Goal: Information Seeking & Learning: Learn about a topic

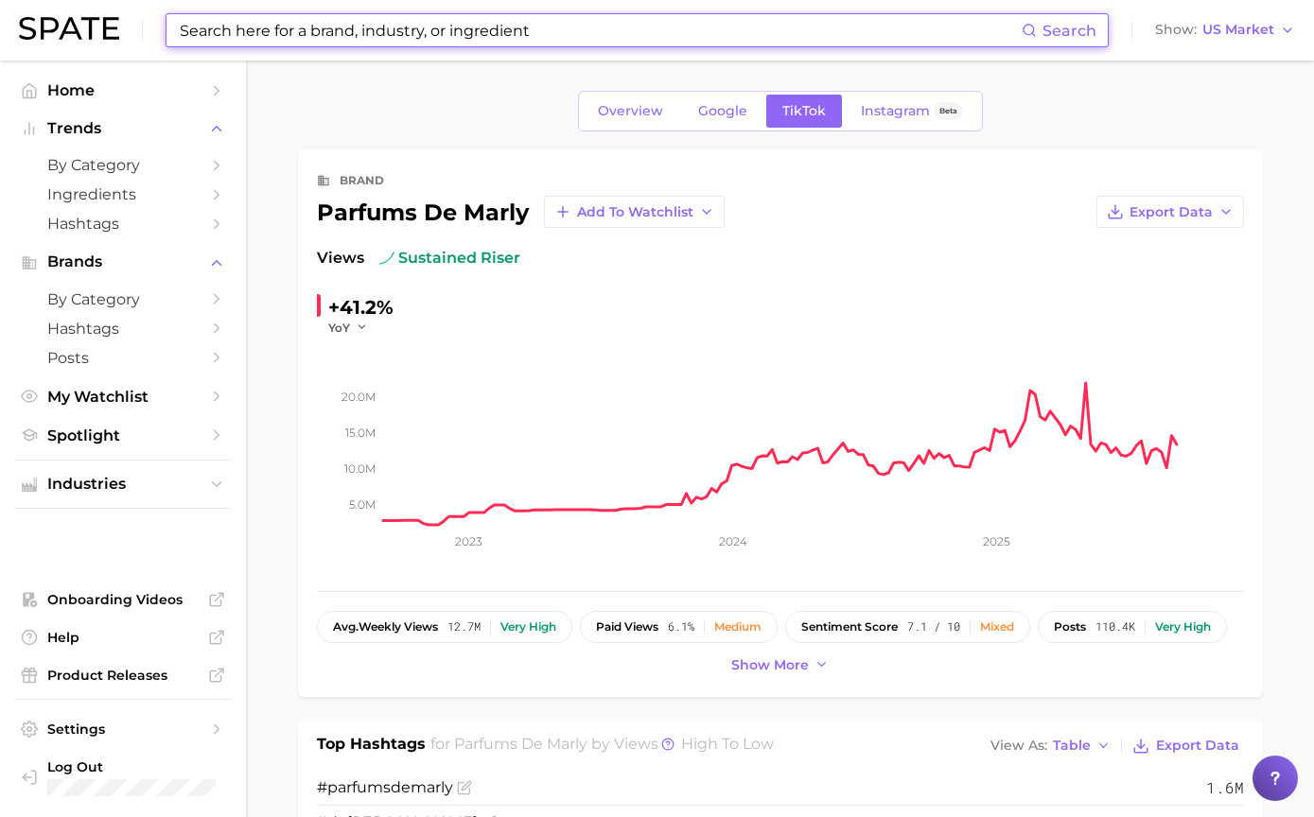
scroll to position [2271, 0]
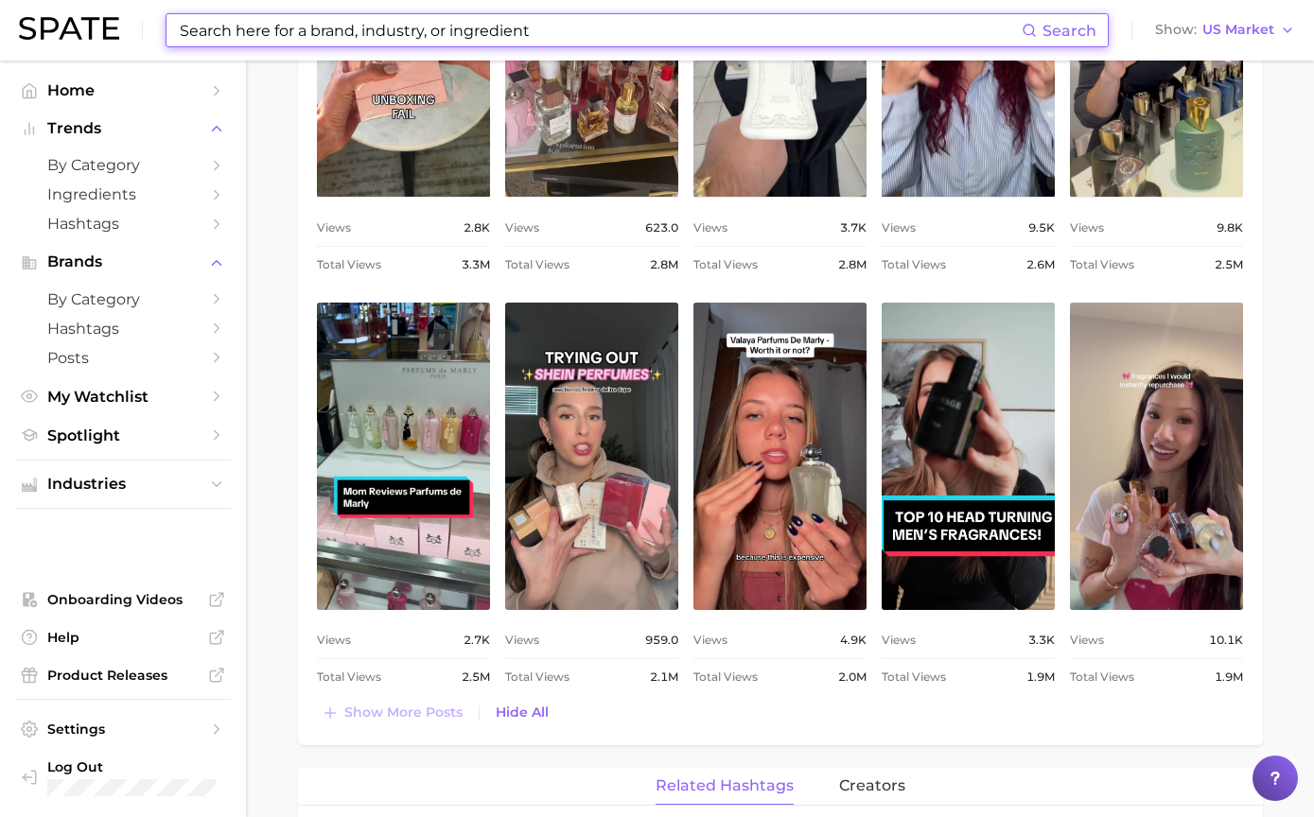
click at [229, 27] on input at bounding box center [600, 30] width 844 height 32
click at [254, 41] on input at bounding box center [600, 30] width 844 height 32
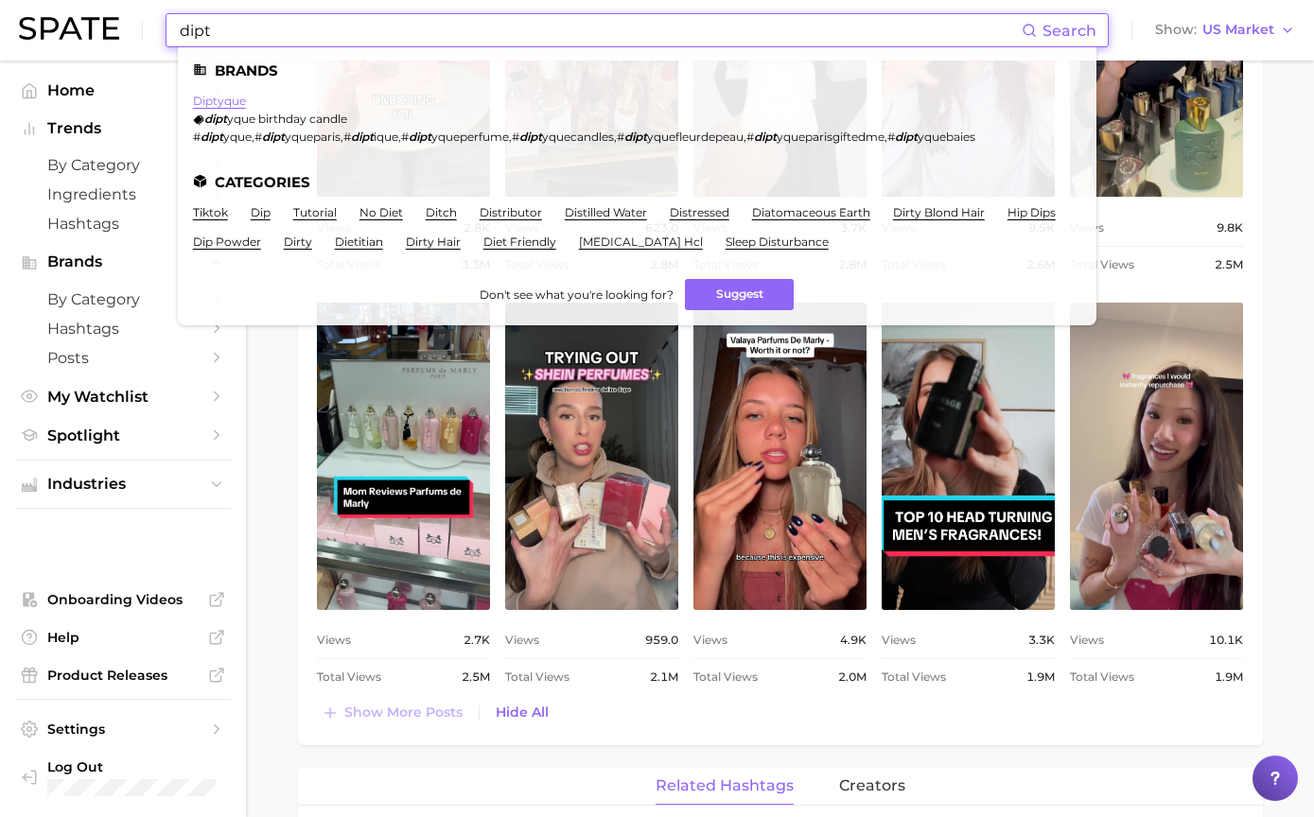
type input "dipt"
click at [205, 102] on link "diptyque" at bounding box center [219, 101] width 53 height 14
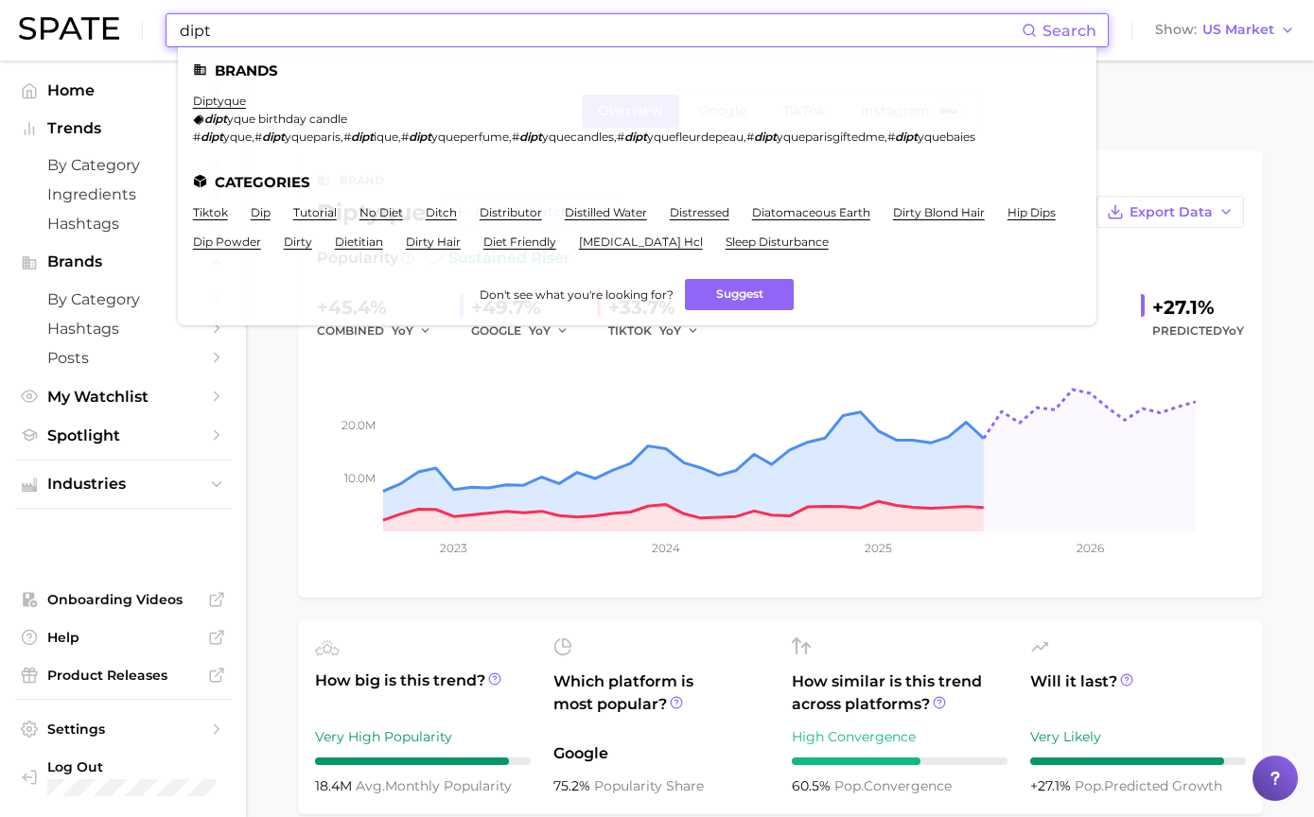
click at [258, 41] on input "dipt" at bounding box center [600, 30] width 844 height 32
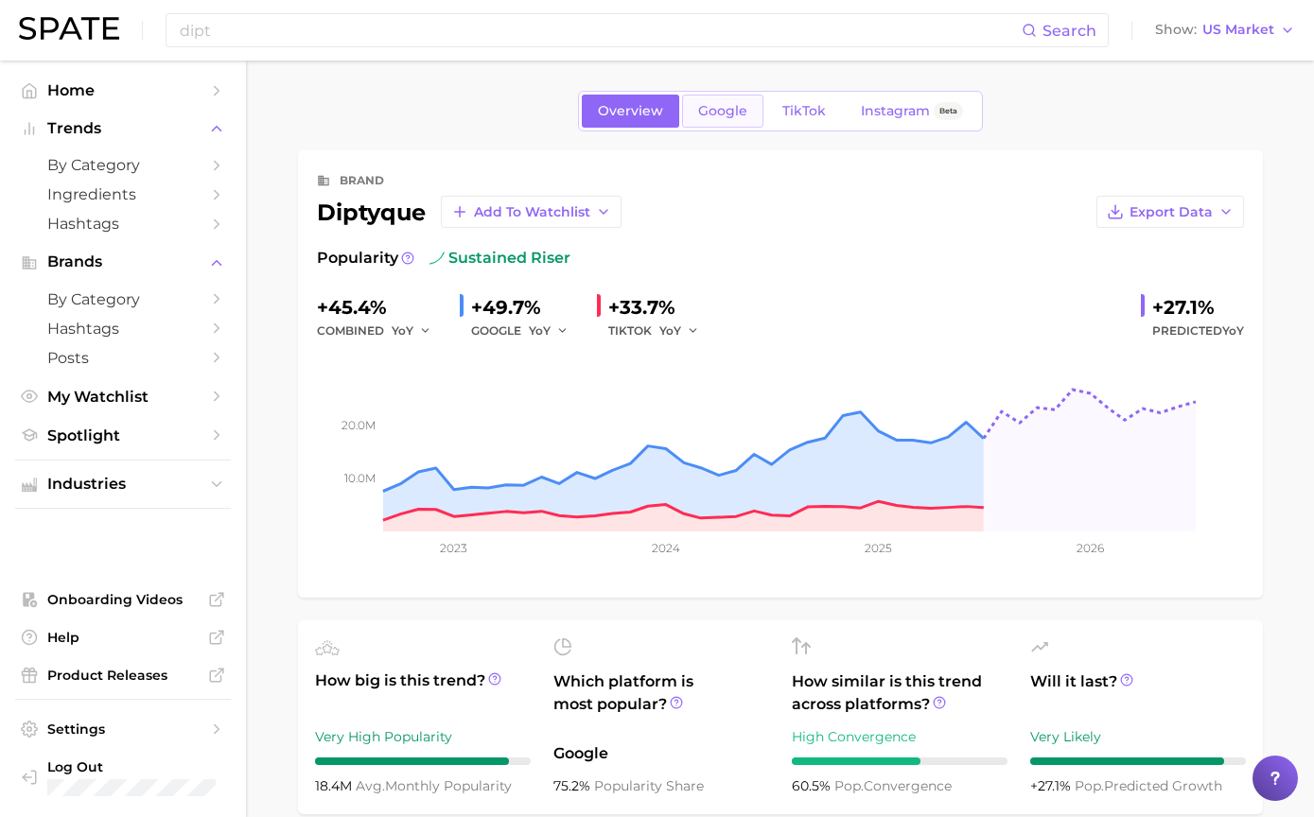
click at [712, 110] on span "Google" at bounding box center [722, 111] width 49 height 16
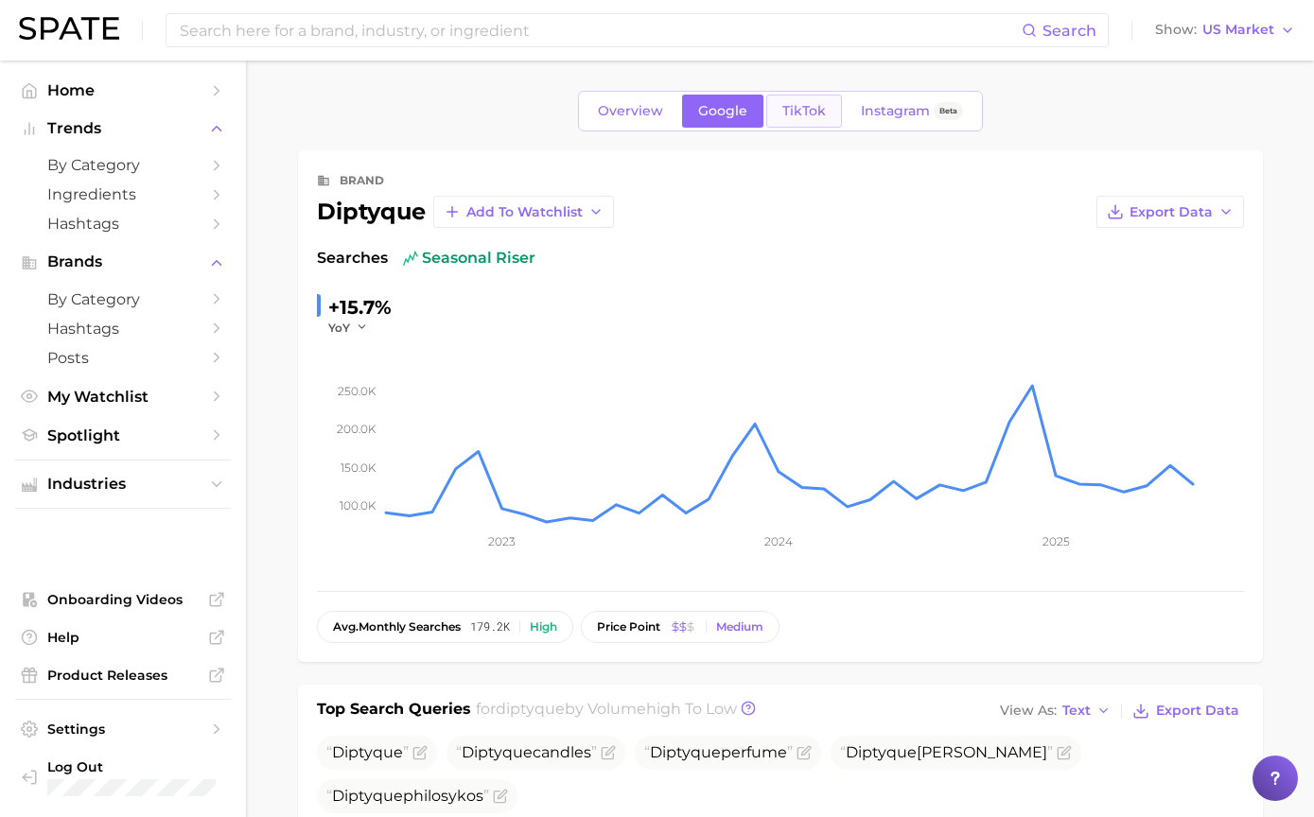
click at [806, 96] on link "TikTok" at bounding box center [804, 111] width 76 height 33
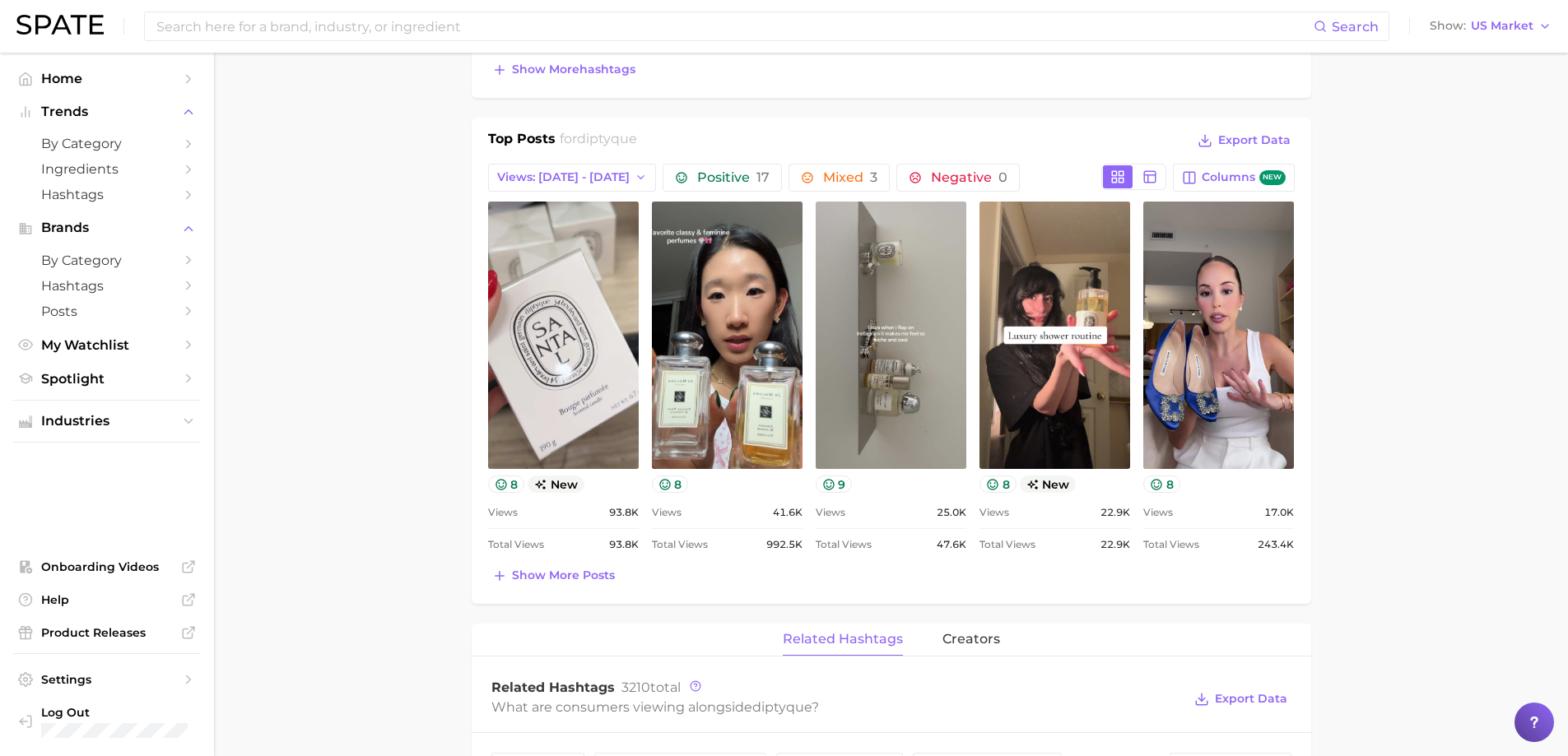
scroll to position [659, 0]
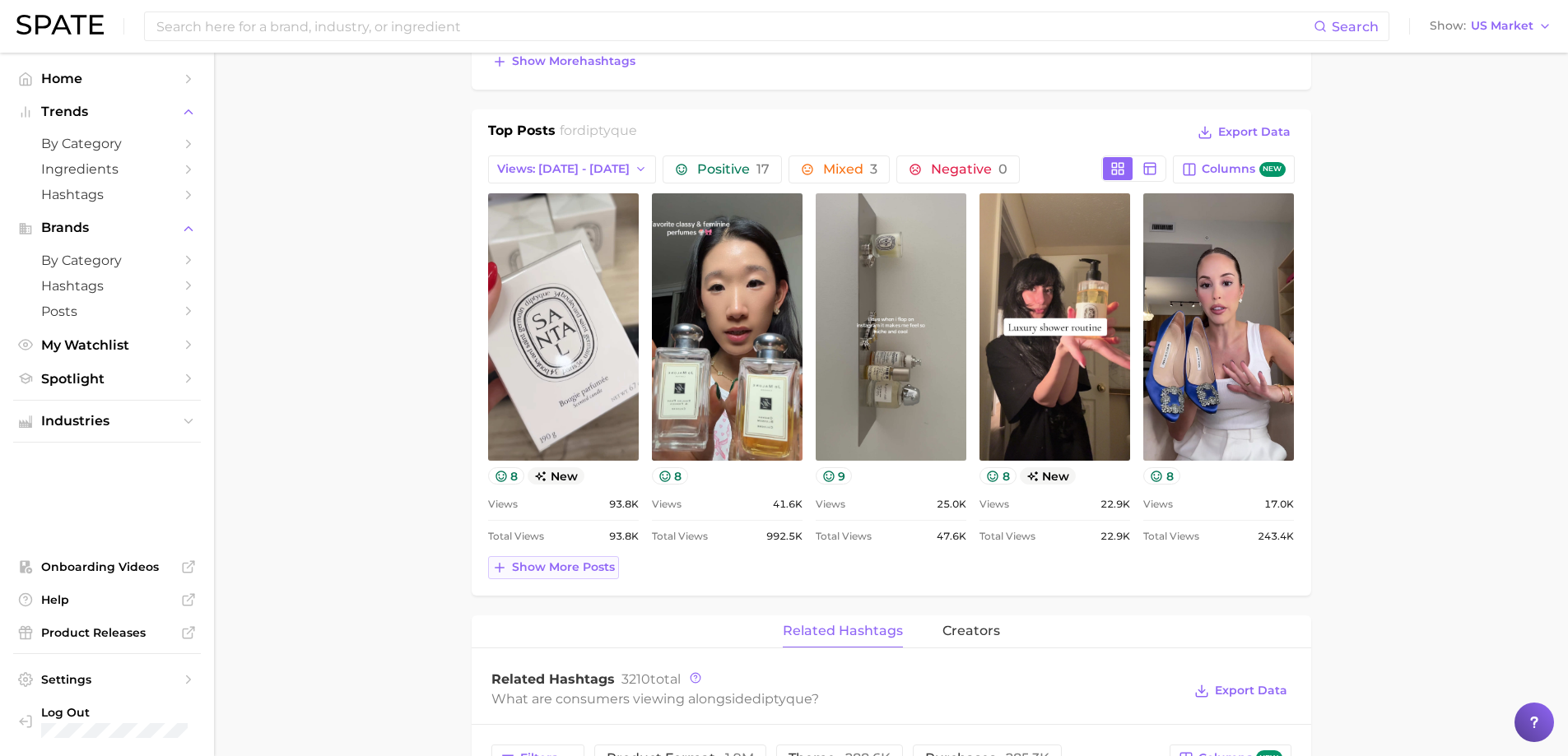
click at [555, 564] on span "Show more posts" at bounding box center [563, 567] width 103 height 14
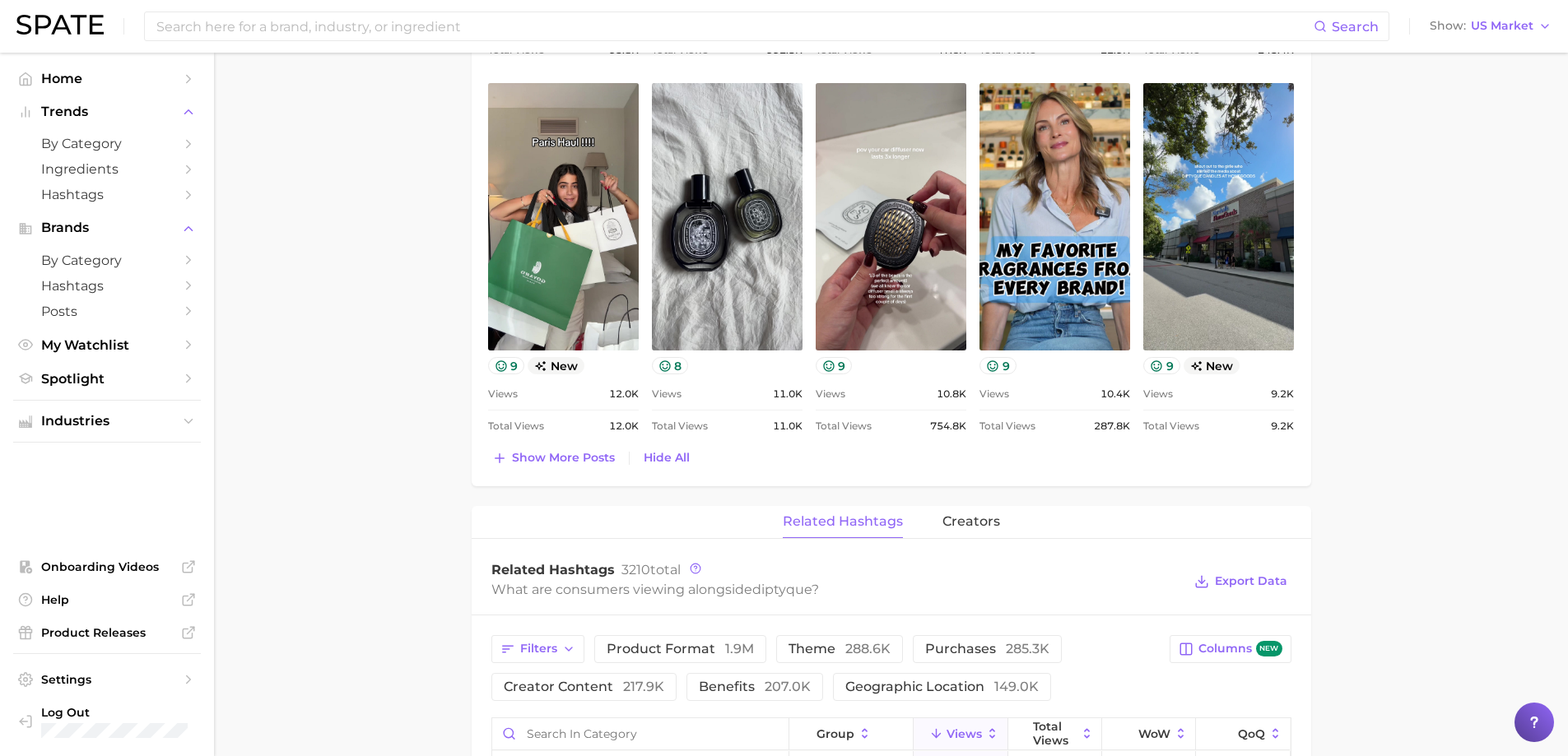
scroll to position [1153, 0]
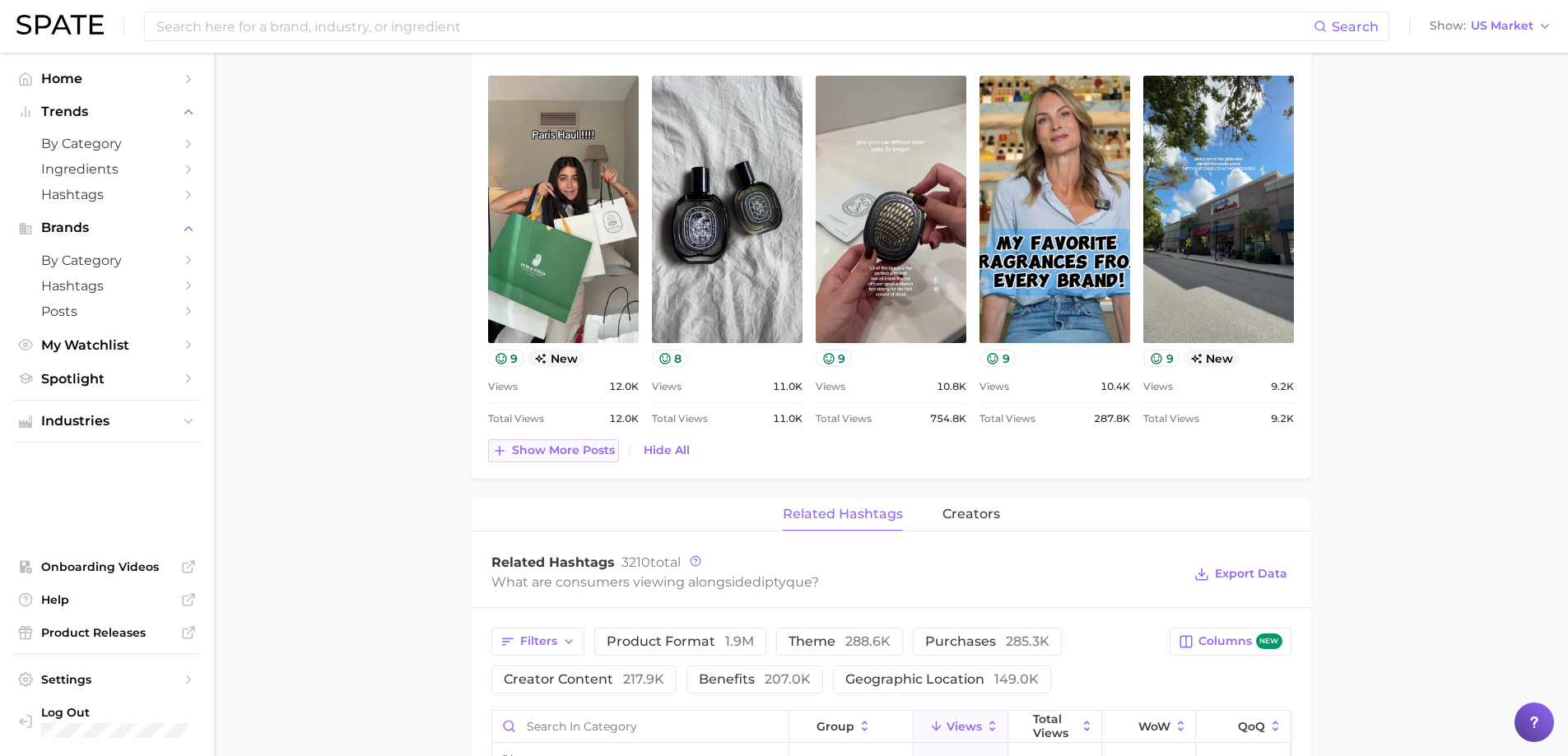
click at [601, 451] on span "Show more posts" at bounding box center [563, 451] width 103 height 14
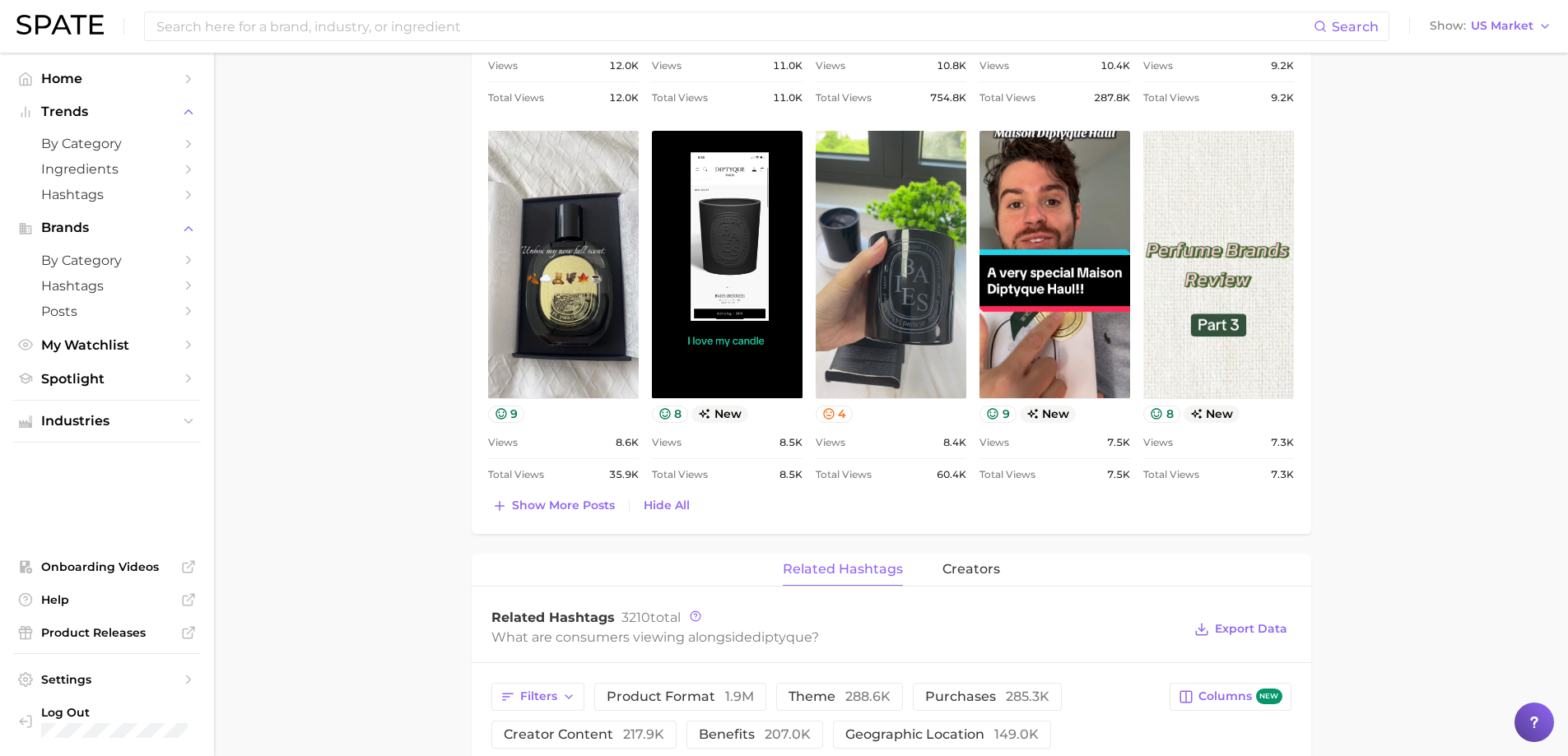
scroll to position [1482, 0]
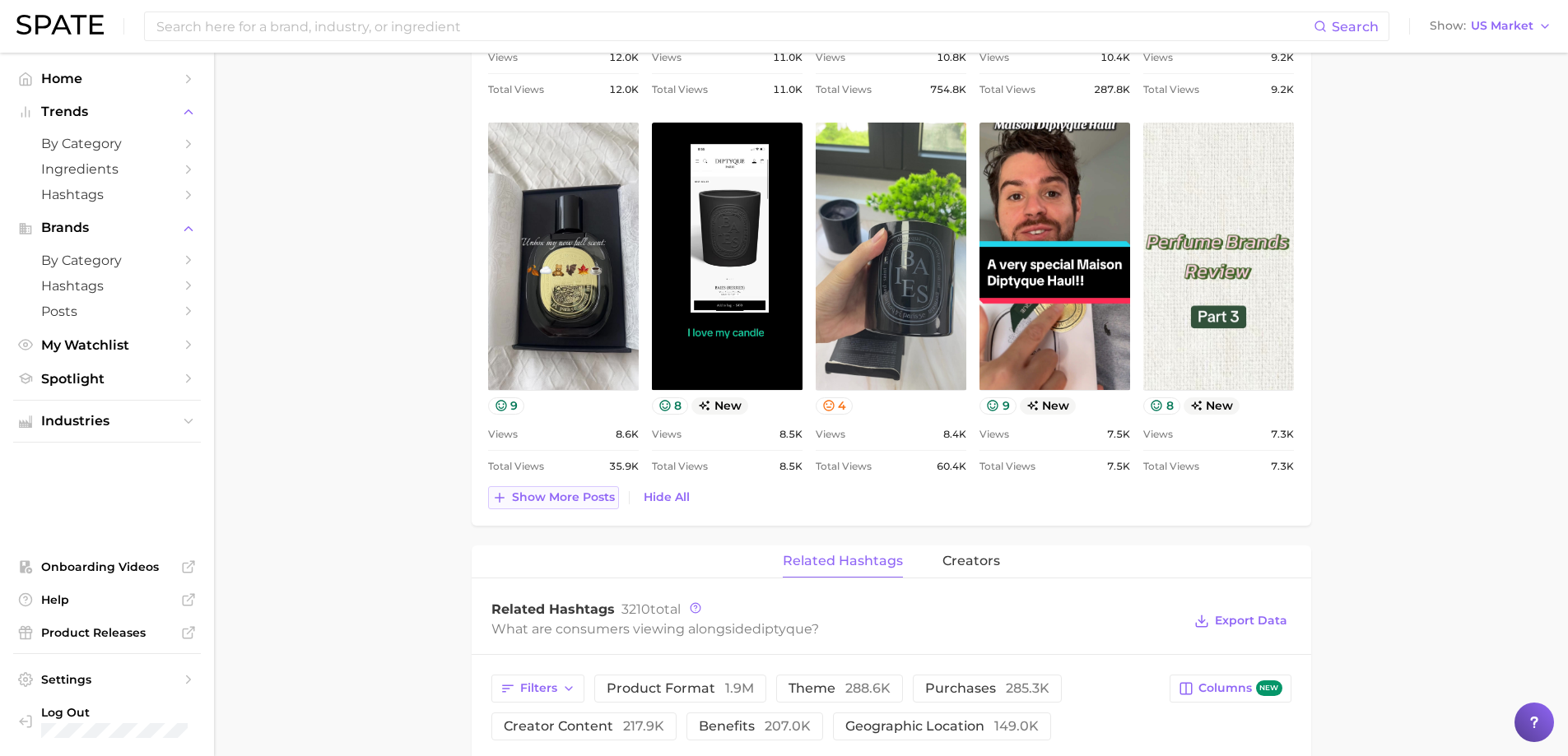
click at [587, 501] on span "Show more posts" at bounding box center [563, 498] width 103 height 14
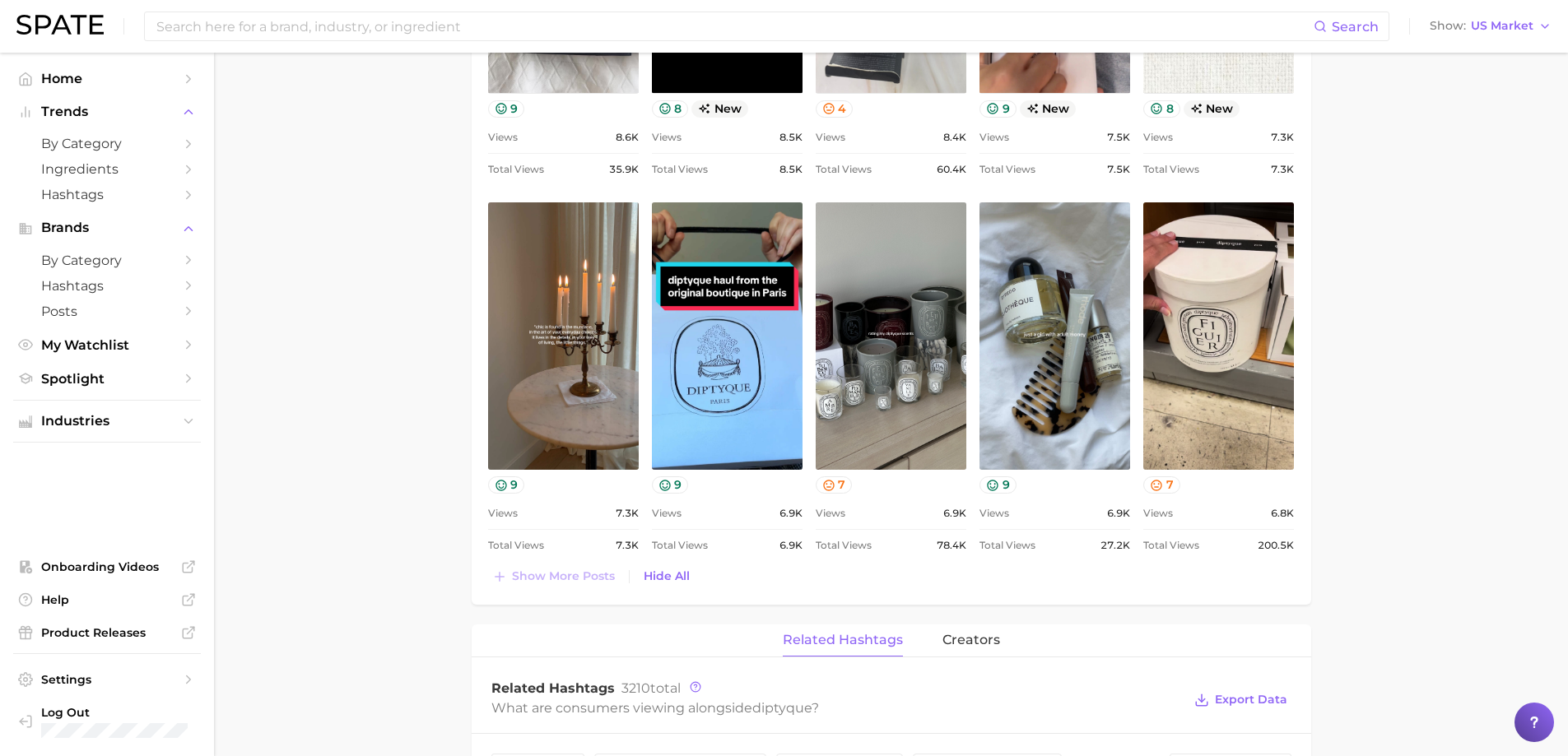
scroll to position [1810, 0]
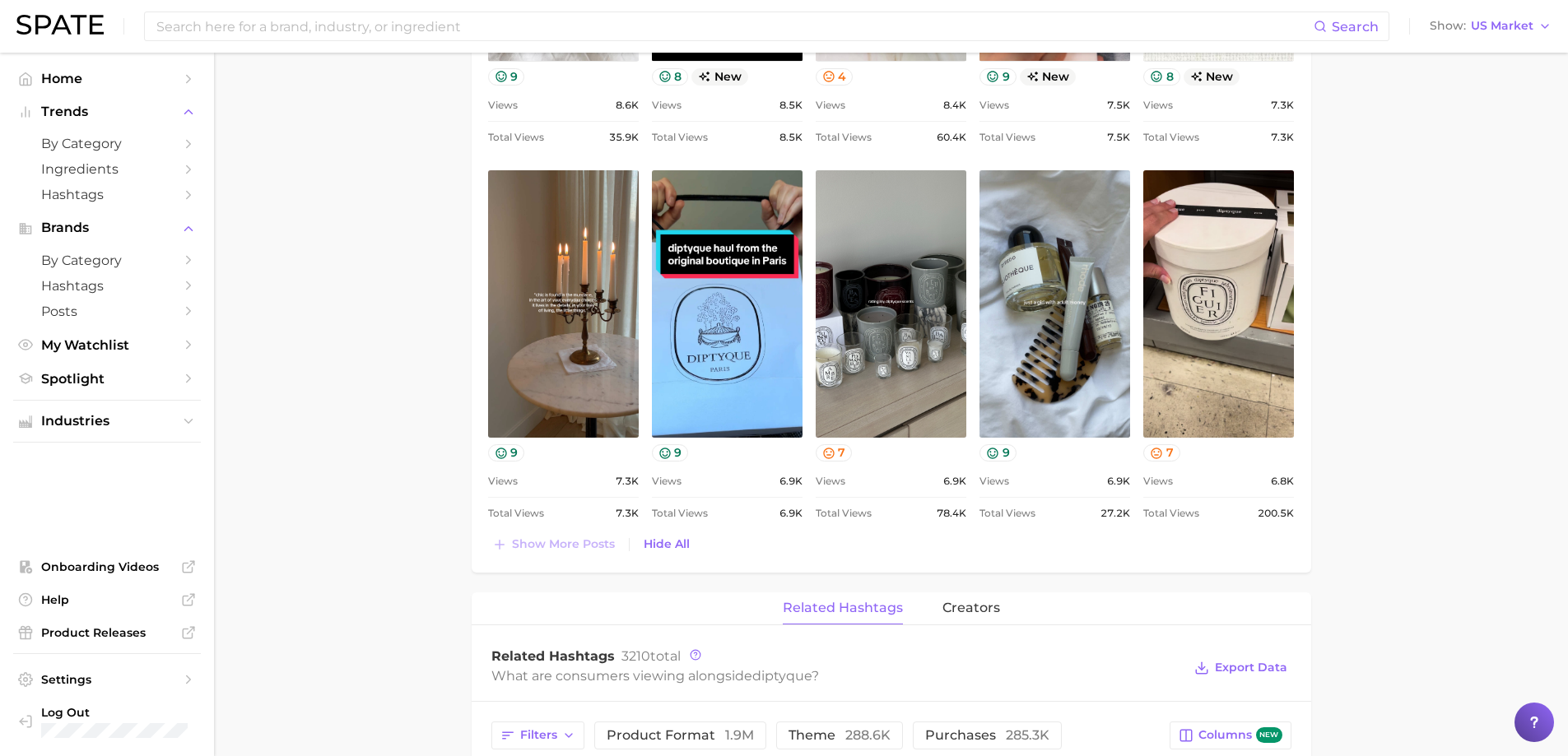
click at [161, 9] on div "Search Show US Market" at bounding box center [784, 26] width 1535 height 53
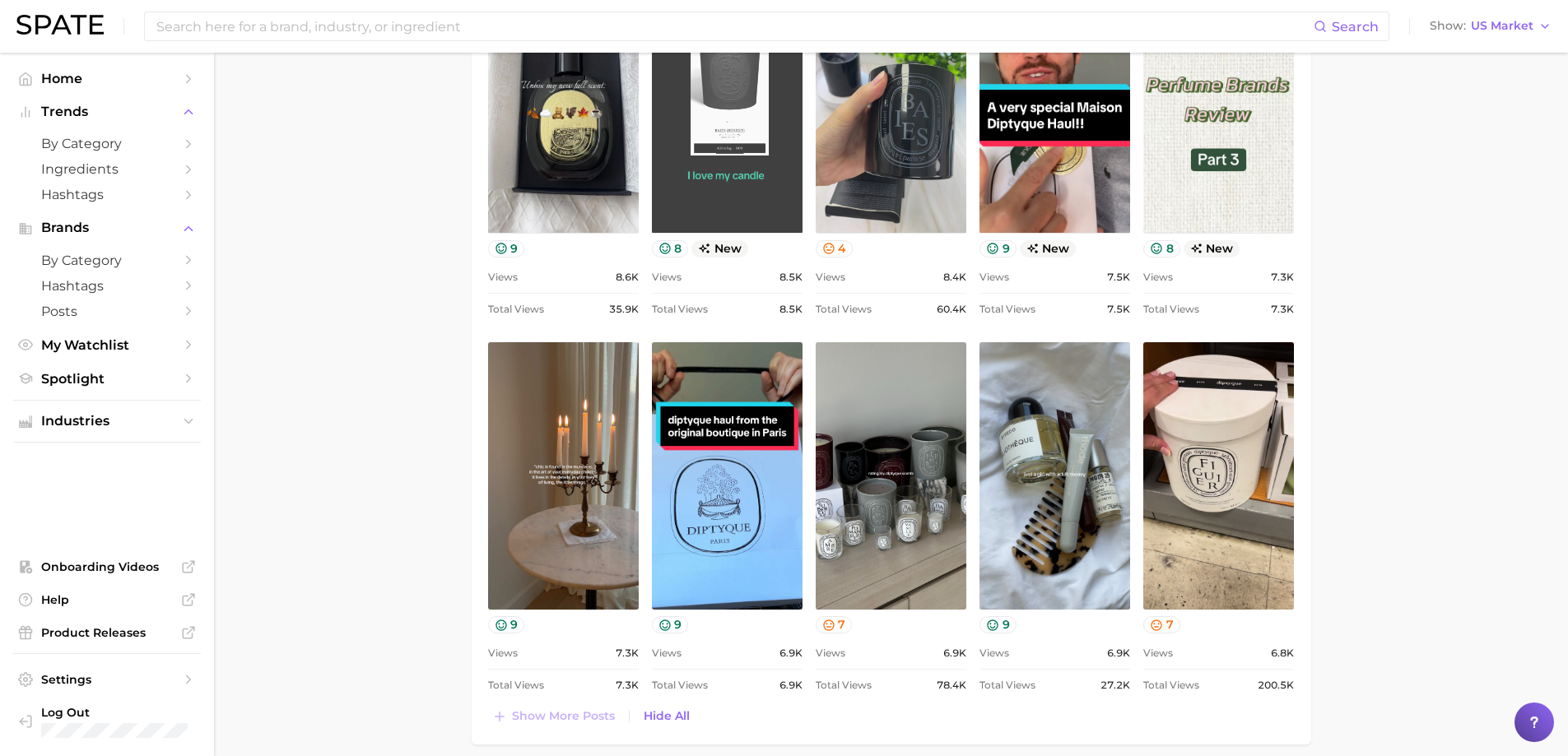
scroll to position [1646, 0]
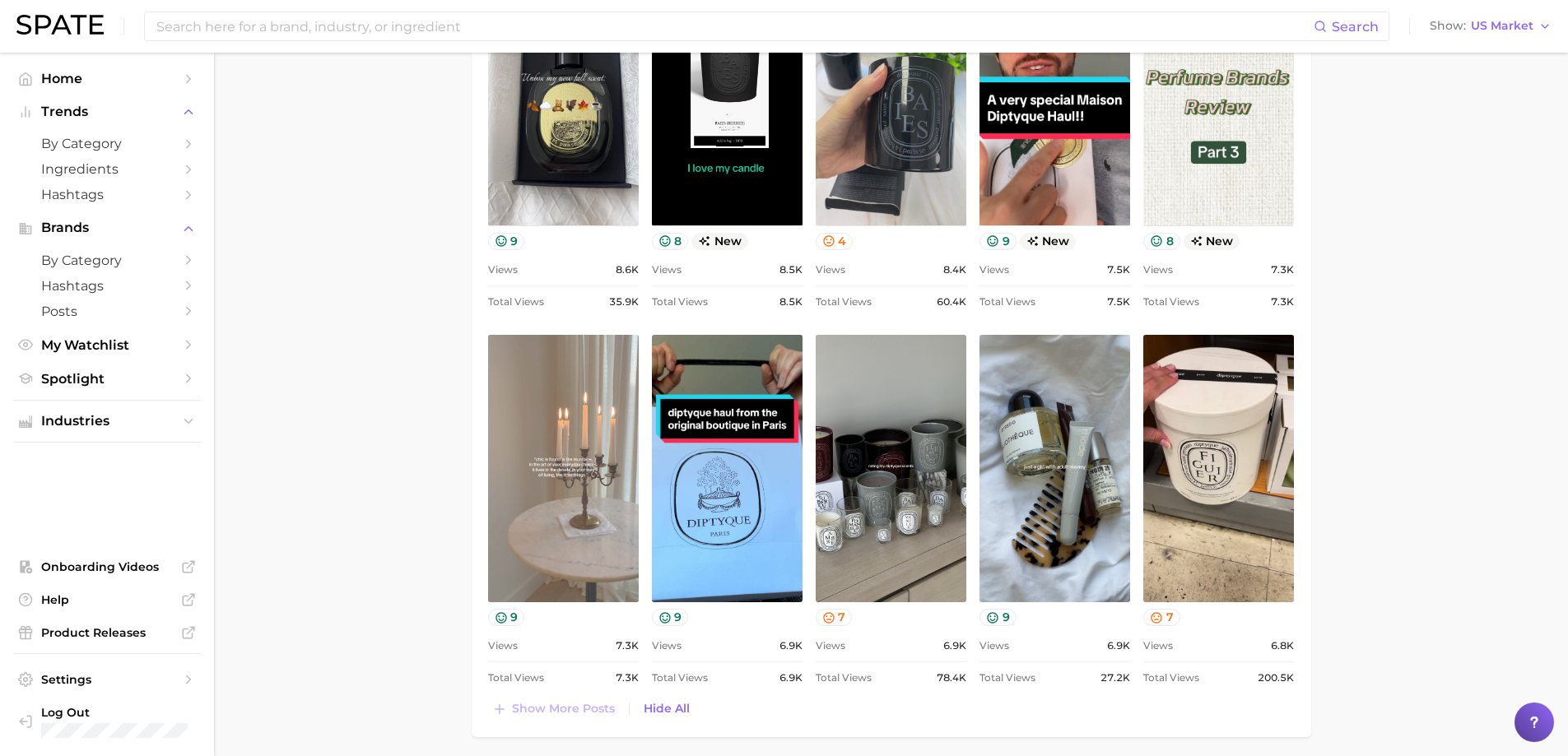
click at [588, 496] on link "view post on TikTok" at bounding box center [563, 468] width 151 height 267
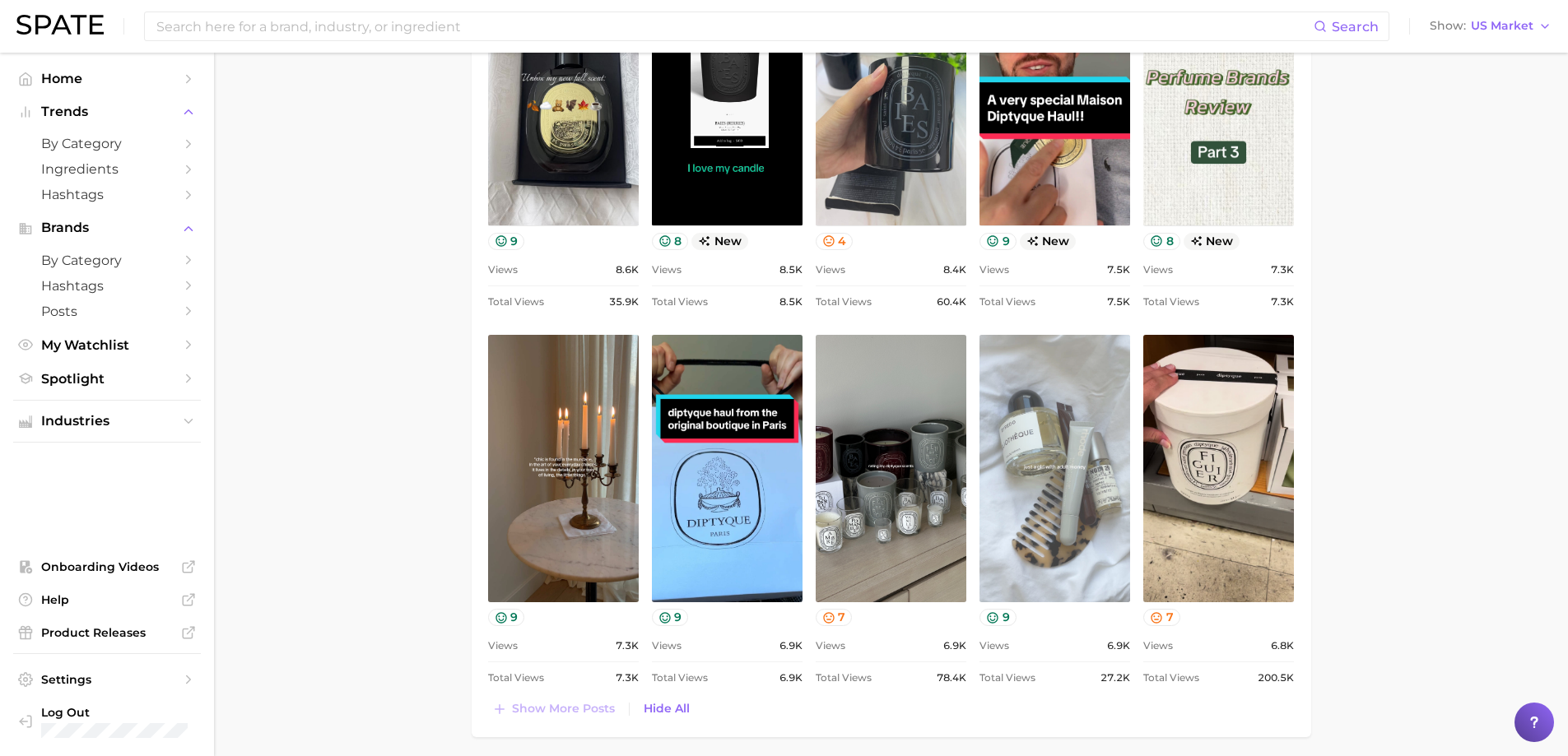
click at [1048, 435] on link "view post on TikTok" at bounding box center [1055, 468] width 151 height 267
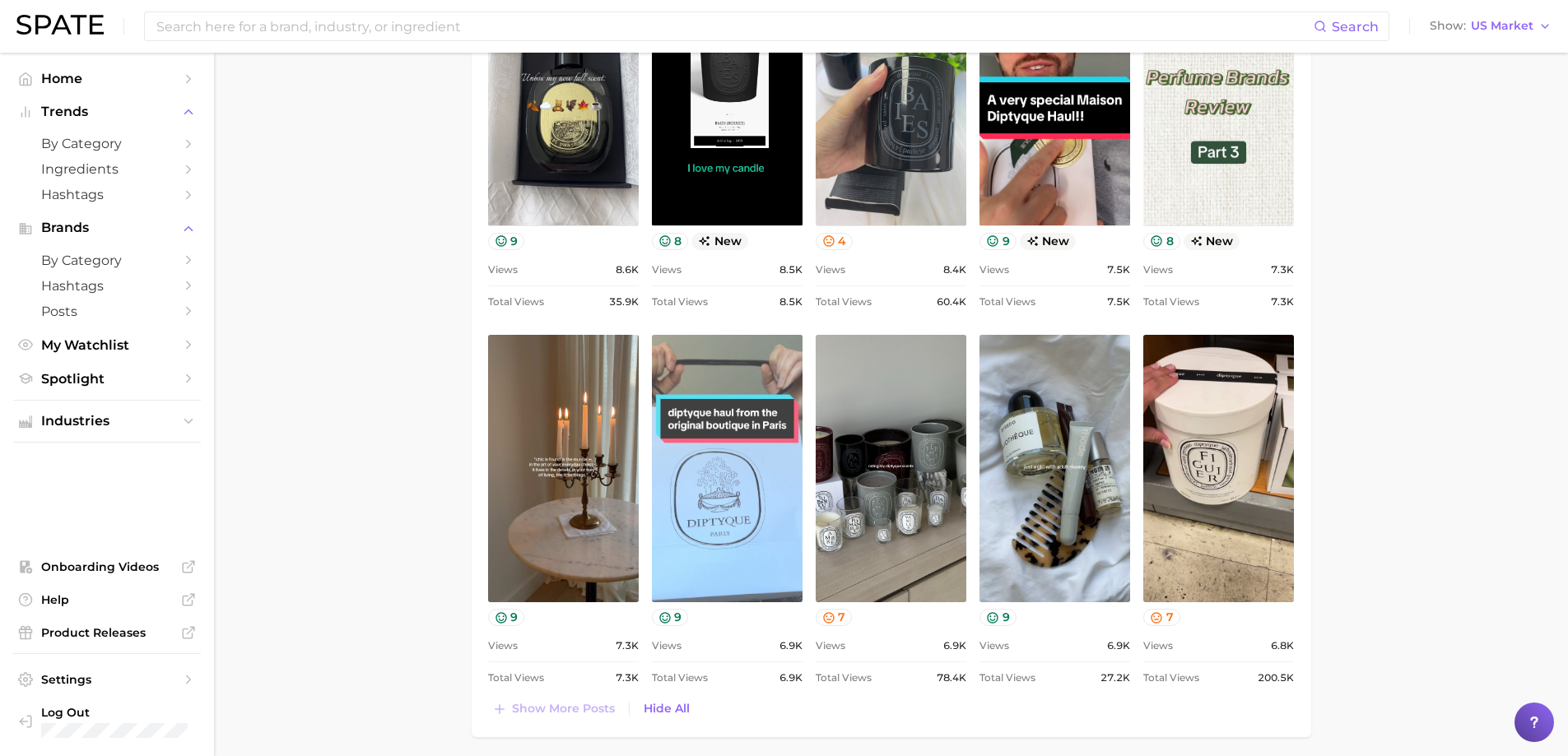
click at [680, 458] on link "view post on TikTok" at bounding box center [727, 468] width 151 height 267
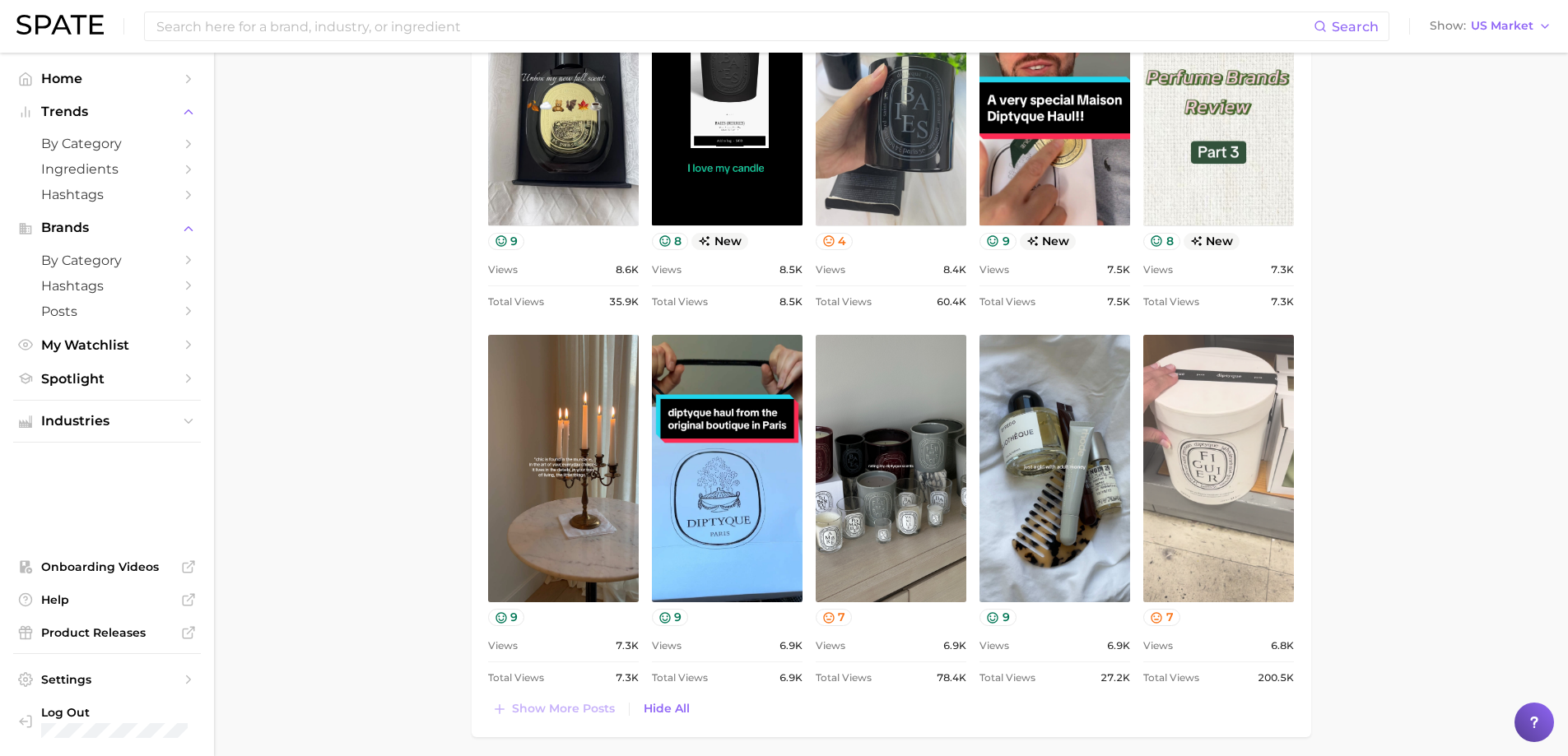
click at [1142, 434] on link "view post on TikTok" at bounding box center [1218, 468] width 151 height 267
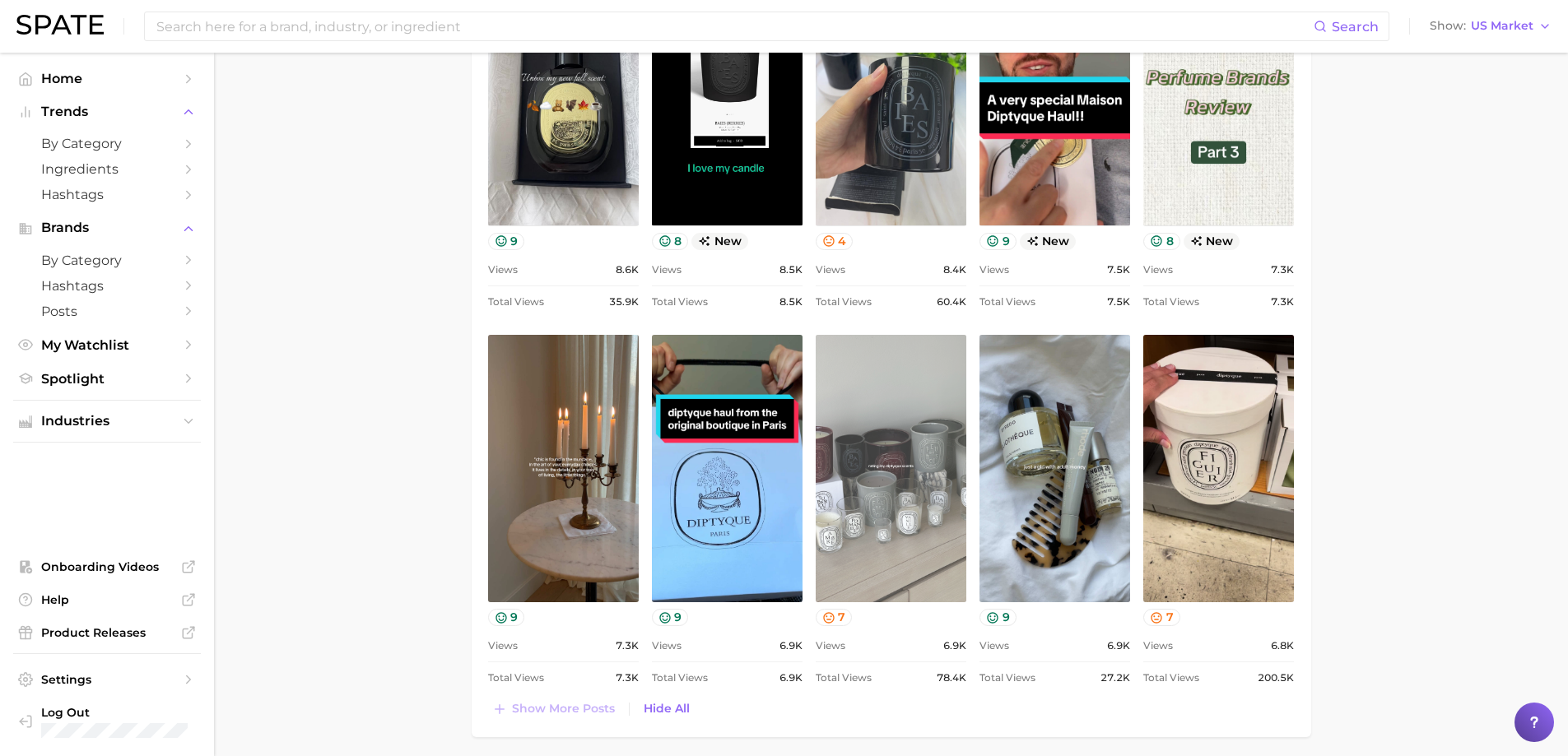
click at [924, 421] on link "view post on TikTok" at bounding box center [891, 468] width 151 height 267
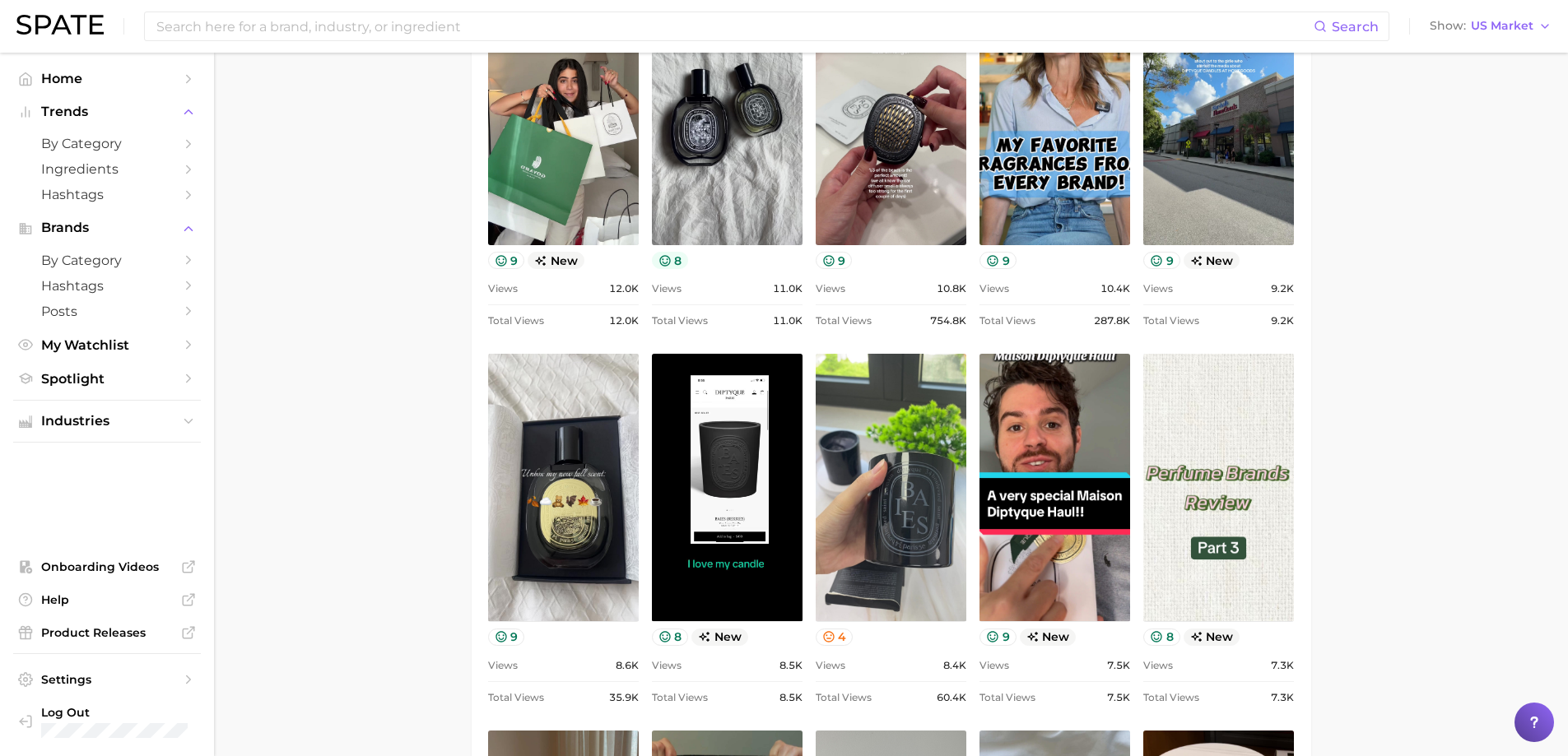
scroll to position [1234, 0]
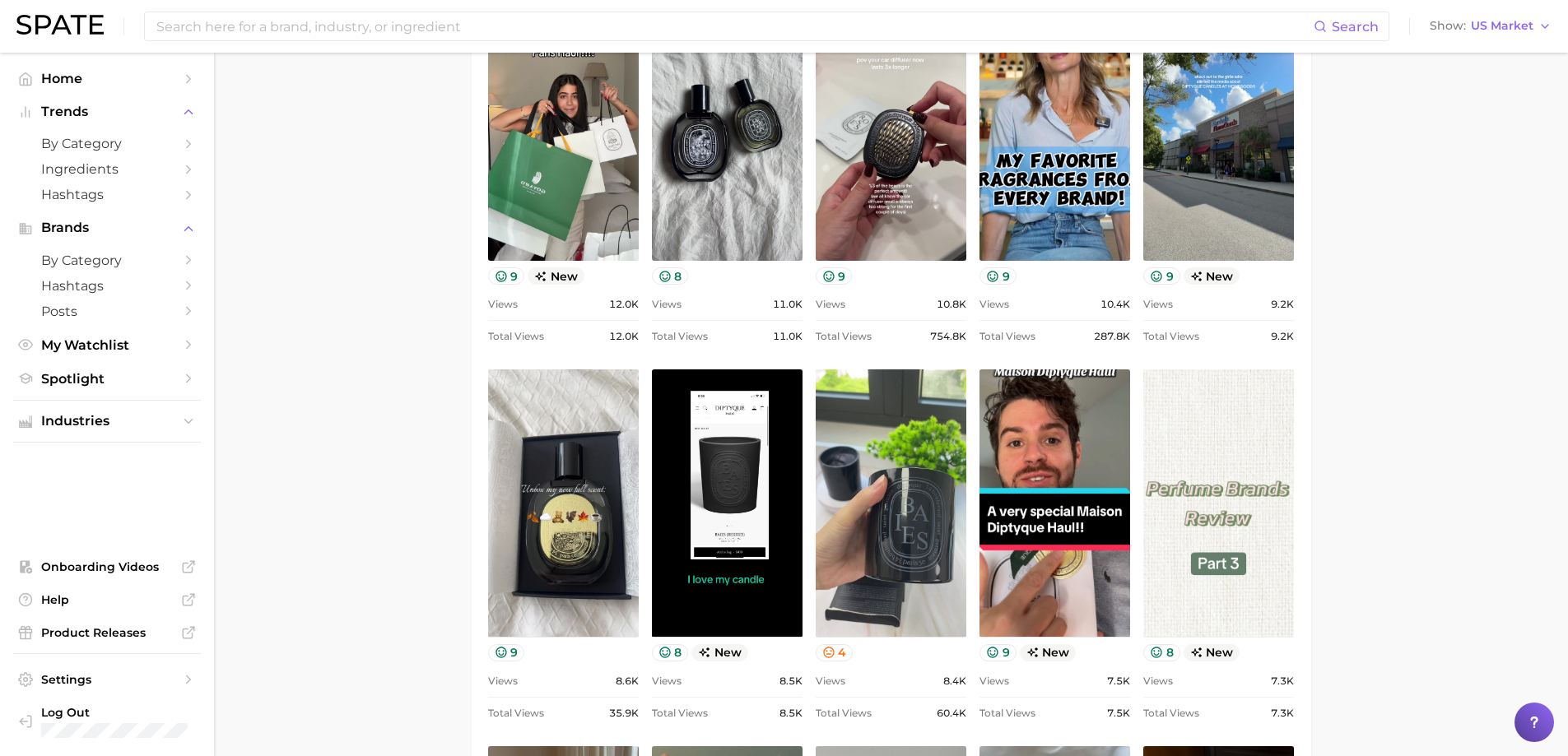
click at [1142, 433] on link "view post on TikTok" at bounding box center [1218, 503] width 151 height 267
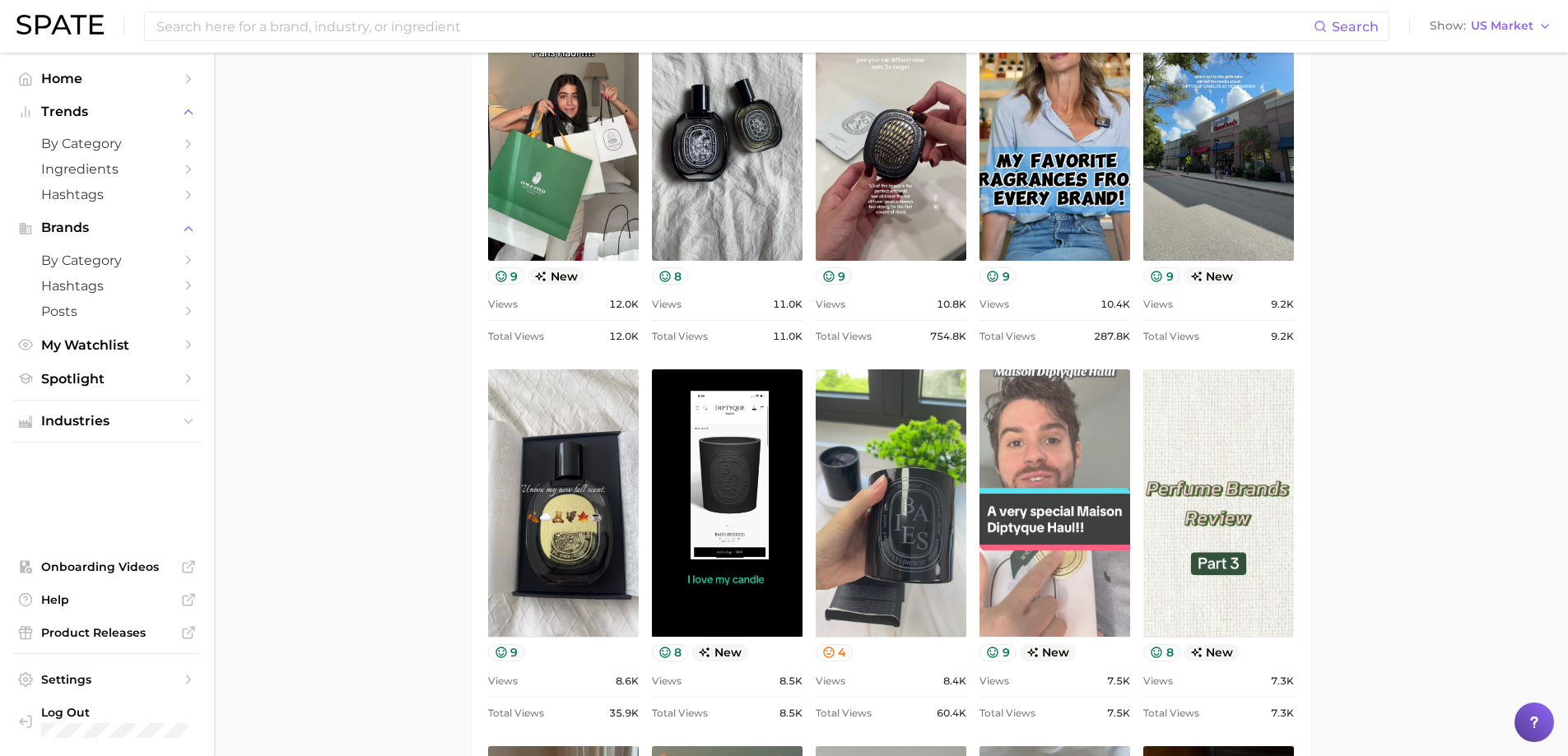
click at [1008, 480] on link "view post on TikTok" at bounding box center [1055, 503] width 151 height 267
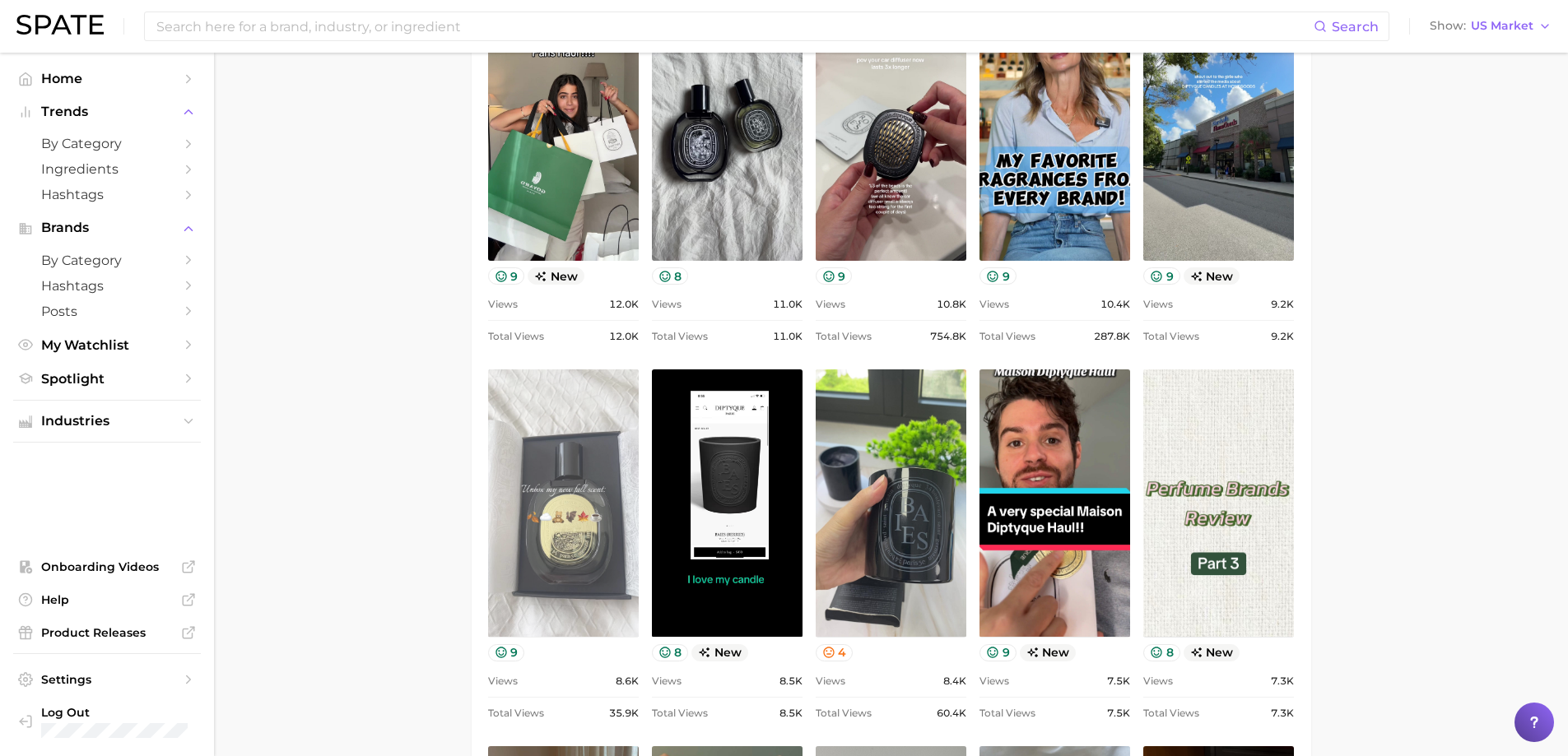
click at [619, 412] on link "view post on TikTok" at bounding box center [563, 503] width 151 height 267
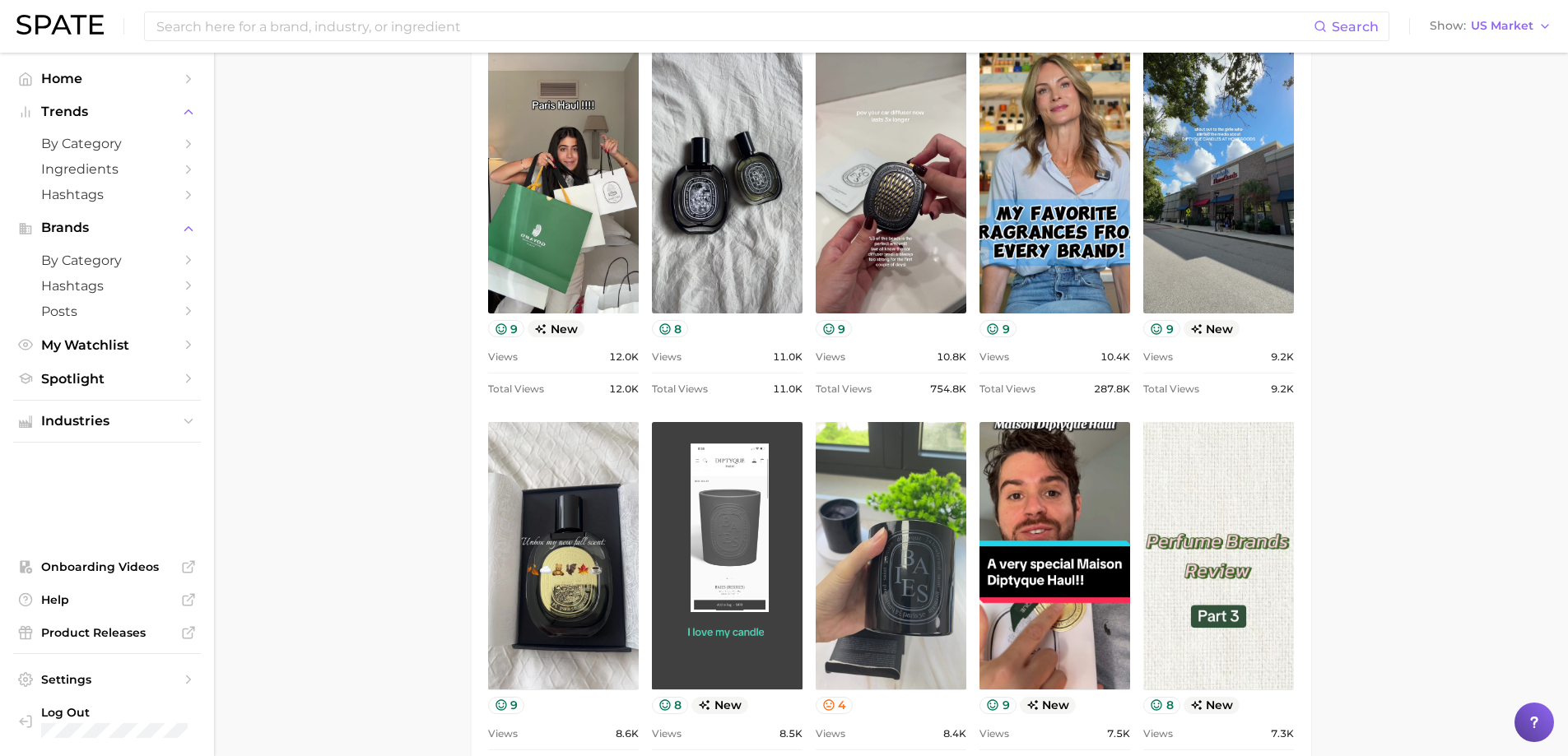
scroll to position [906, 0]
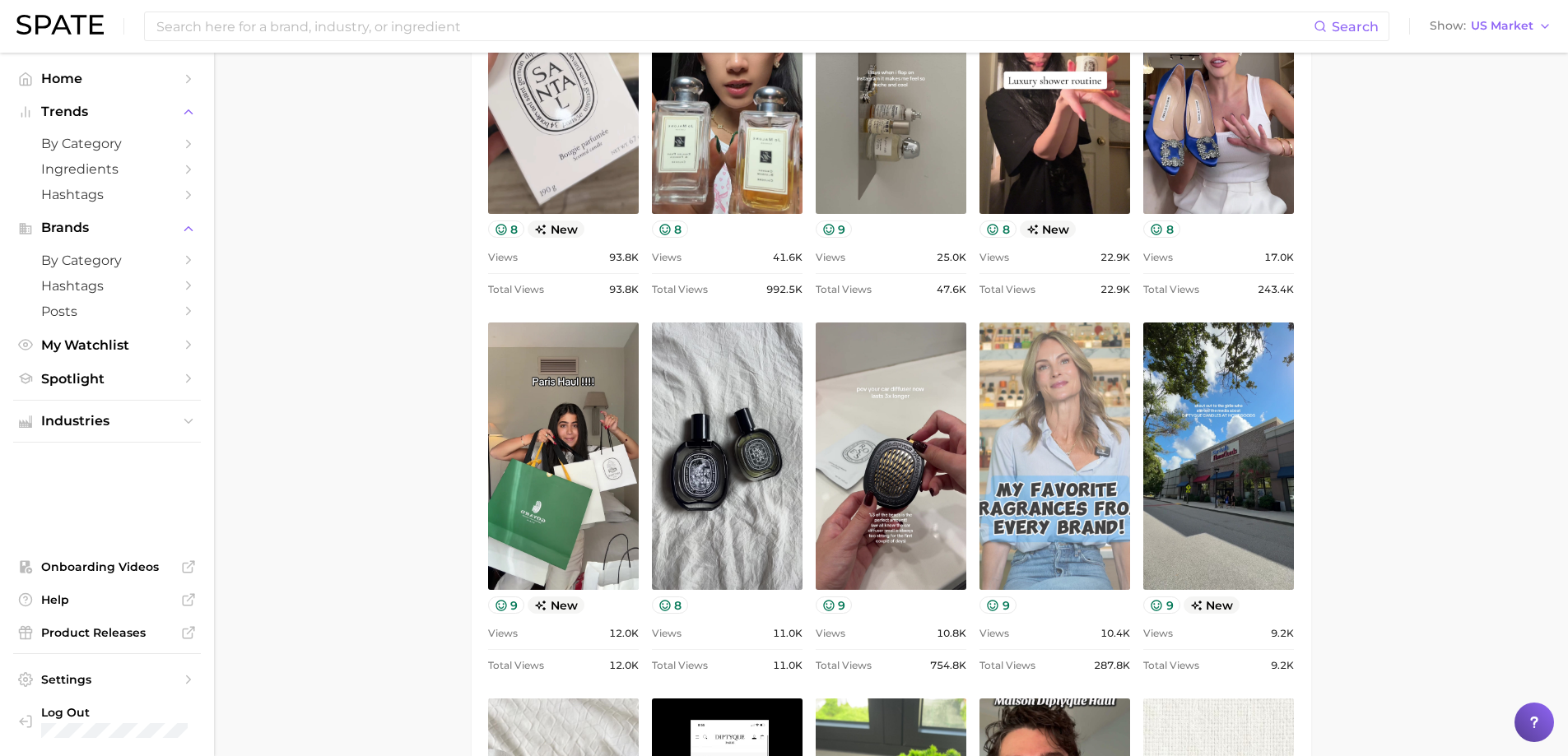
click at [1044, 512] on link "view post on TikTok" at bounding box center [1055, 456] width 151 height 267
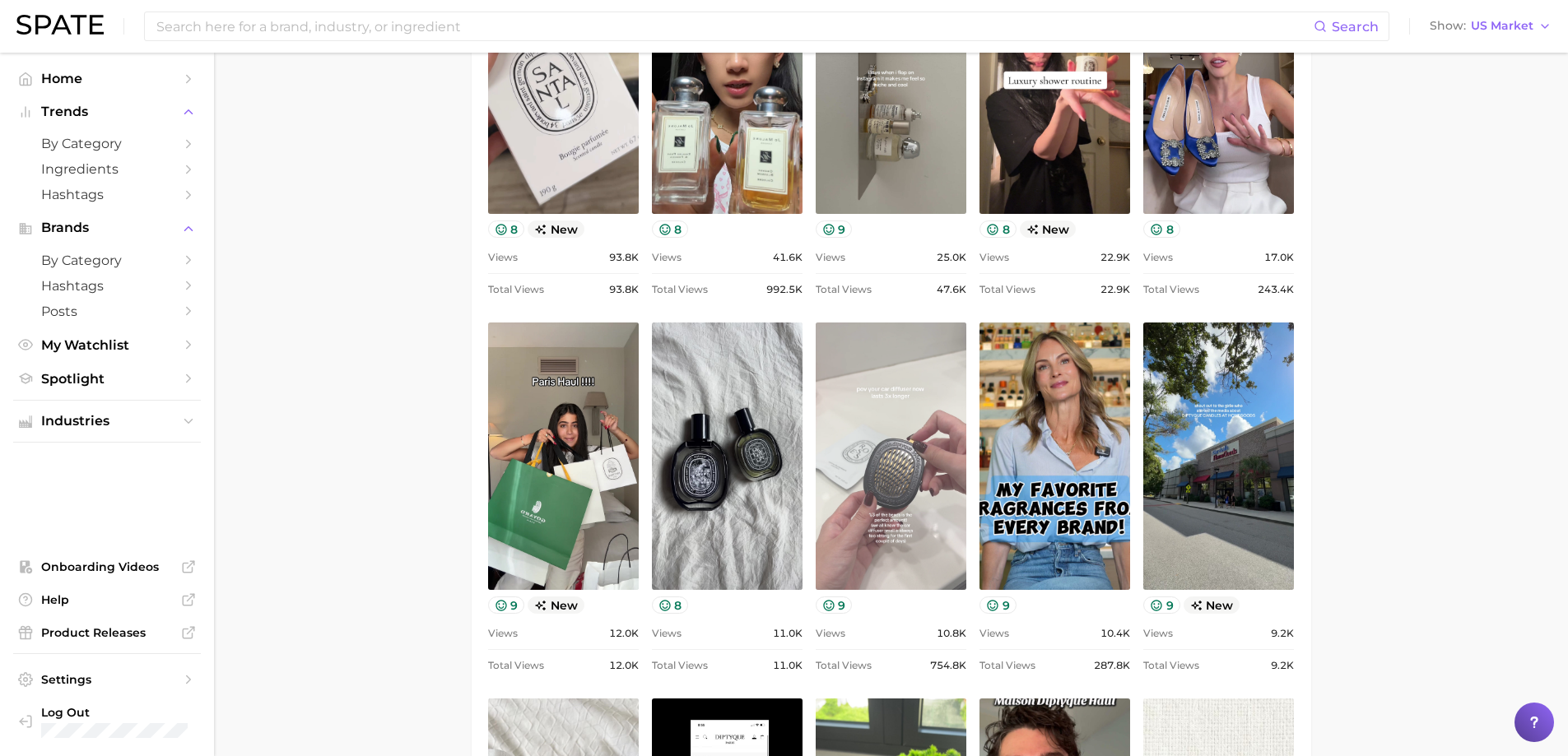
click at [908, 420] on link "view post on TikTok" at bounding box center [891, 456] width 151 height 267
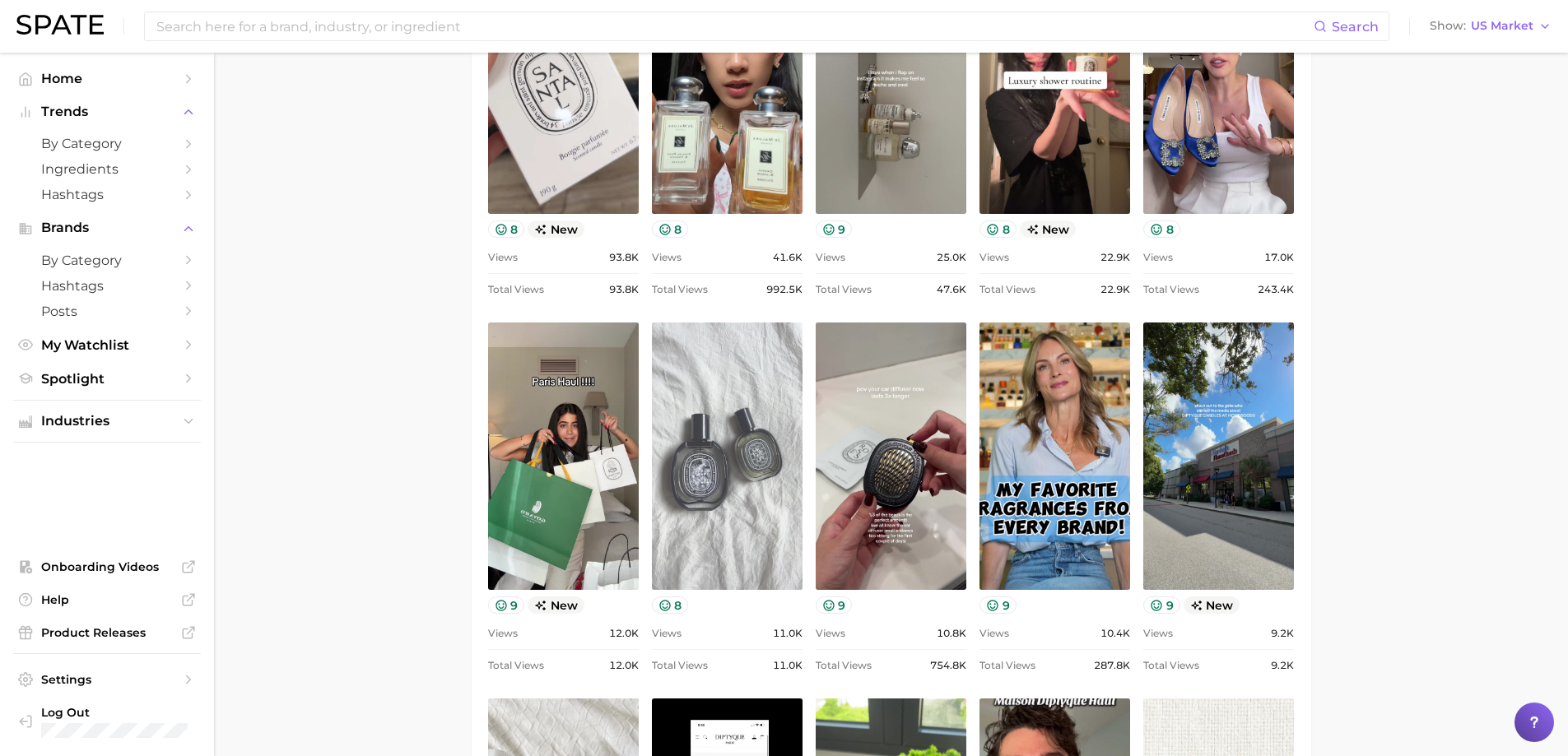
click at [755, 370] on link "view post on TikTok" at bounding box center [727, 456] width 151 height 267
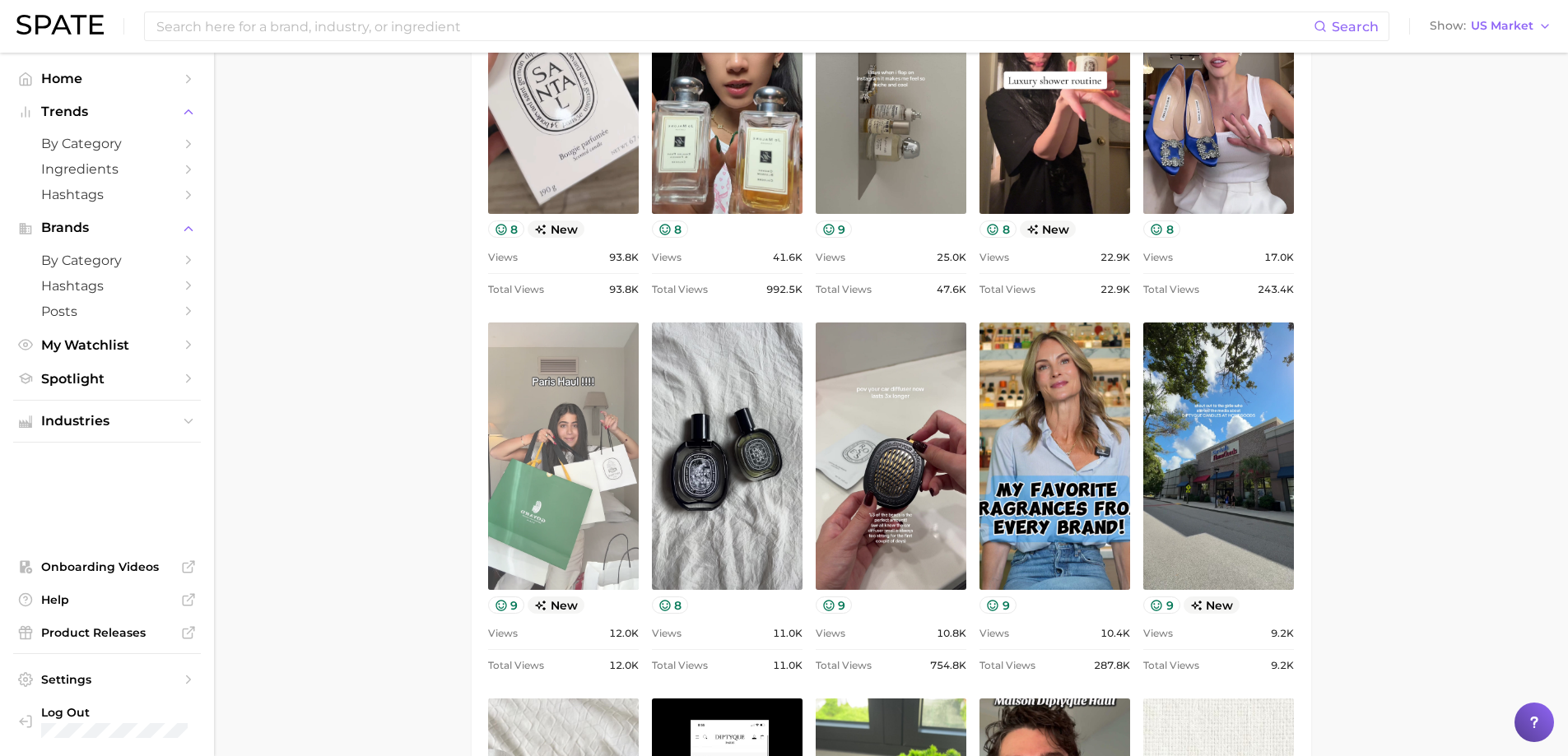
click at [594, 354] on link "view post on TikTok" at bounding box center [563, 456] width 151 height 267
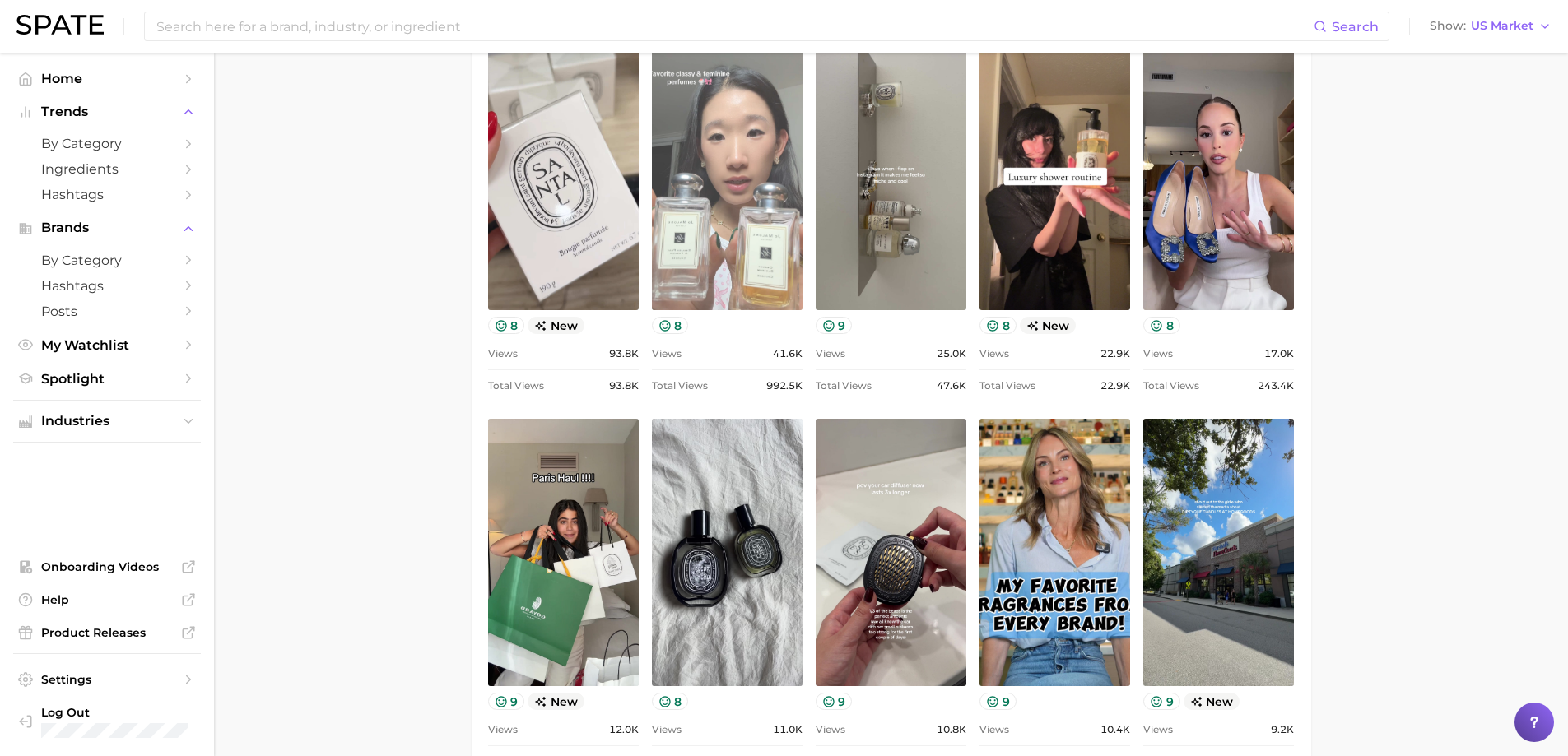
scroll to position [659, 0]
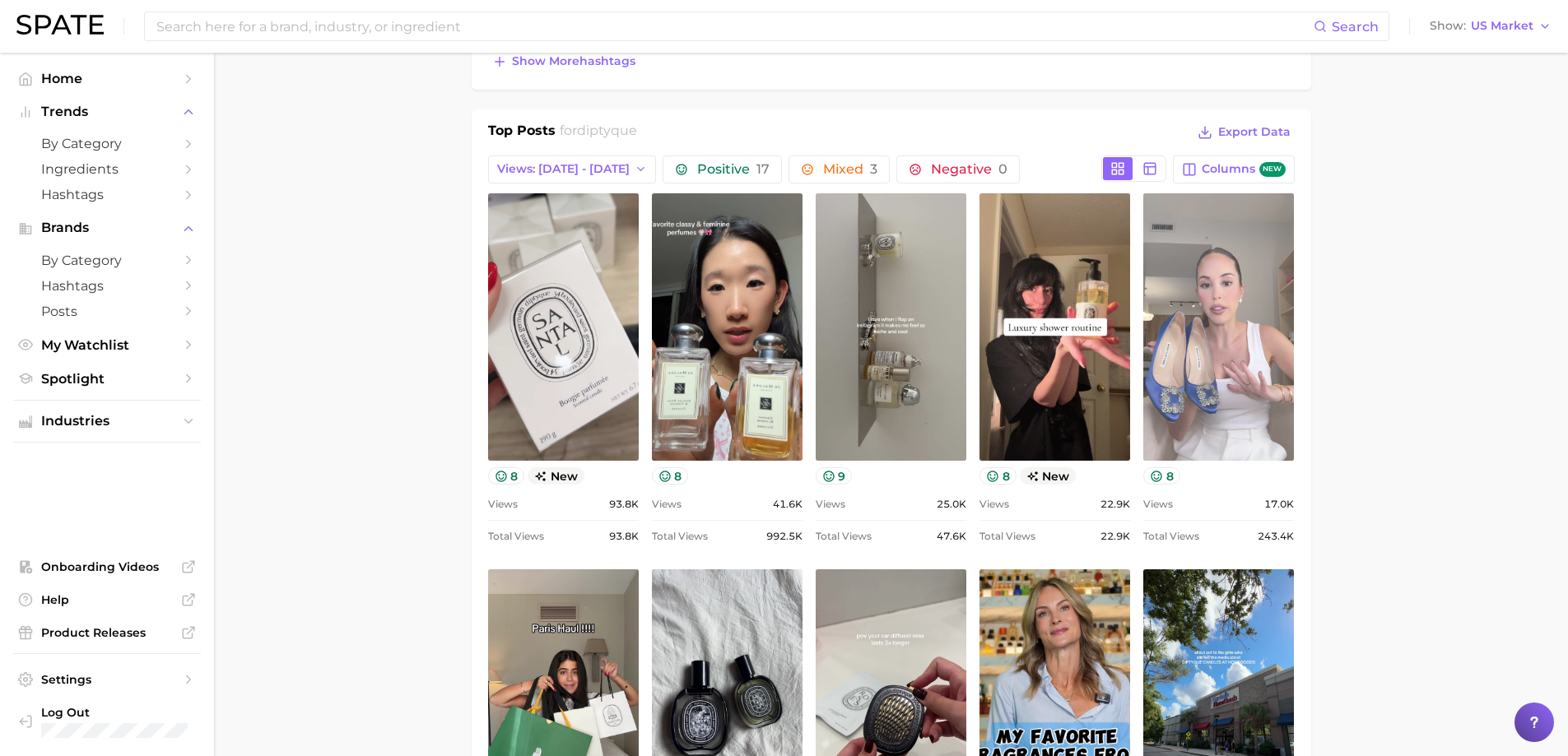
click at [1142, 380] on link "view post on TikTok" at bounding box center [1218, 326] width 151 height 267
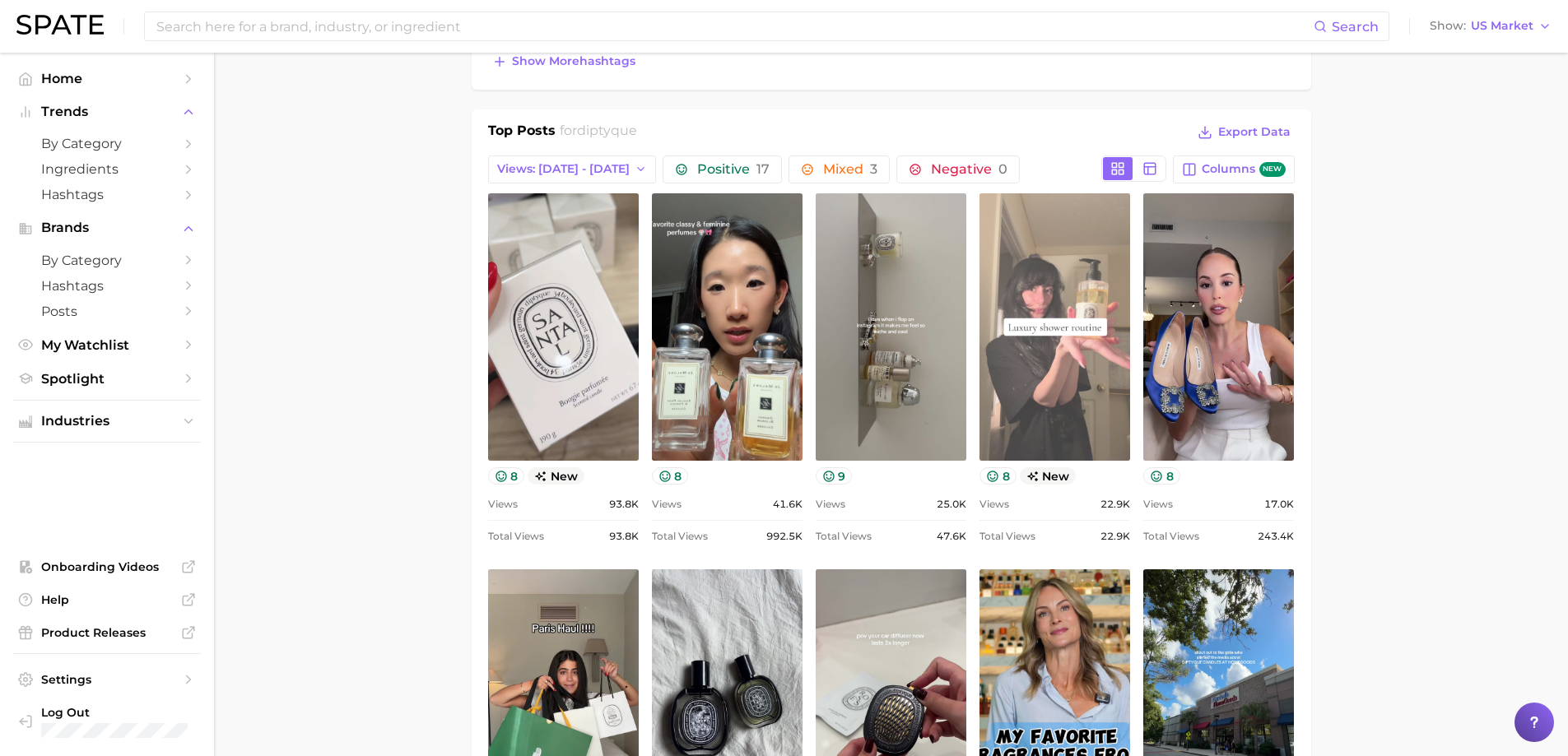
click at [999, 365] on link "view post on TikTok" at bounding box center [1055, 326] width 151 height 267
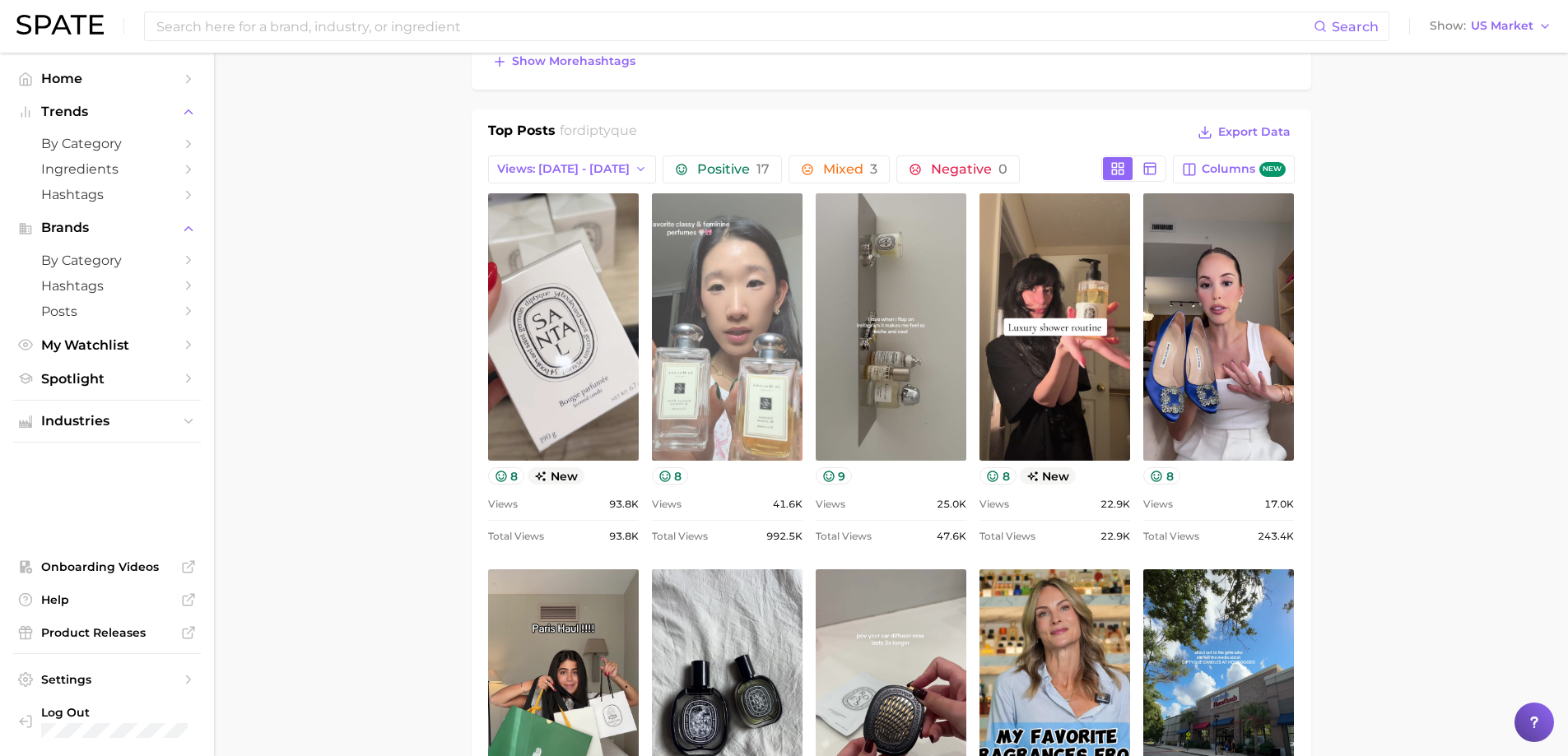
click at [774, 377] on link "view post on TikTok" at bounding box center [727, 326] width 151 height 267
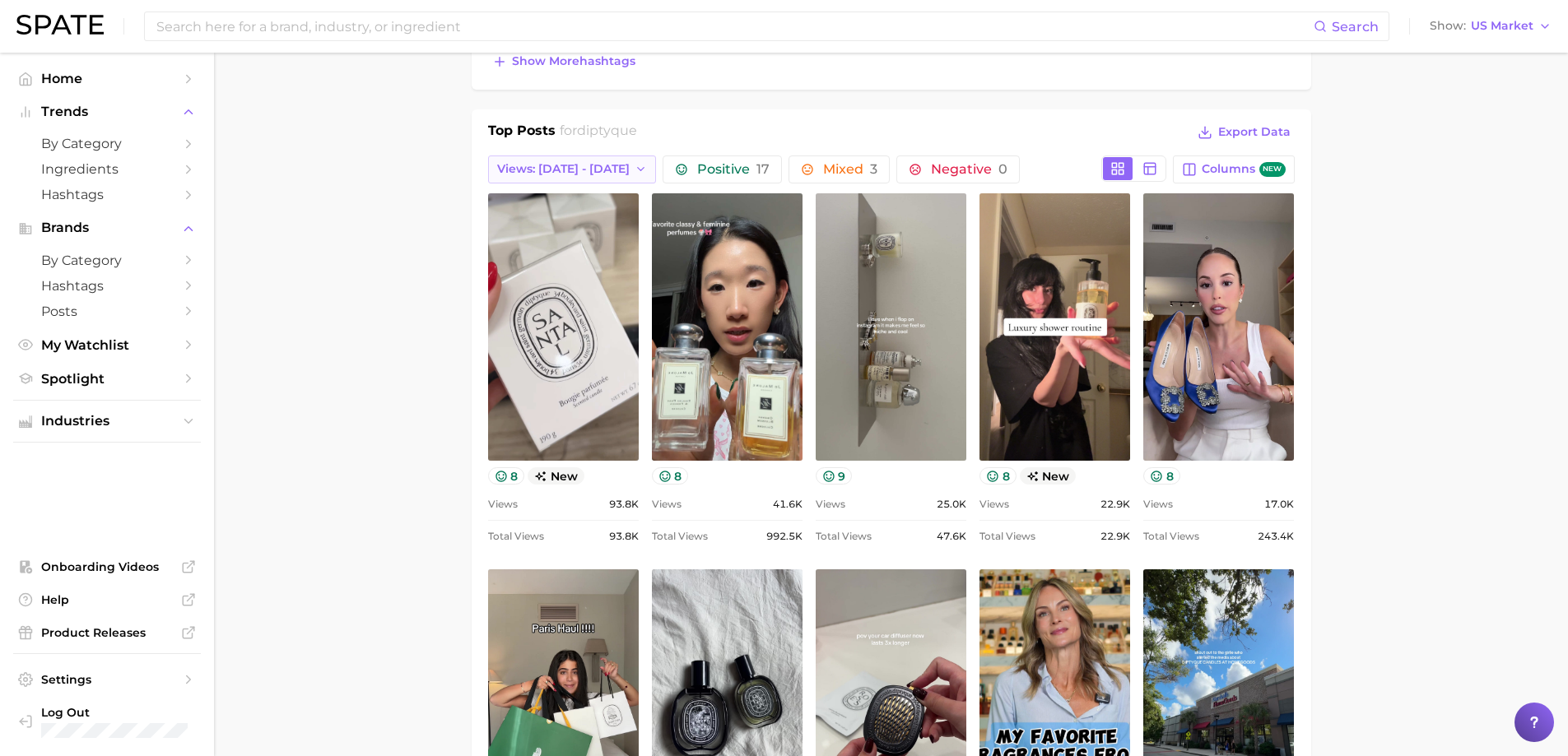
click at [612, 168] on span "Views: [DATE] - [DATE]" at bounding box center [563, 169] width 132 height 14
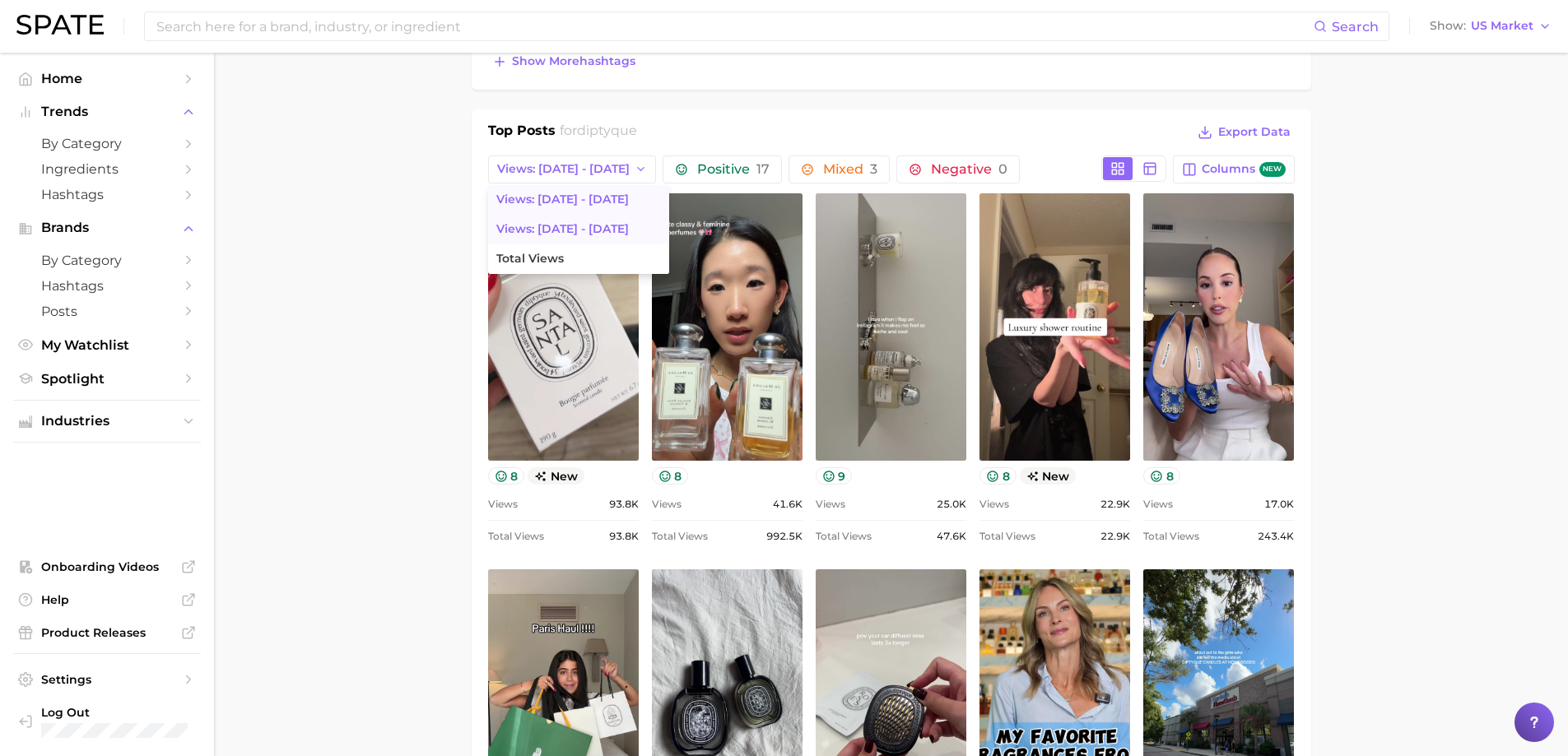
click at [574, 222] on span "Views: Aug 24 - 31" at bounding box center [562, 229] width 132 height 14
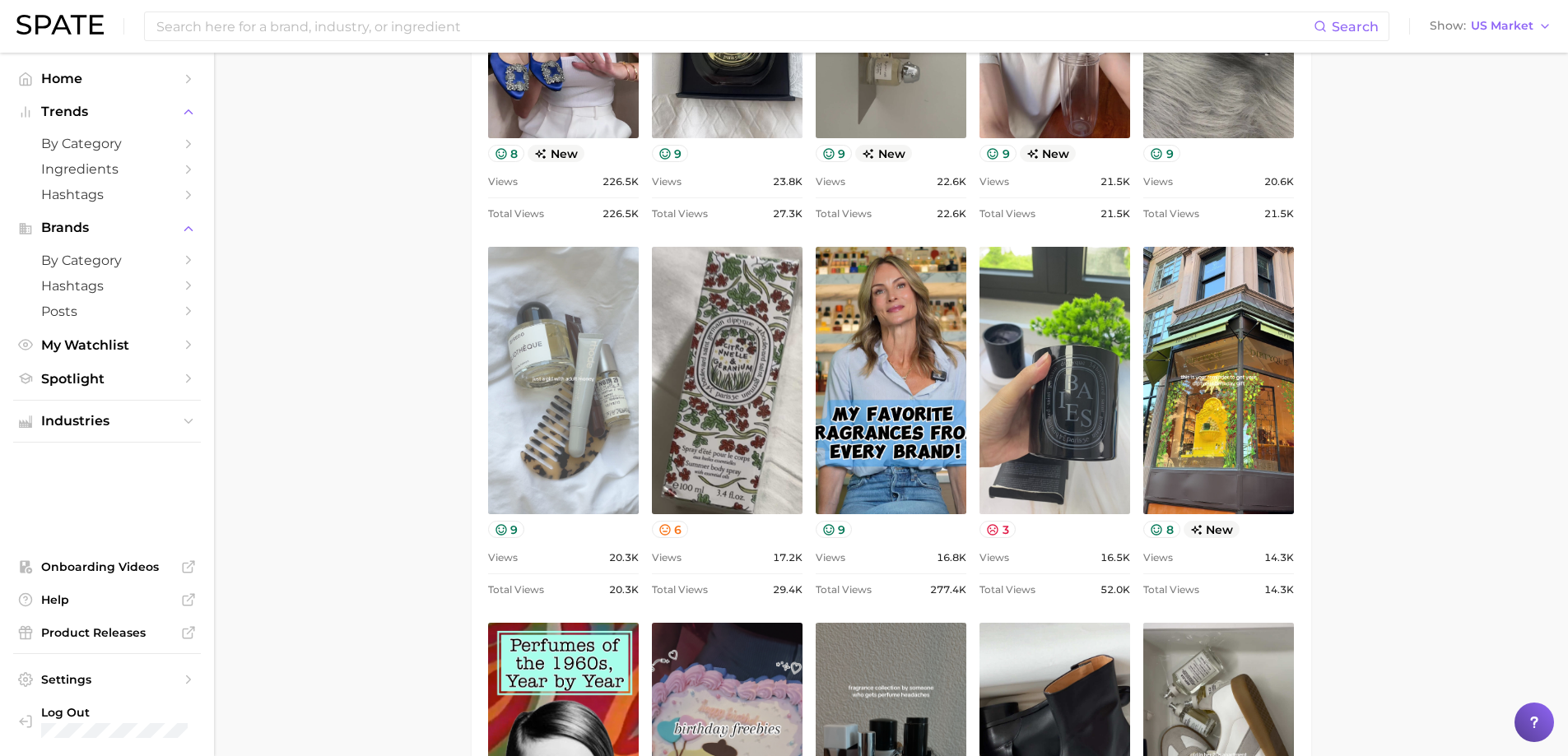
scroll to position [1070, 0]
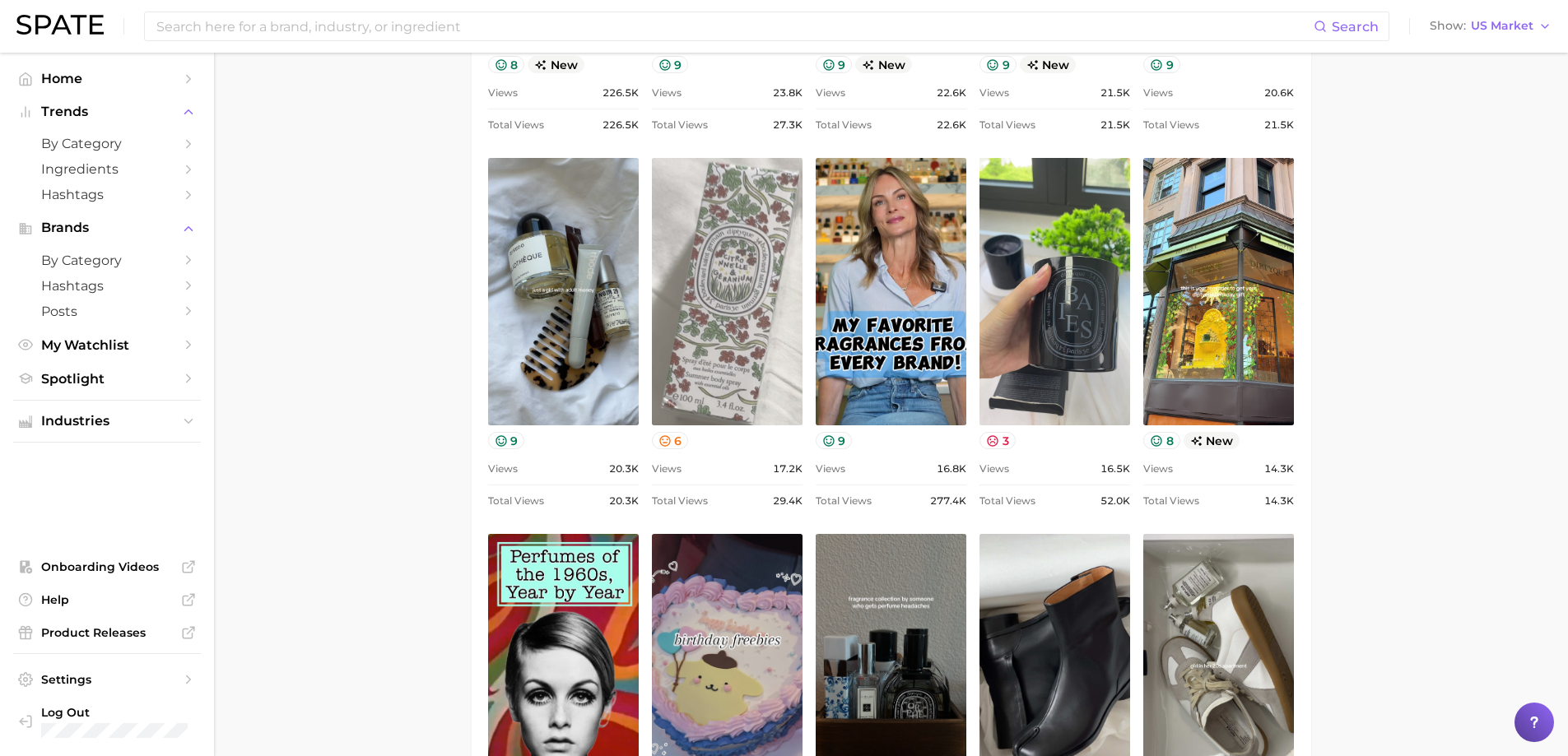
click at [733, 243] on link "view post on TikTok" at bounding box center [727, 291] width 151 height 267
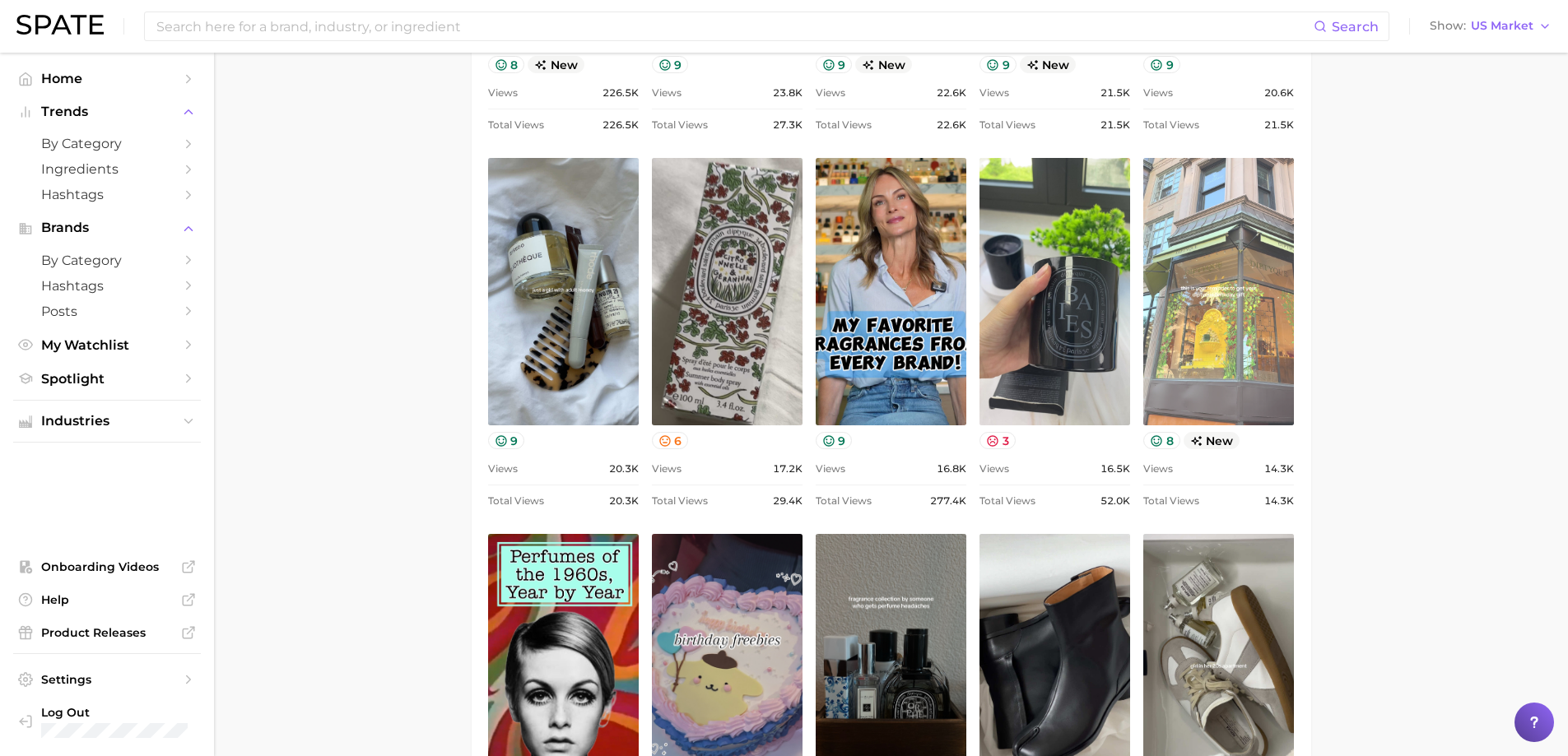
click at [1142, 332] on link "view post on TikTok" at bounding box center [1218, 291] width 151 height 267
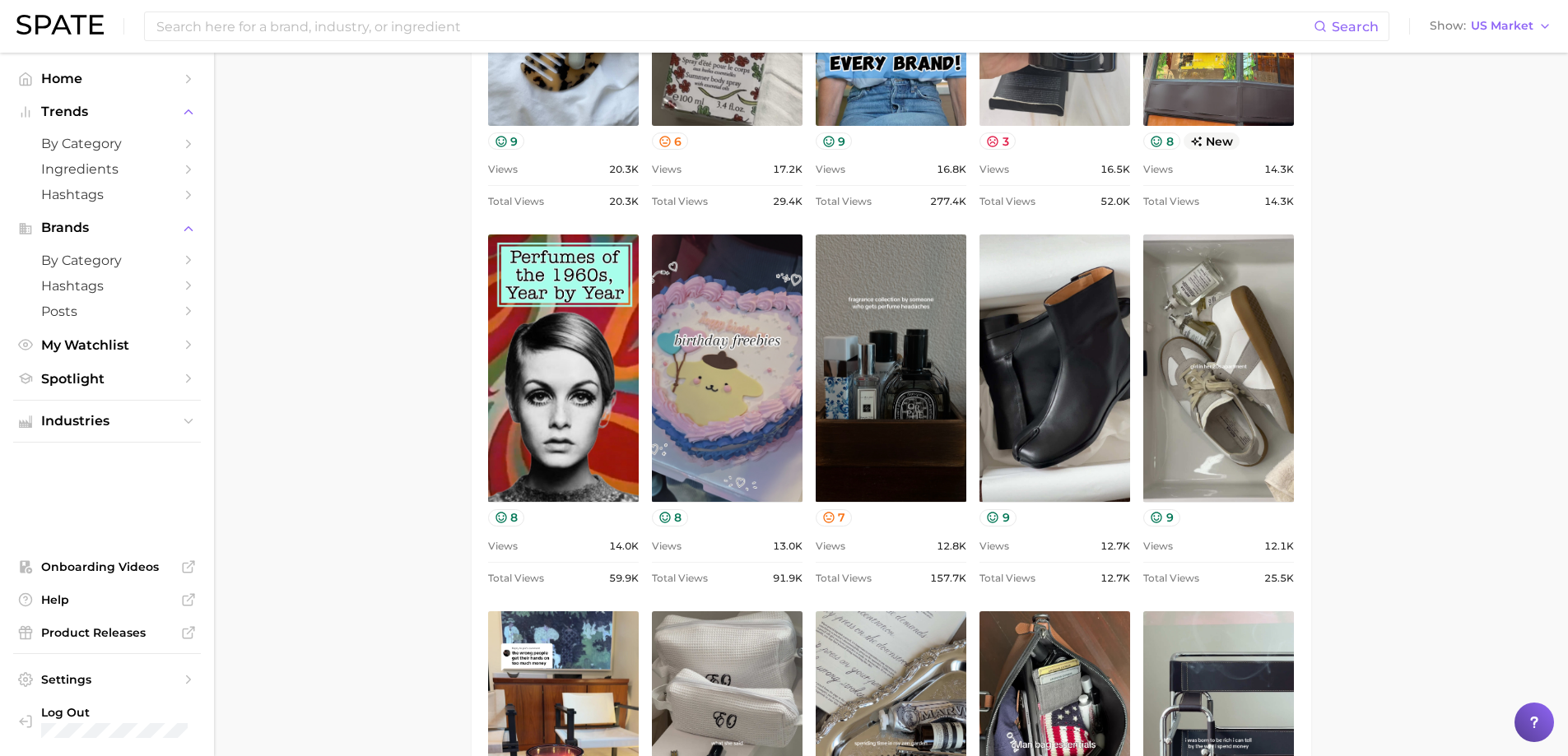
scroll to position [1399, 0]
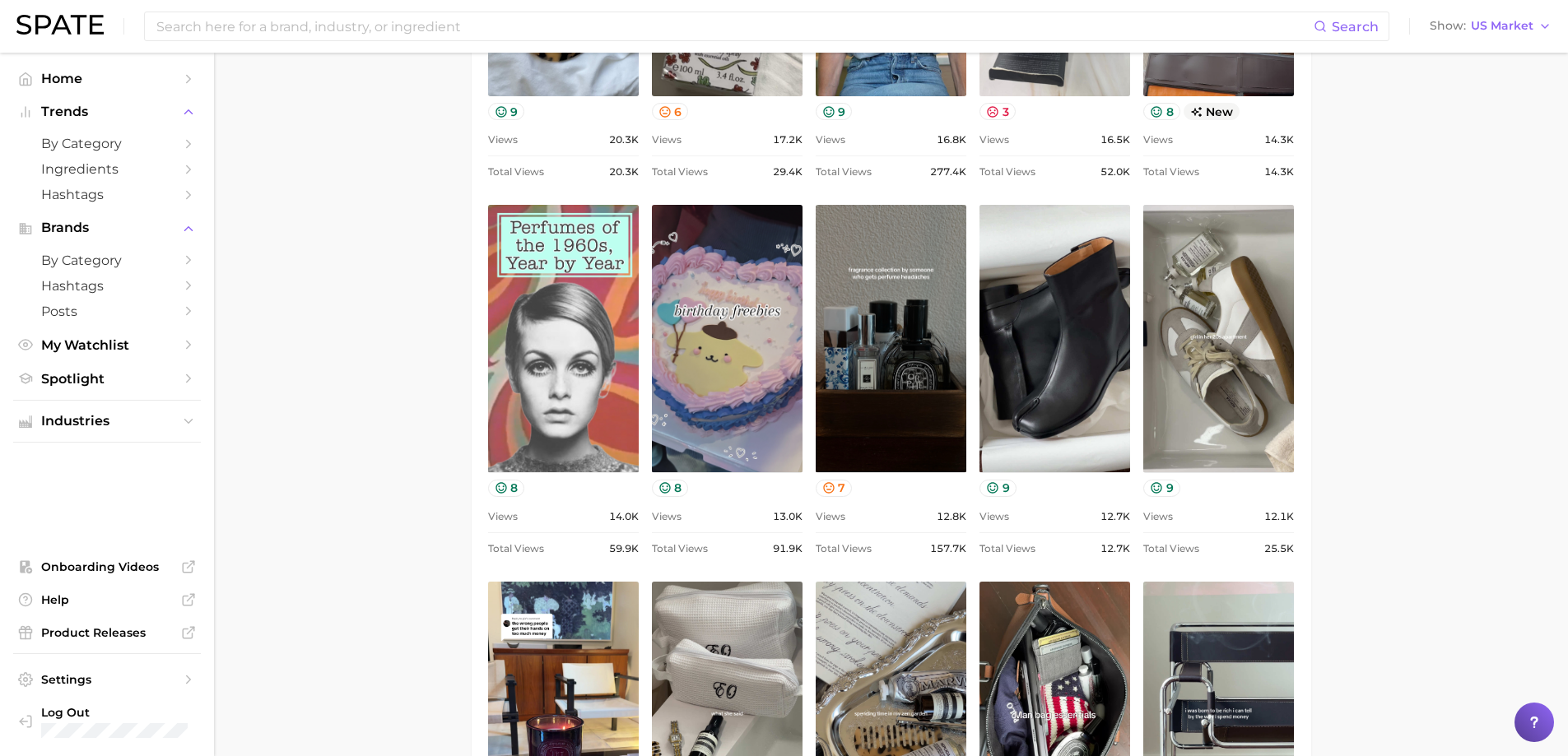
click at [513, 405] on link "view post on TikTok" at bounding box center [563, 338] width 151 height 267
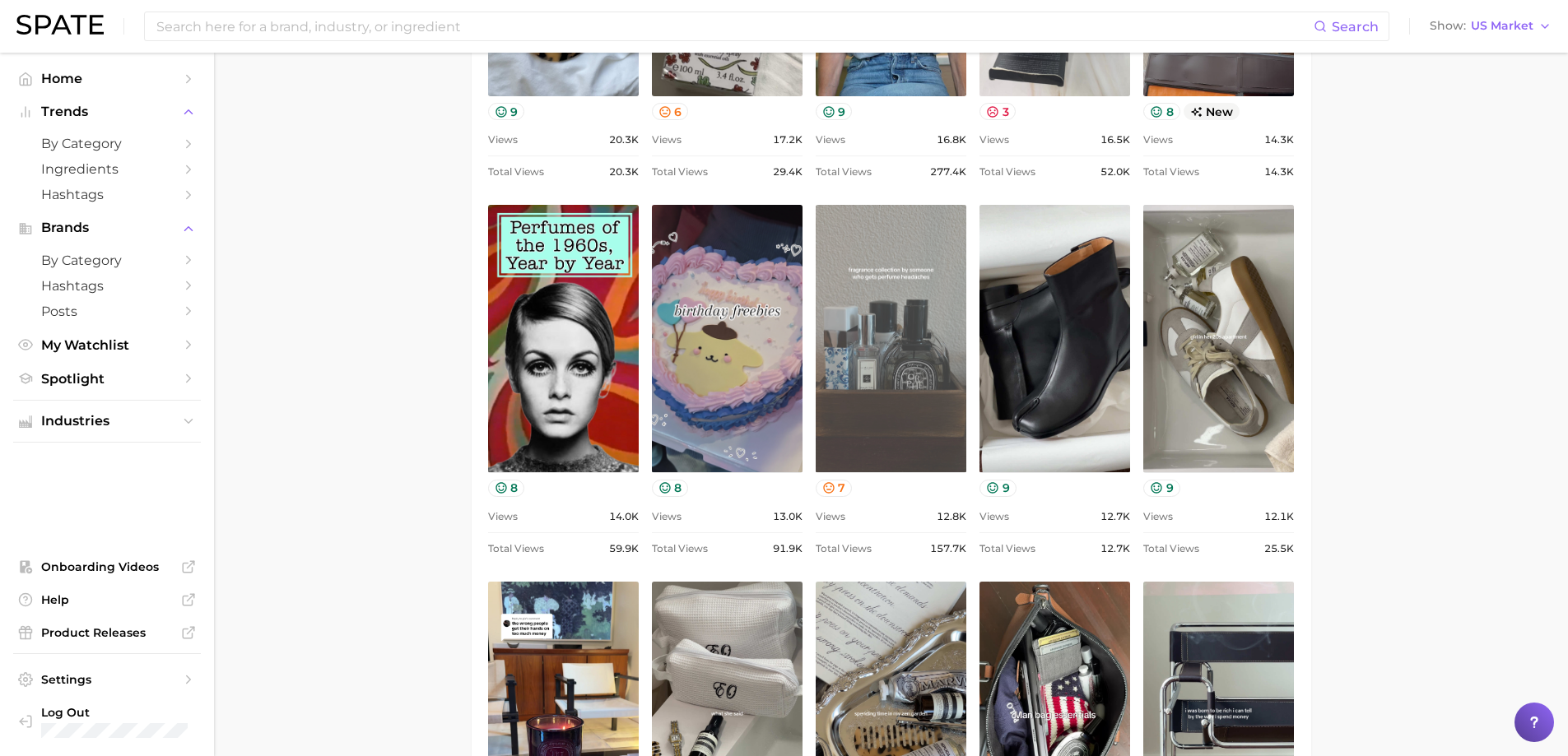
click at [877, 355] on link "view post on TikTok" at bounding box center [891, 338] width 151 height 267
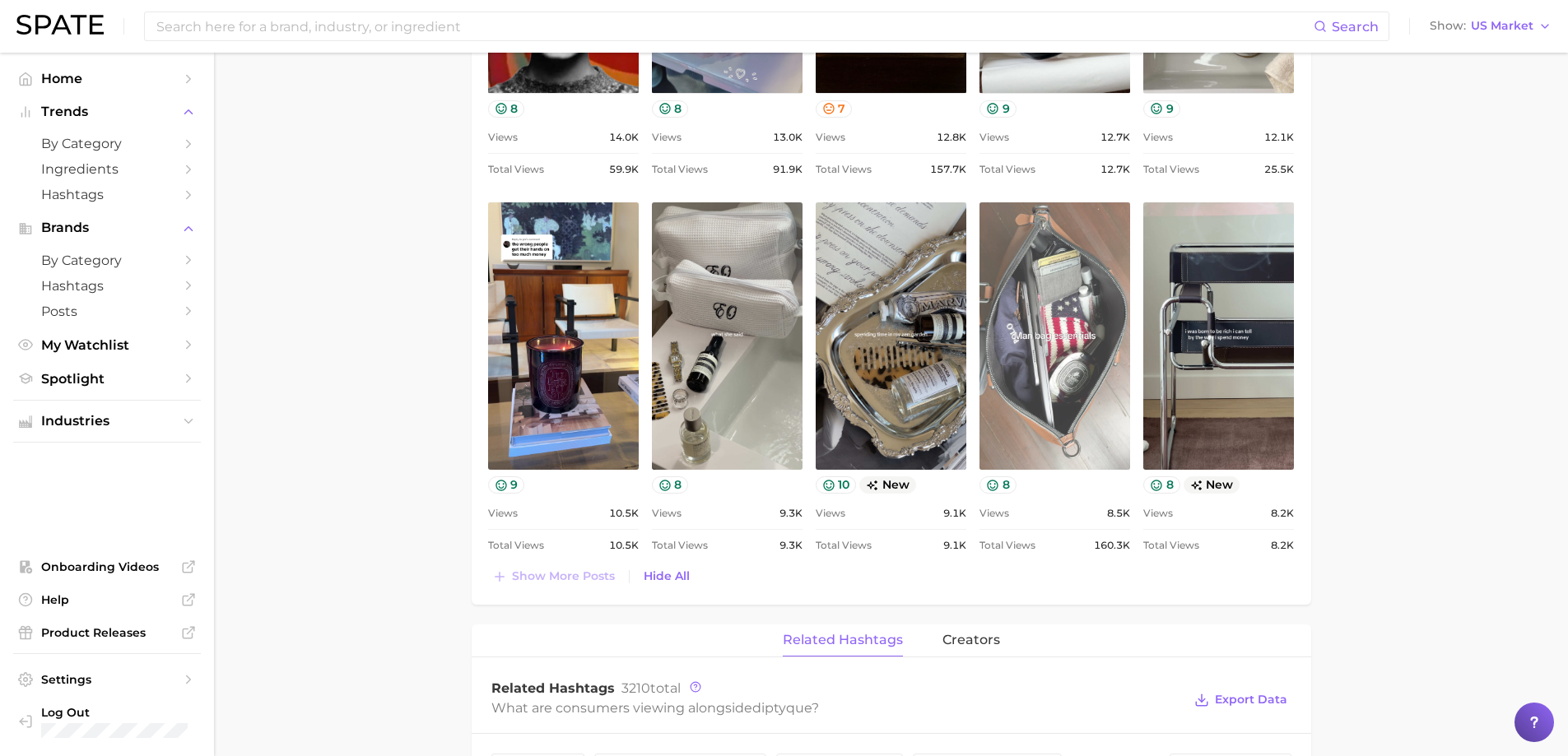
scroll to position [1810, 0]
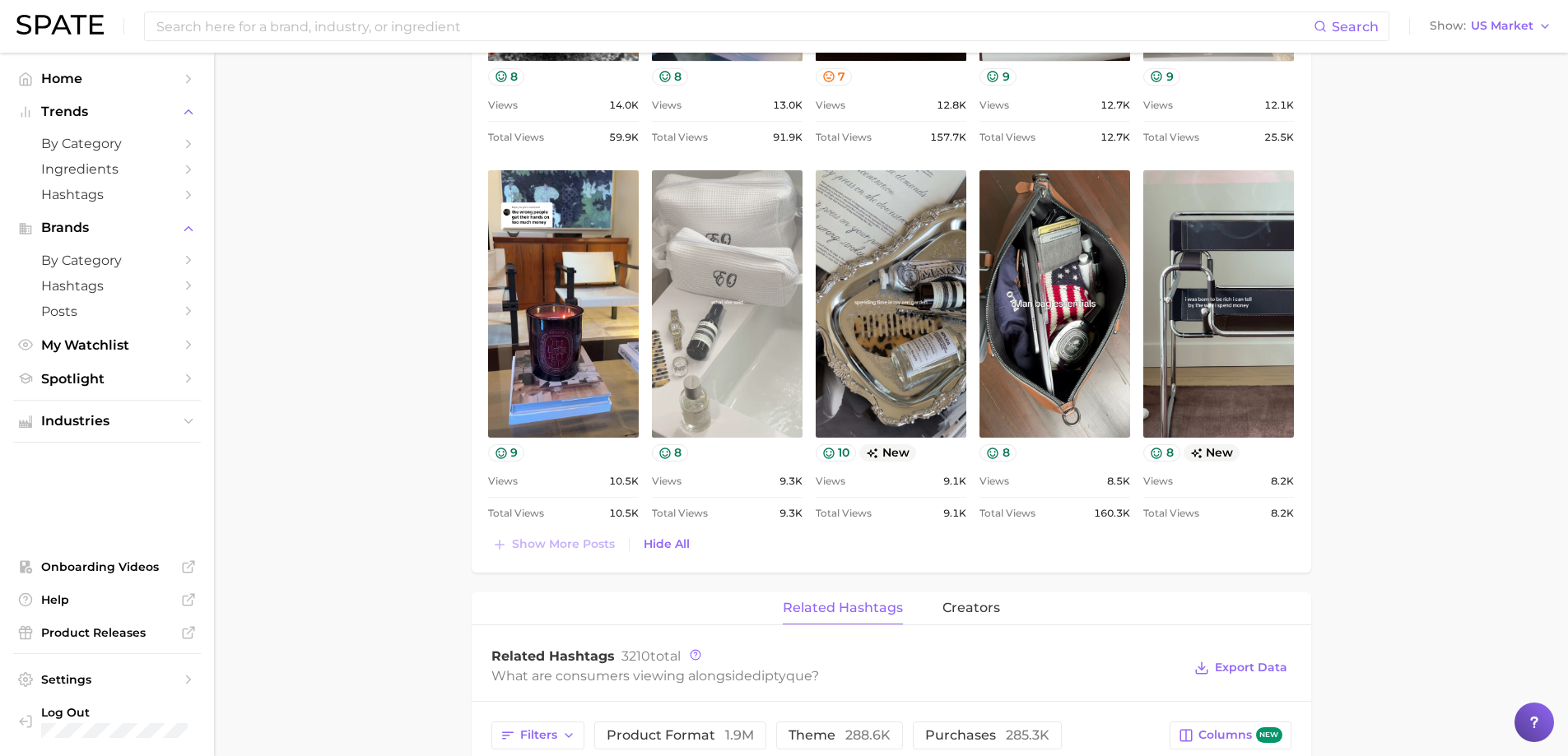
click at [786, 364] on link "view post on TikTok" at bounding box center [727, 304] width 151 height 267
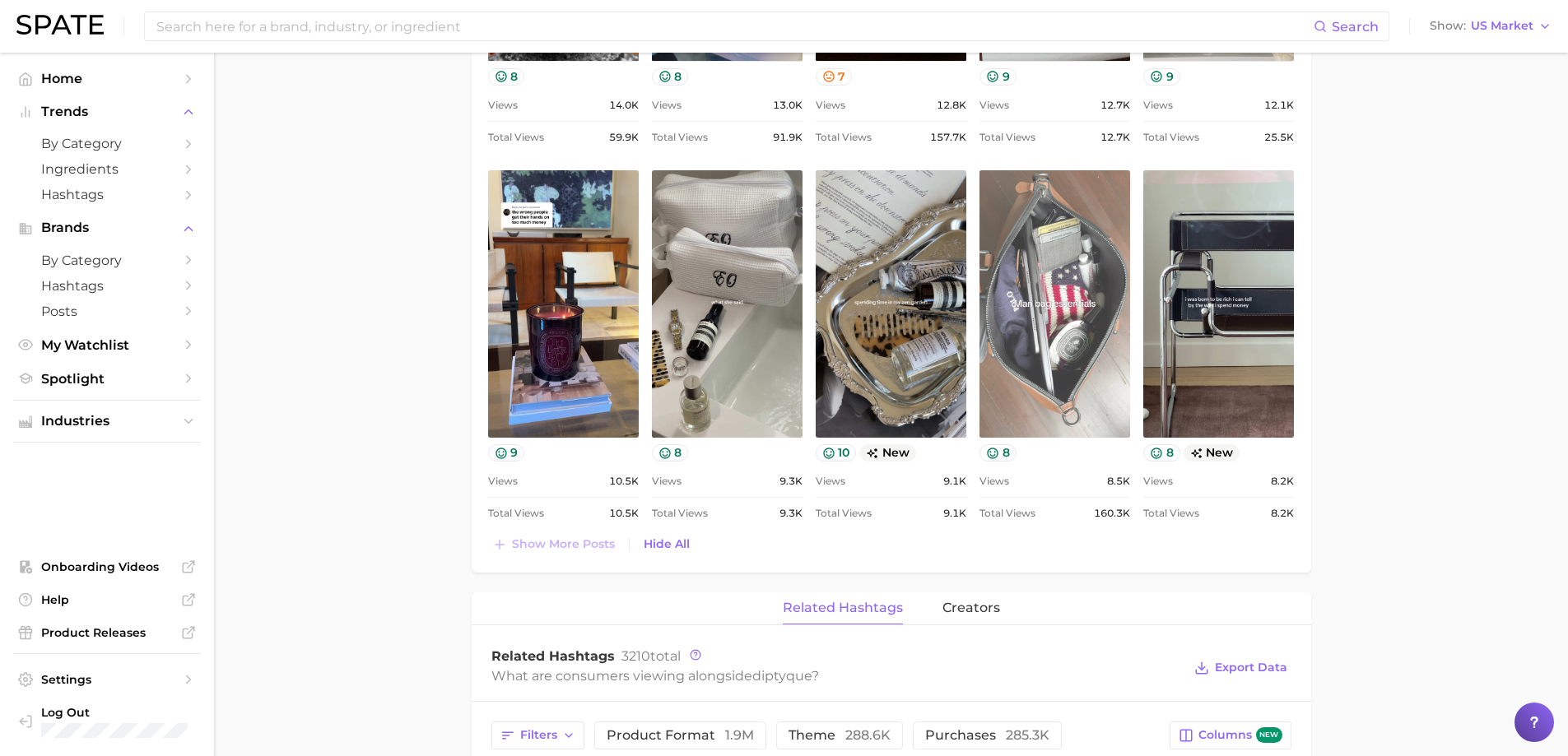
click at [1082, 243] on link "view post on TikTok" at bounding box center [1055, 304] width 151 height 267
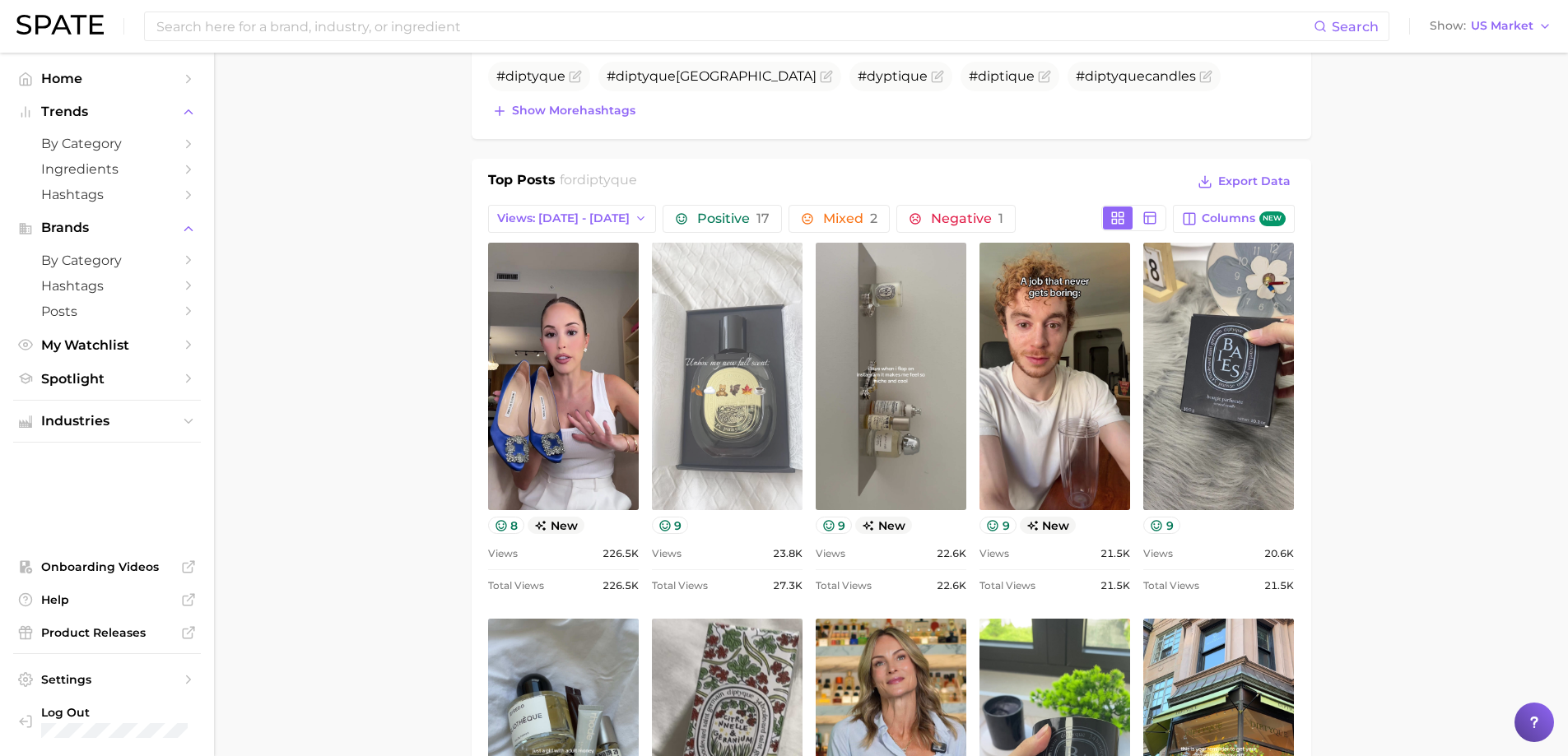
scroll to position [576, 0]
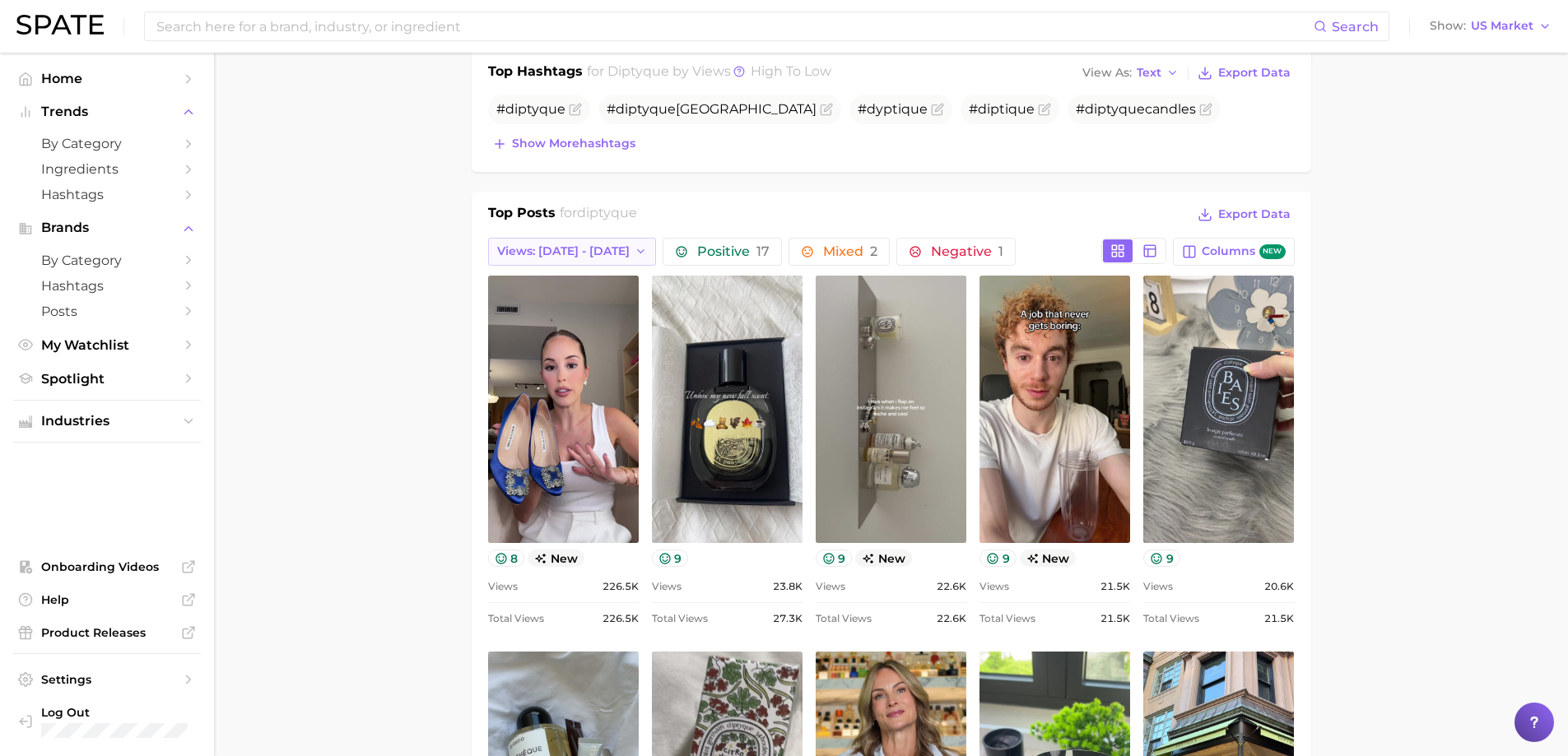
click at [634, 251] on icon "button" at bounding box center [640, 251] width 13 height 13
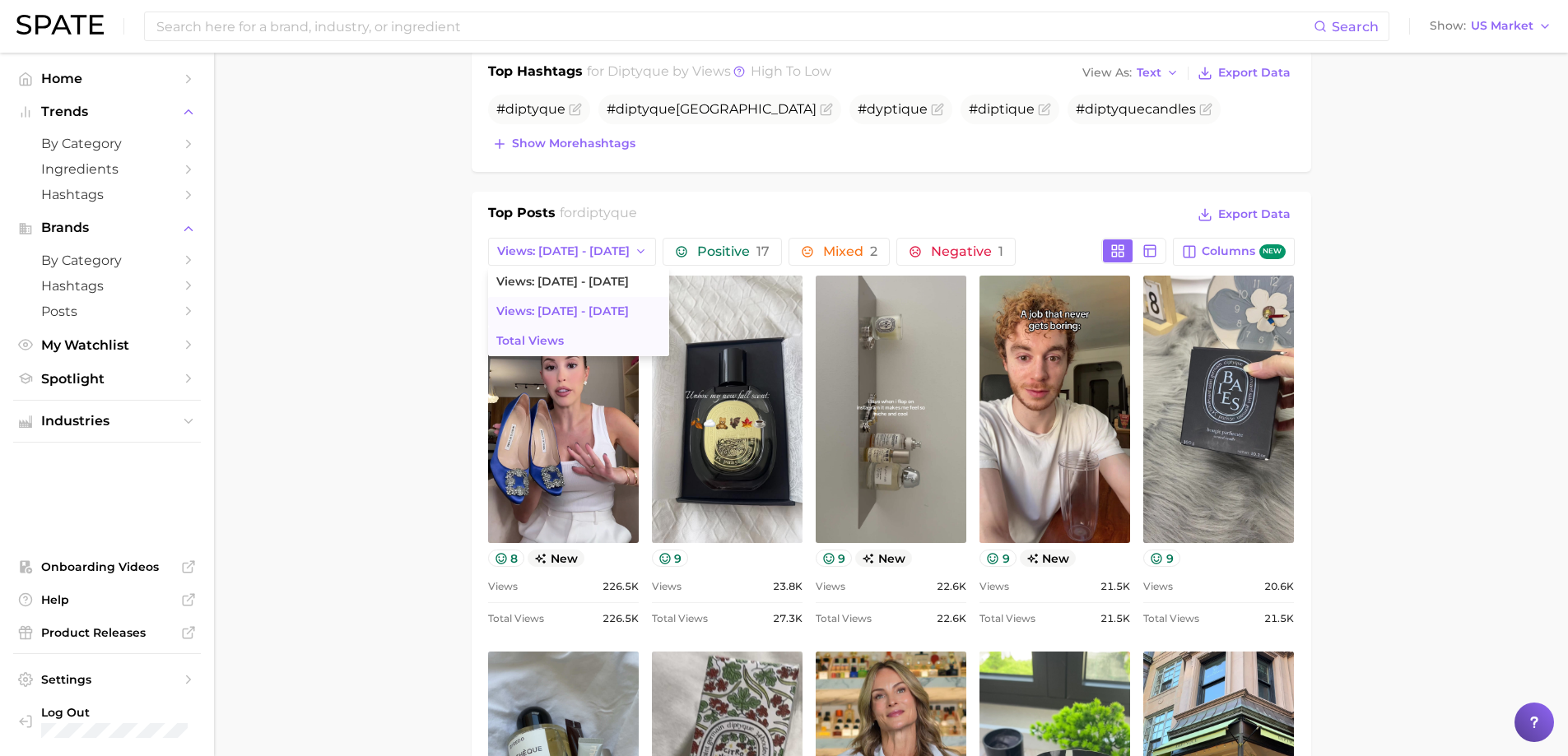
click at [570, 348] on button "Total Views" at bounding box center [579, 342] width 181 height 30
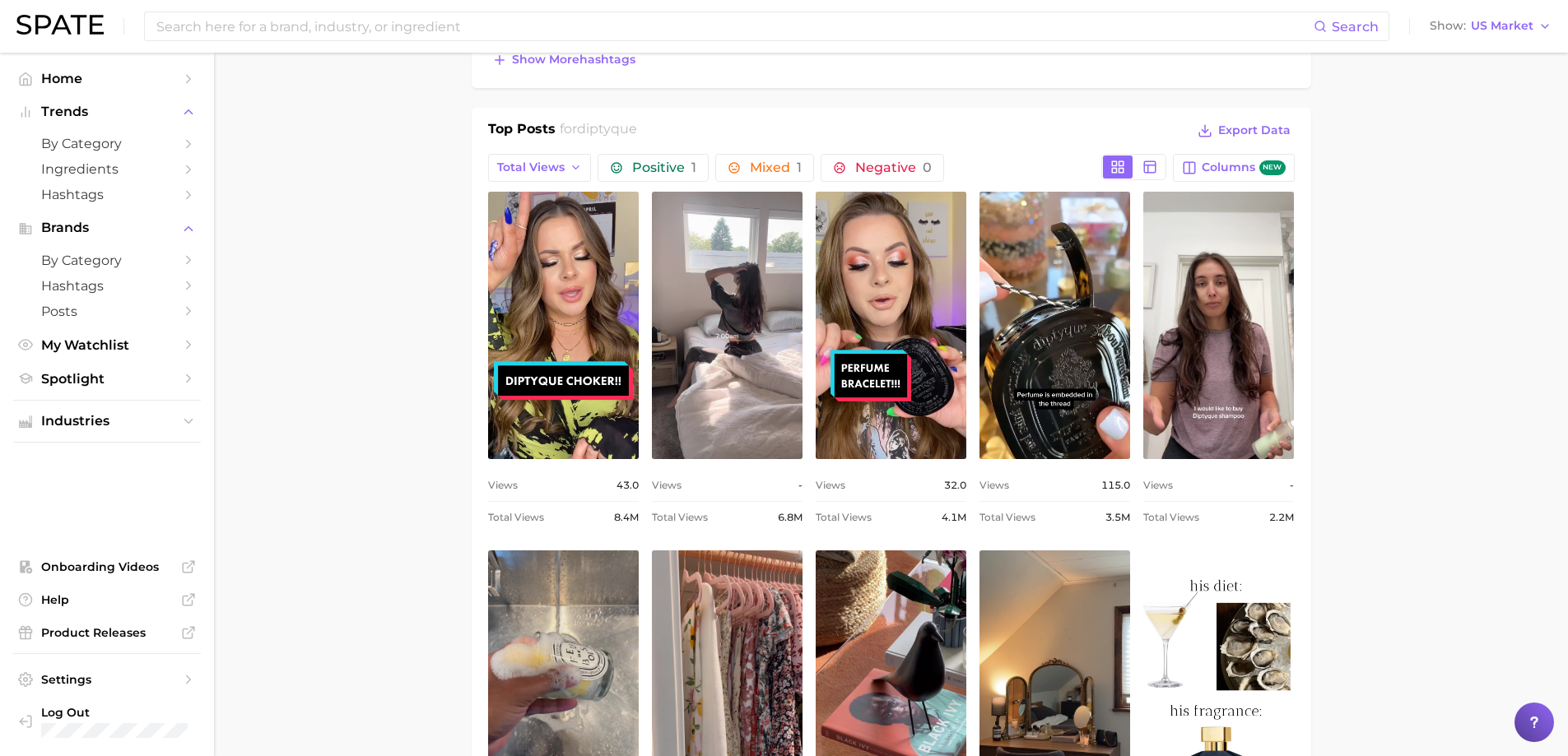
scroll to position [659, 0]
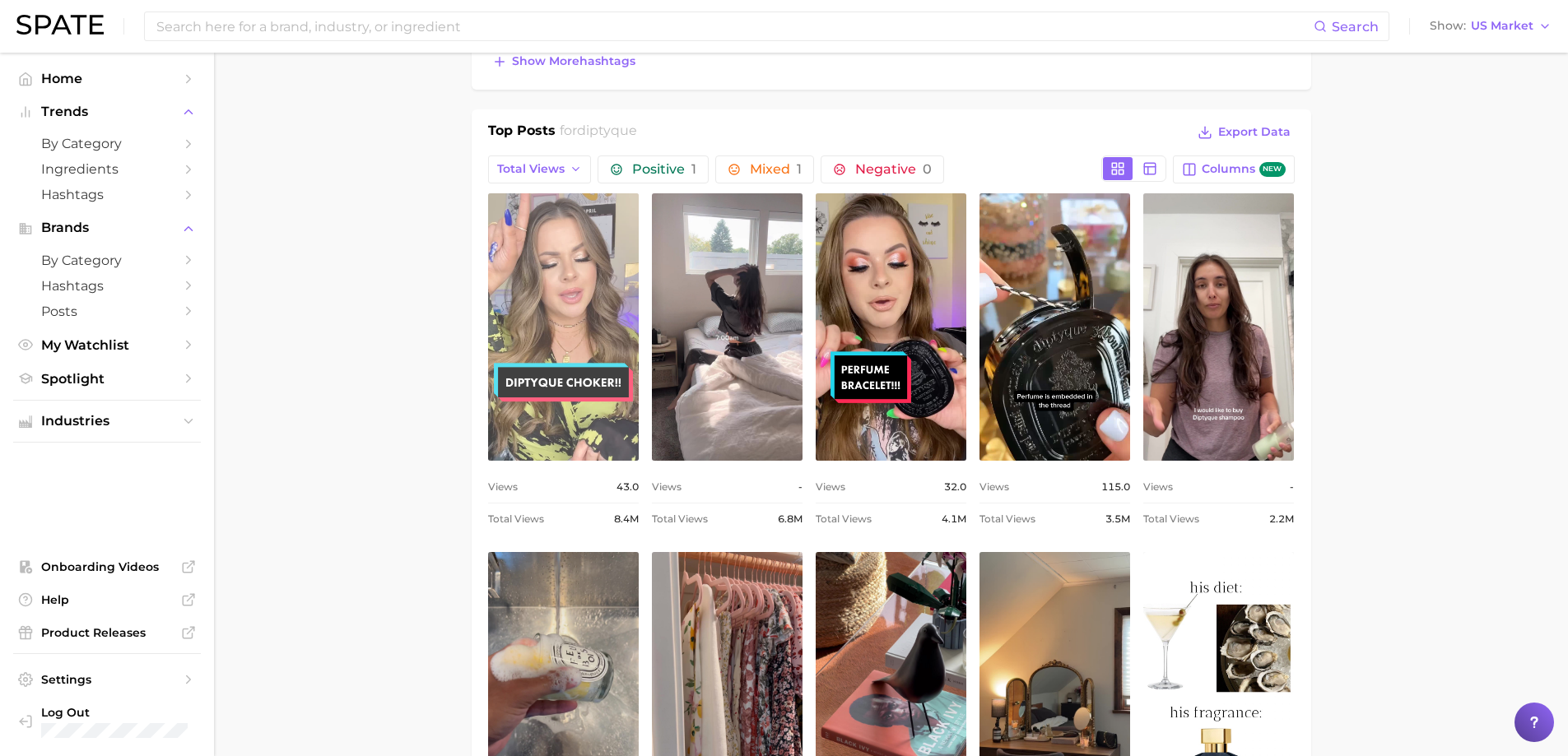
click at [623, 355] on link "view post on TikTok" at bounding box center [563, 326] width 151 height 267
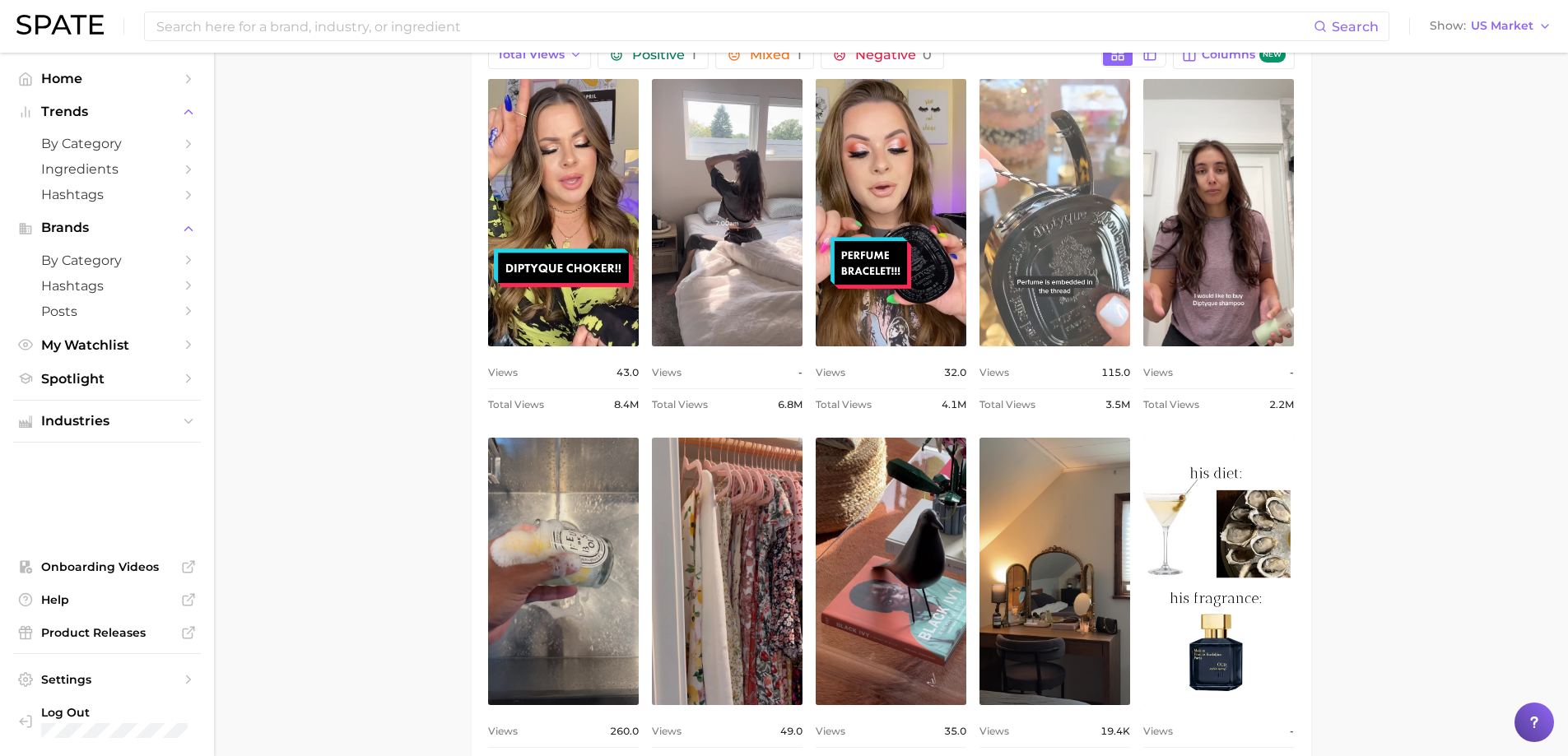
scroll to position [823, 0]
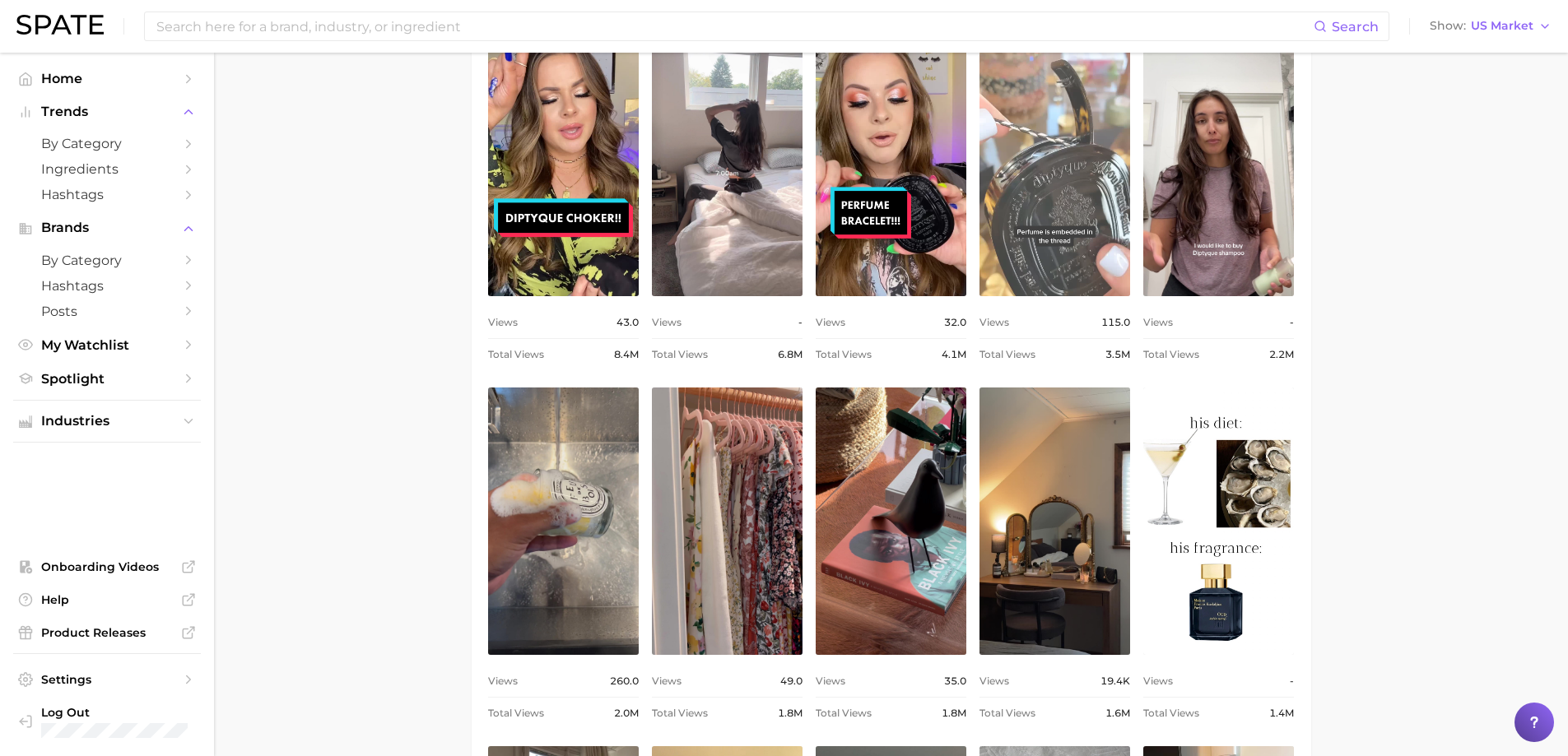
click at [1110, 164] on link "view post on TikTok" at bounding box center [1055, 162] width 151 height 267
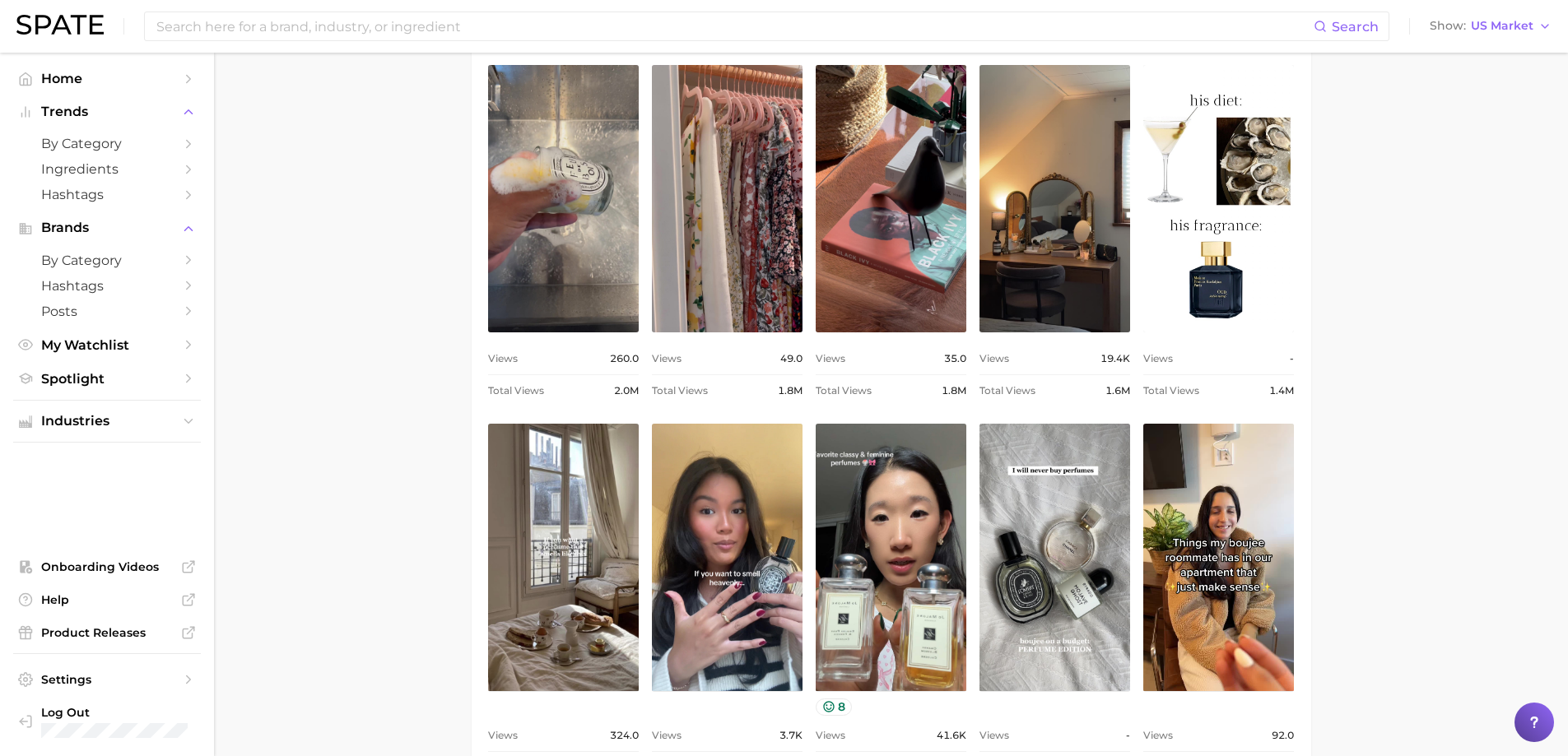
scroll to position [1153, 0]
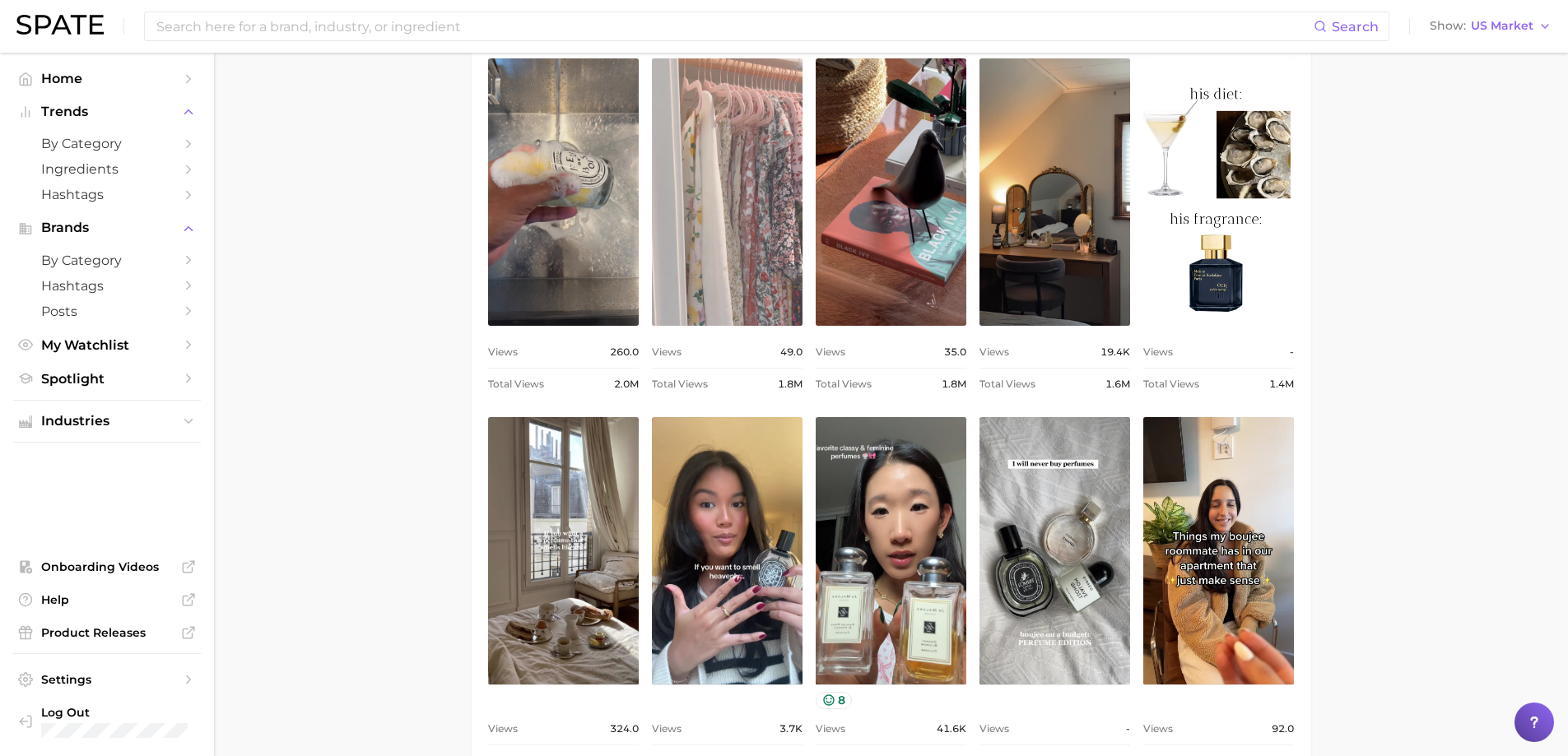
click at [775, 225] on link "view post on TikTok" at bounding box center [727, 191] width 151 height 267
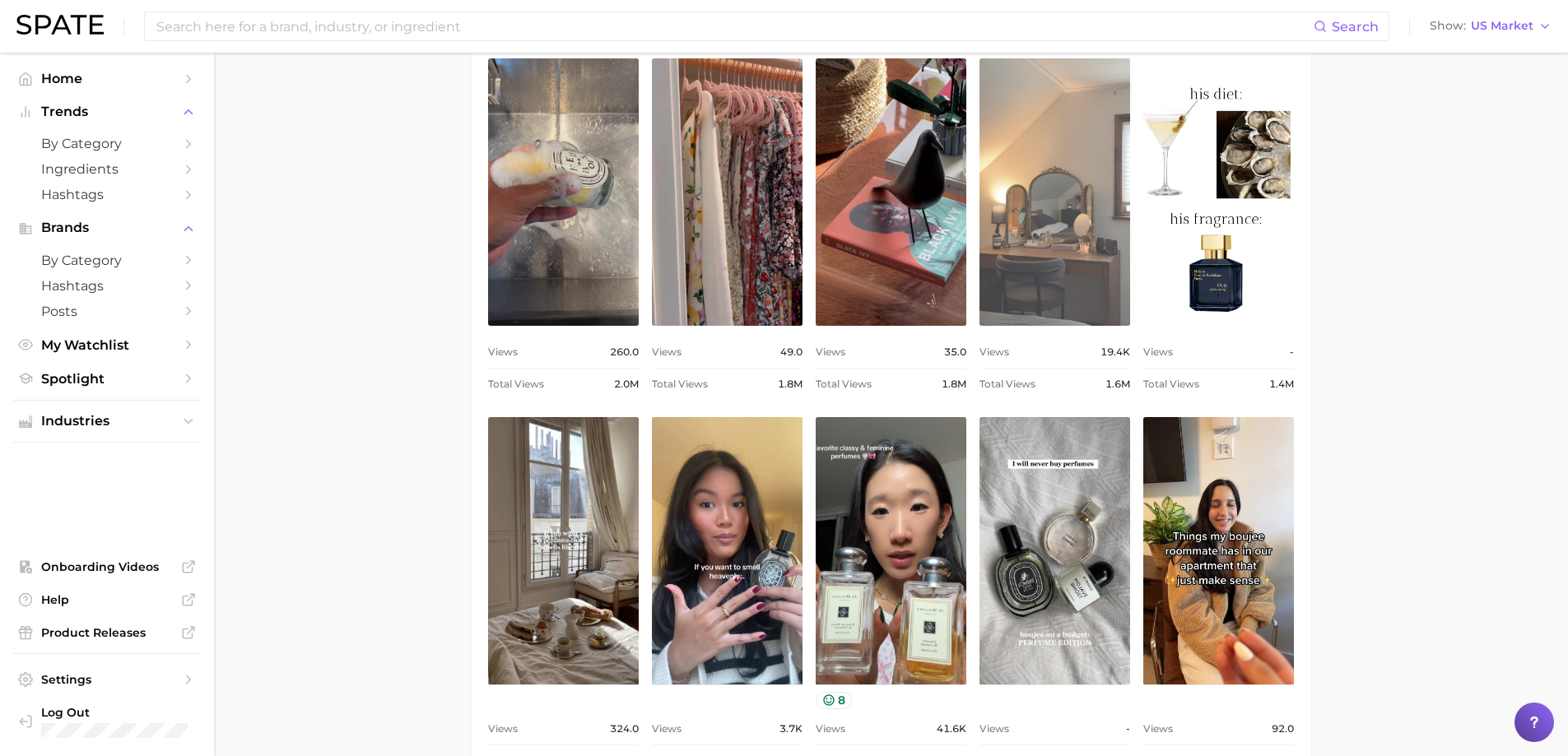
click at [1047, 130] on link "view post on TikTok" at bounding box center [1055, 191] width 151 height 267
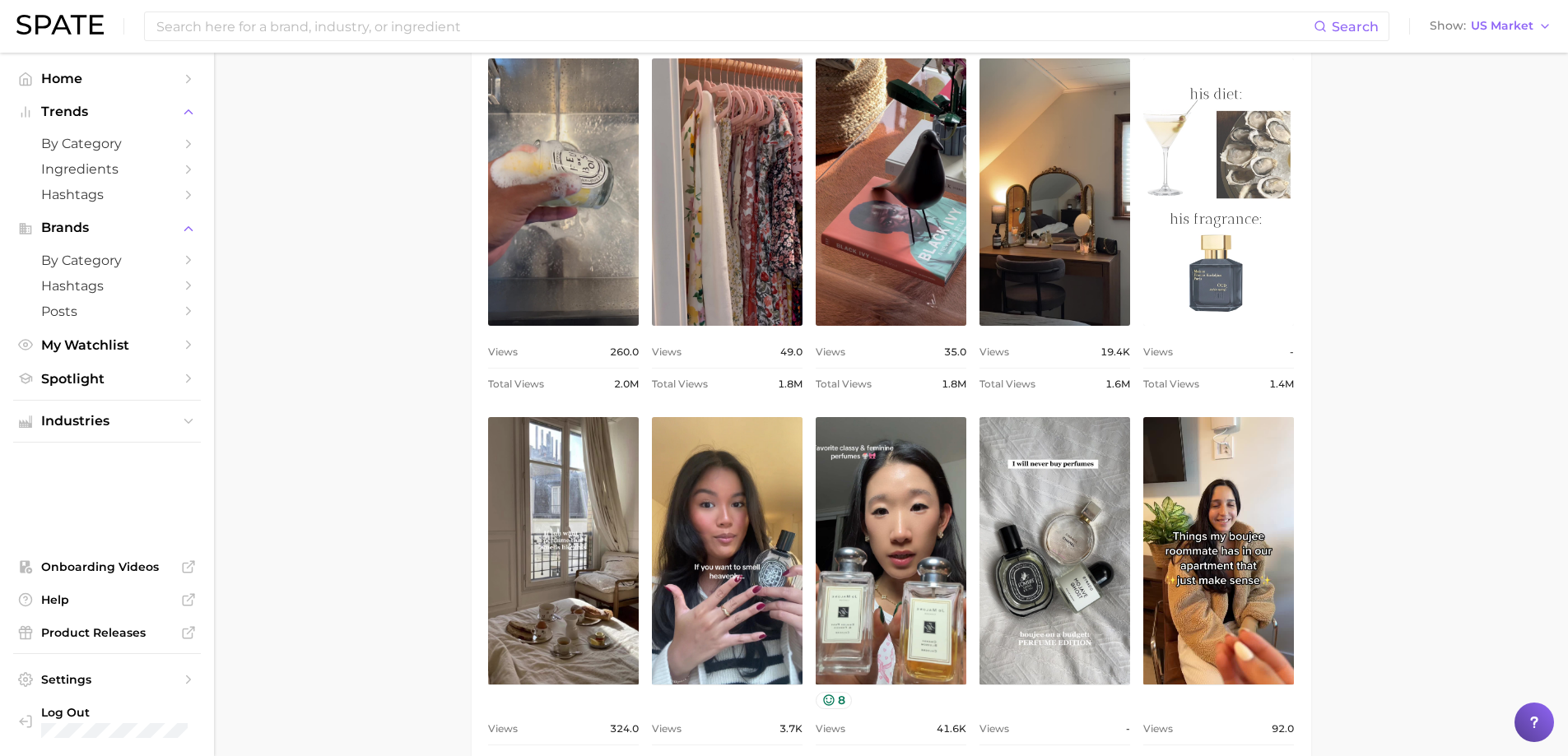
click at [1142, 266] on link "view post on TikTok" at bounding box center [1218, 191] width 151 height 267
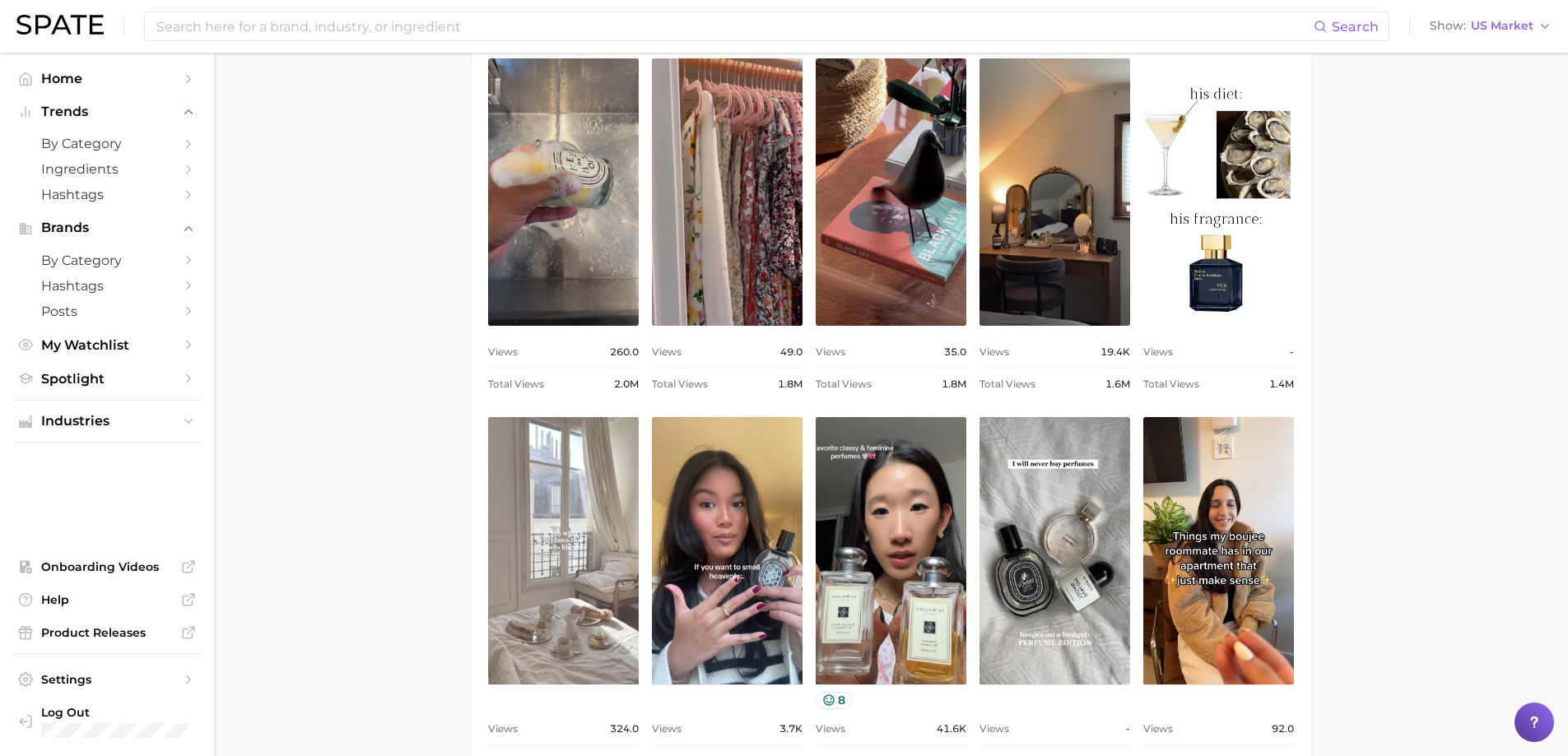
click at [600, 492] on link "view post on TikTok" at bounding box center [563, 551] width 151 height 267
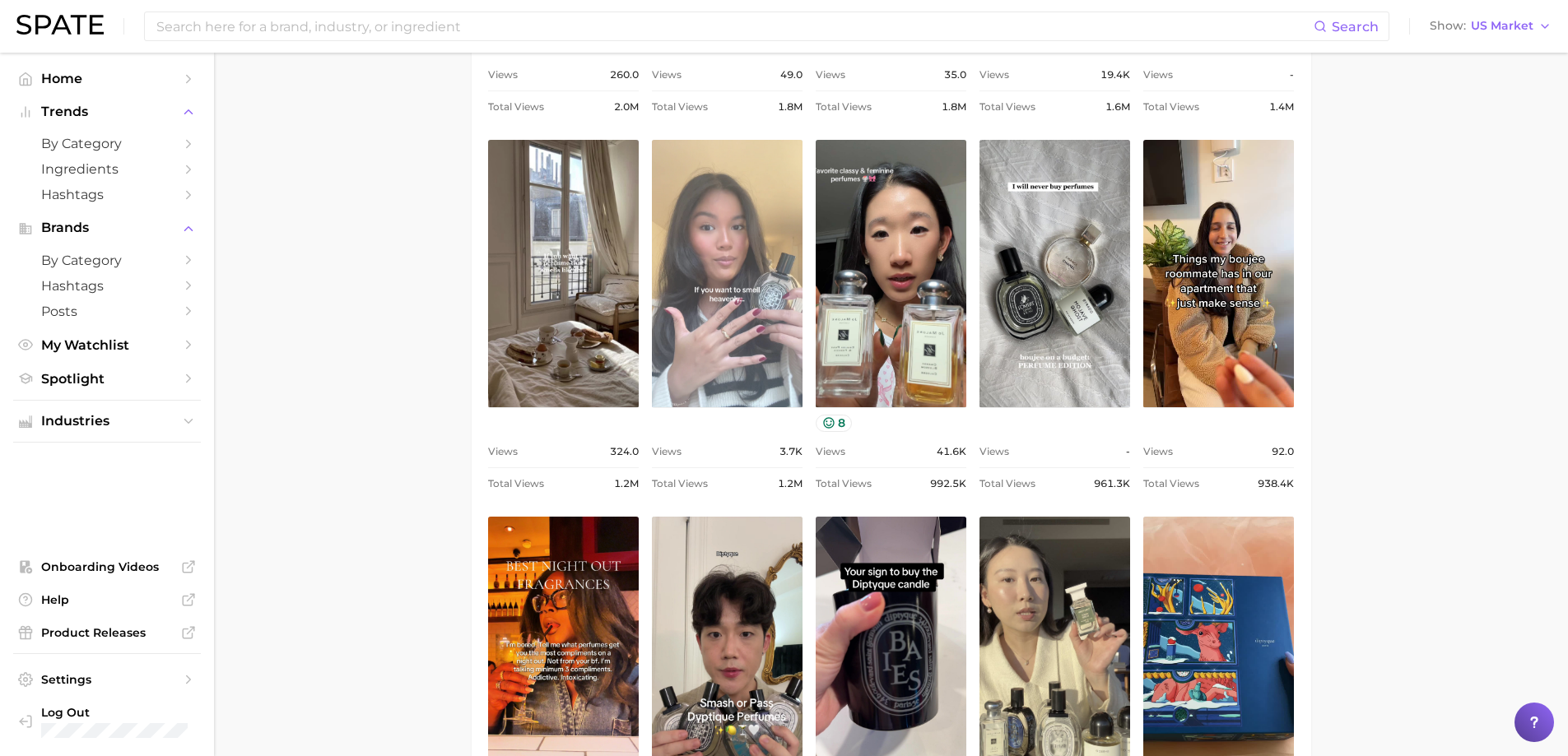
scroll to position [1482, 0]
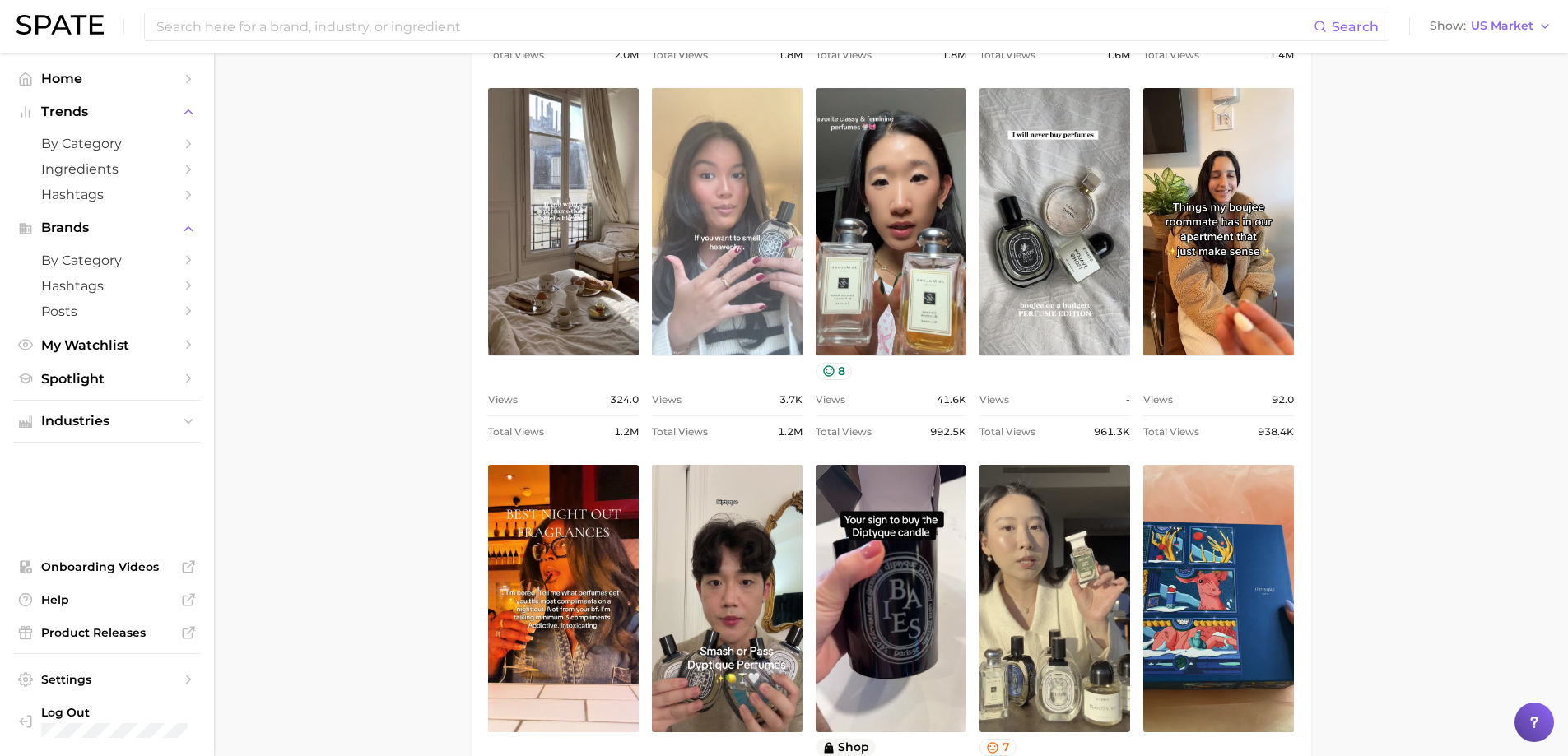
click at [667, 323] on link "view post on TikTok" at bounding box center [727, 221] width 151 height 267
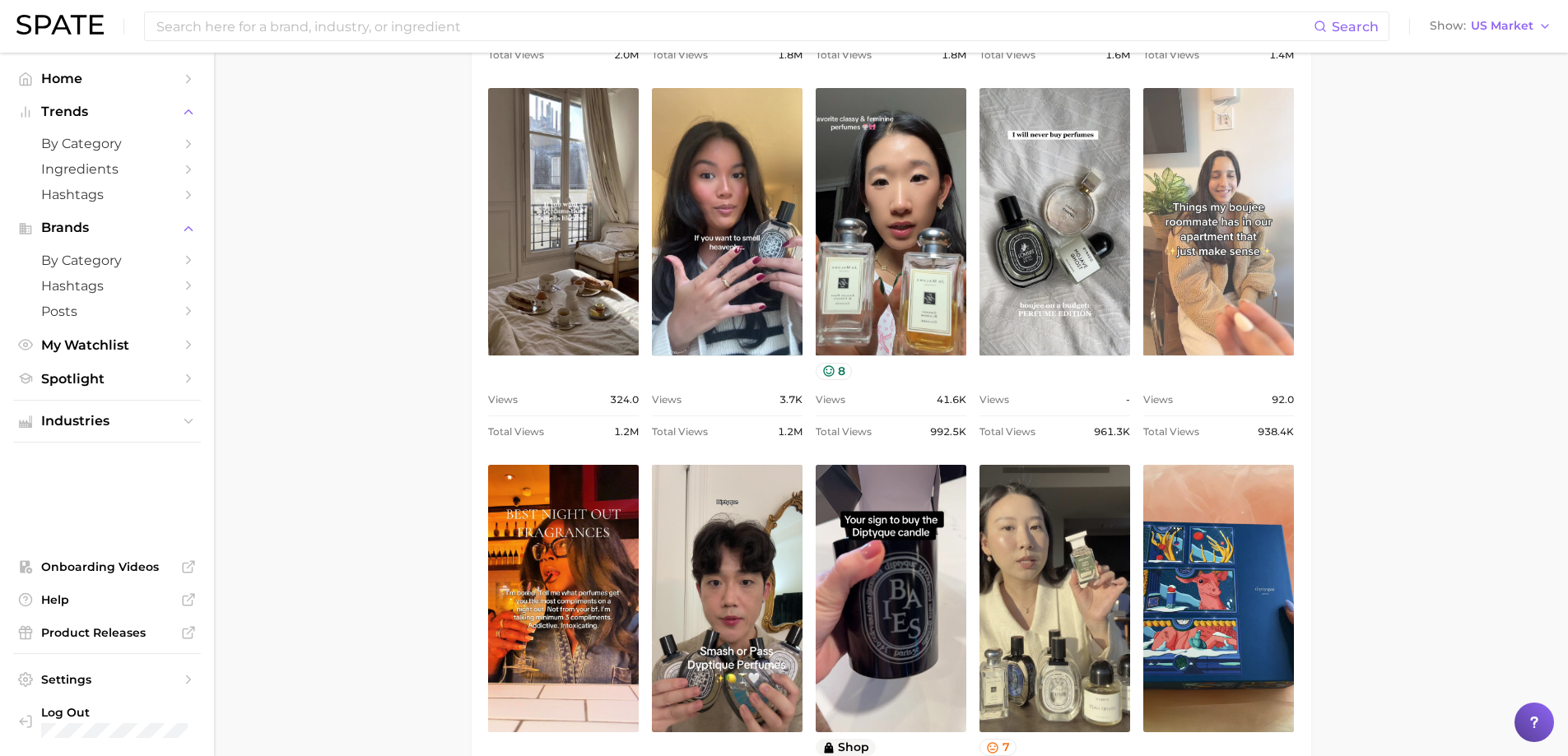
click at [1142, 269] on link "view post on TikTok" at bounding box center [1218, 221] width 151 height 267
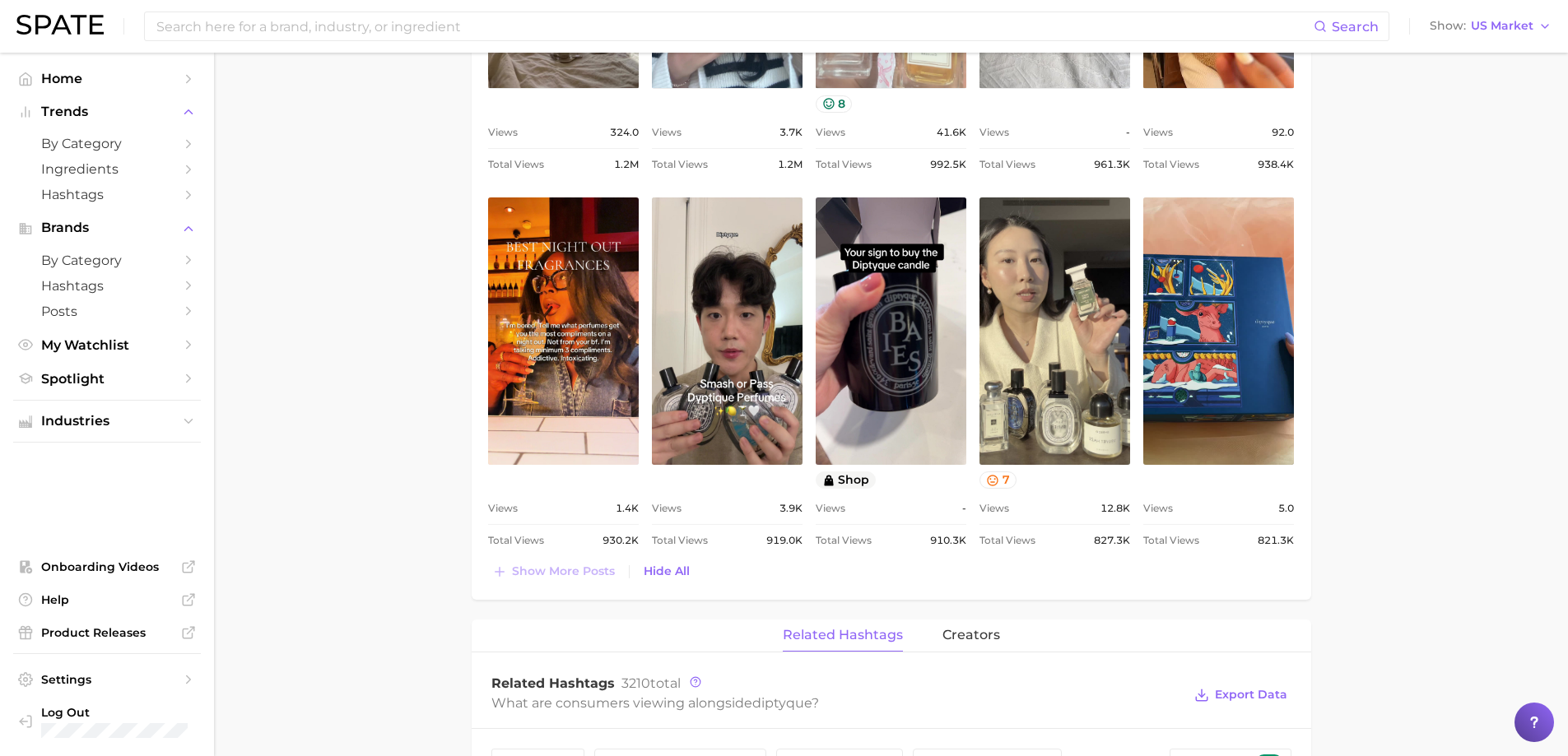
scroll to position [1810, 0]
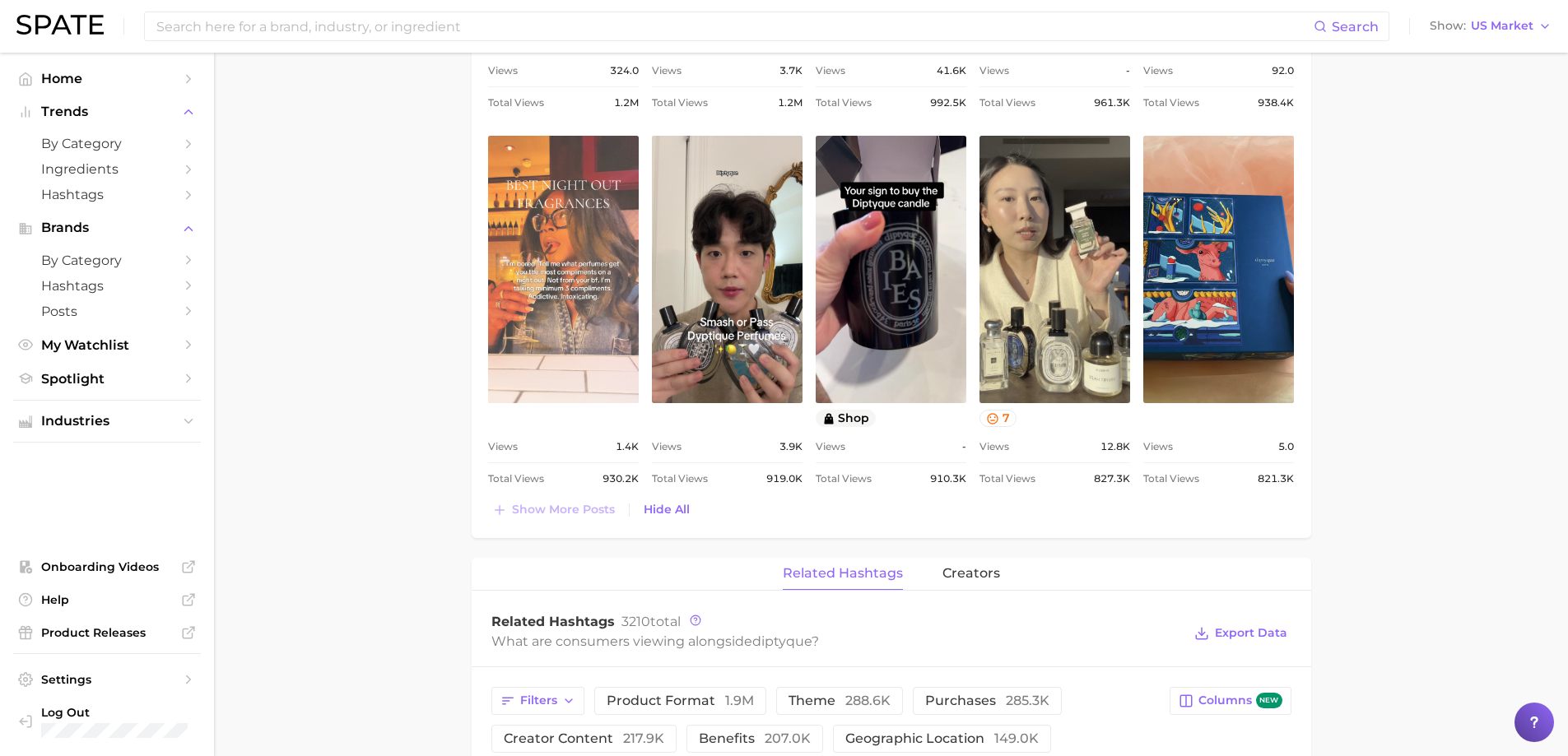
click at [624, 234] on link "view post on TikTok" at bounding box center [563, 269] width 151 height 267
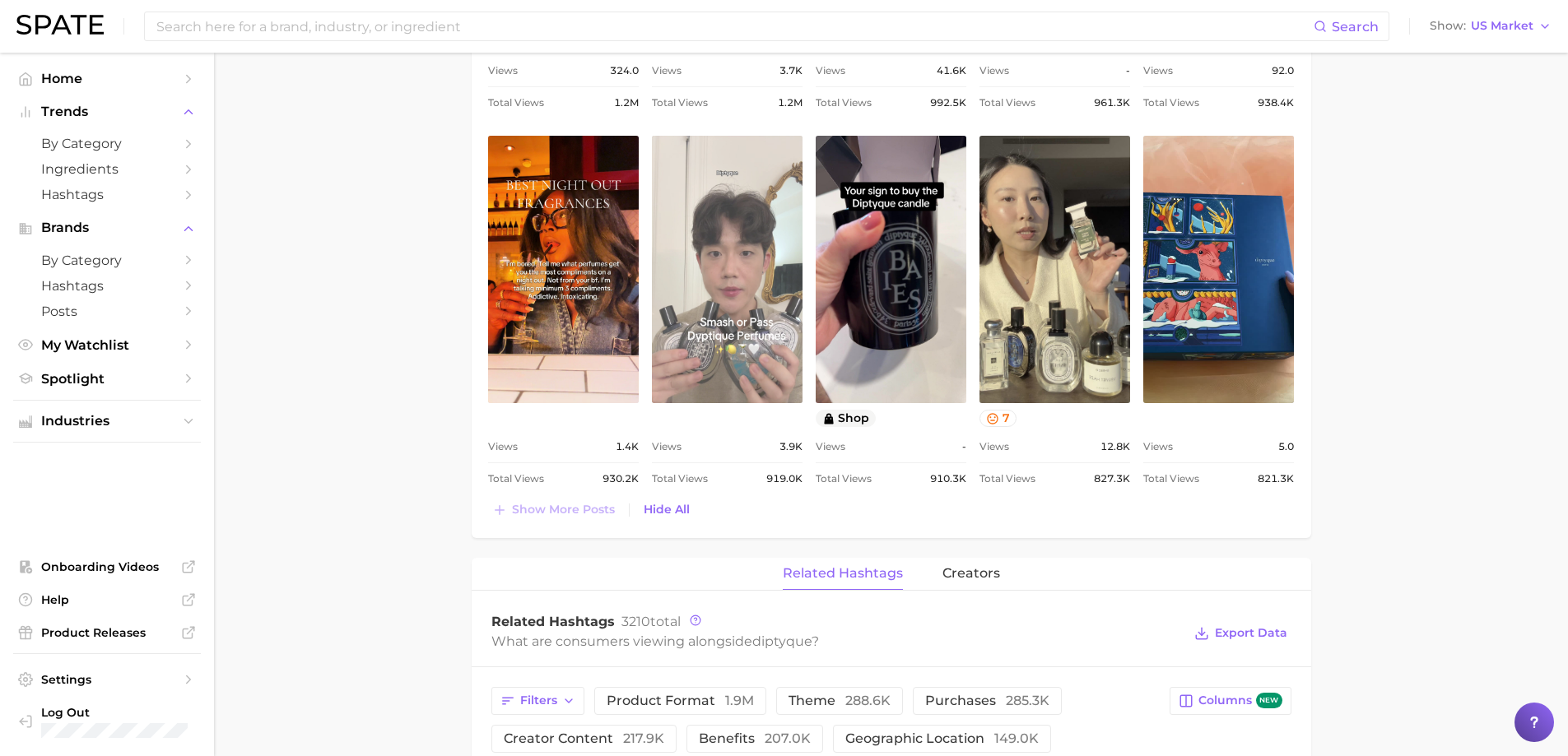
click at [751, 313] on link "view post on TikTok" at bounding box center [727, 269] width 151 height 267
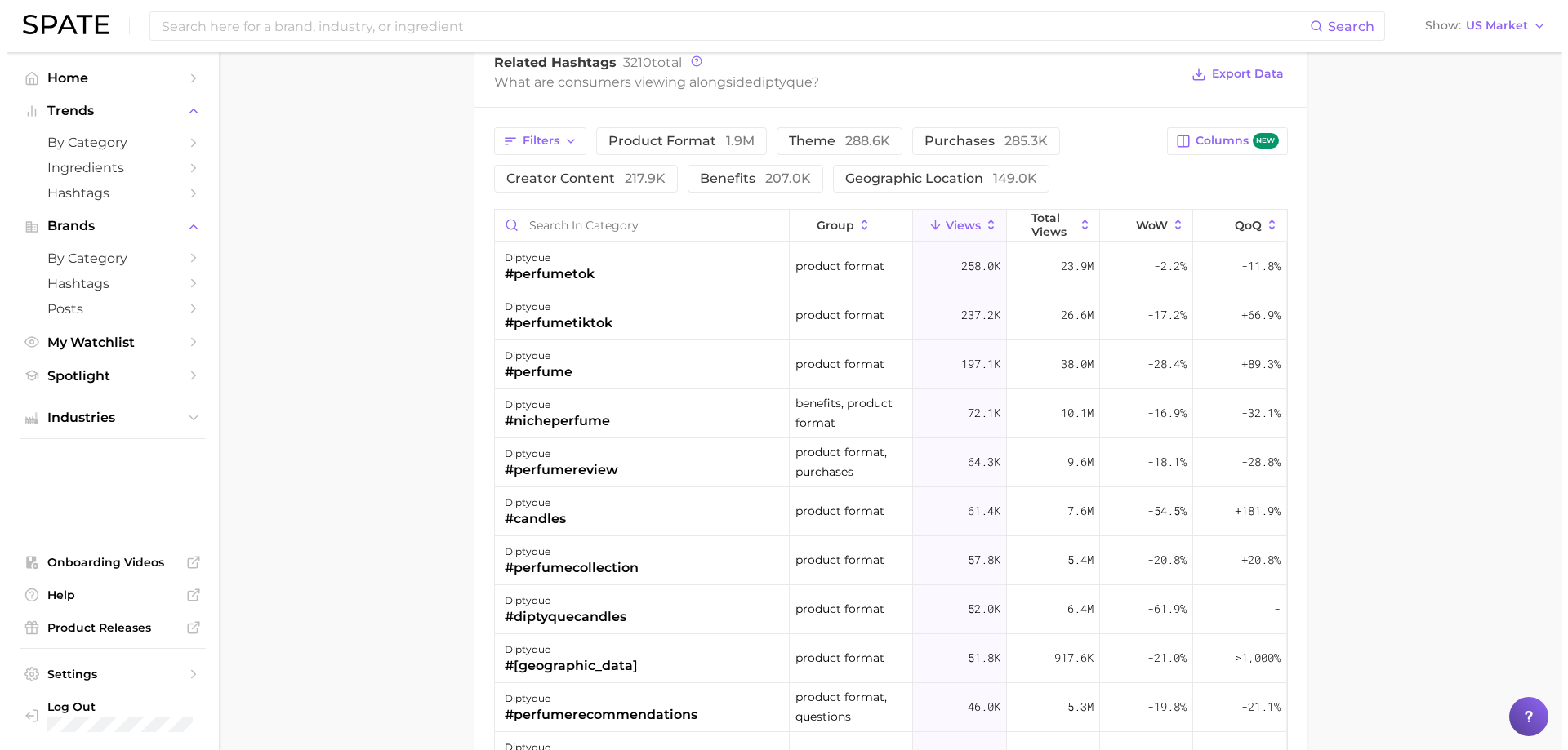
scroll to position [2368, 0]
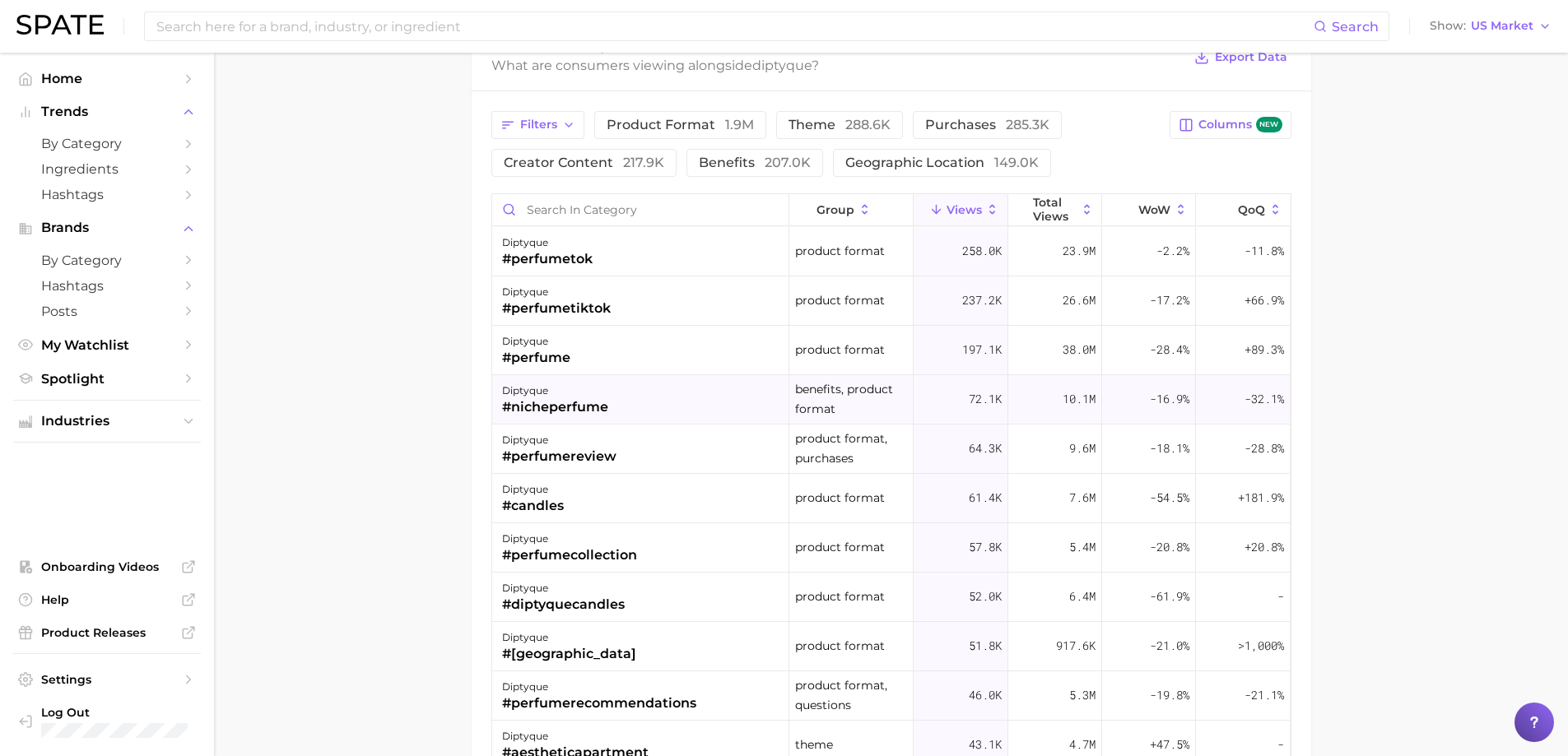
click at [646, 411] on div "diptyque #nicheperfume" at bounding box center [641, 399] width 298 height 50
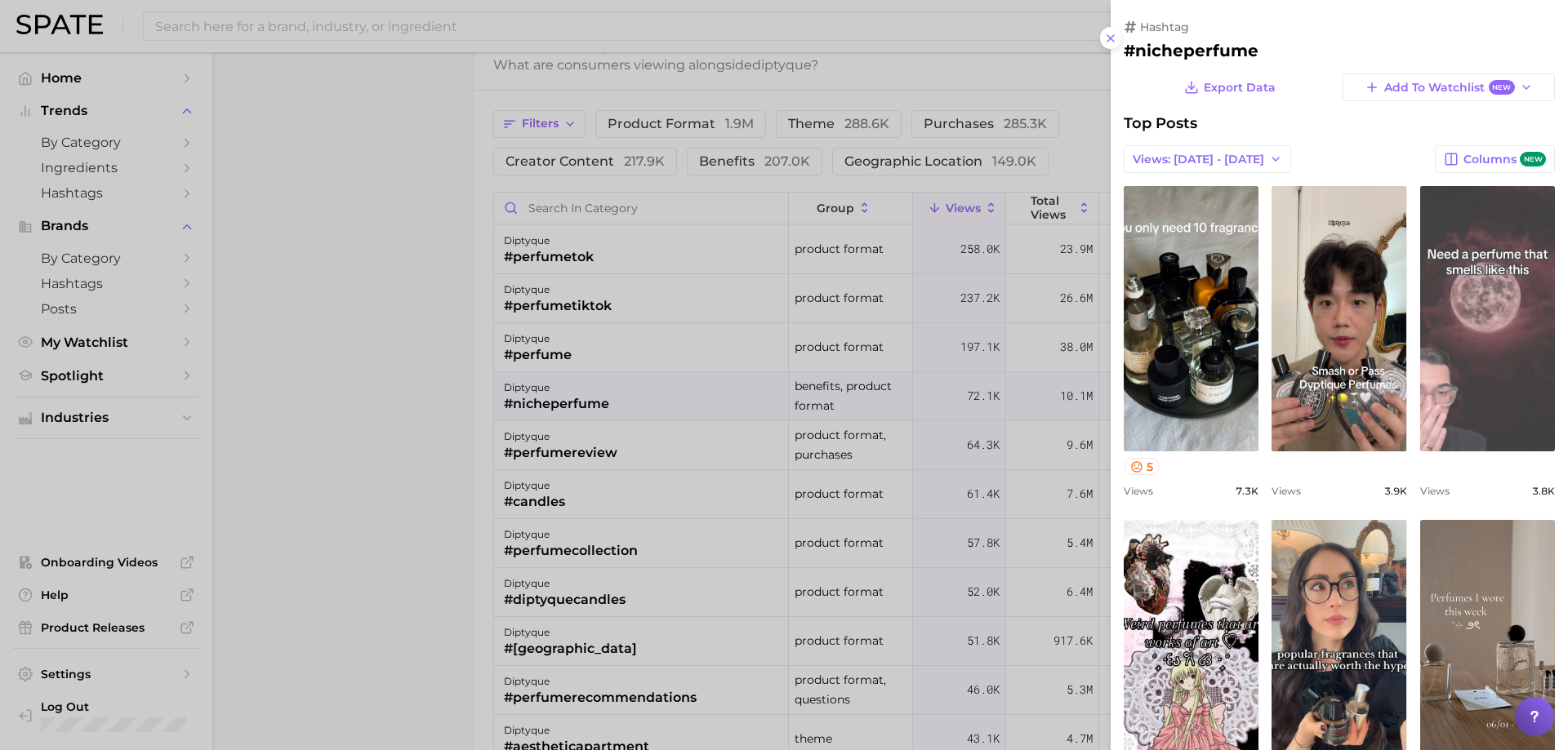
scroll to position [0, 0]
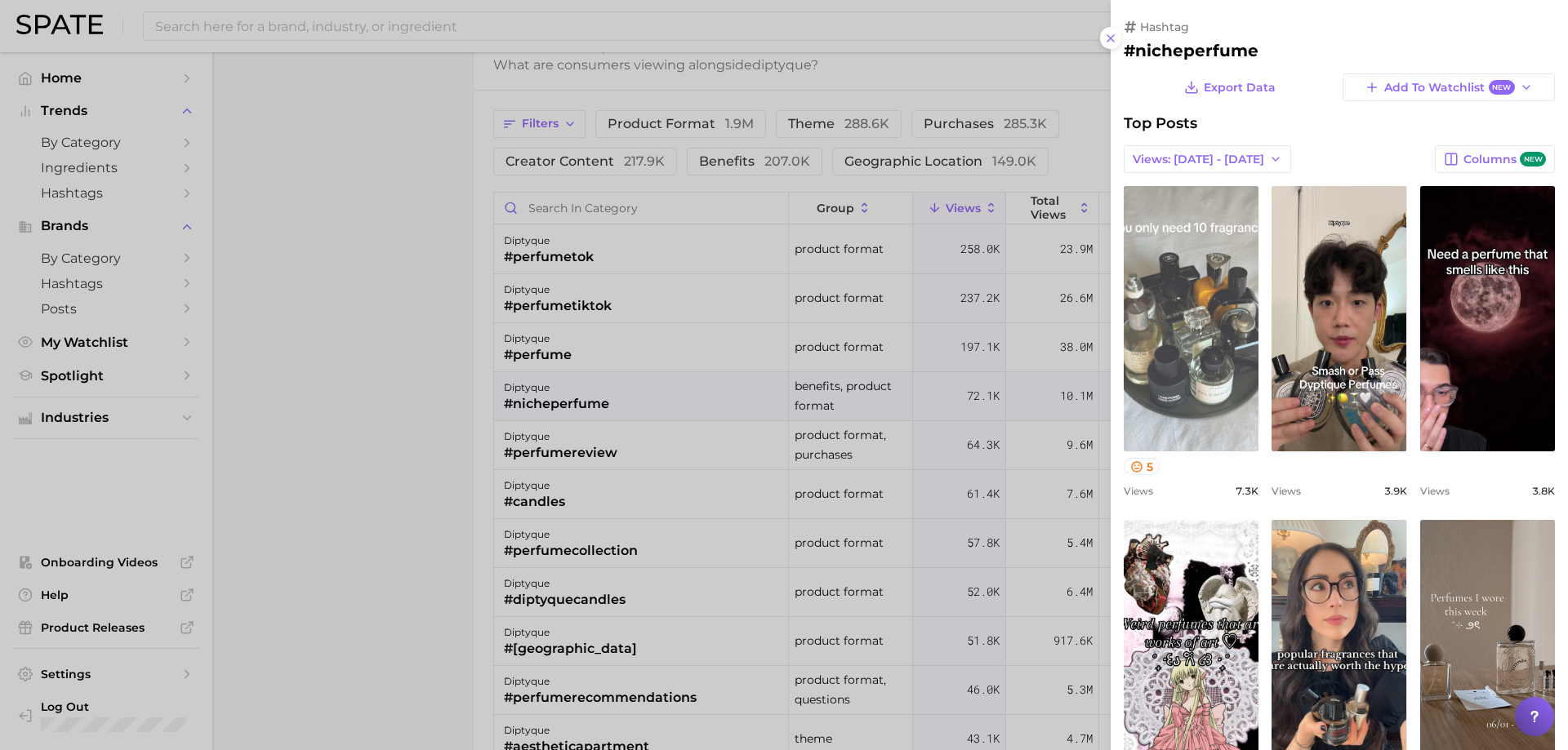
click at [1134, 256] on link "view post on TikTok" at bounding box center [1192, 318] width 135 height 265
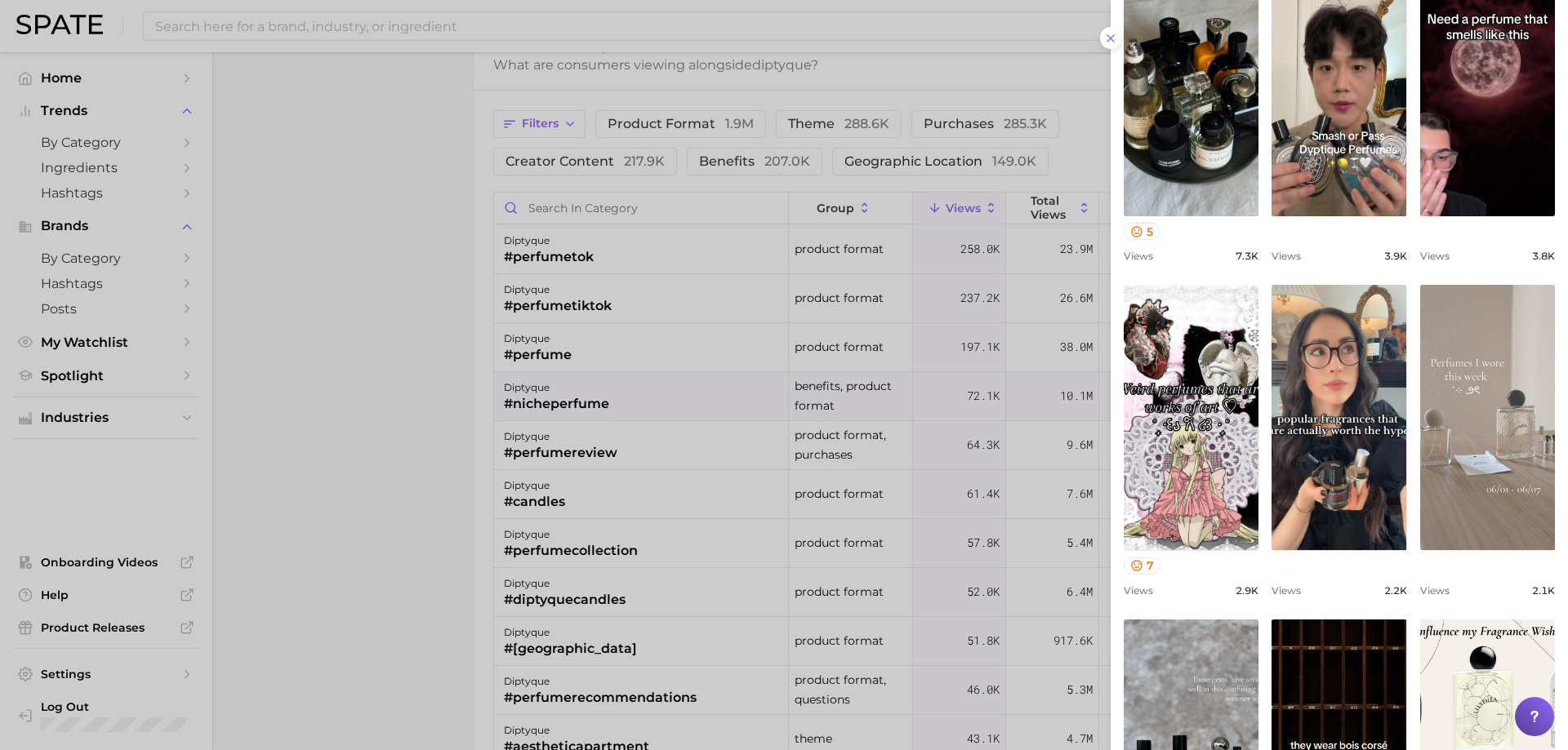
scroll to position [245, 0]
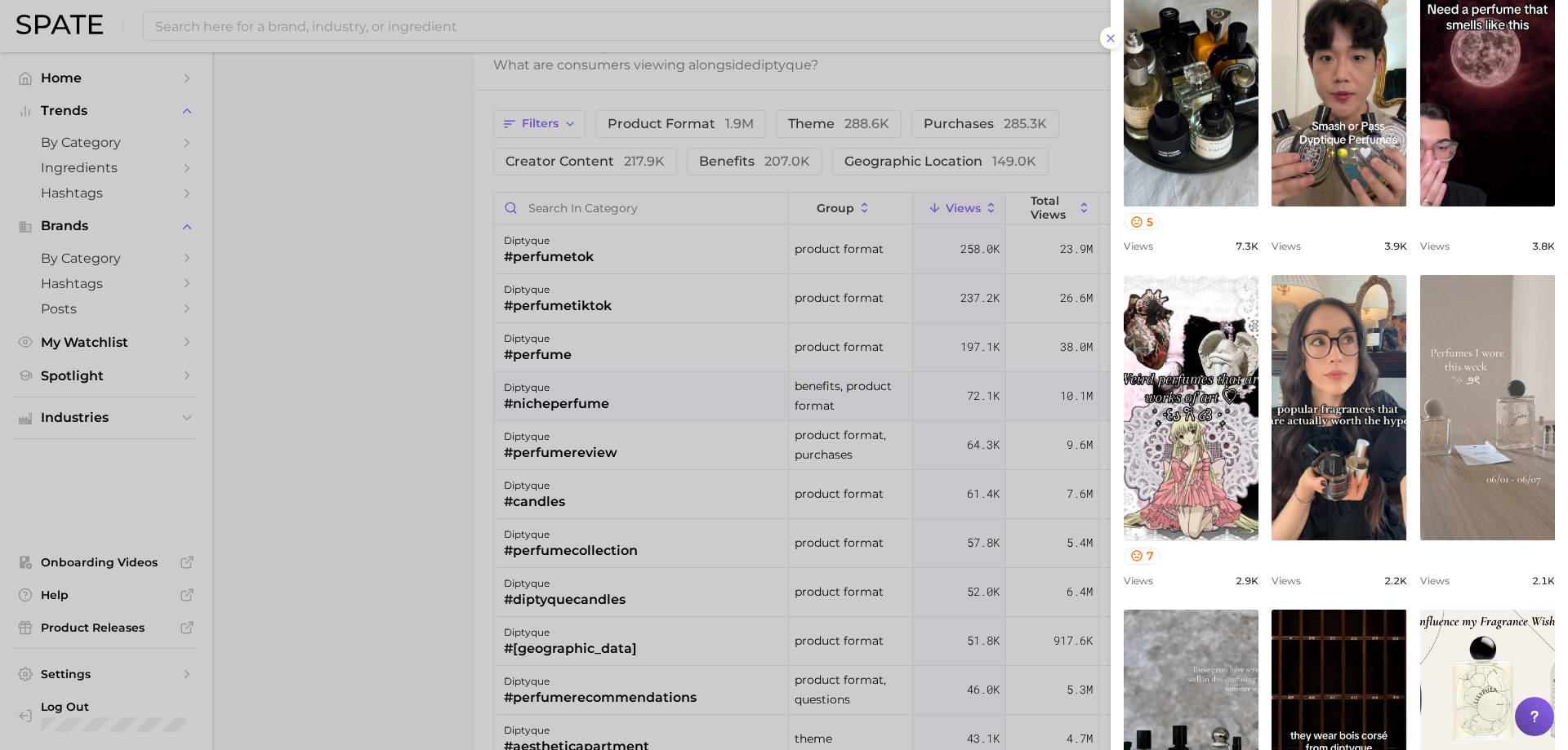
click at [1134, 413] on link "view post on TikTok" at bounding box center [1488, 407] width 135 height 265
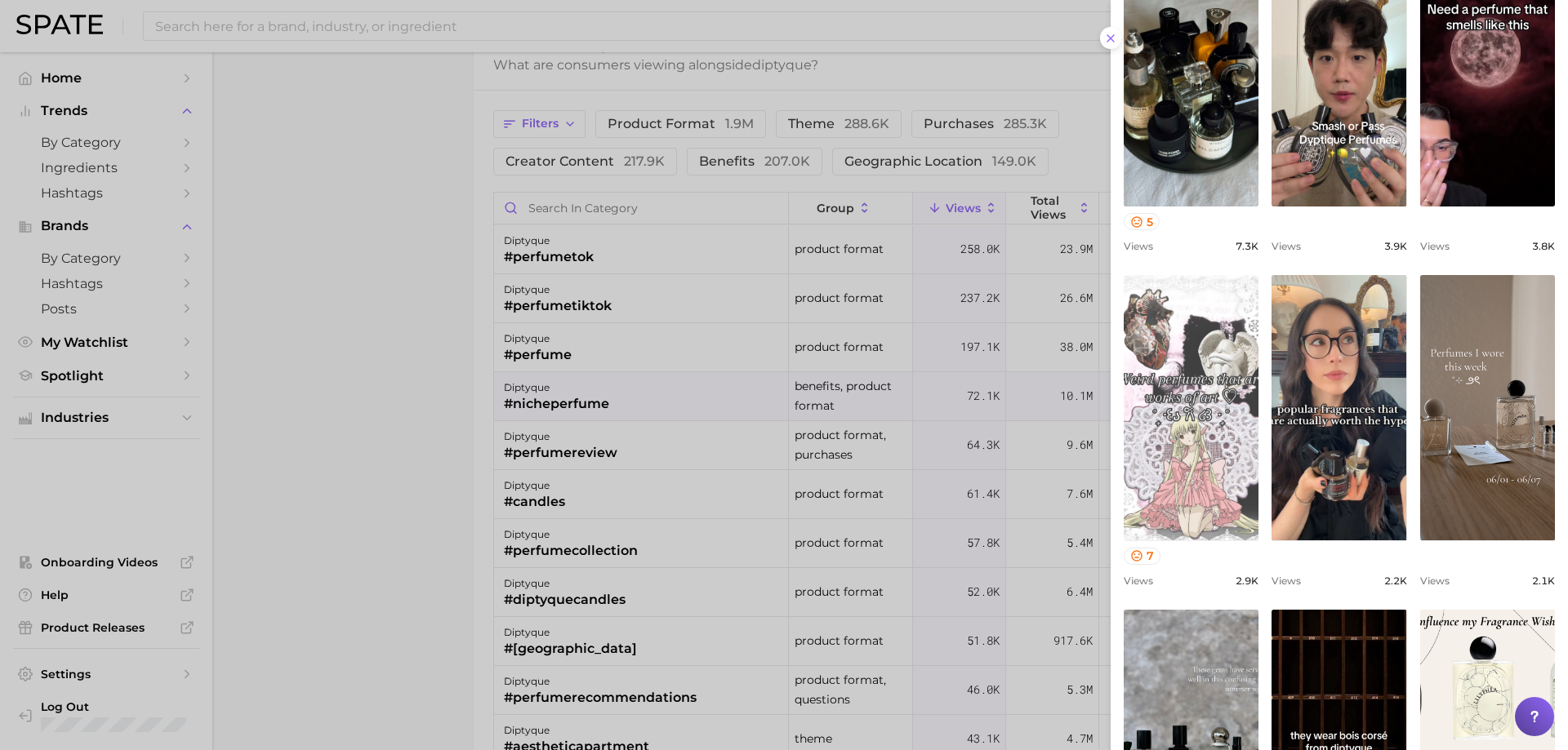
click at [1134, 426] on link "view post on TikTok" at bounding box center [1192, 407] width 135 height 265
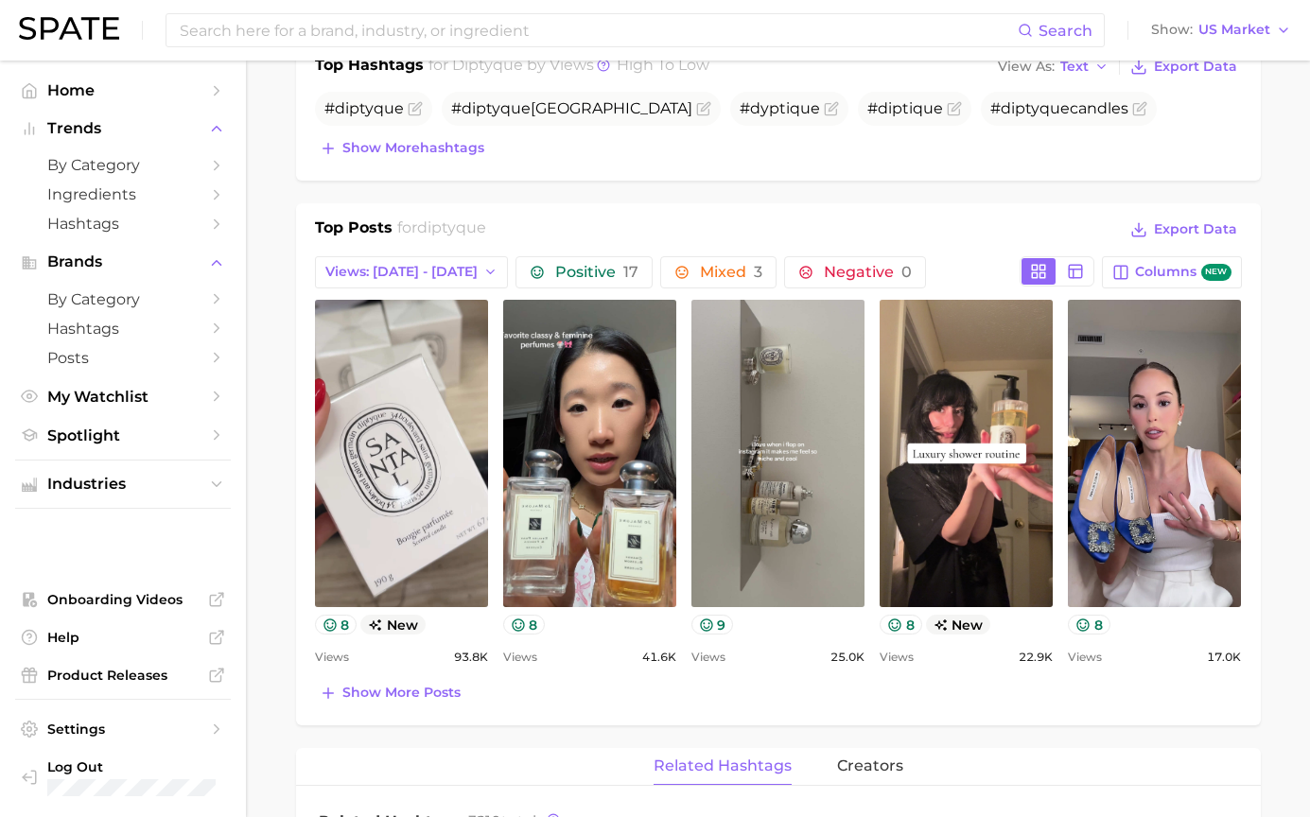
scroll to position [851, 0]
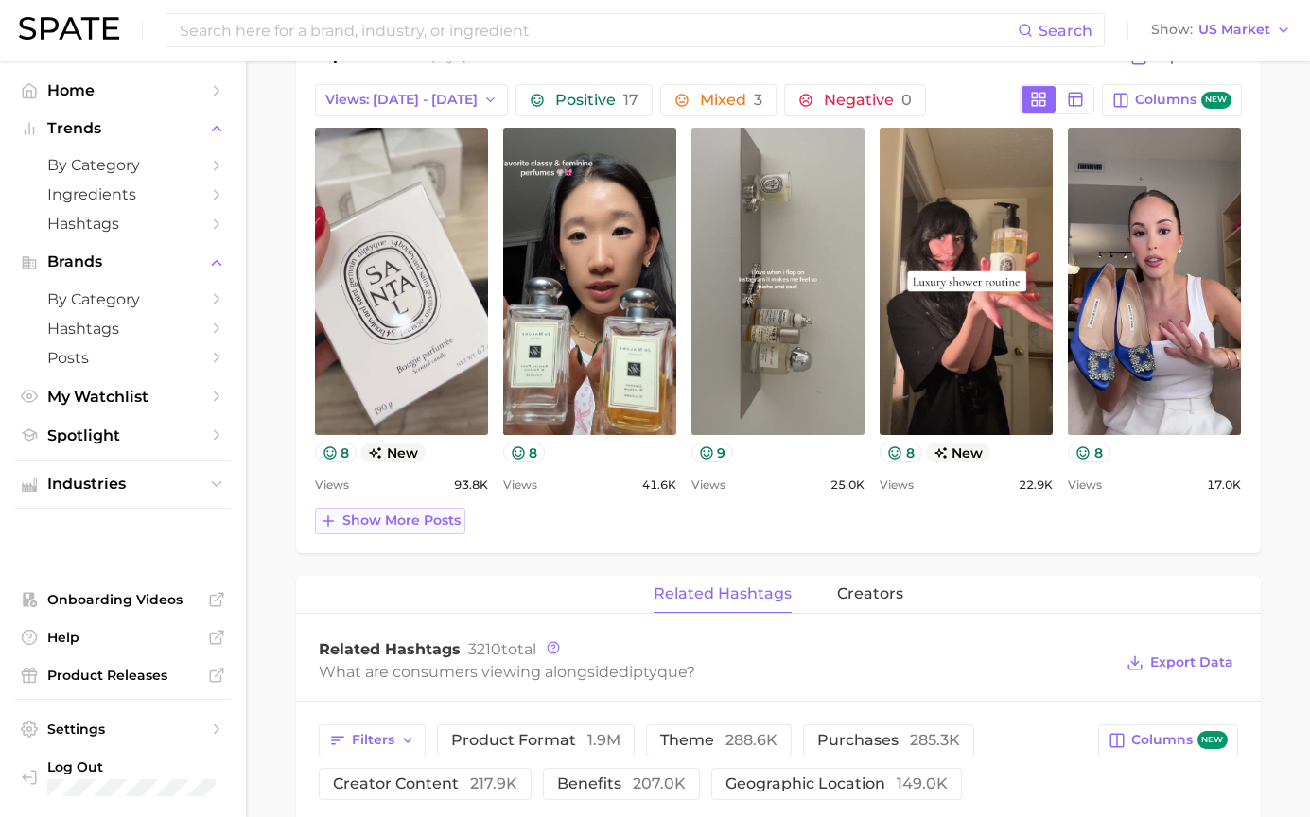
click at [420, 532] on button "Show more posts" at bounding box center [390, 521] width 150 height 26
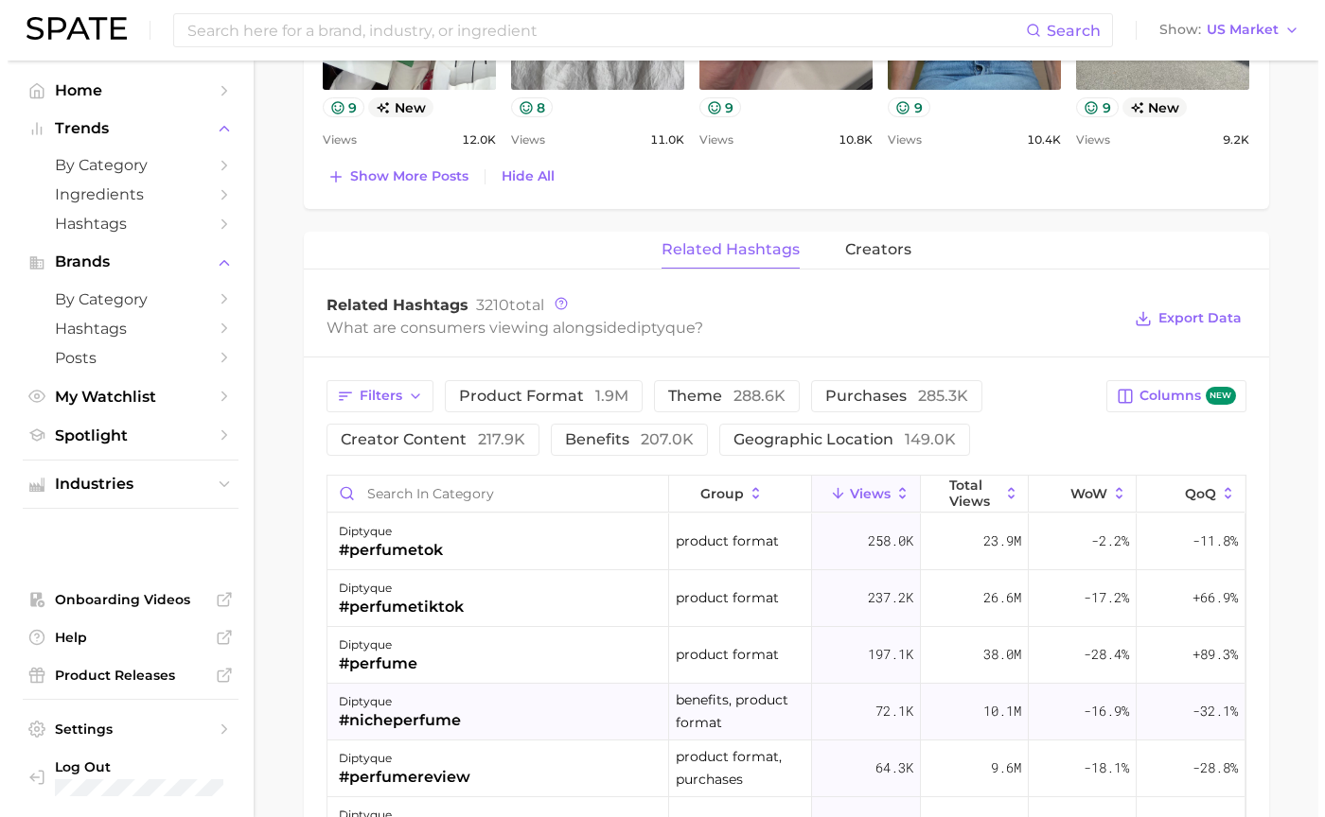
scroll to position [2081, 0]
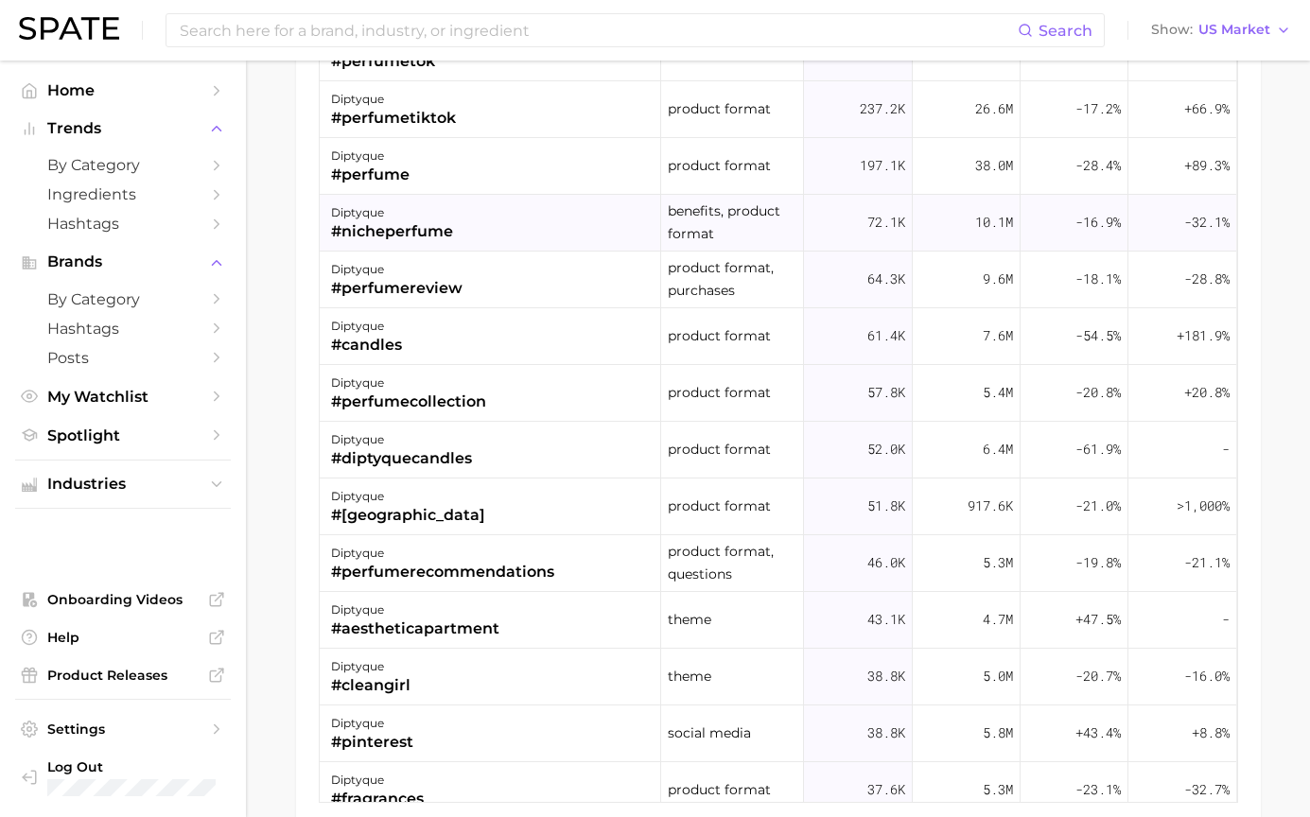
click at [486, 248] on div "diptyque #nicheperfume" at bounding box center [491, 223] width 342 height 57
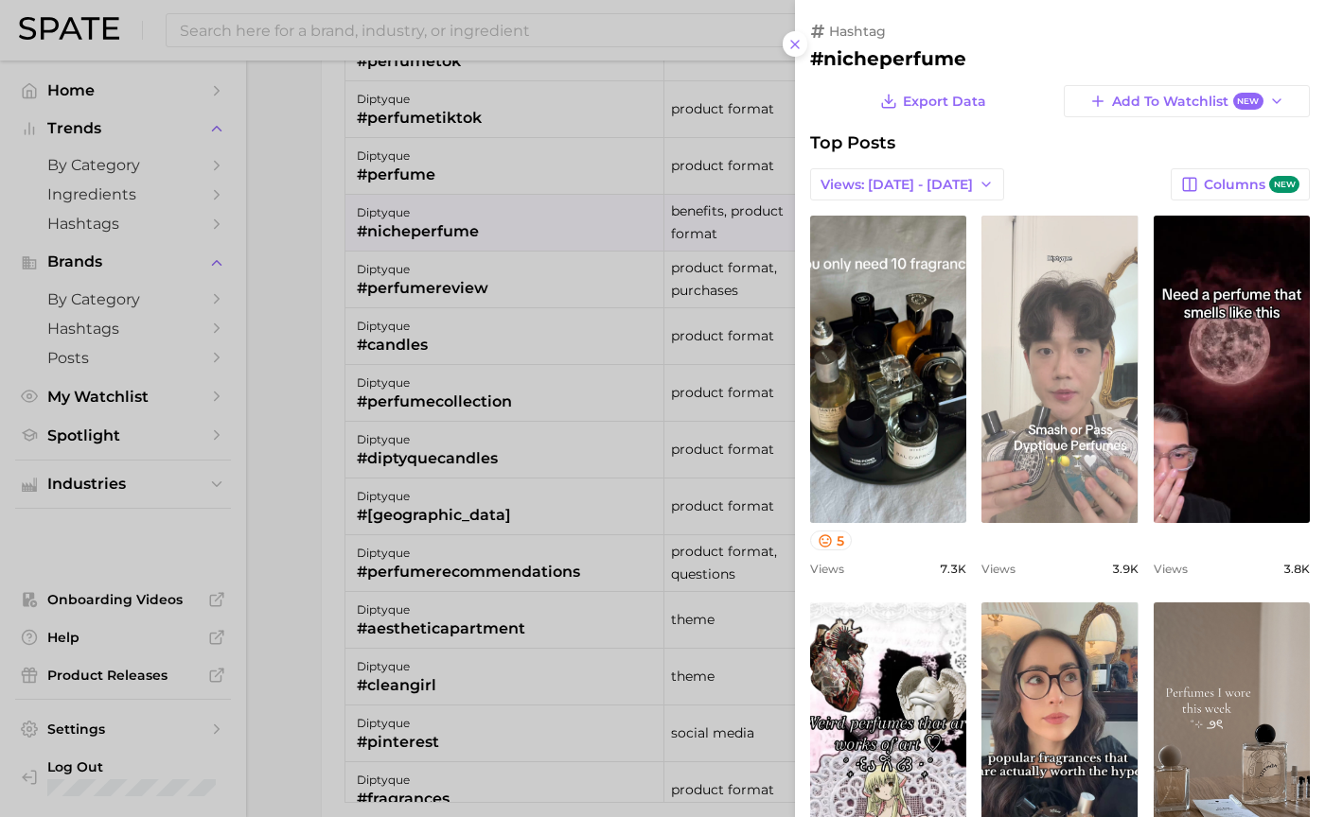
scroll to position [0, 0]
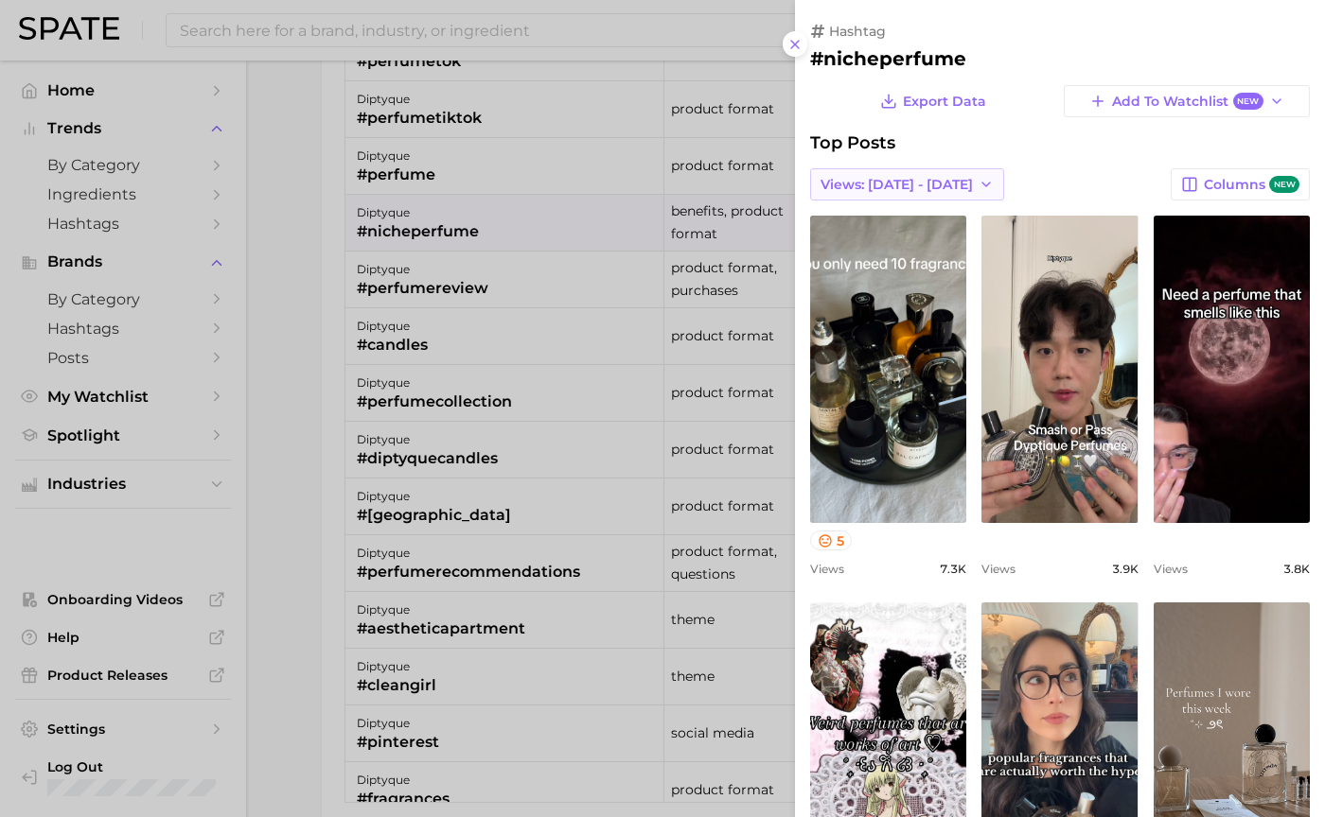
click at [923, 181] on span "Views: [DATE] - [DATE]" at bounding box center [896, 185] width 152 height 16
click at [1109, 169] on div "Views: [DATE] - [DATE] Views: [DATE] - [DATE] Total Views Columns new" at bounding box center [1060, 184] width 500 height 32
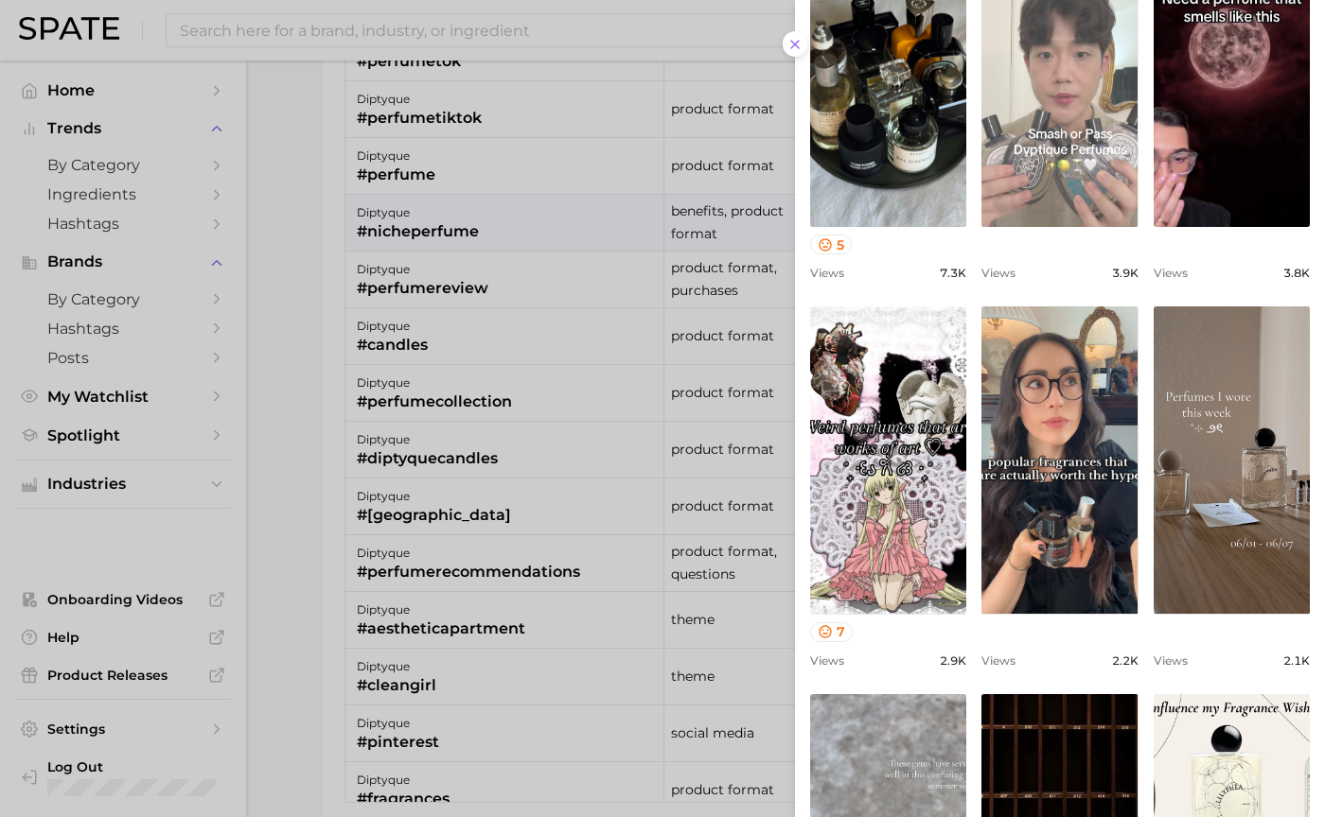
scroll to position [568, 0]
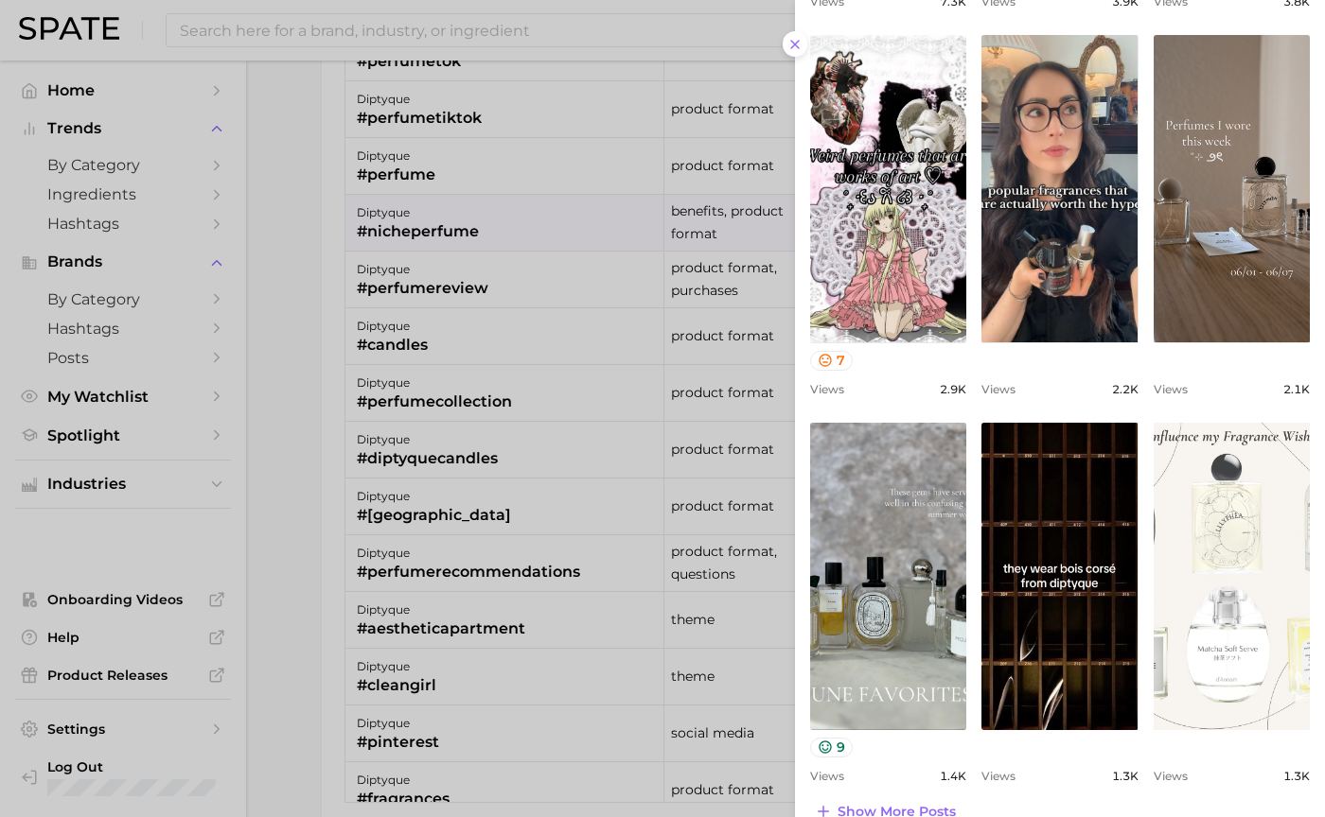
click at [1234, 549] on link "view post on TikTok" at bounding box center [1231, 576] width 156 height 307
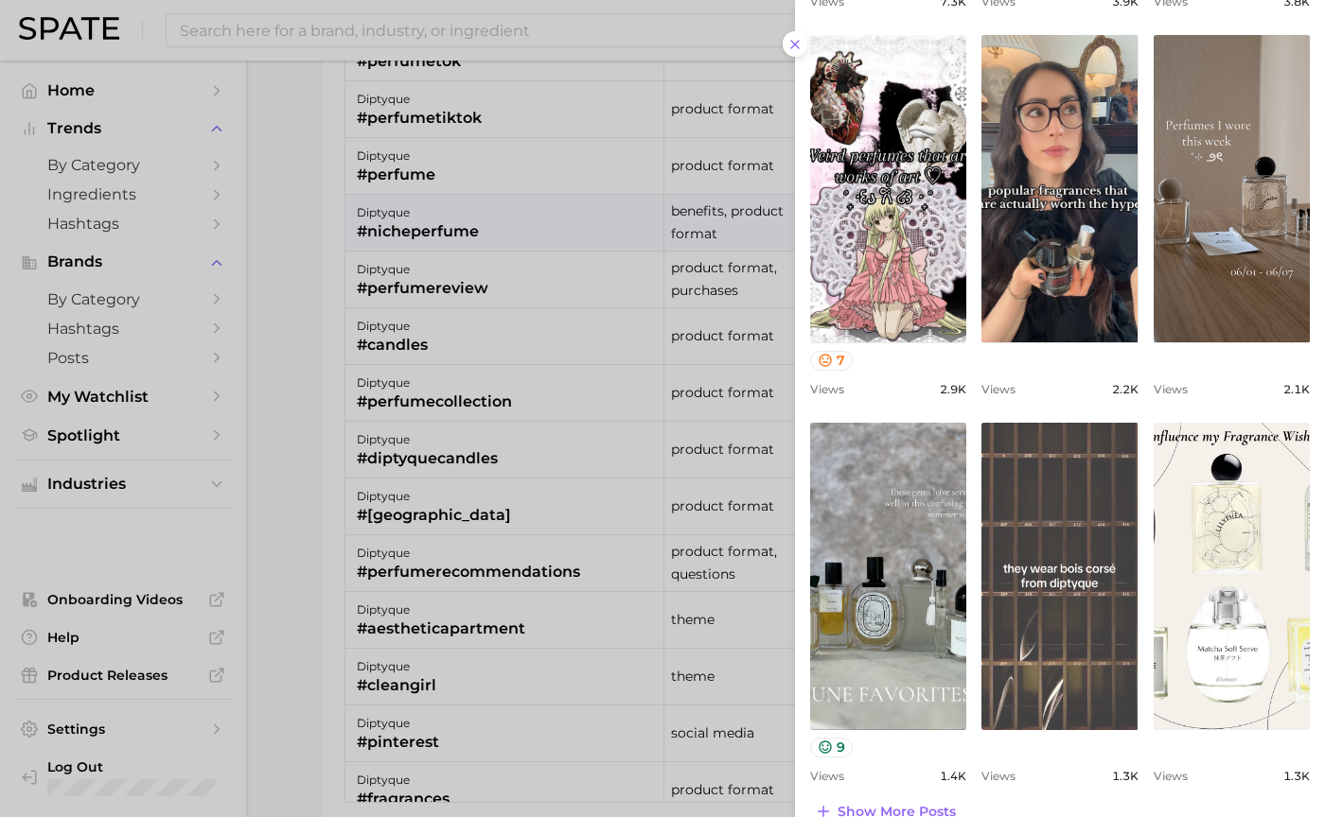
click at [1053, 548] on link "view post on TikTok" at bounding box center [1059, 576] width 156 height 307
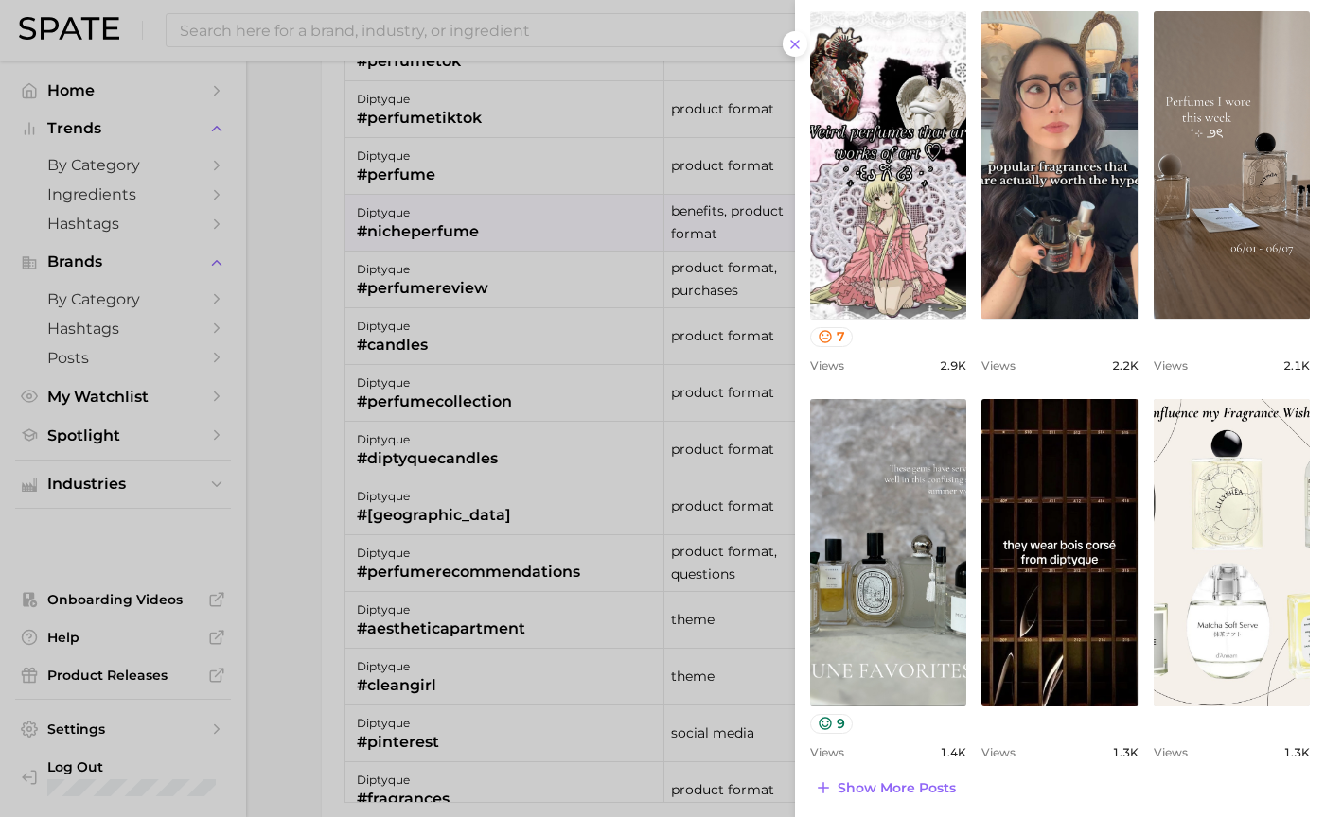
scroll to position [598, 0]
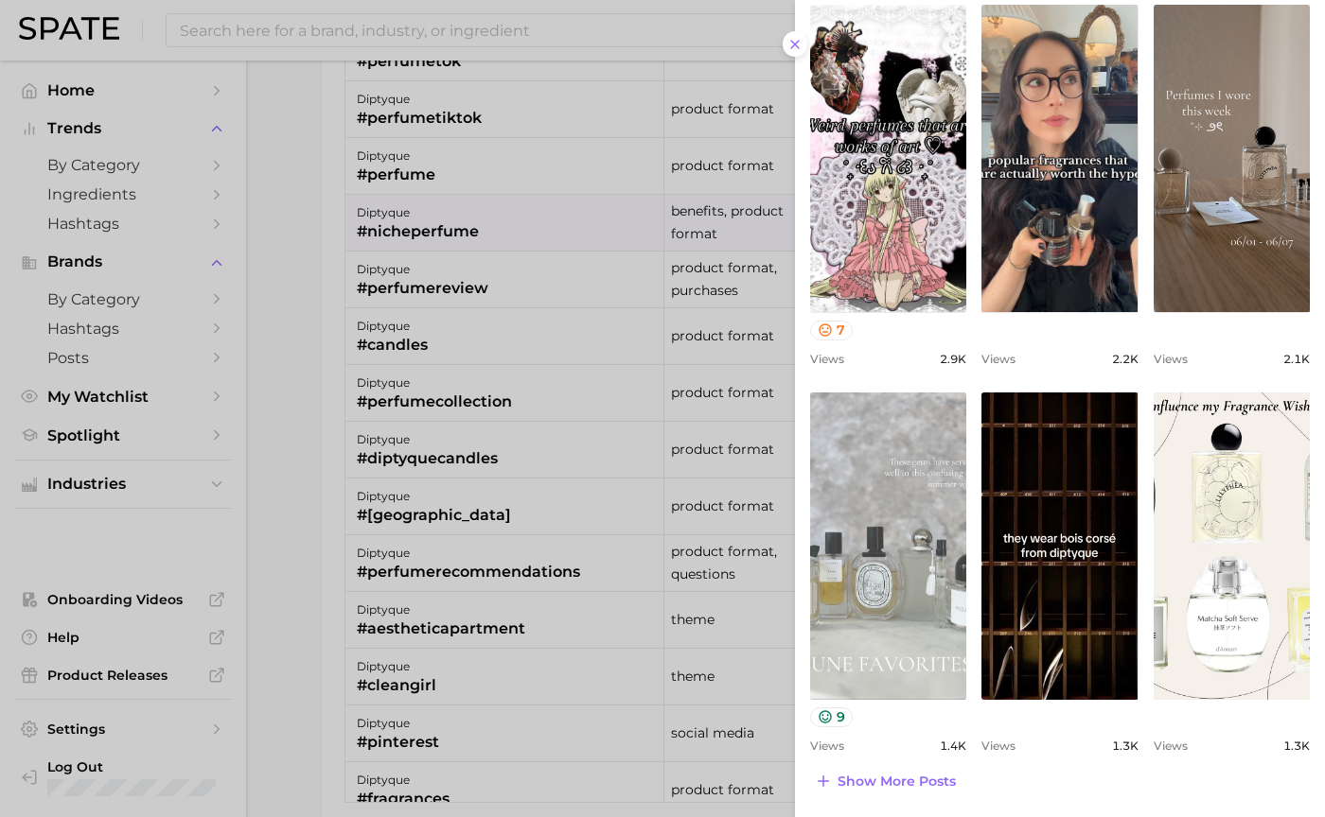
click at [934, 503] on link "view post on TikTok" at bounding box center [888, 546] width 156 height 307
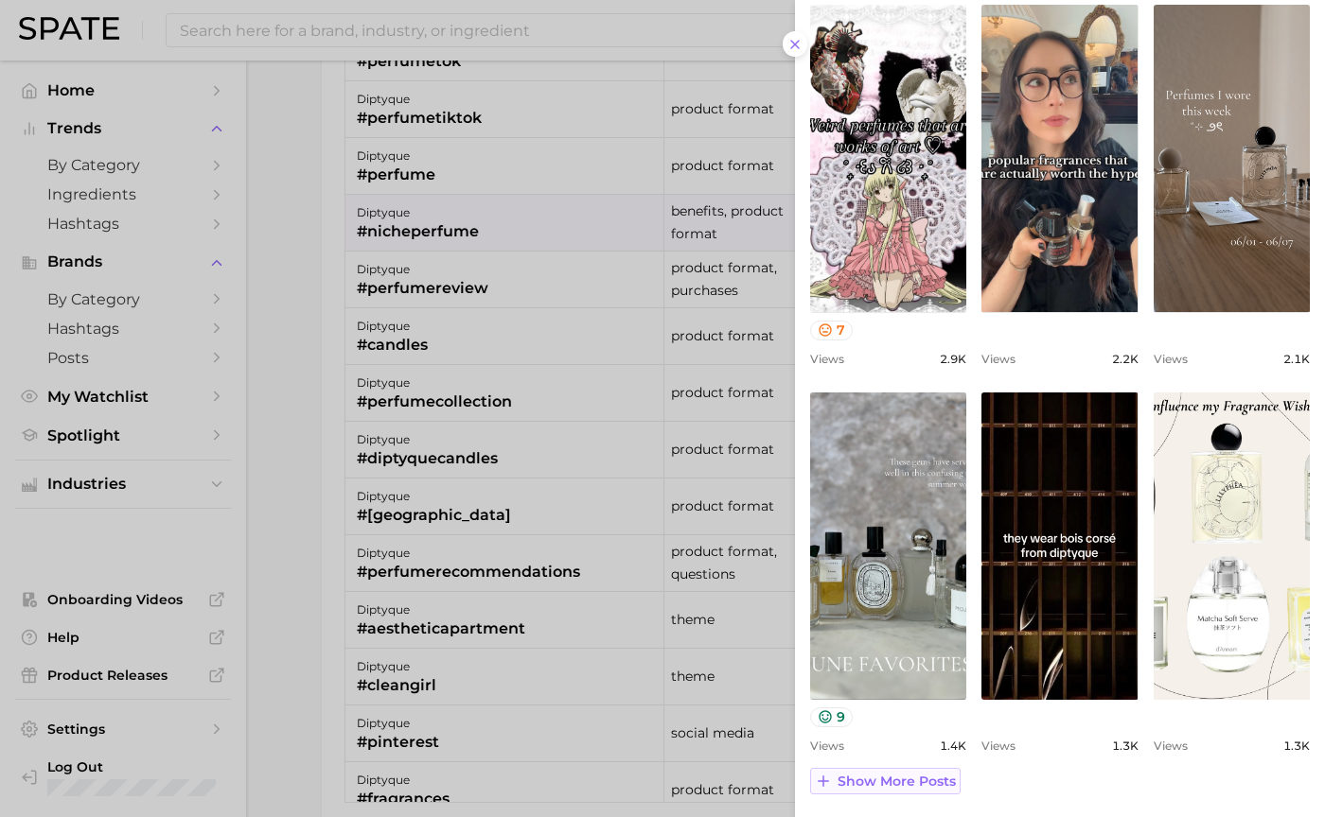
click at [934, 786] on span "Show more posts" at bounding box center [896, 782] width 118 height 16
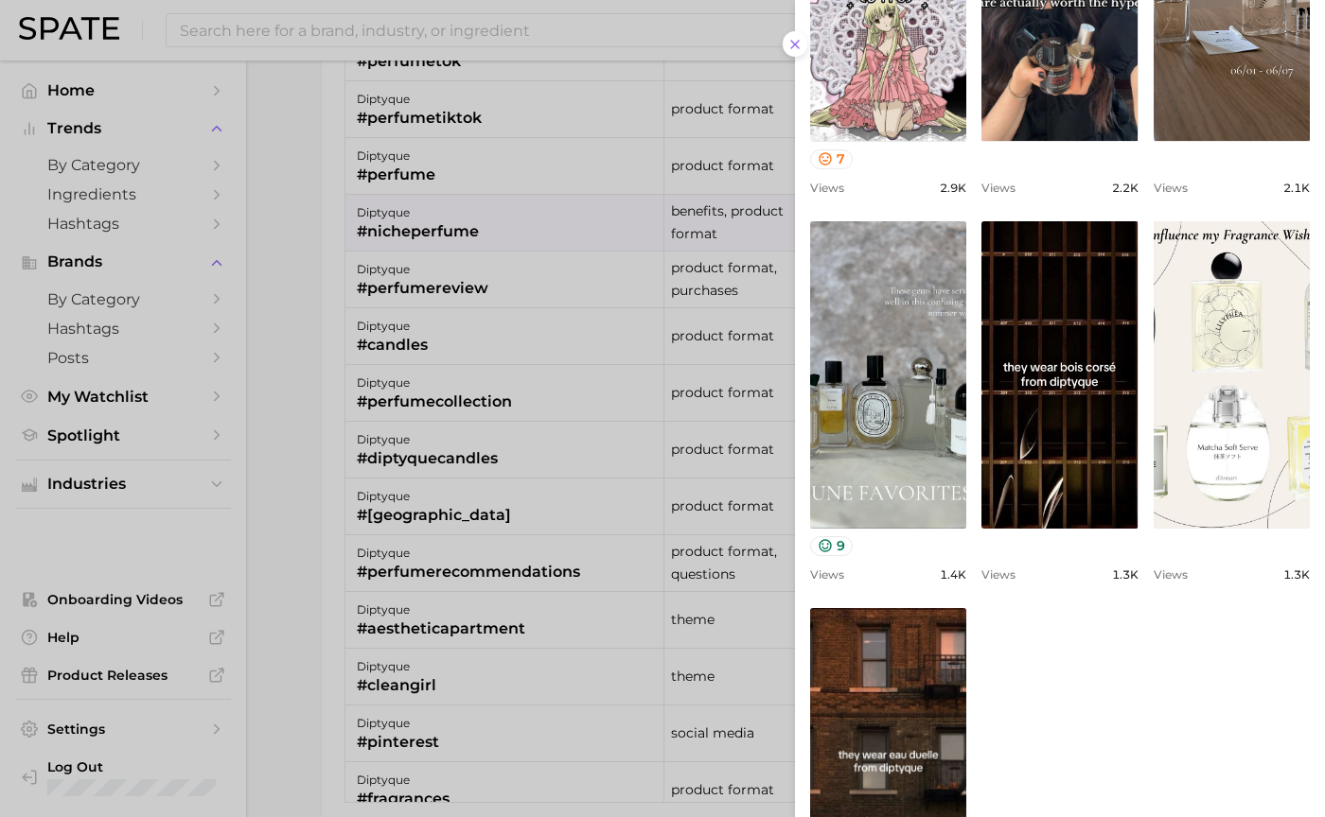
scroll to position [965, 0]
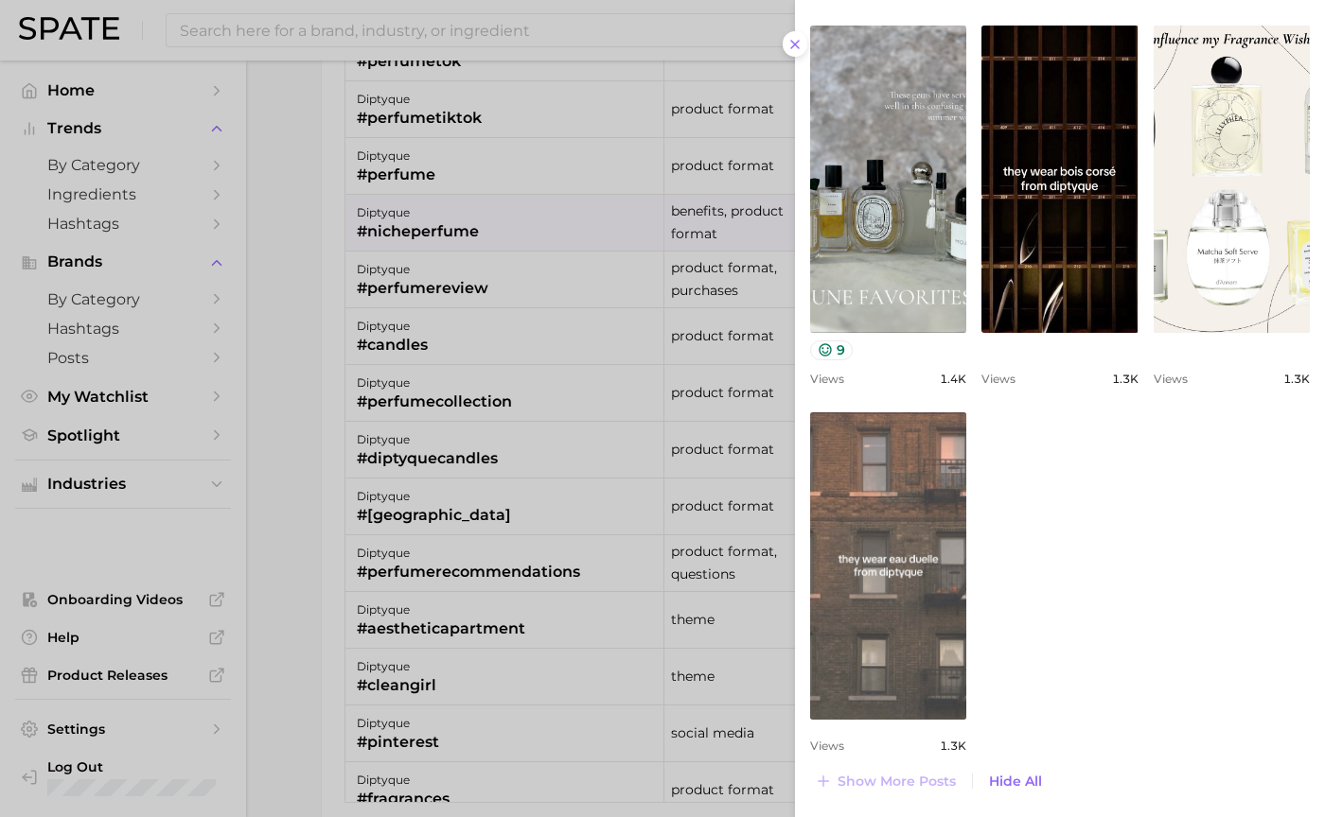
click at [896, 588] on link "view post on TikTok" at bounding box center [888, 565] width 156 height 307
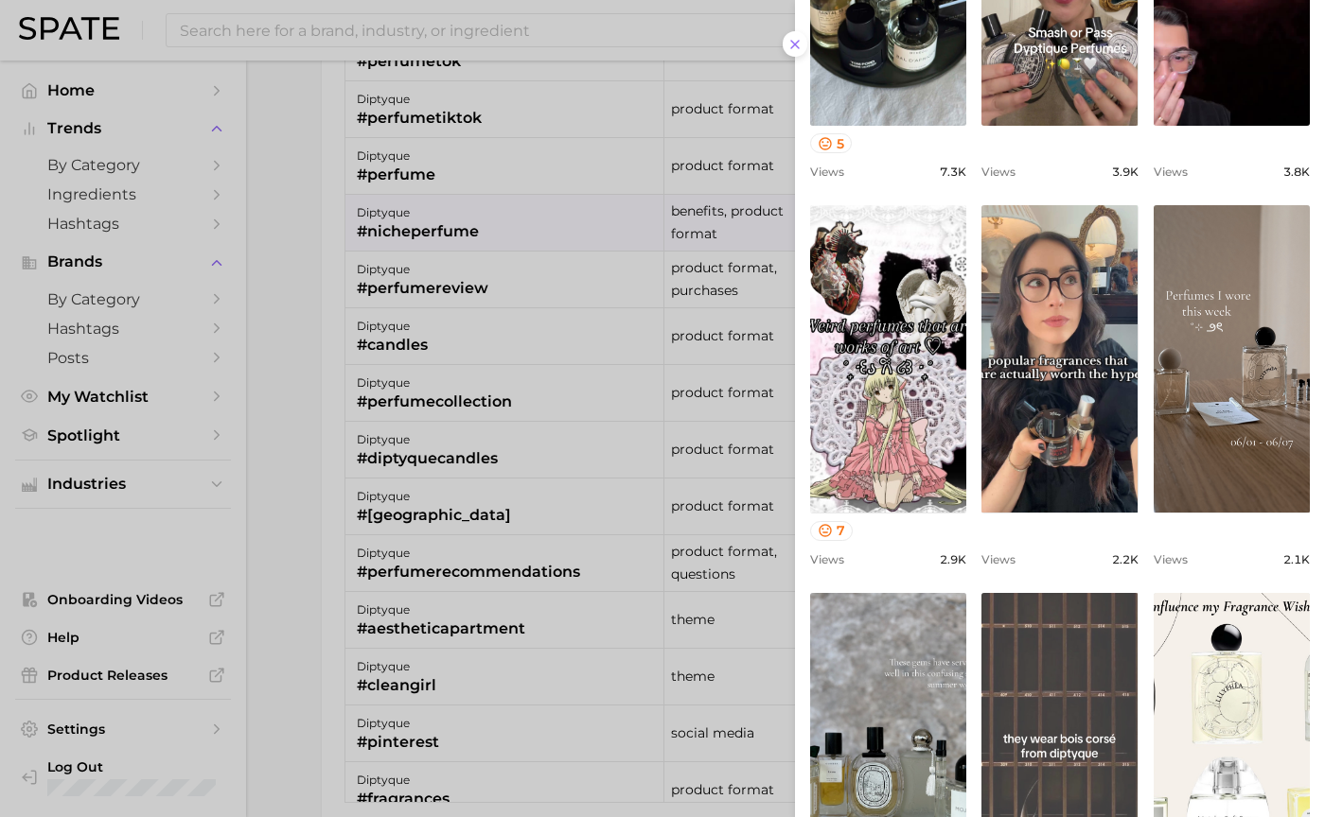
scroll to position [0, 0]
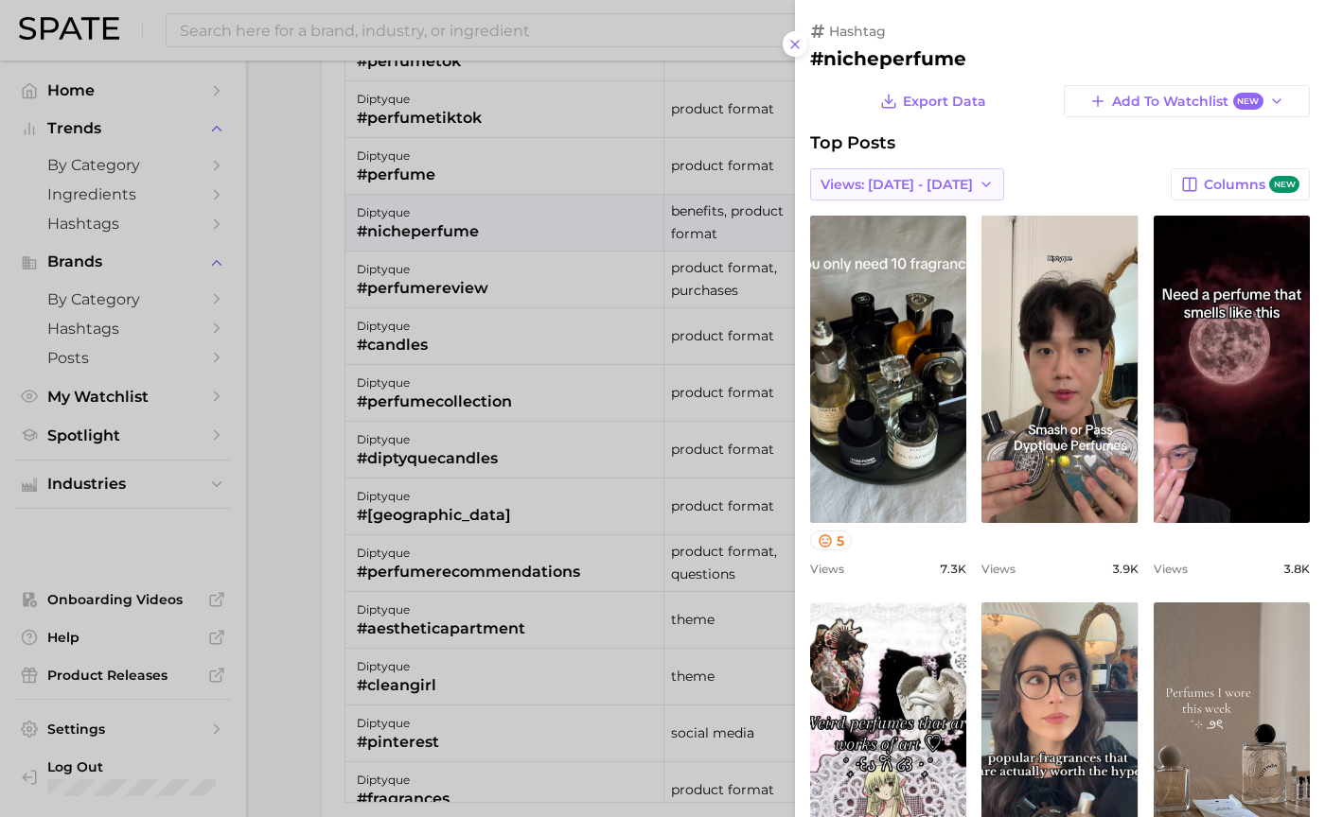
click at [851, 187] on span "Views: [DATE] - [DATE]" at bounding box center [896, 185] width 152 height 16
click at [875, 257] on span "Total Views" at bounding box center [858, 254] width 78 height 16
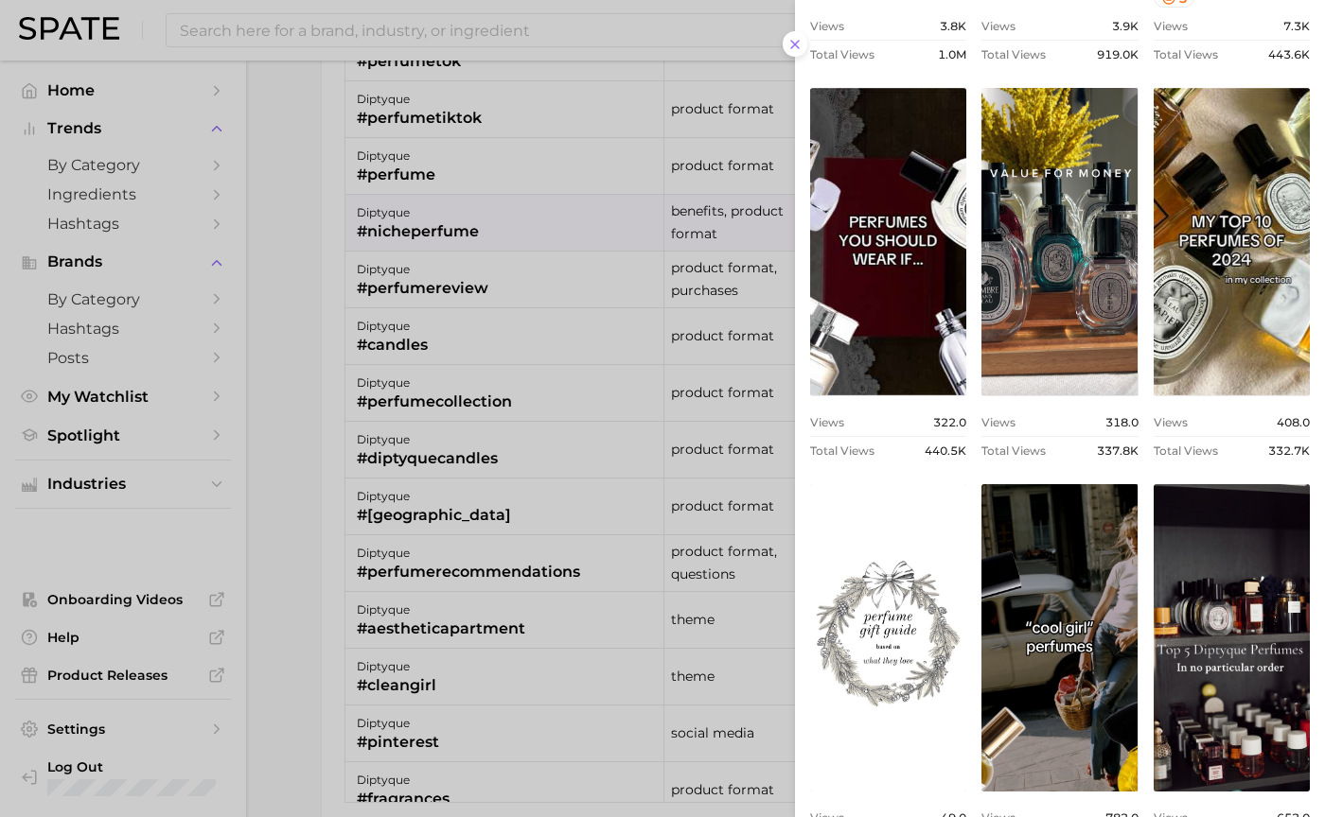
scroll to position [568, 0]
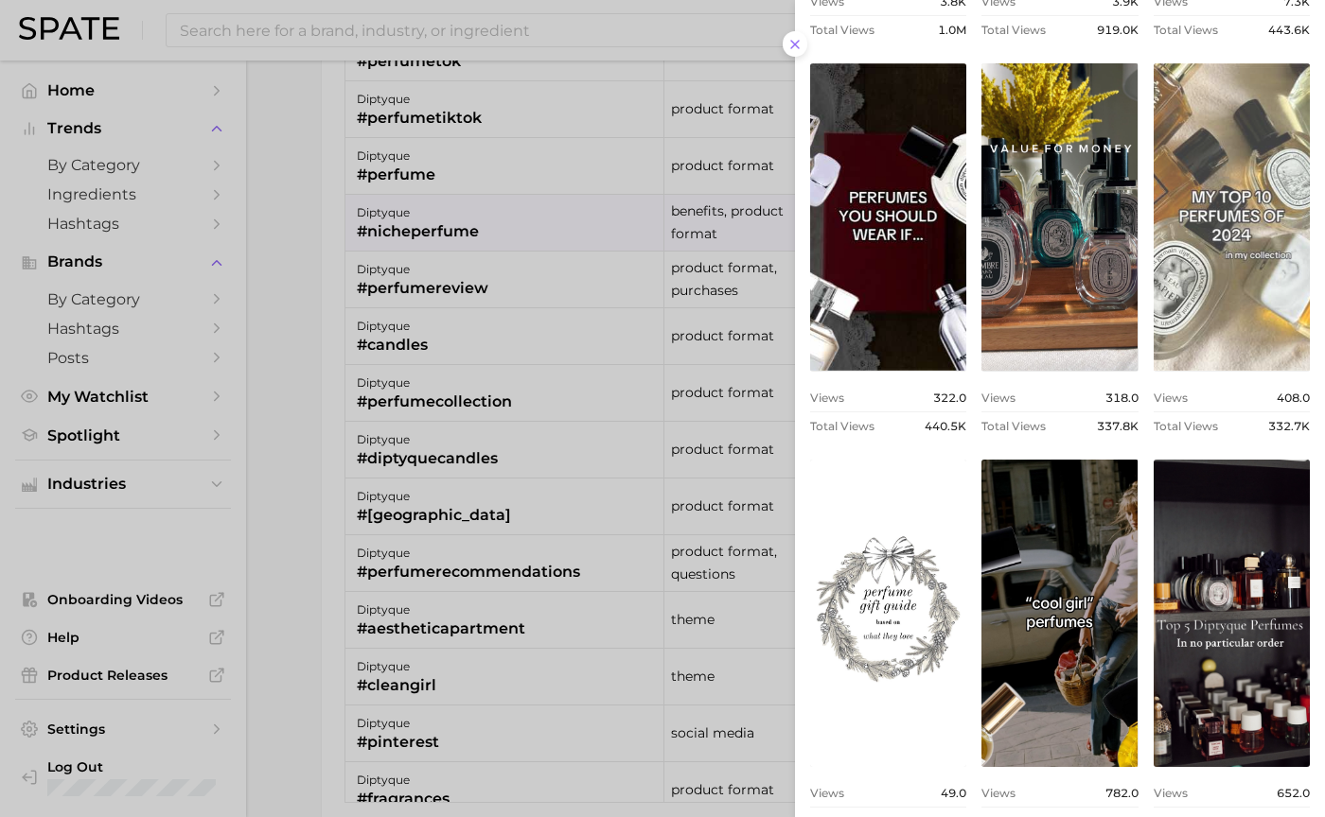
click at [1198, 327] on link "view post on TikTok" at bounding box center [1231, 216] width 156 height 307
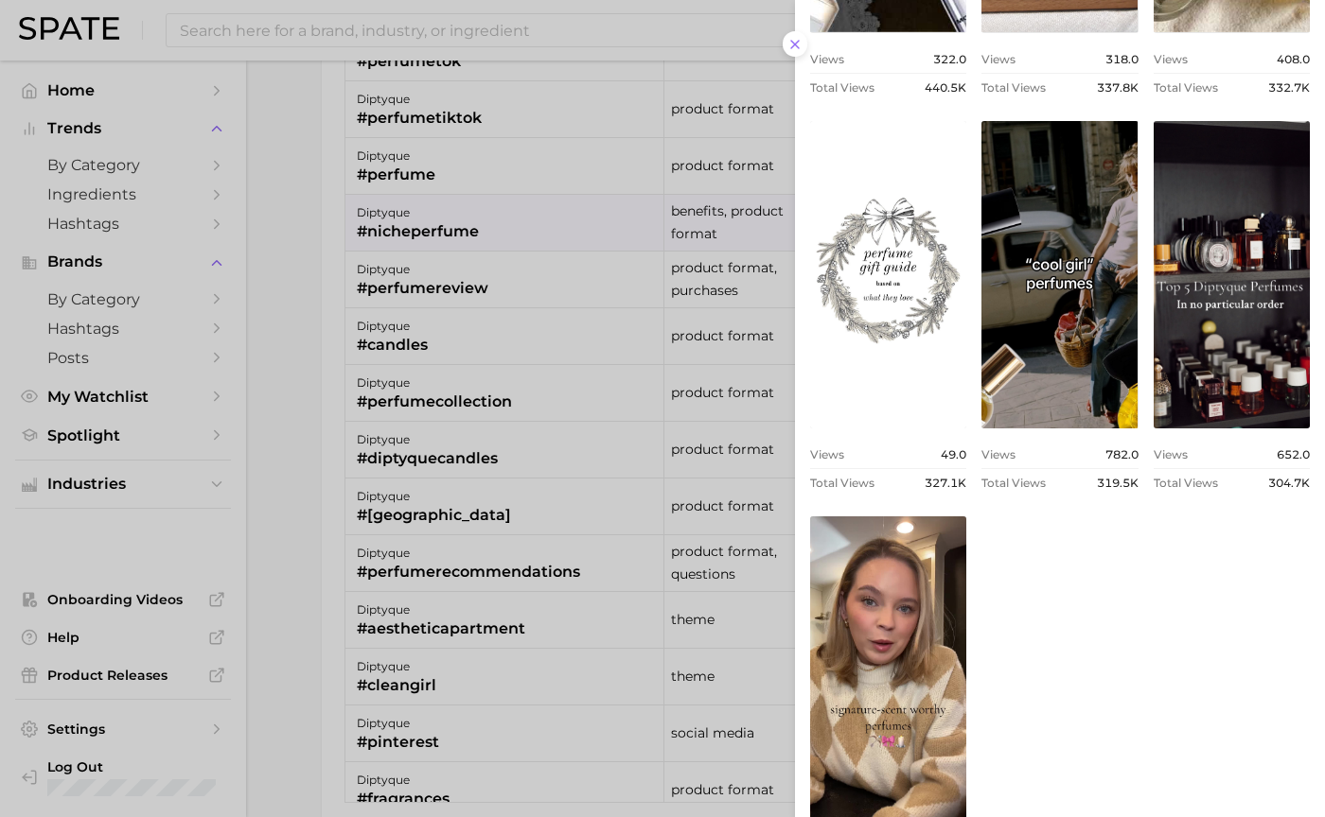
scroll to position [946, 0]
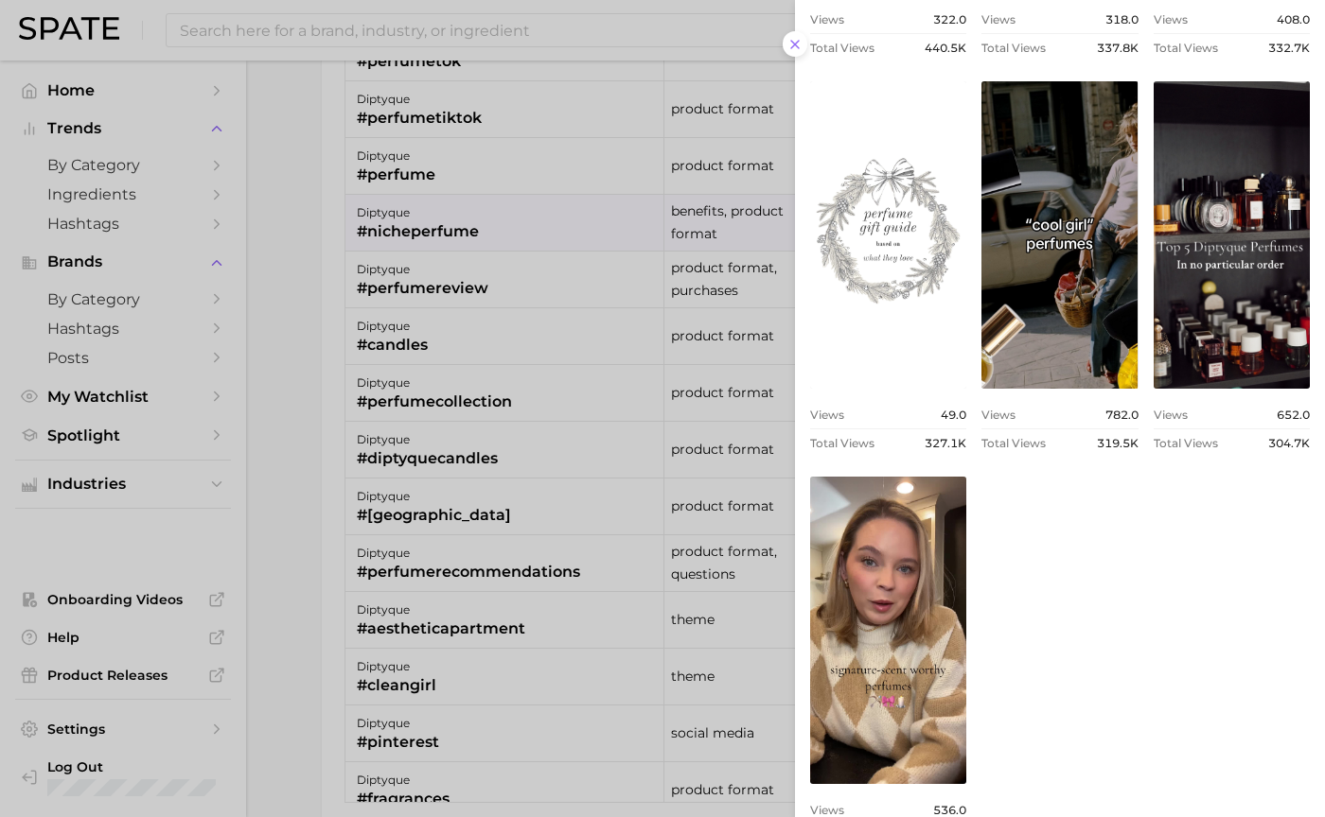
click at [940, 349] on link "view post on TikTok" at bounding box center [888, 234] width 156 height 307
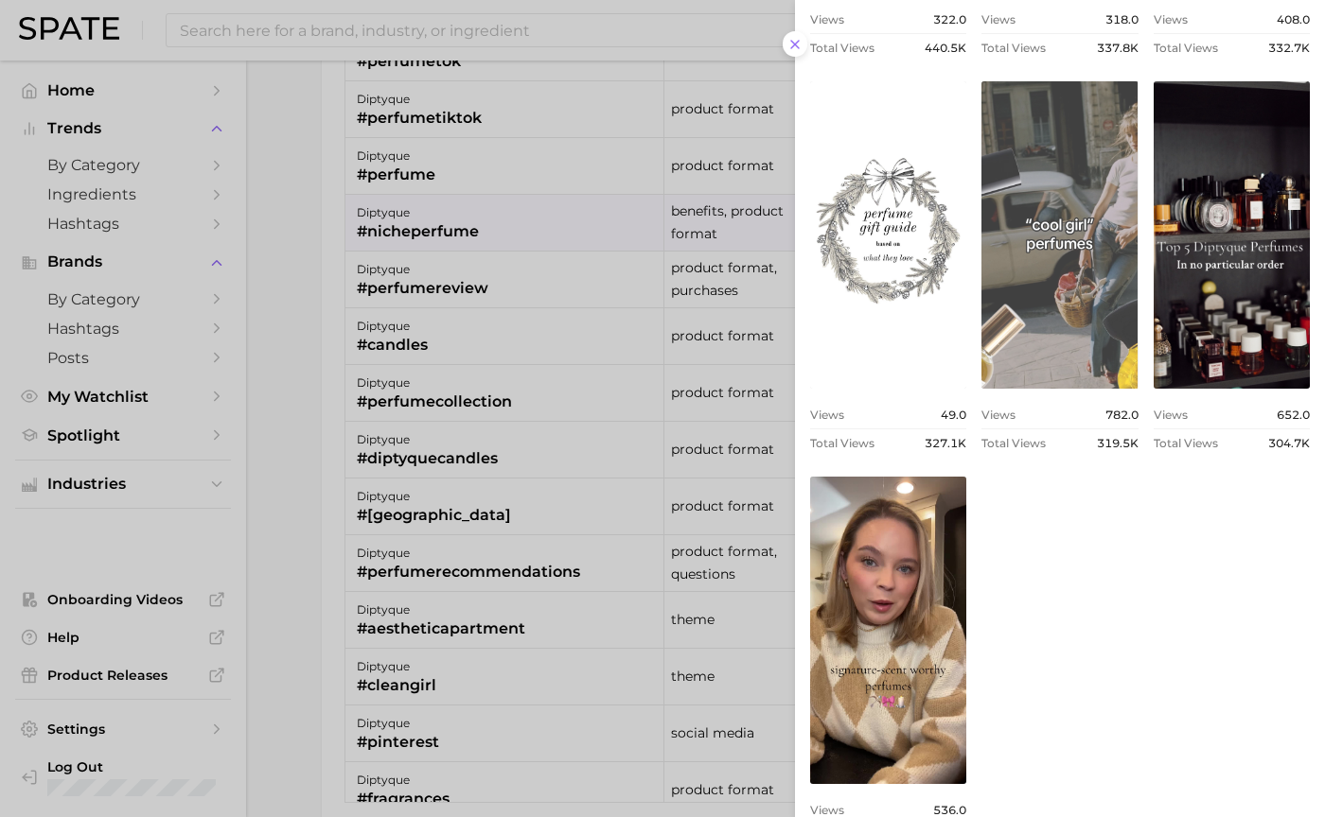
click at [1025, 324] on link "view post on TikTok" at bounding box center [1059, 234] width 156 height 307
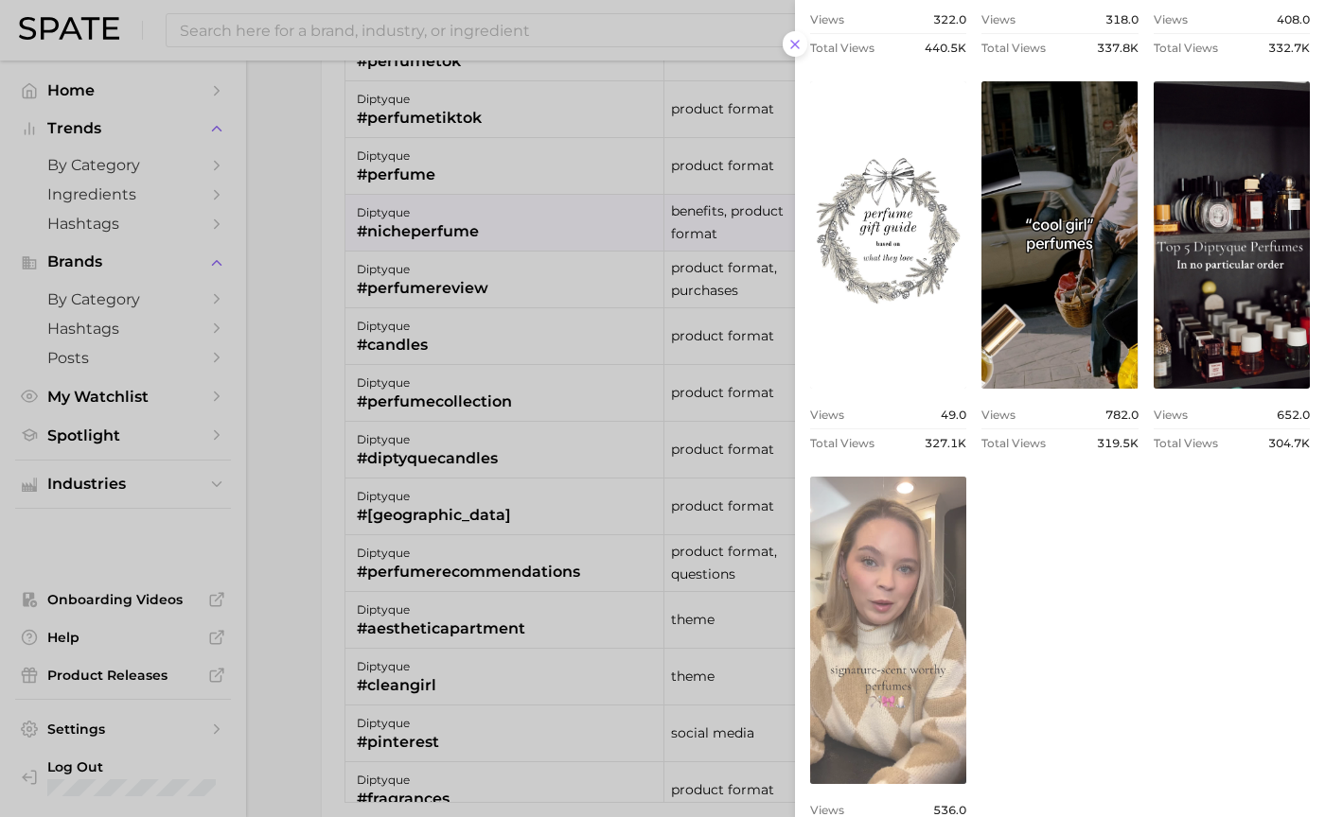
click at [886, 661] on link "view post on TikTok" at bounding box center [888, 630] width 156 height 307
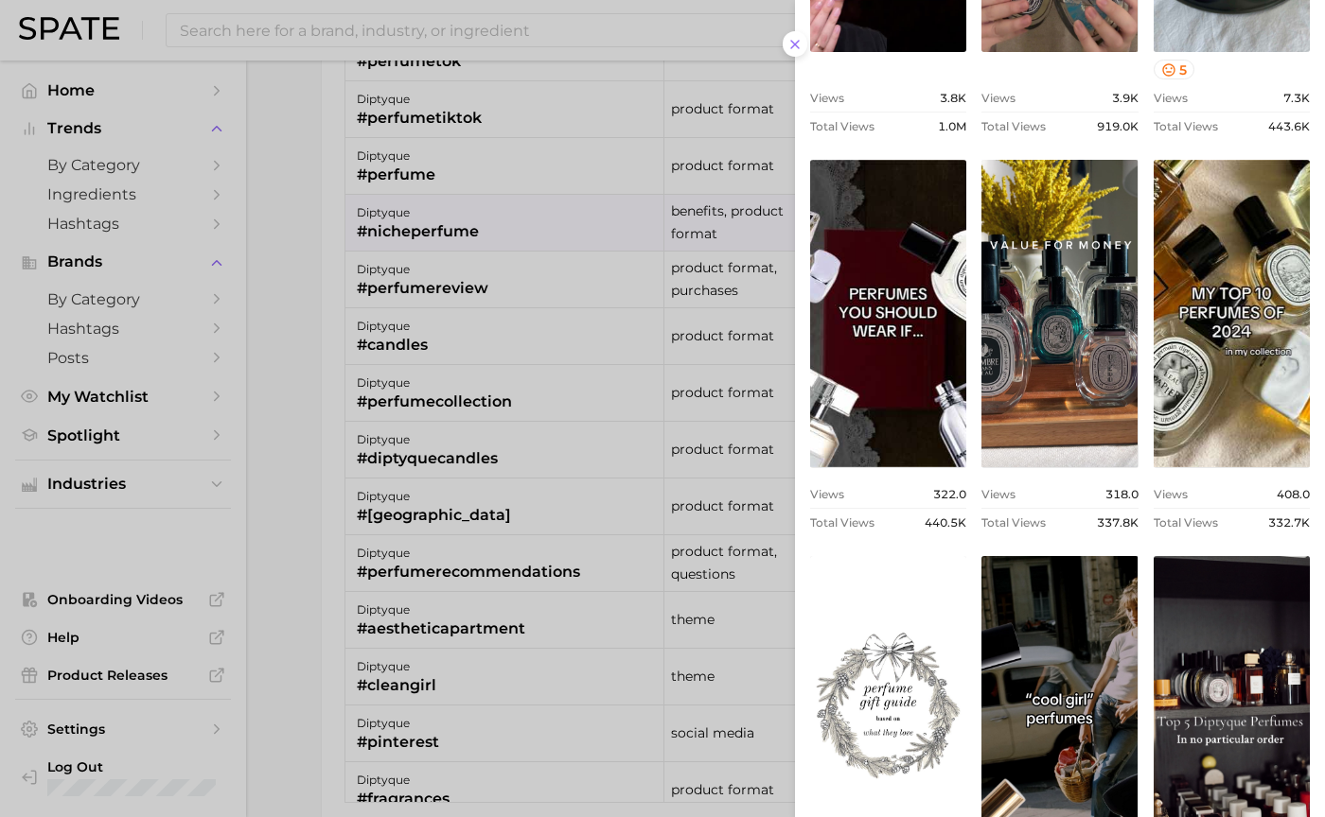
scroll to position [0, 0]
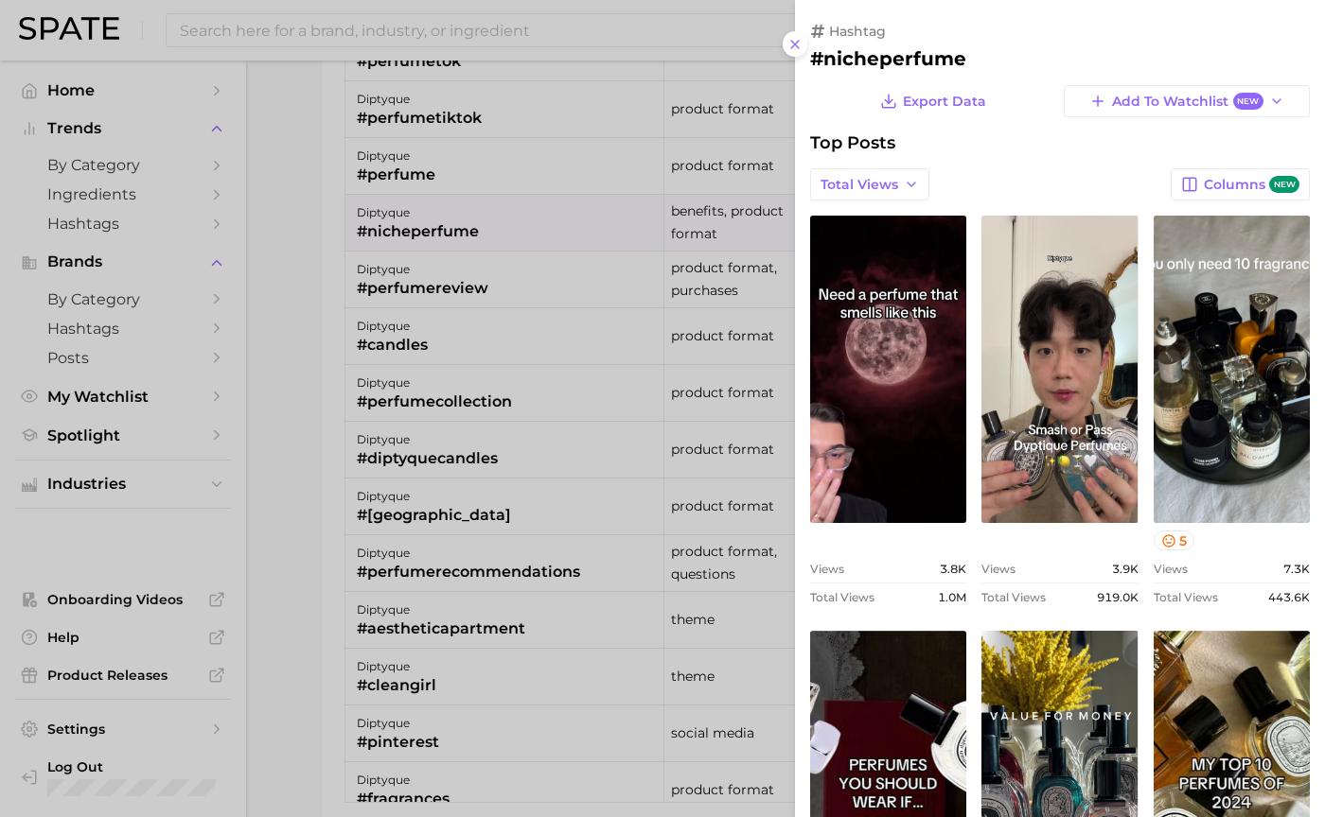
click at [890, 195] on button "Total Views" at bounding box center [869, 184] width 119 height 32
click at [1006, 181] on div "Total Views Views: [DATE] - [DATE] Total Views Columns new" at bounding box center [1060, 184] width 500 height 32
click at [640, 373] on div at bounding box center [662, 408] width 1325 height 817
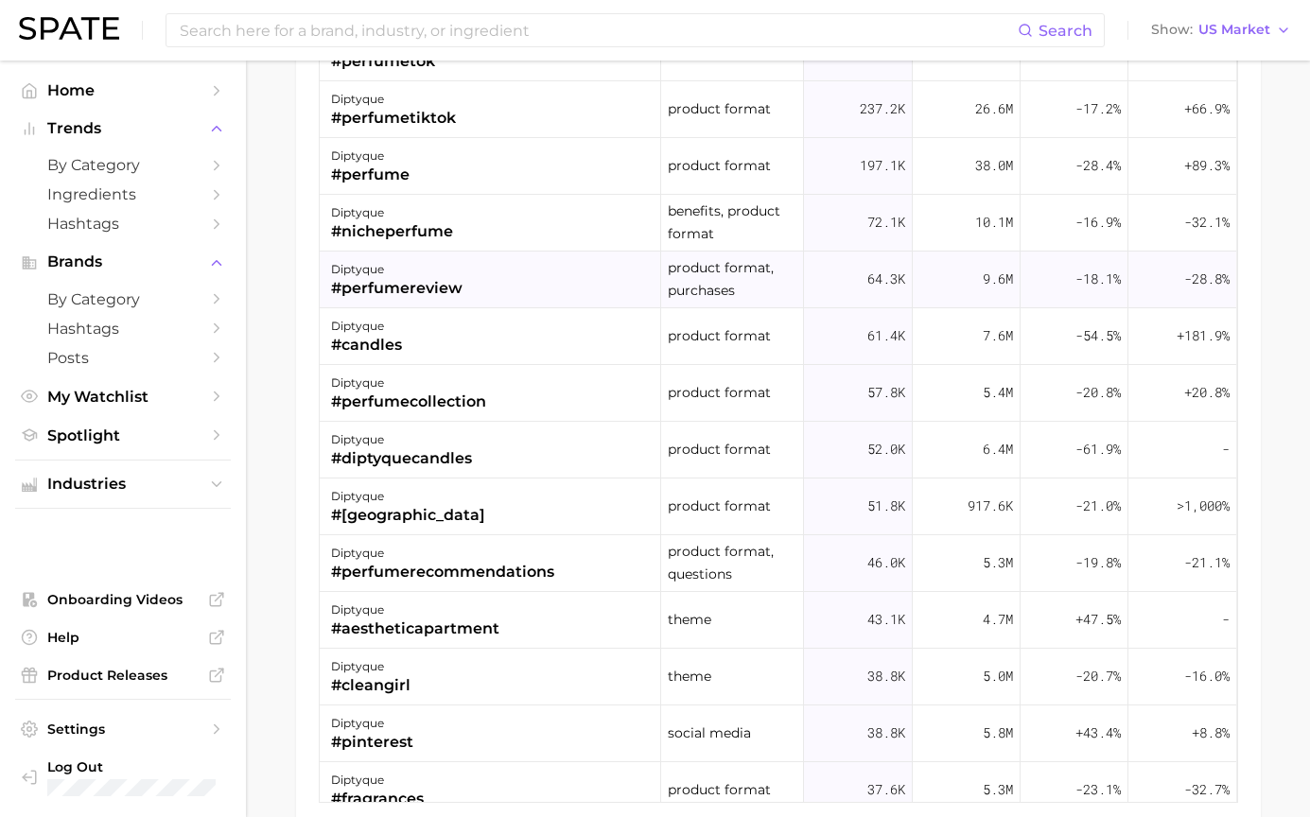
click at [552, 292] on div "diptyque #perfumereview" at bounding box center [491, 280] width 342 height 57
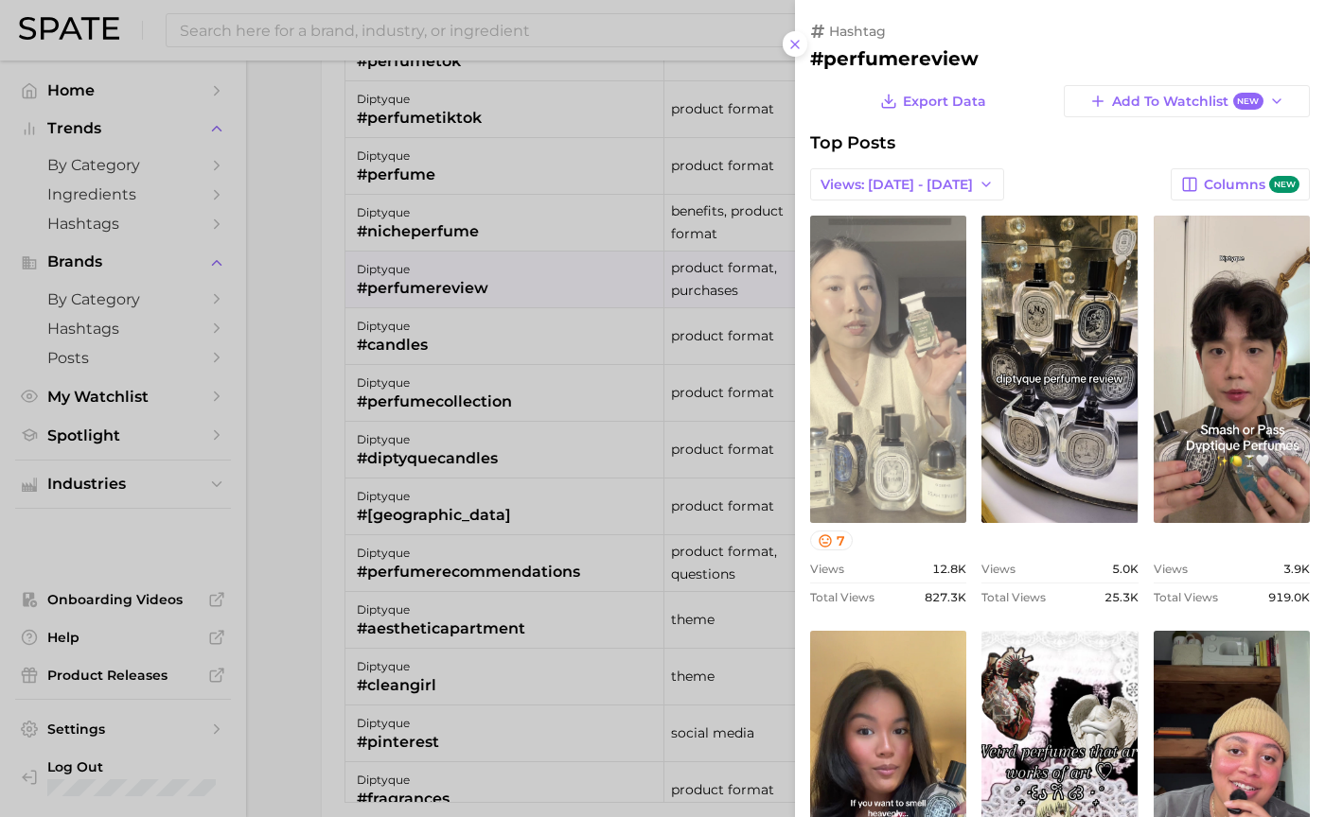
click at [914, 445] on link "view post on TikTok" at bounding box center [888, 369] width 156 height 307
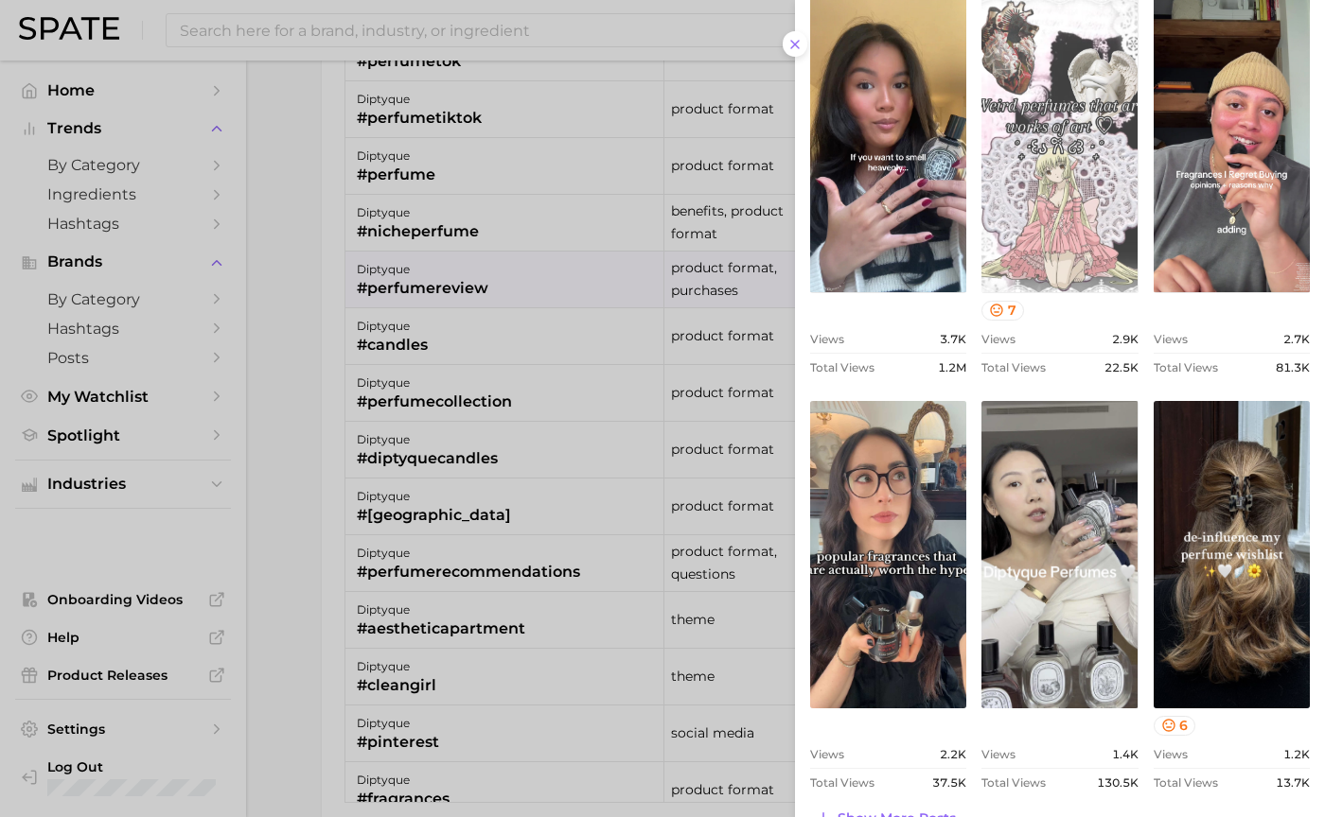
scroll to position [662, 0]
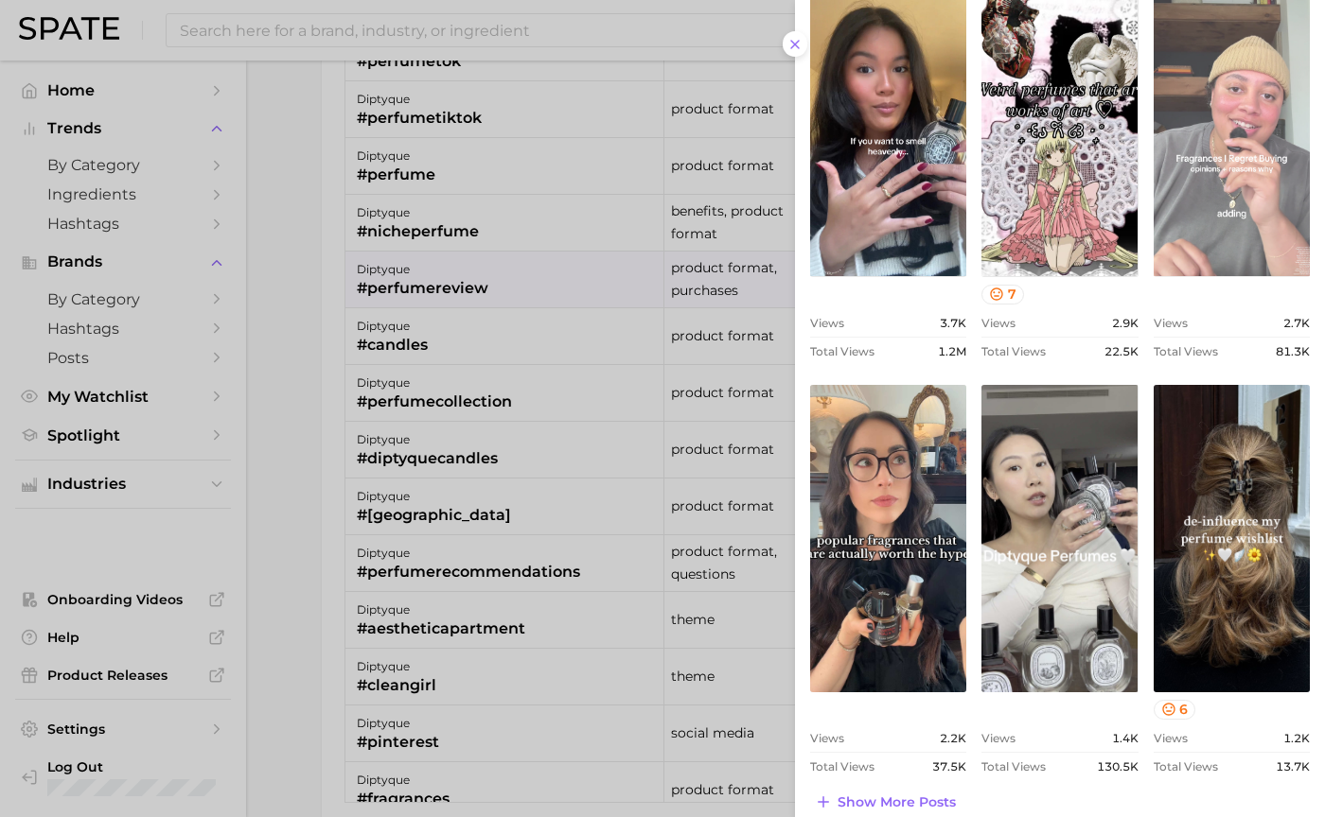
click at [1184, 220] on link "view post on TikTok" at bounding box center [1231, 122] width 156 height 307
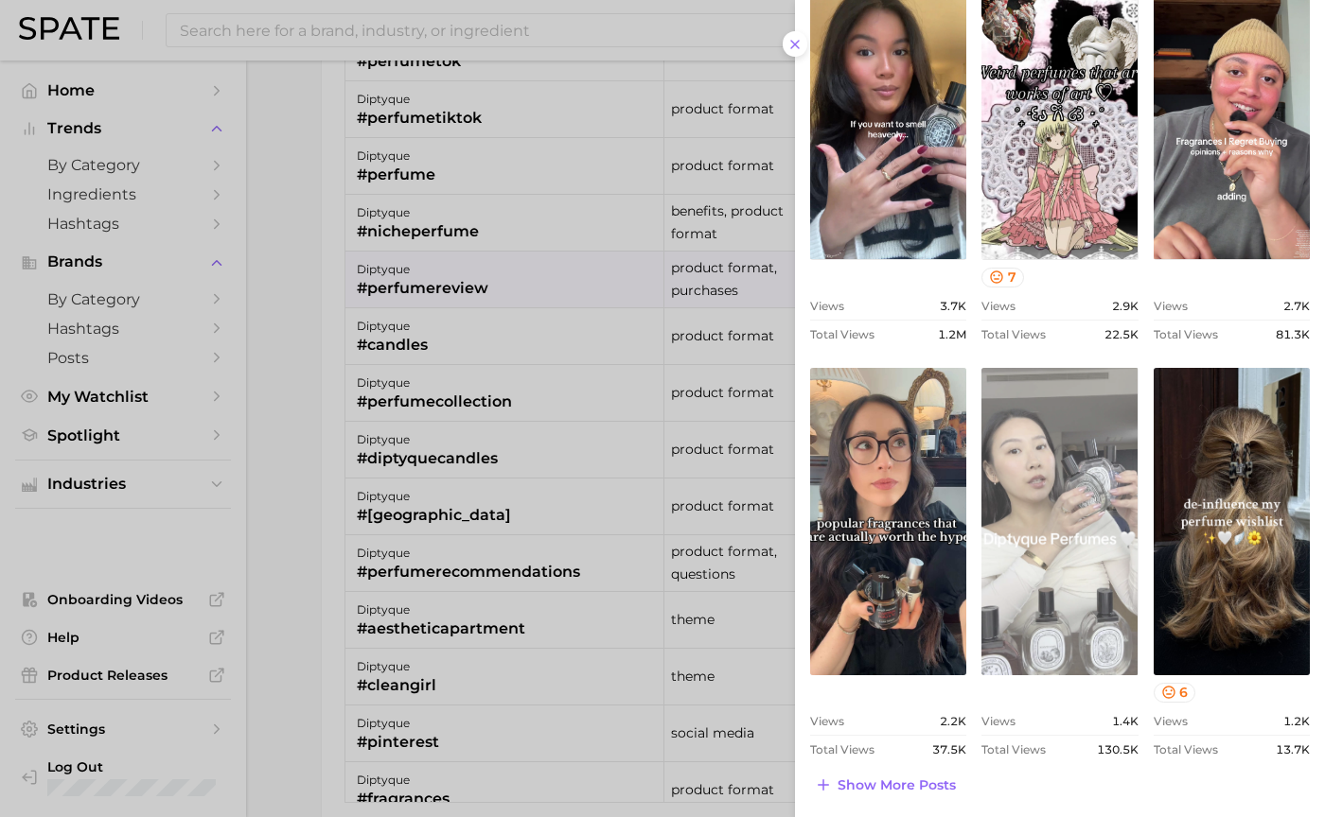
scroll to position [683, 0]
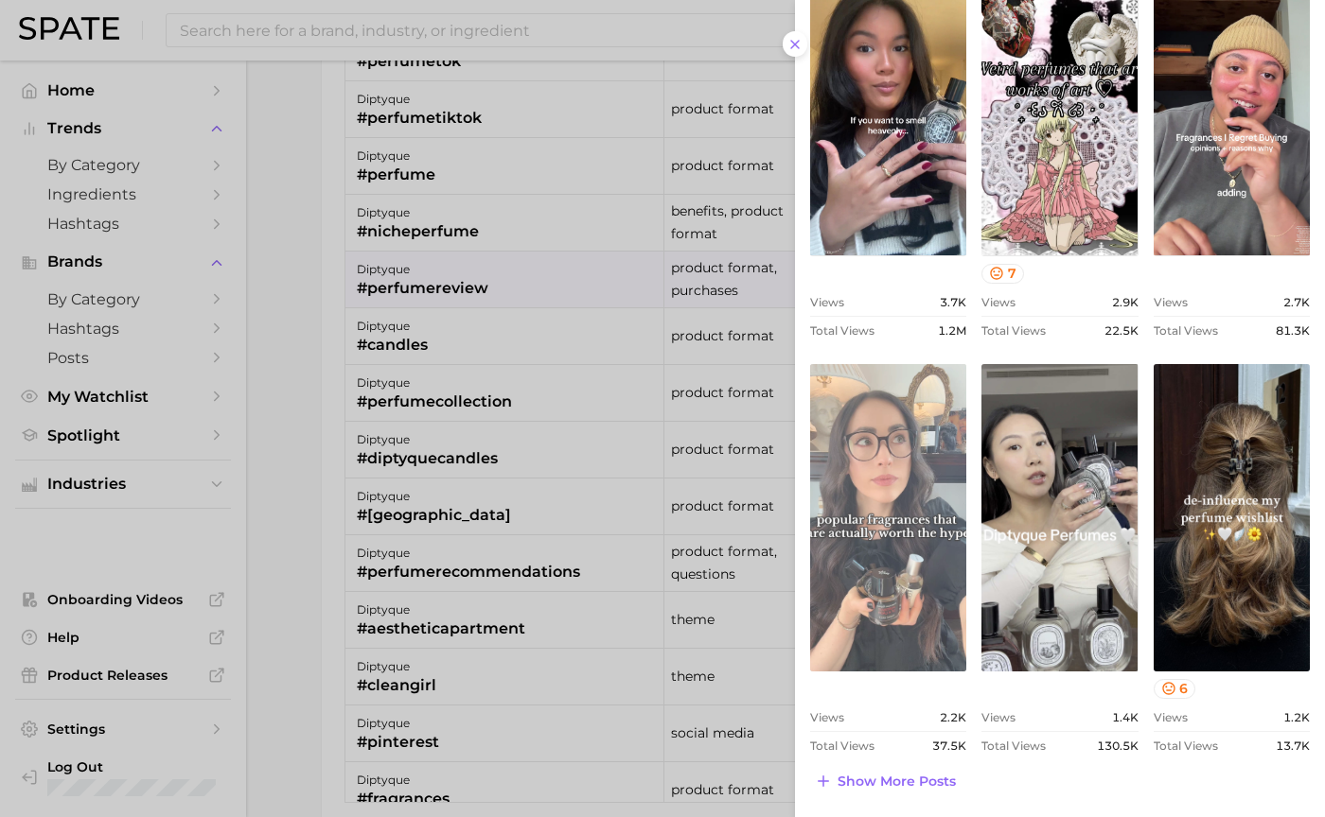
click at [927, 469] on link "view post on TikTok" at bounding box center [888, 517] width 156 height 307
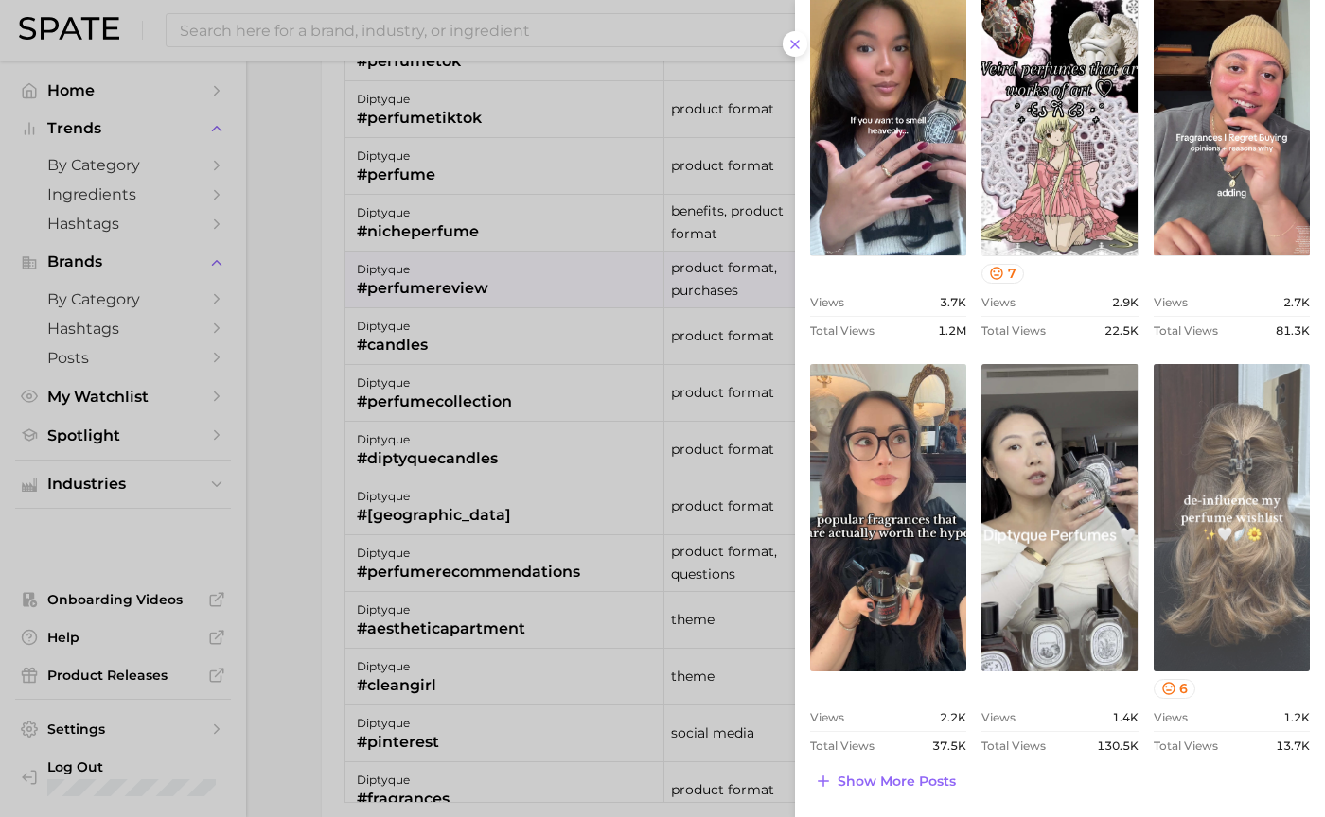
click at [1188, 471] on link "view post on TikTok" at bounding box center [1231, 517] width 156 height 307
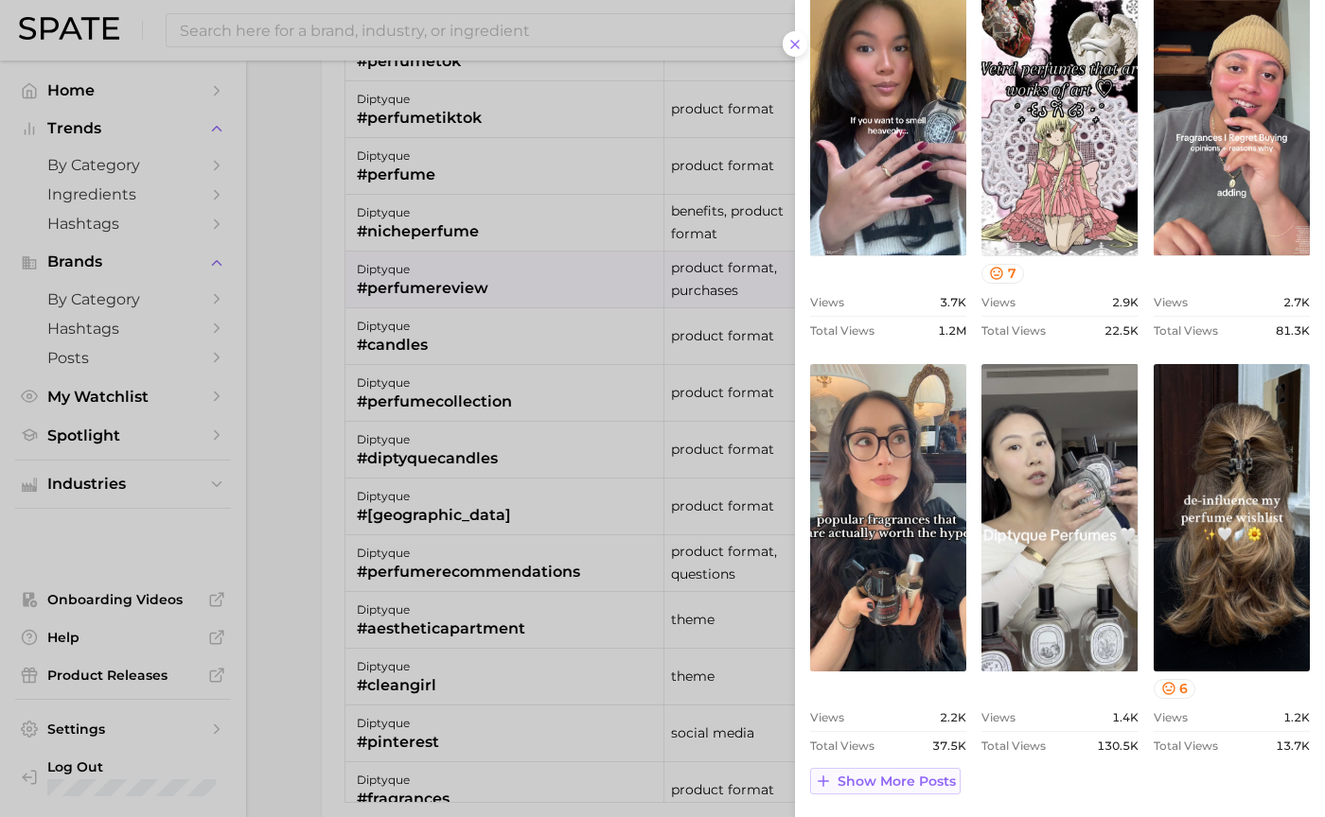
click at [939, 795] on button "Show more posts" at bounding box center [885, 781] width 150 height 26
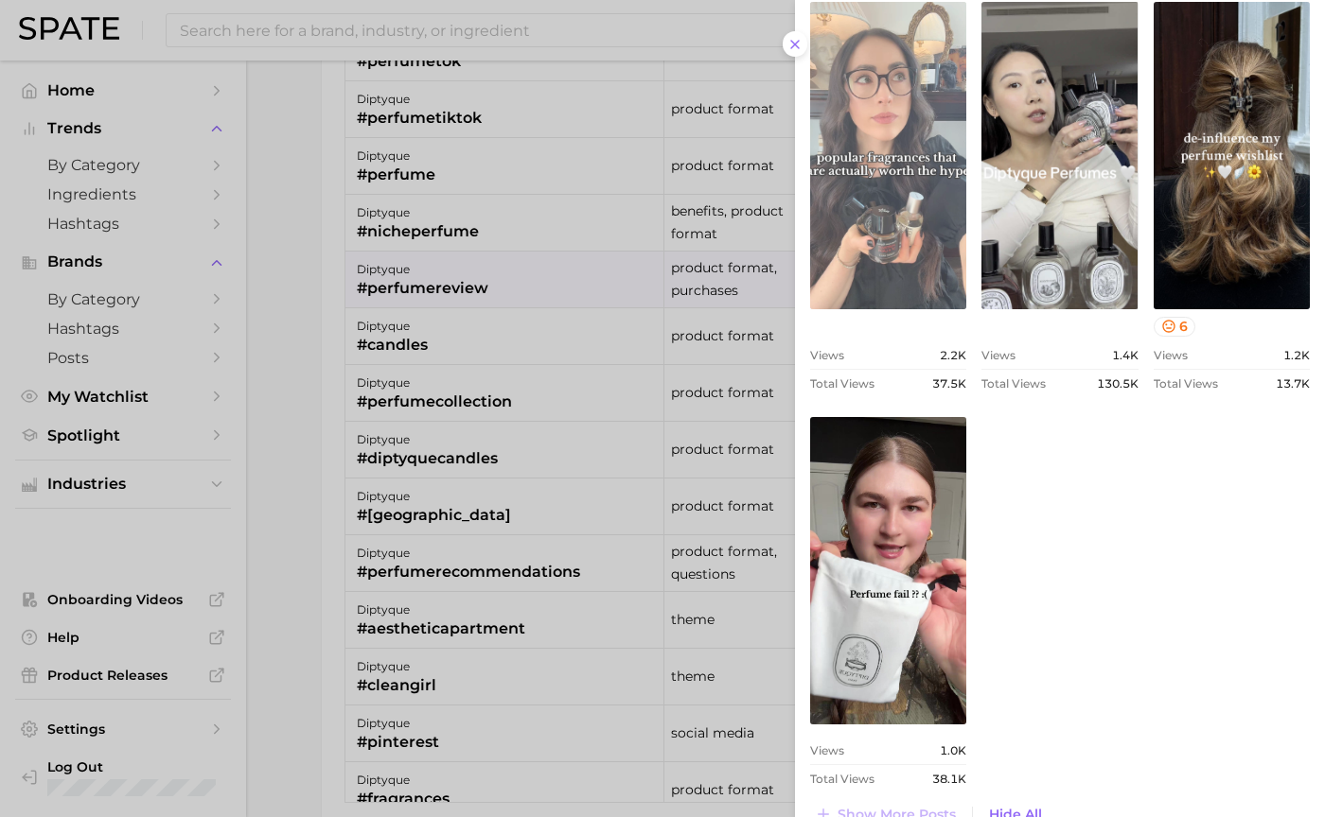
scroll to position [1079, 0]
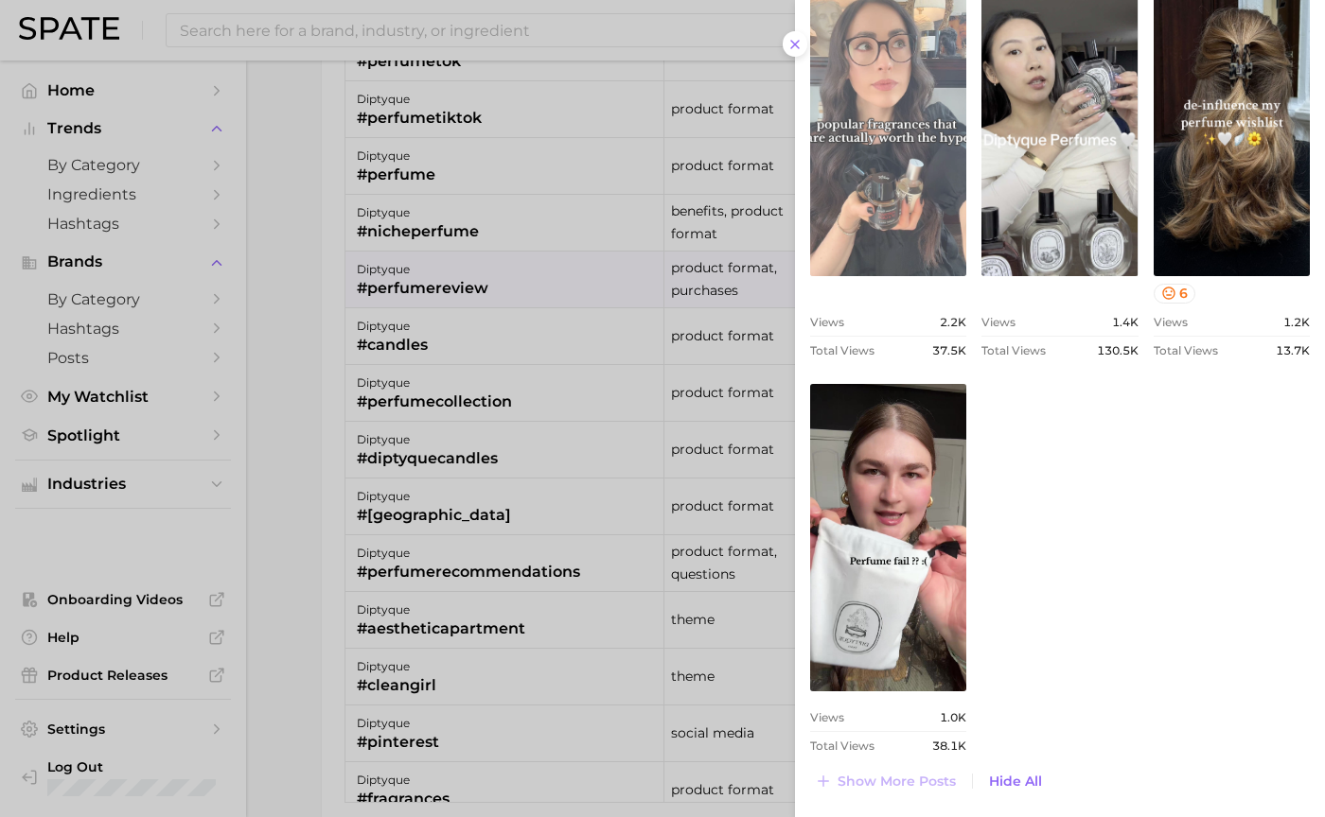
click at [927, 589] on link "view post on TikTok" at bounding box center [888, 537] width 156 height 307
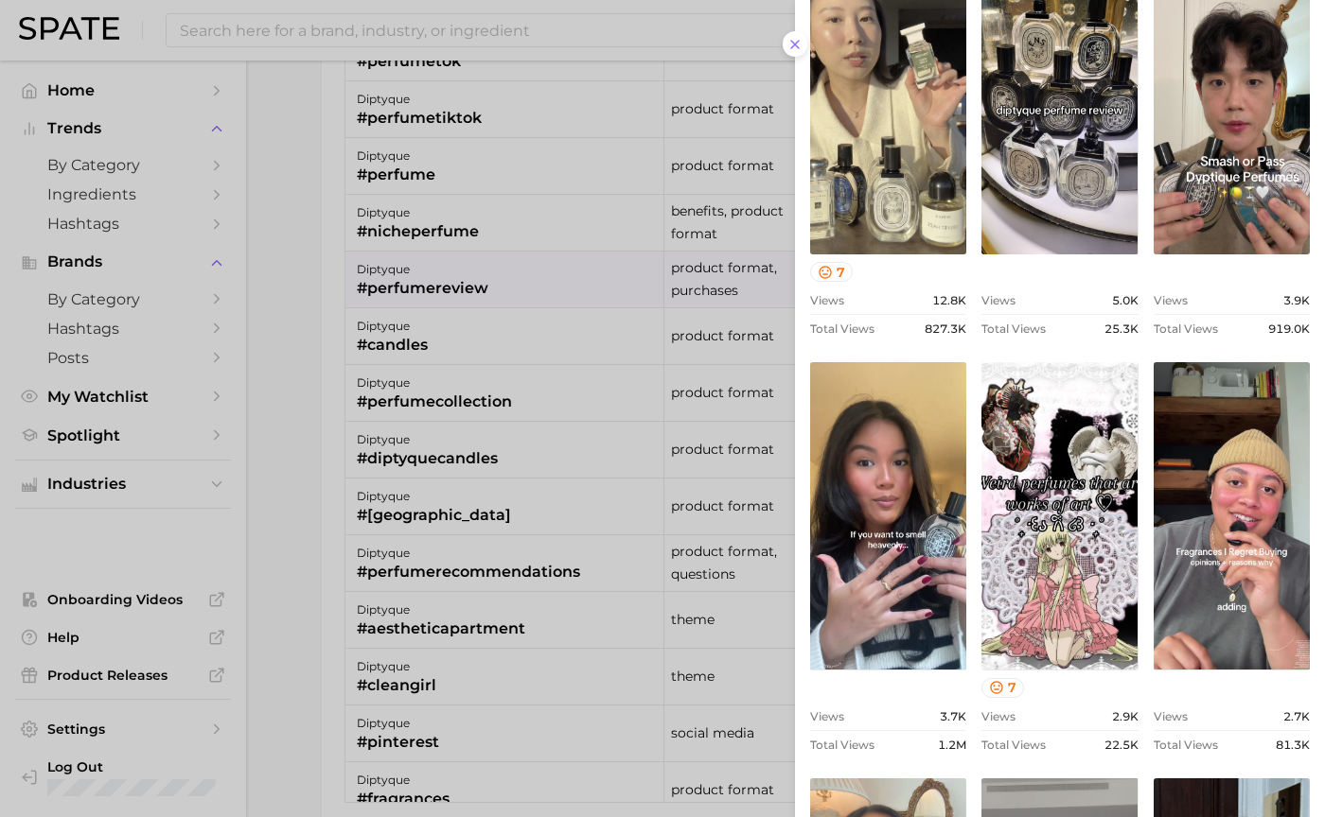
scroll to position [0, 0]
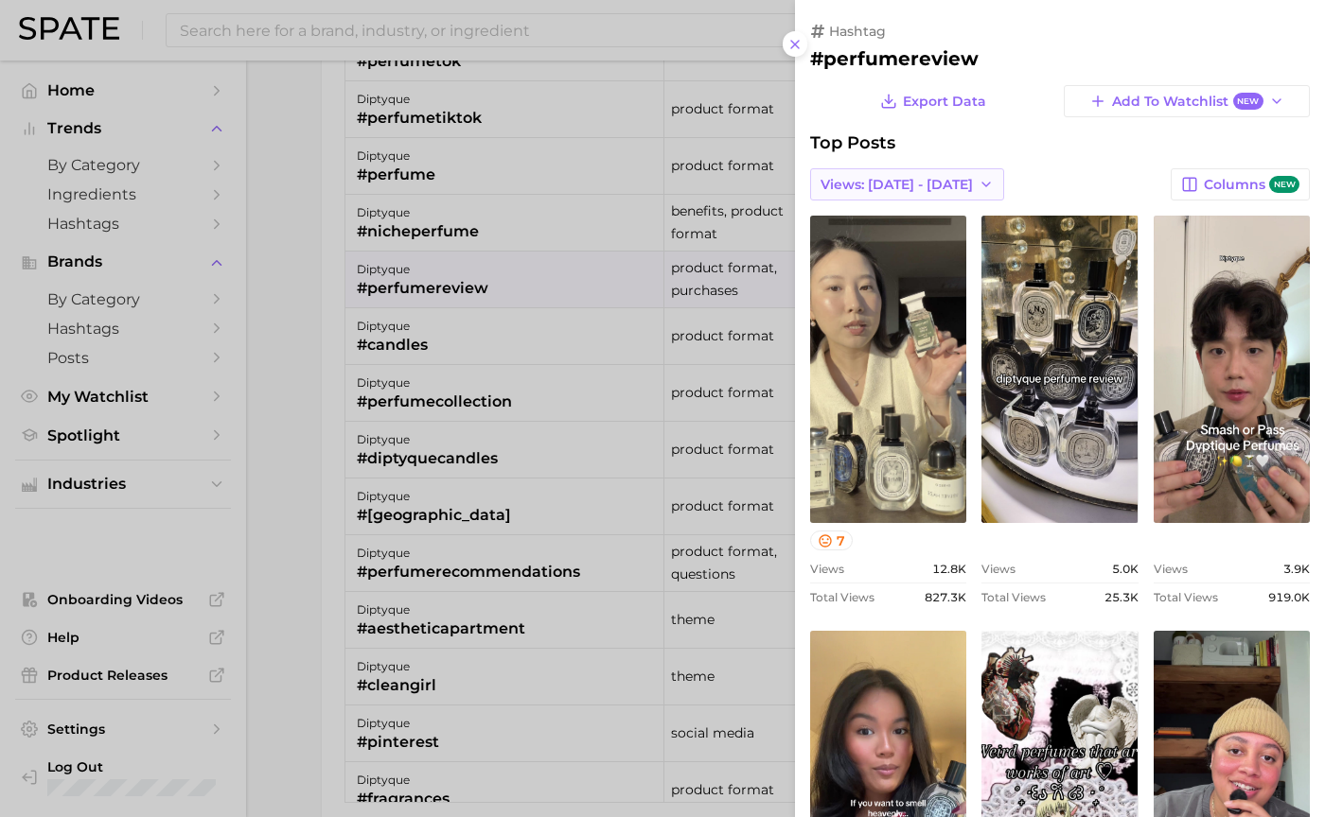
click at [816, 188] on button "Views: [DATE] - [DATE]" at bounding box center [907, 184] width 194 height 32
click at [852, 257] on span "Total Views" at bounding box center [858, 254] width 78 height 16
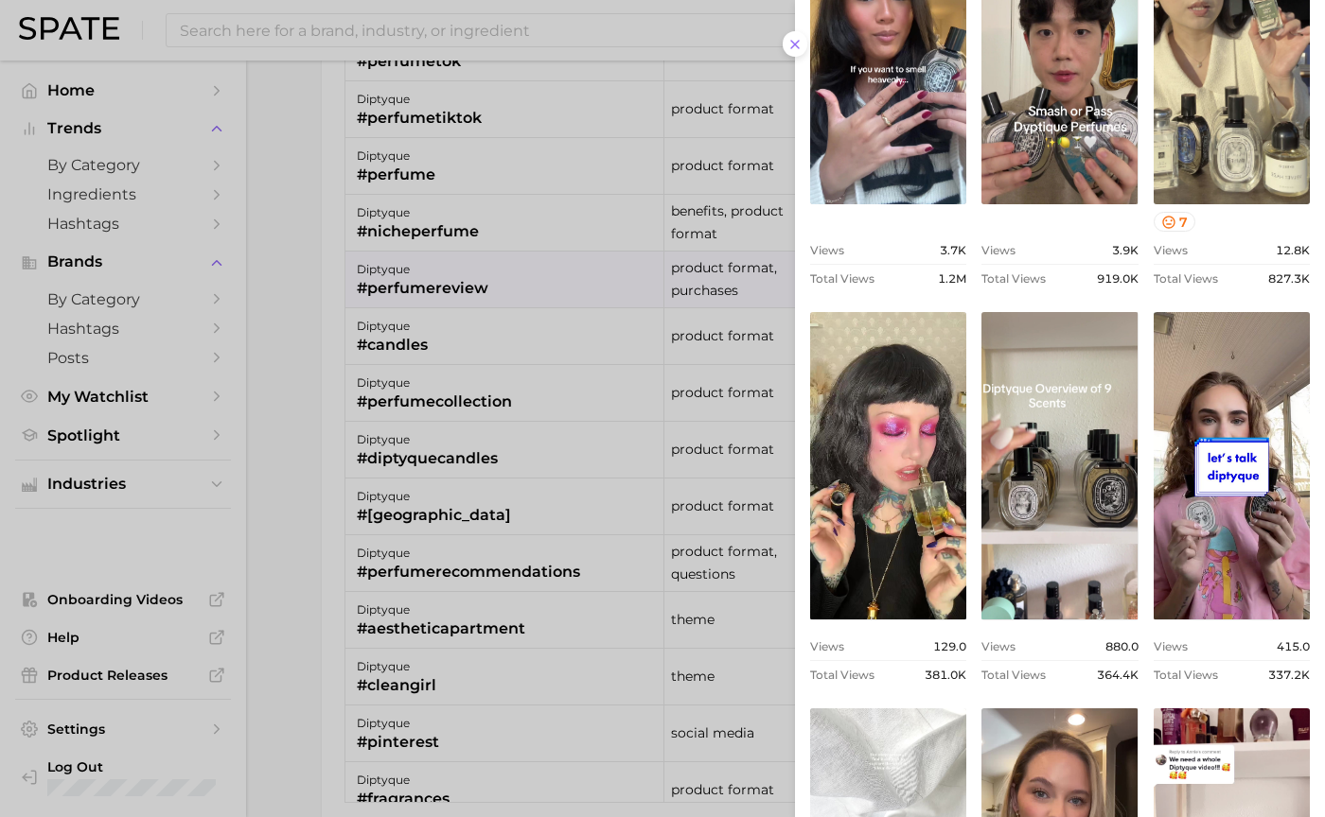
scroll to position [473, 0]
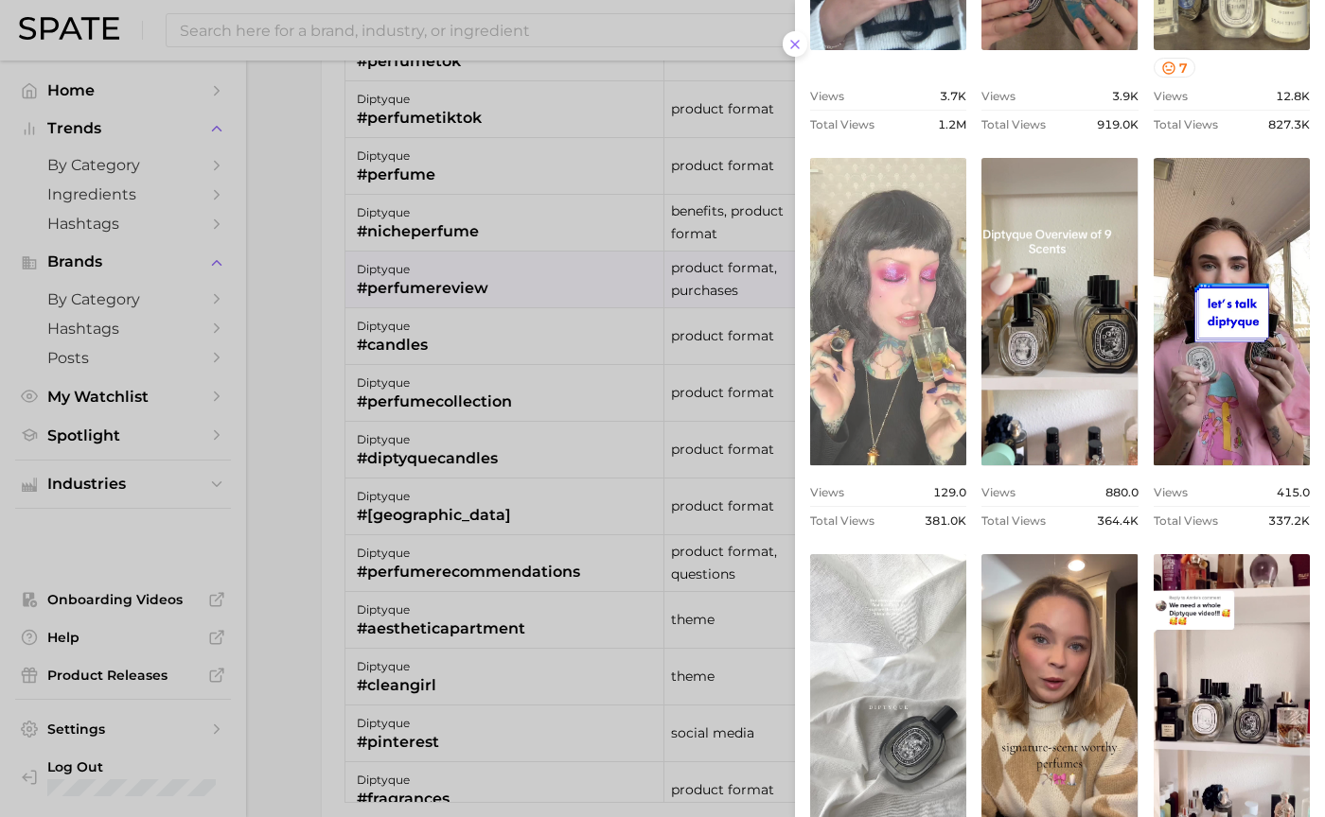
click at [929, 440] on link "view post on TikTok" at bounding box center [888, 311] width 156 height 307
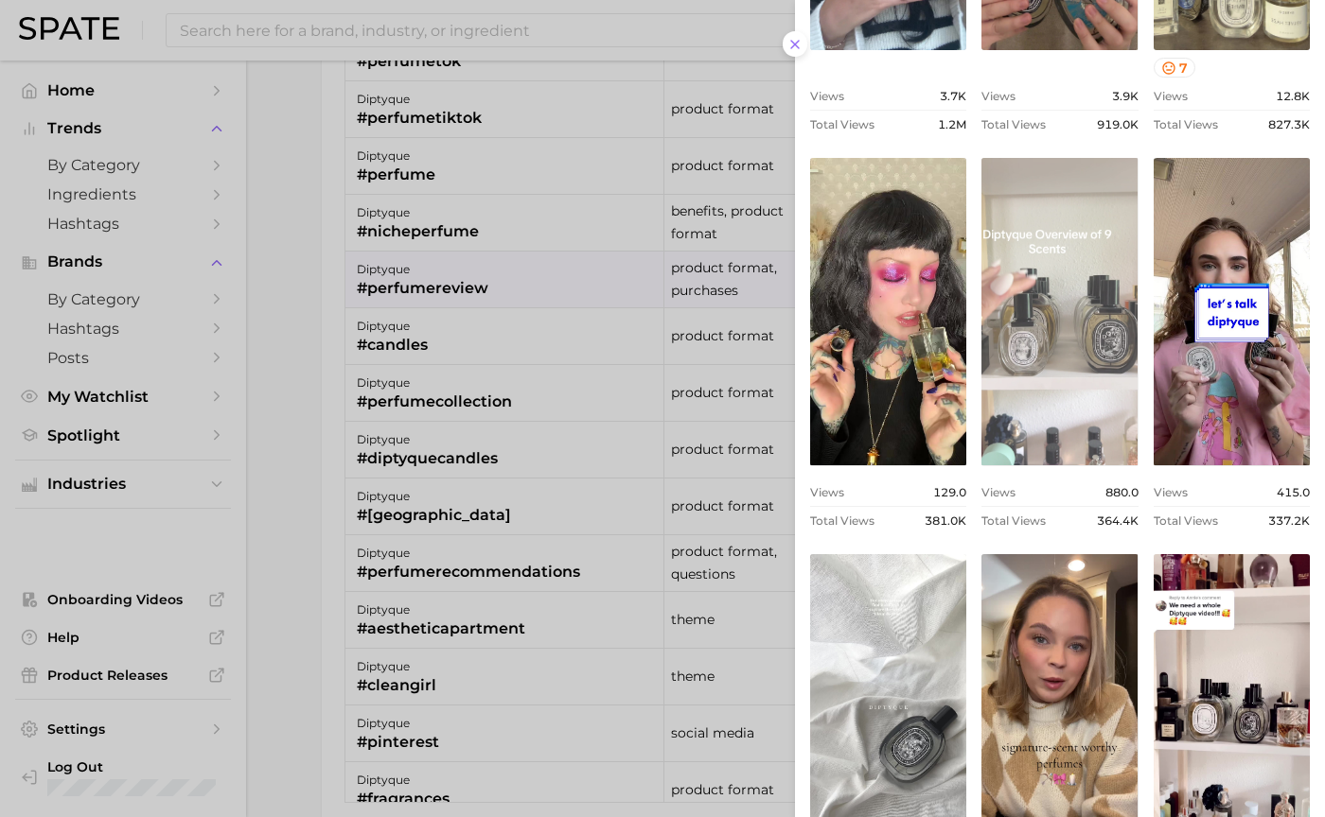
click at [1079, 342] on link "view post on TikTok" at bounding box center [1059, 311] width 156 height 307
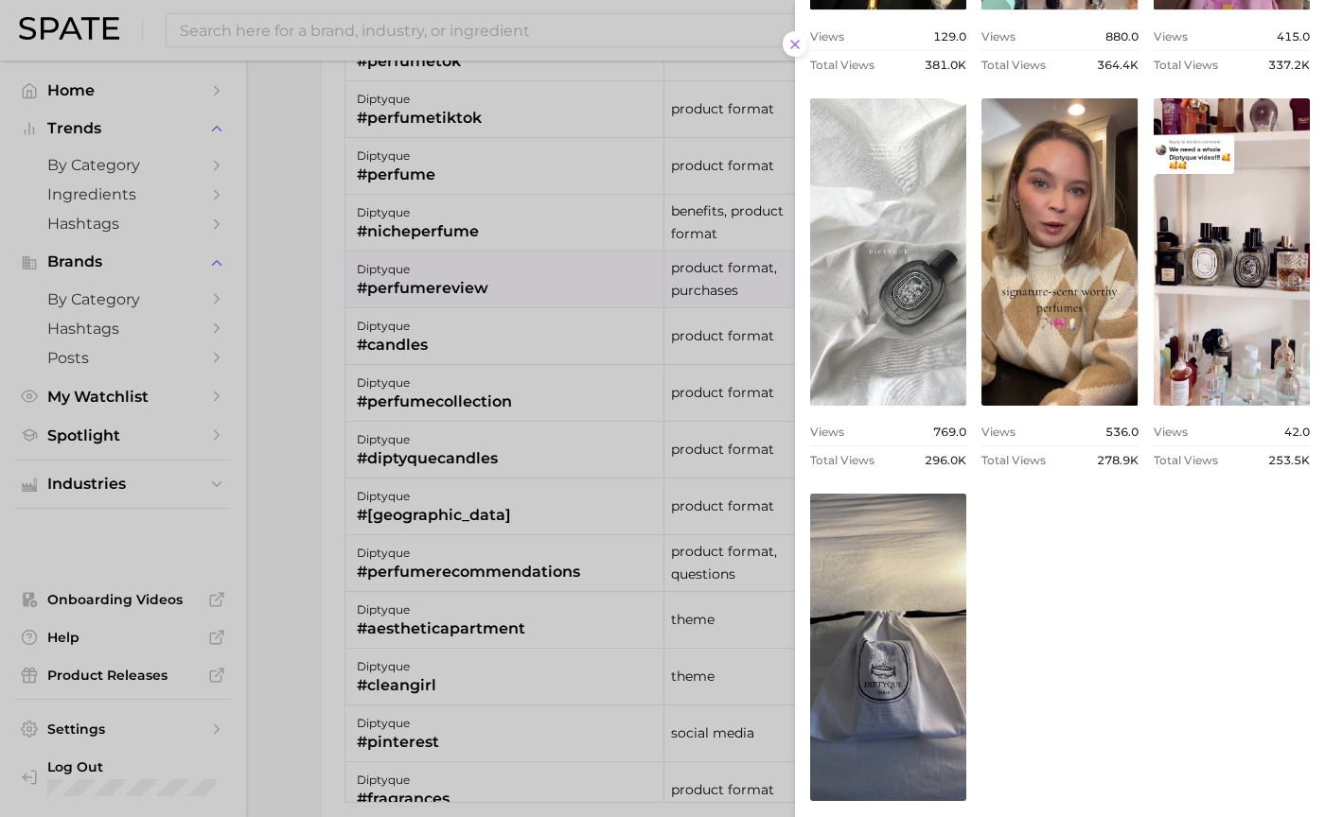
scroll to position [946, 0]
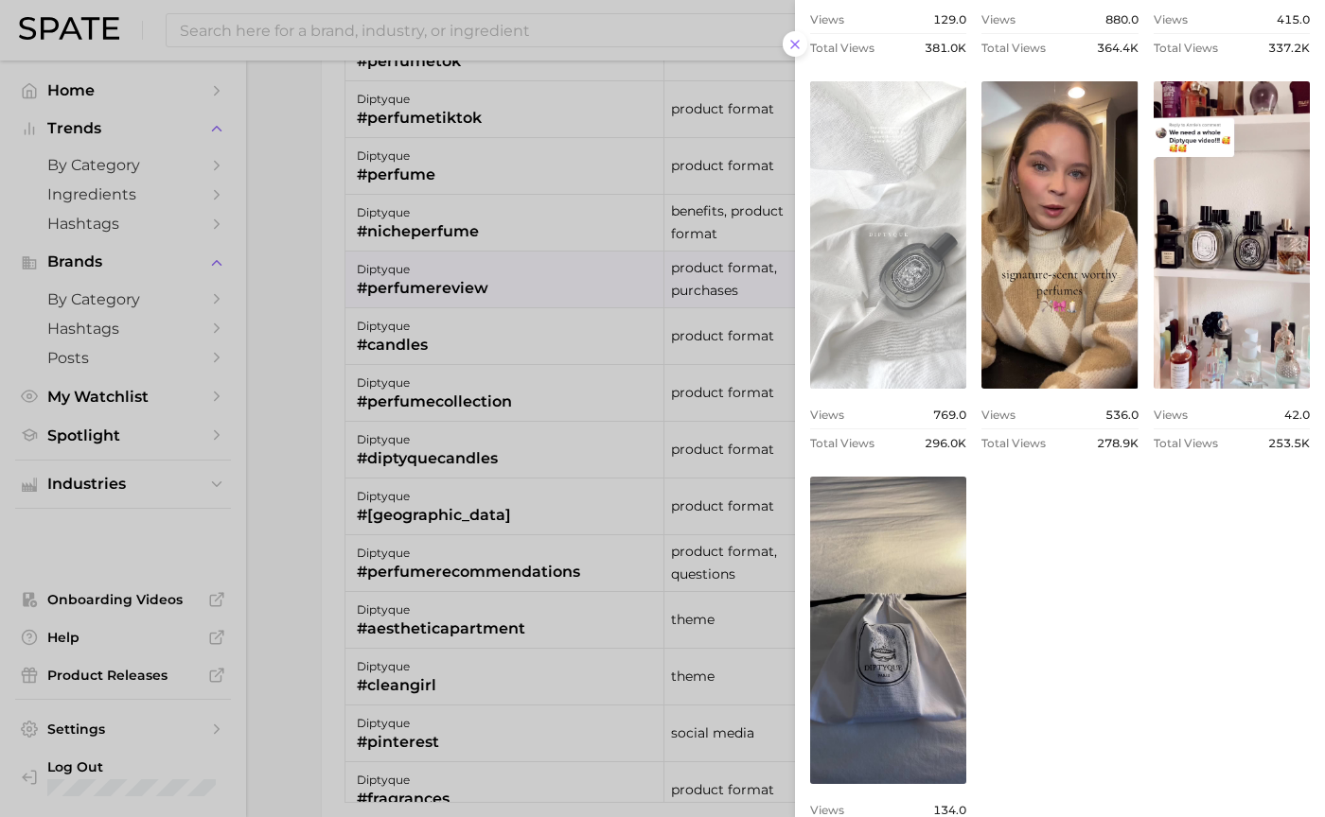
click at [889, 316] on link "view post on TikTok" at bounding box center [888, 234] width 156 height 307
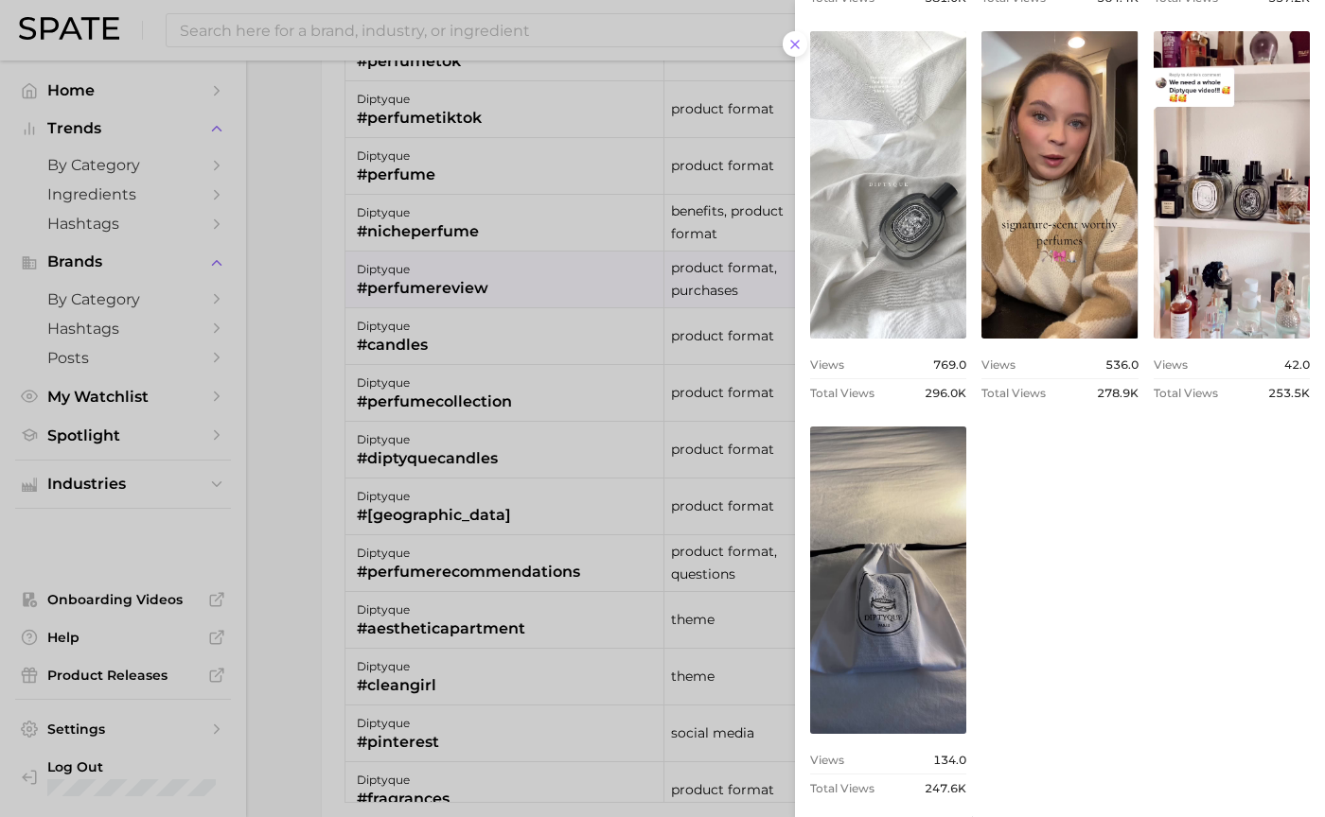
scroll to position [1039, 0]
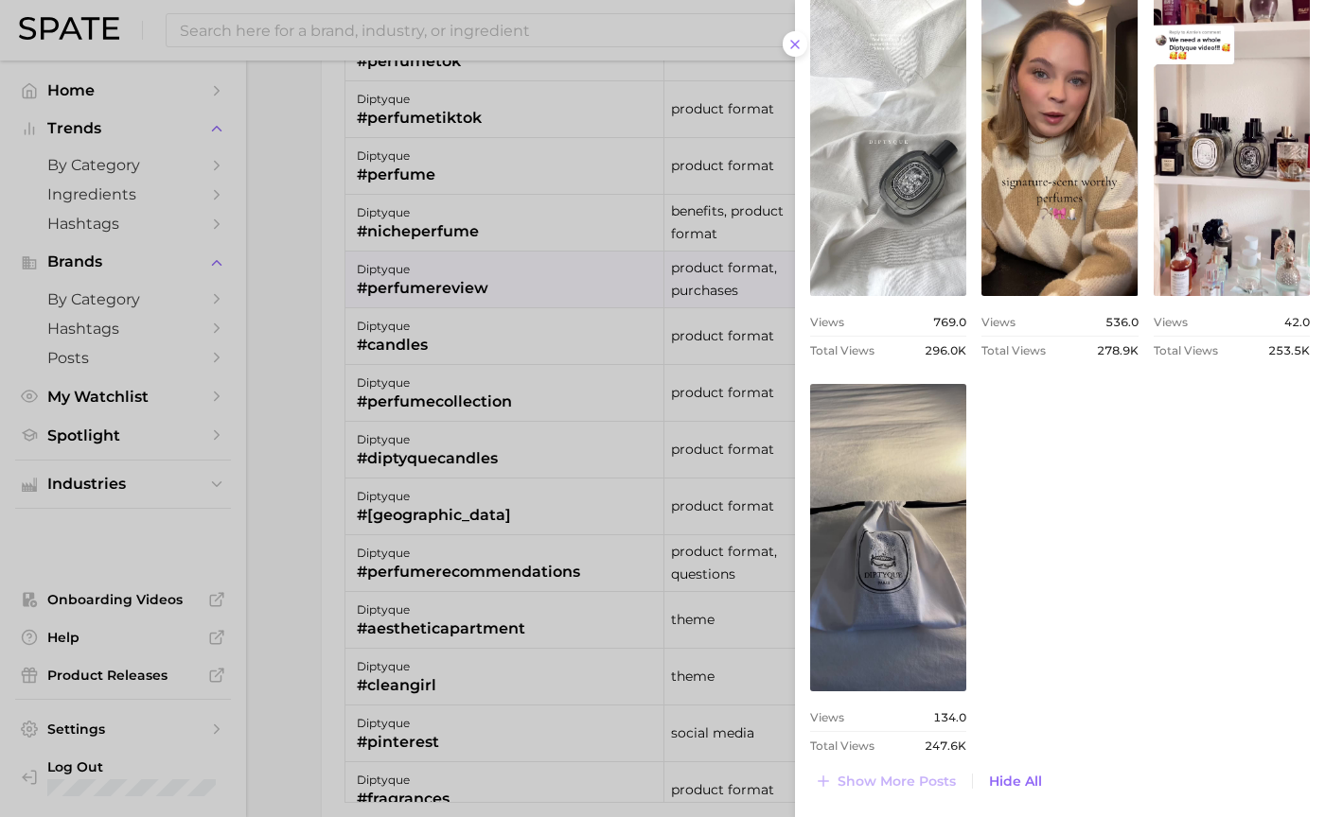
click at [435, 362] on div at bounding box center [662, 408] width 1325 height 817
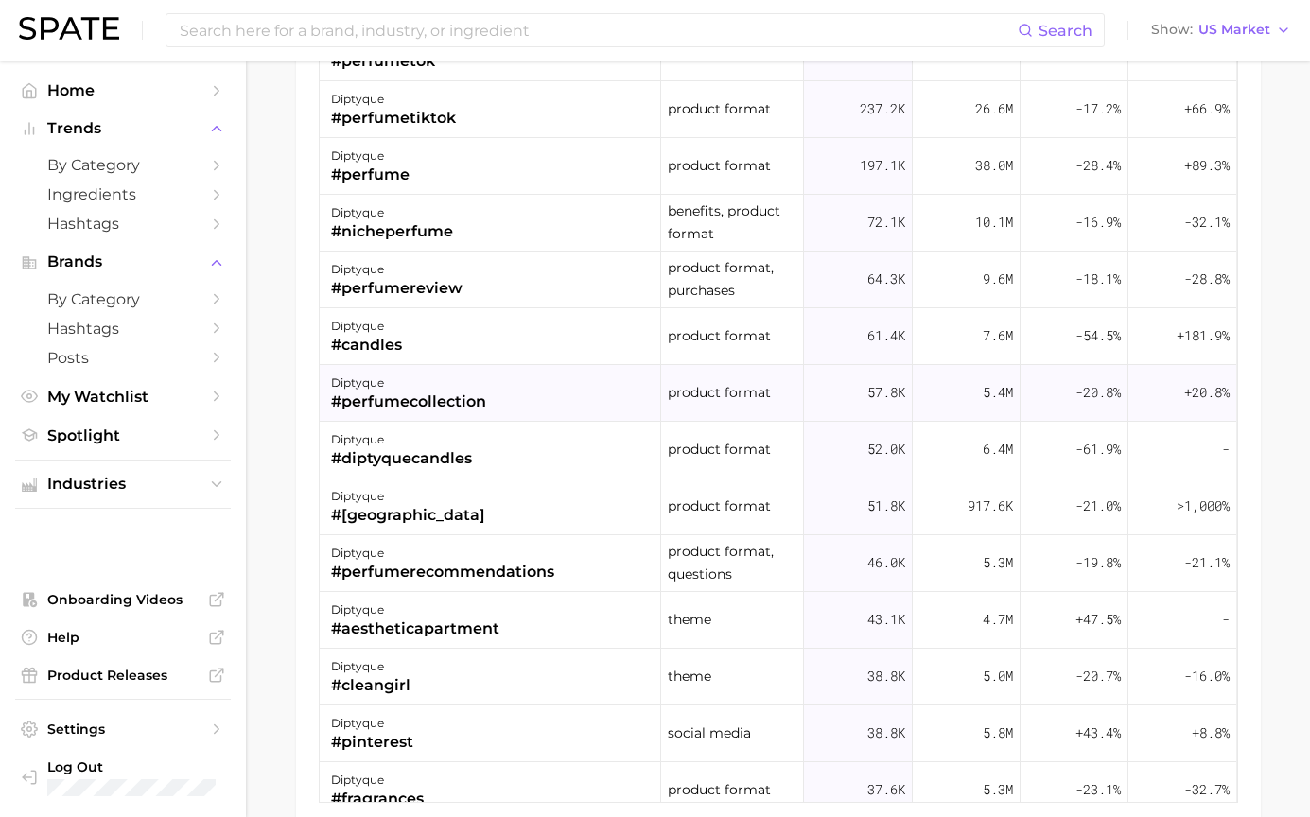
click at [451, 403] on div "#perfumecollection" at bounding box center [408, 402] width 155 height 23
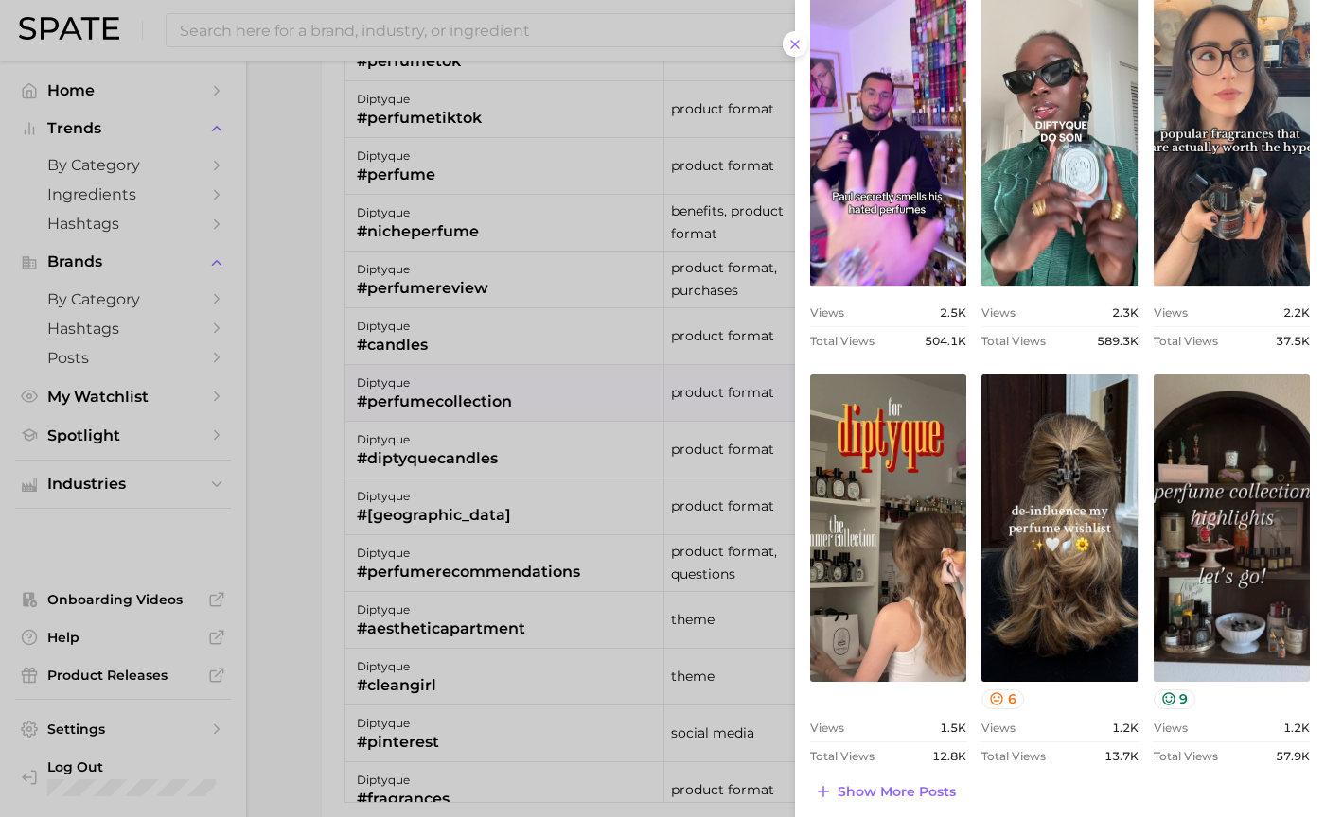
scroll to position [663, 0]
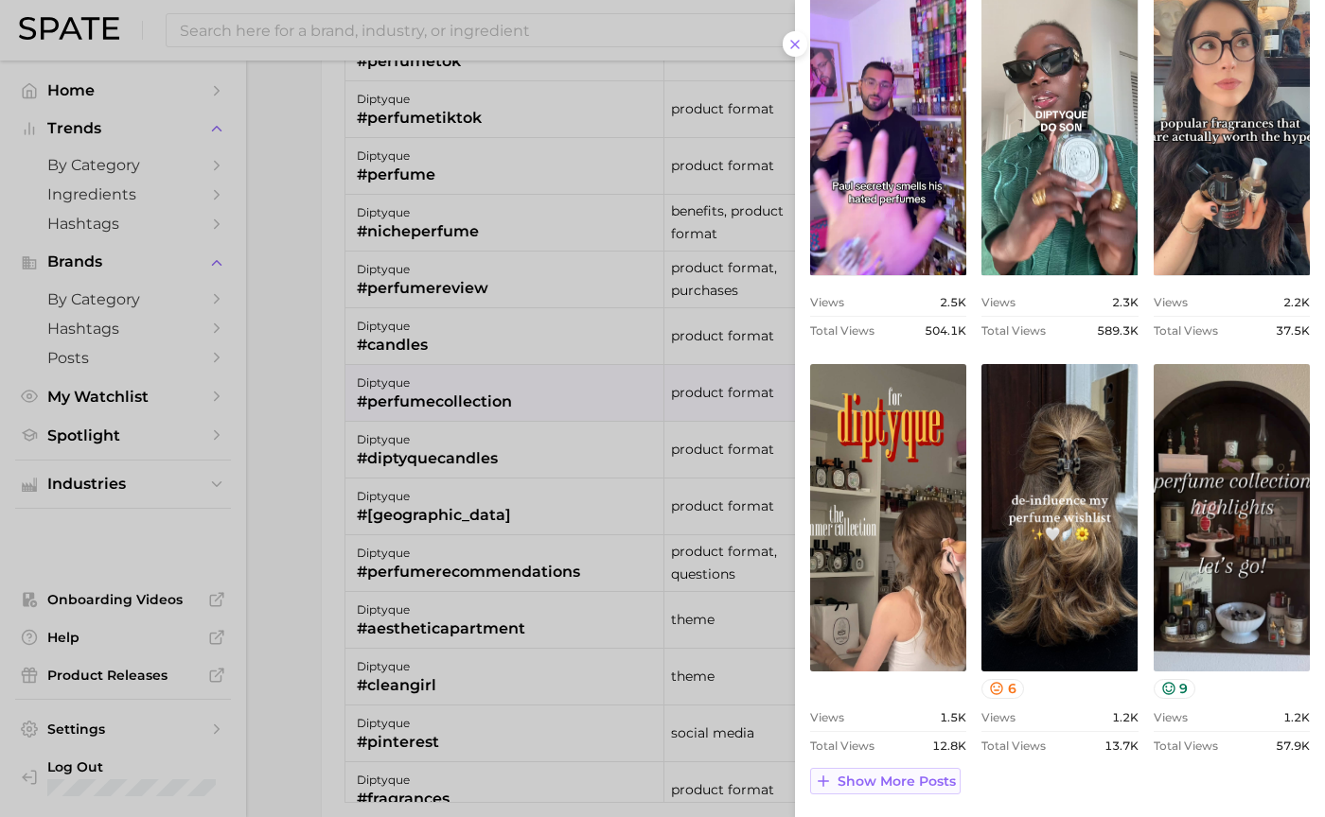
click at [847, 793] on button "Show more posts" at bounding box center [885, 781] width 150 height 26
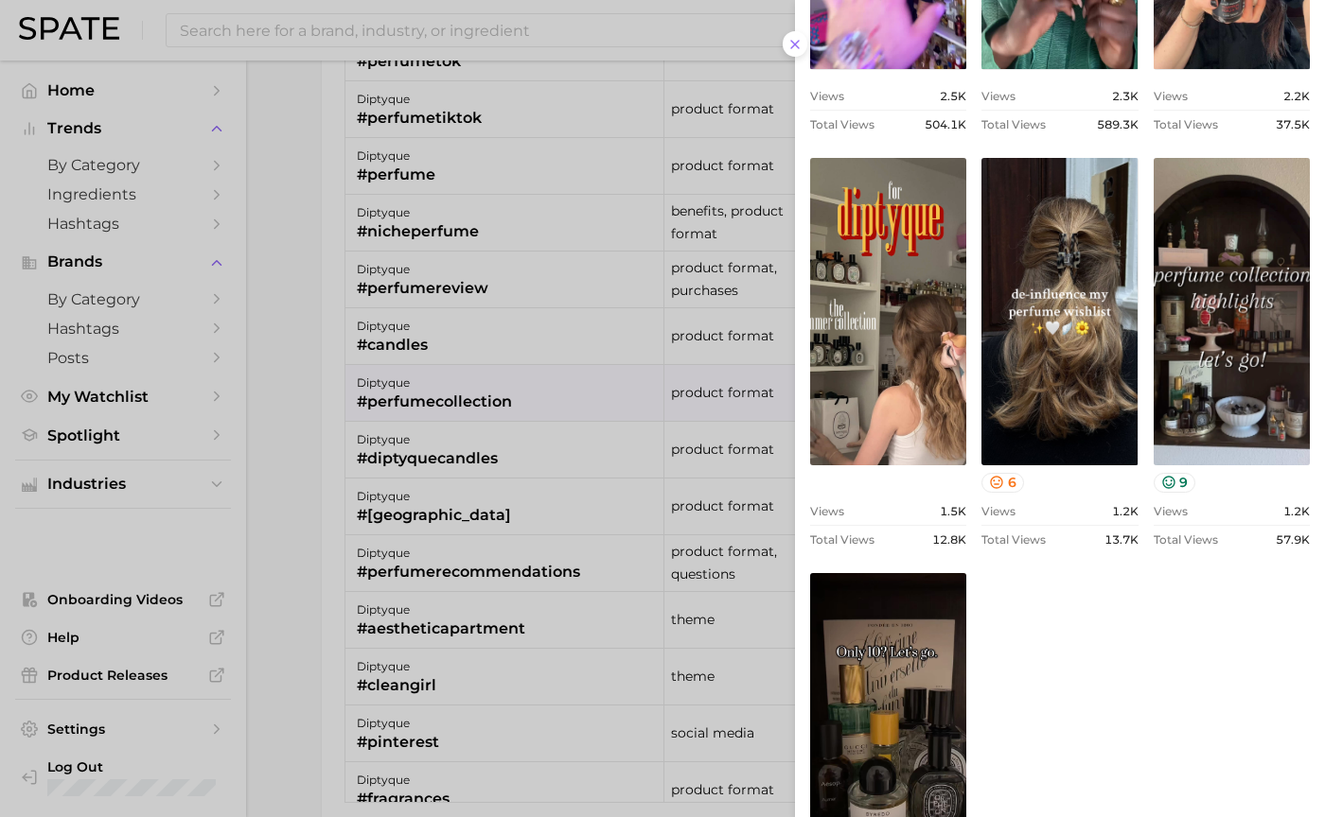
scroll to position [775, 0]
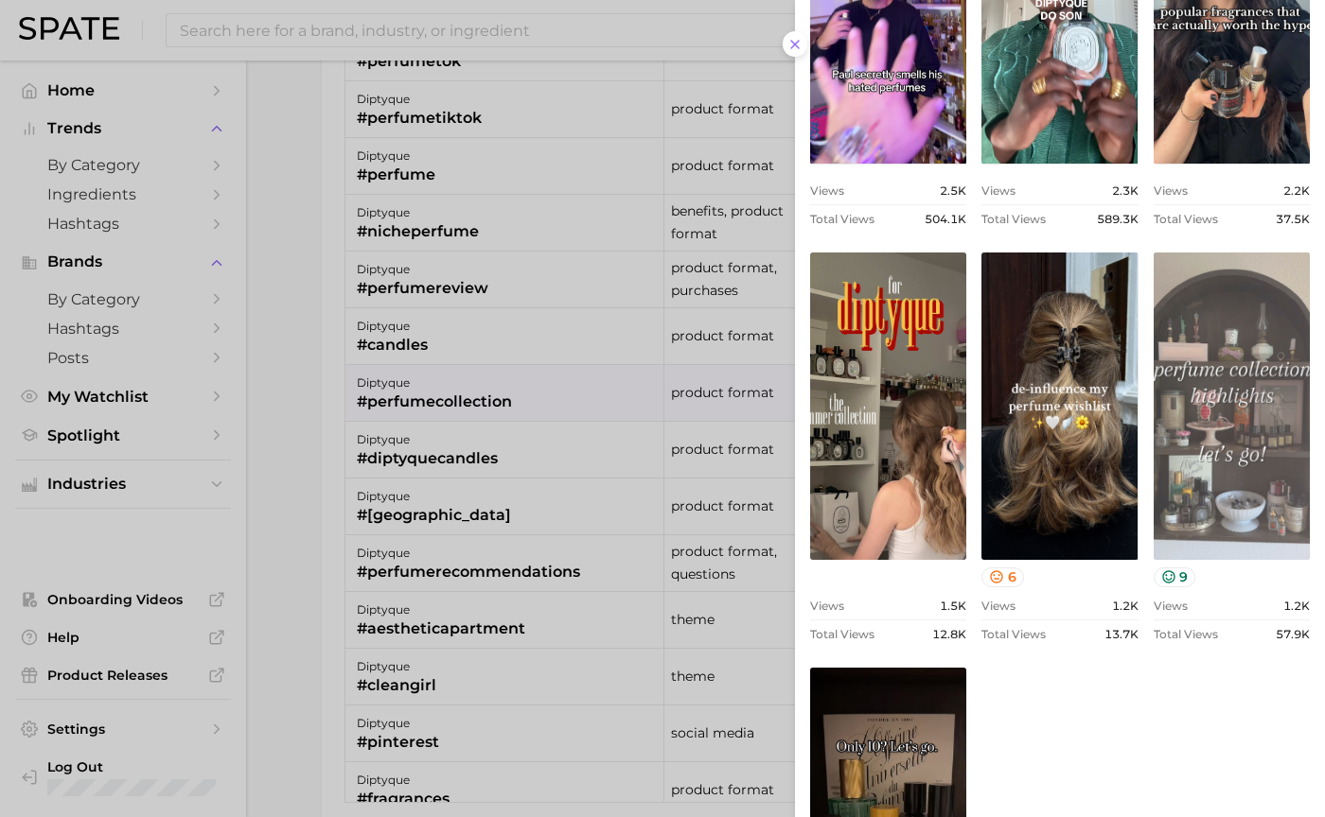
click at [1218, 510] on link "view post on TikTok" at bounding box center [1231, 406] width 156 height 307
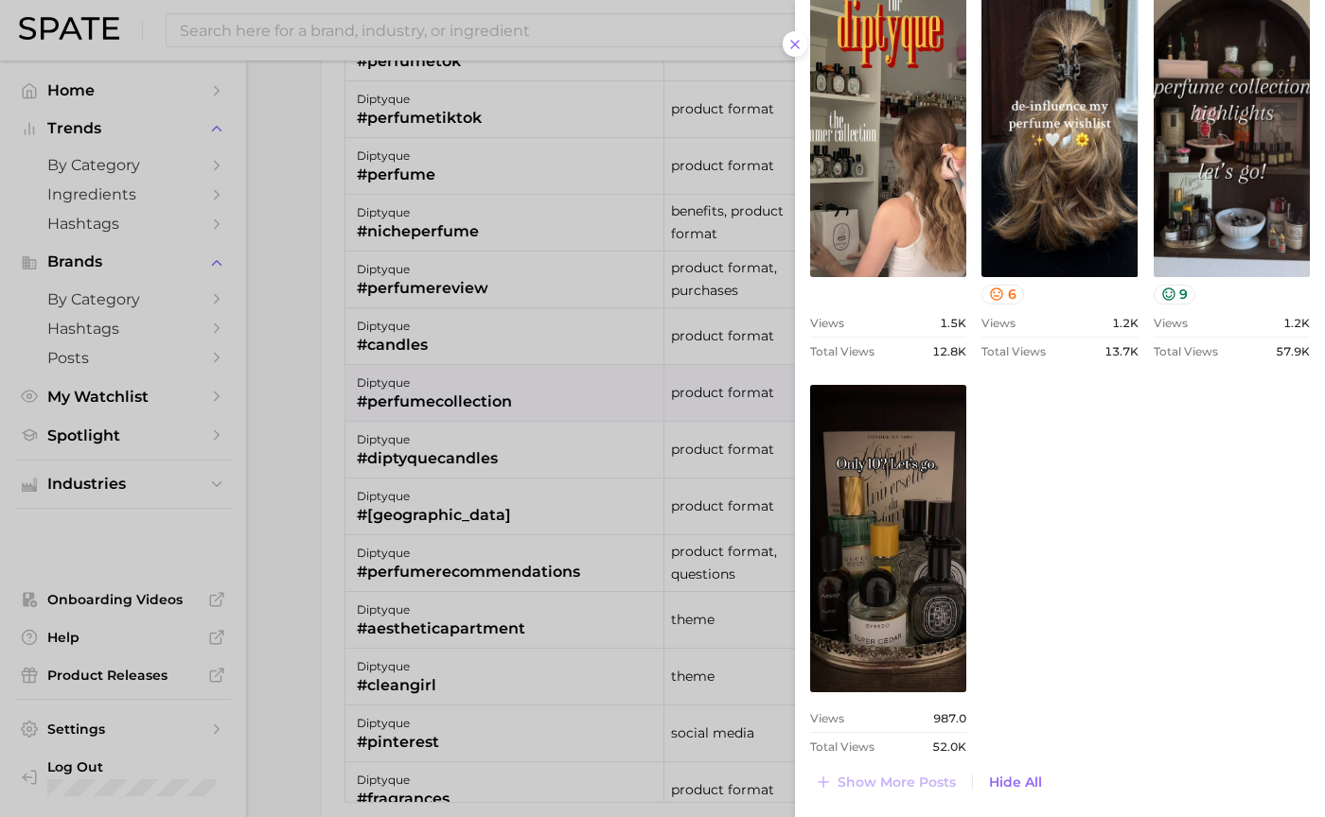
scroll to position [1059, 0]
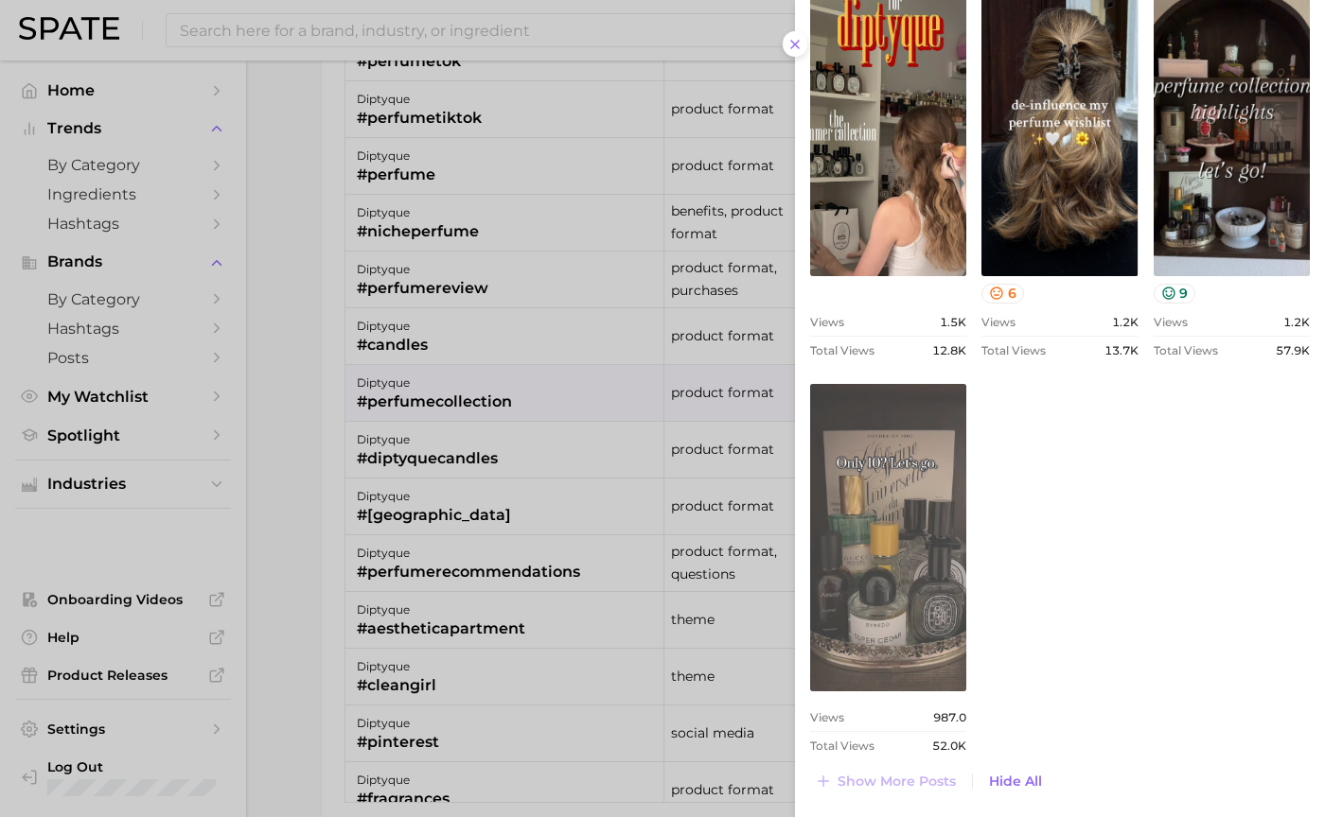
click at [899, 492] on link "view post on TikTok" at bounding box center [888, 537] width 156 height 307
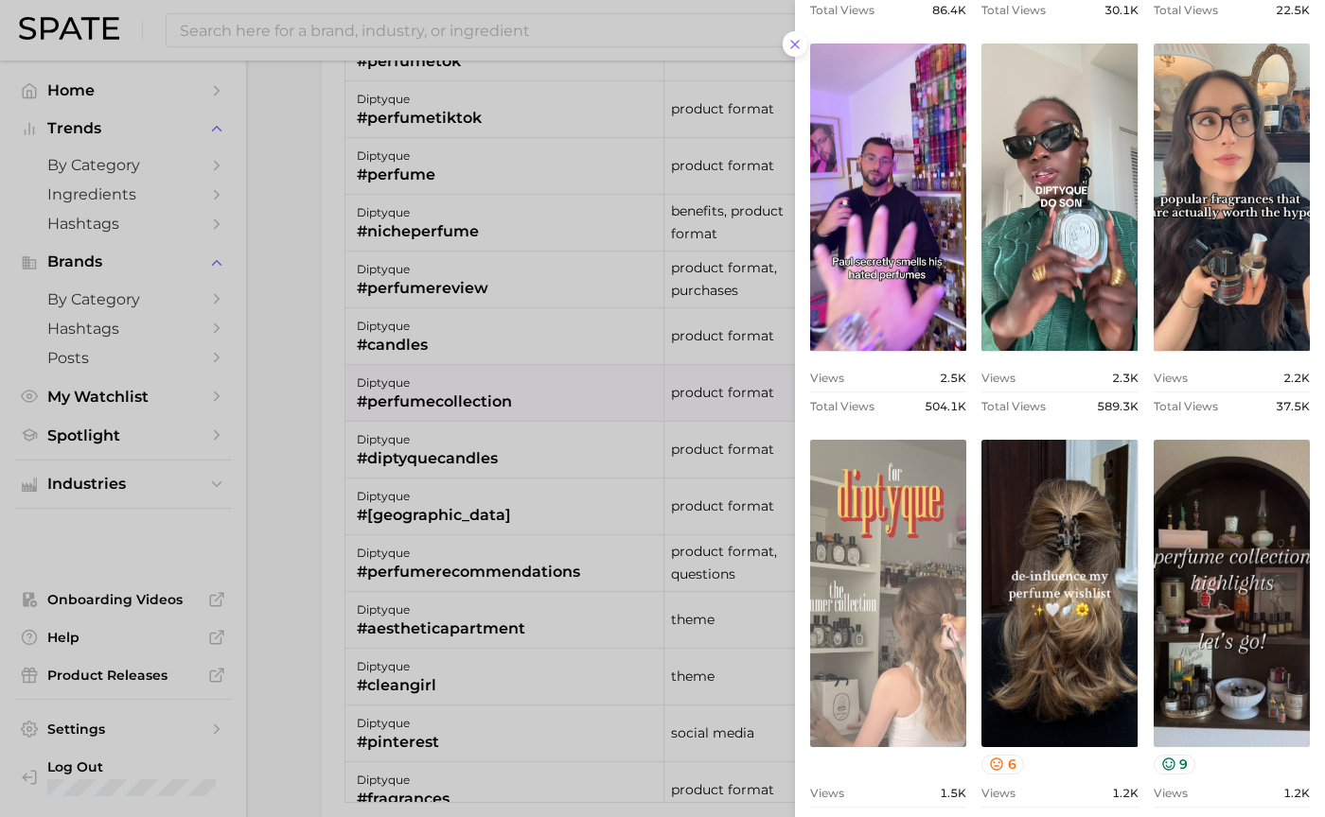
scroll to position [586, 0]
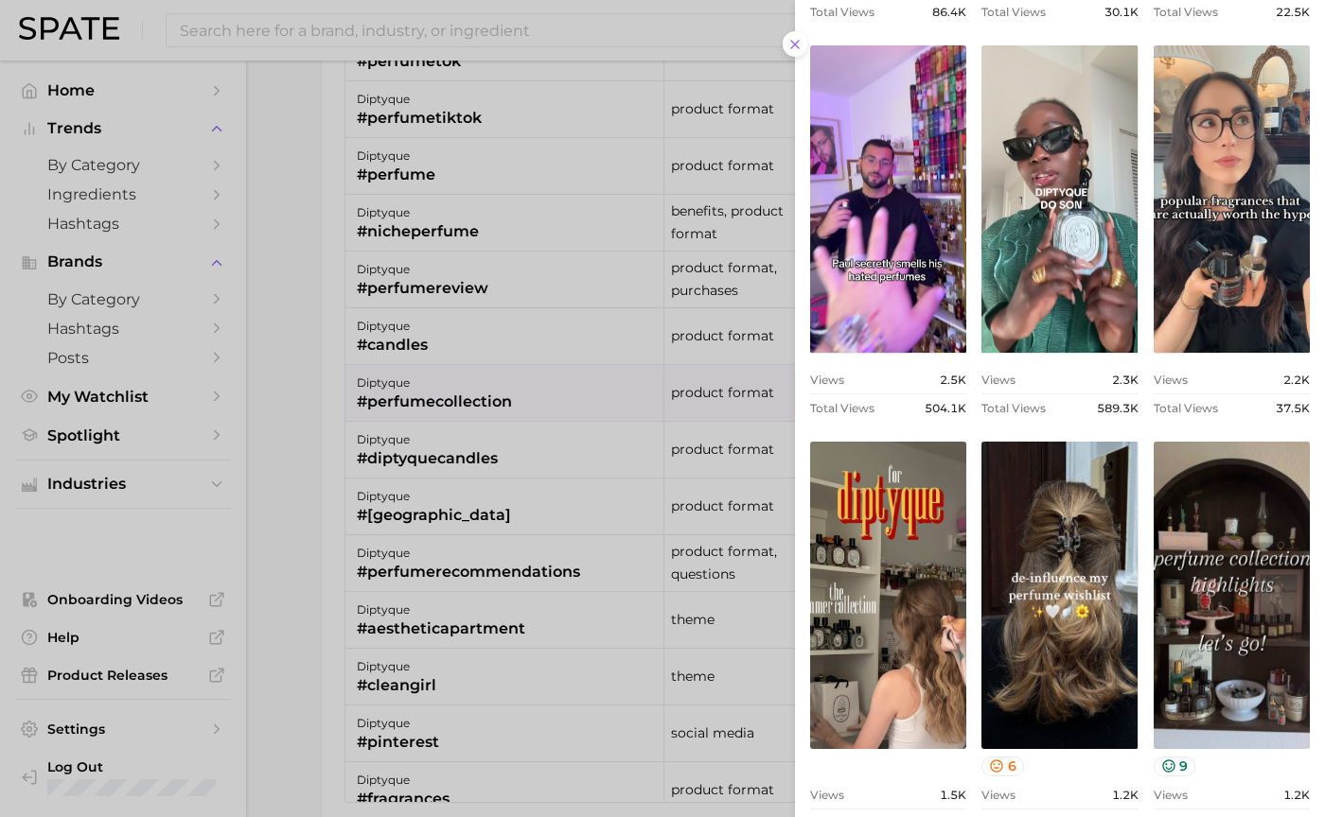
click at [694, 408] on div at bounding box center [662, 408] width 1325 height 817
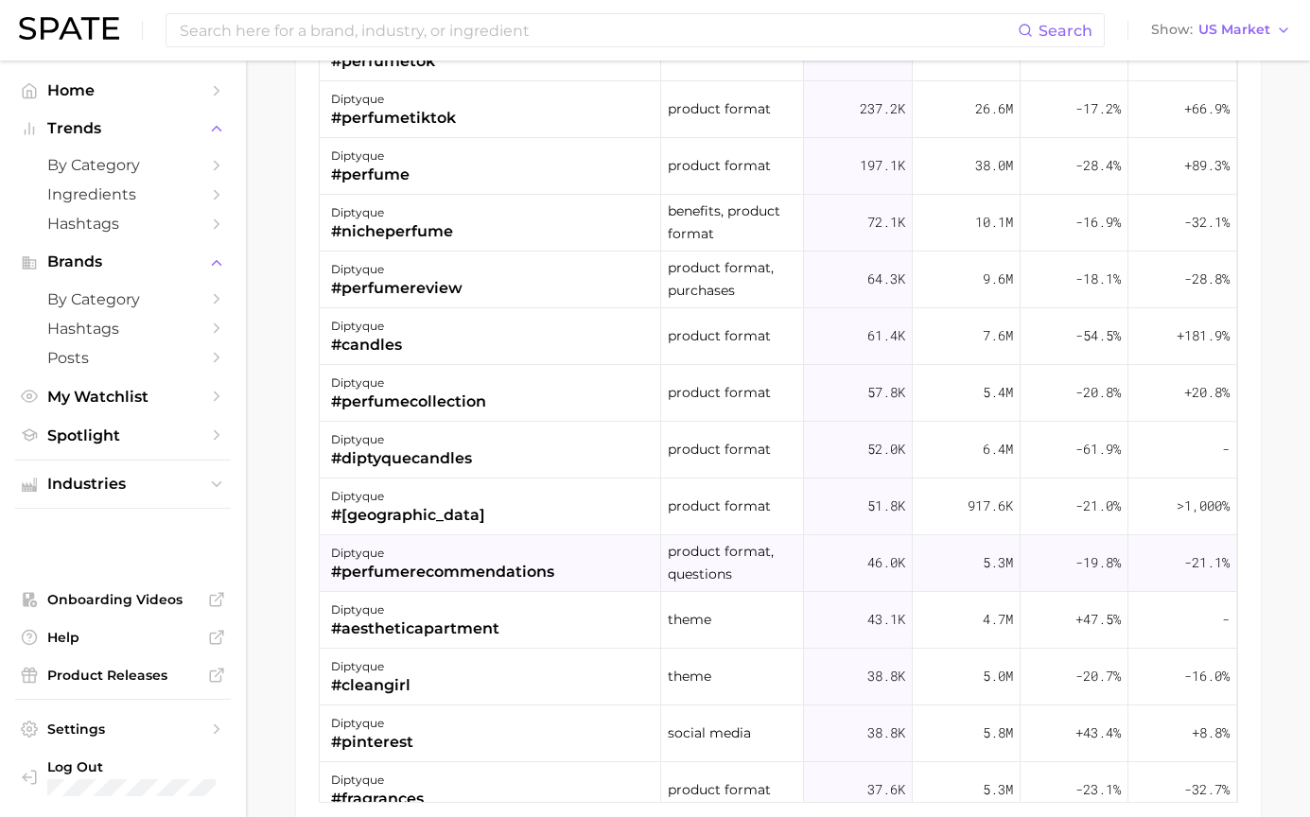
click at [479, 567] on div "#perfumerecommendations" at bounding box center [442, 572] width 223 height 23
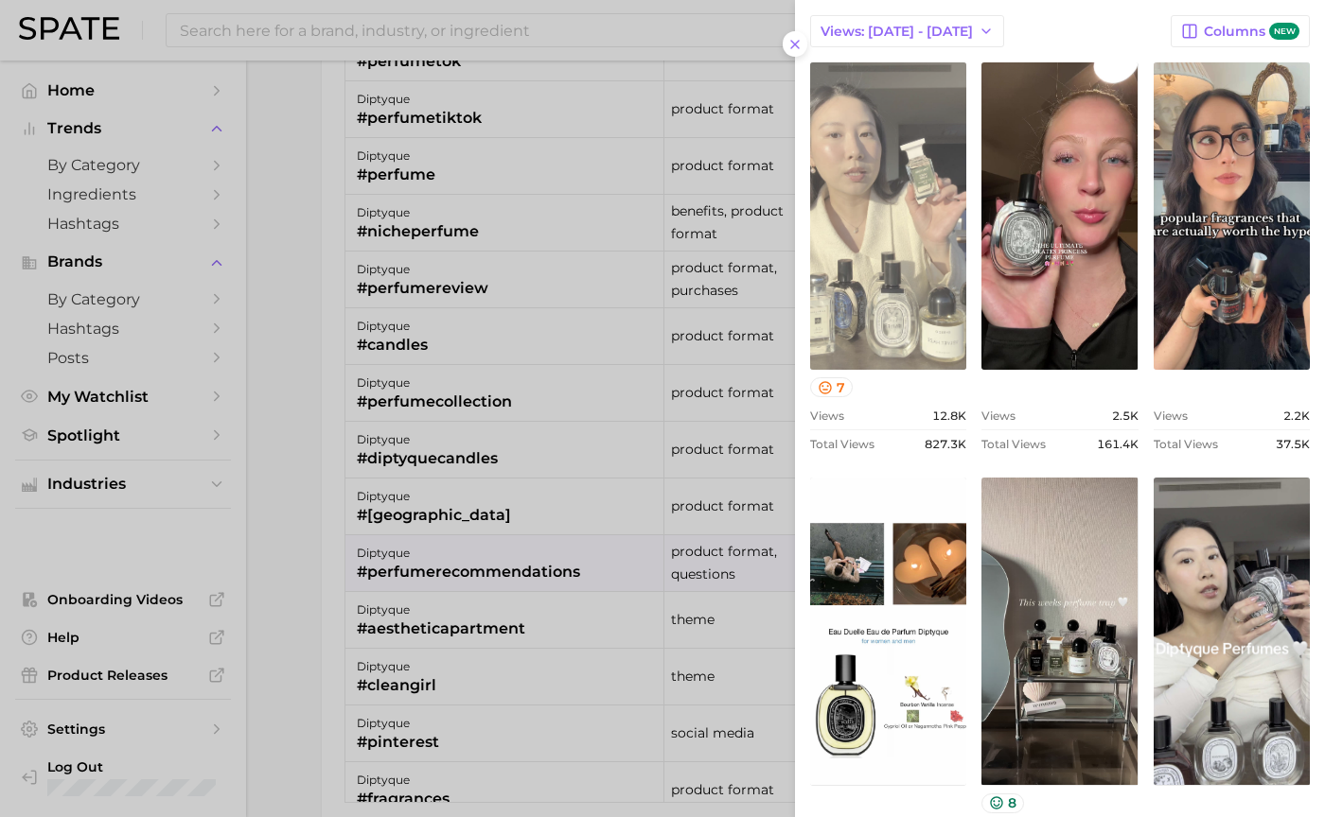
scroll to position [378, 0]
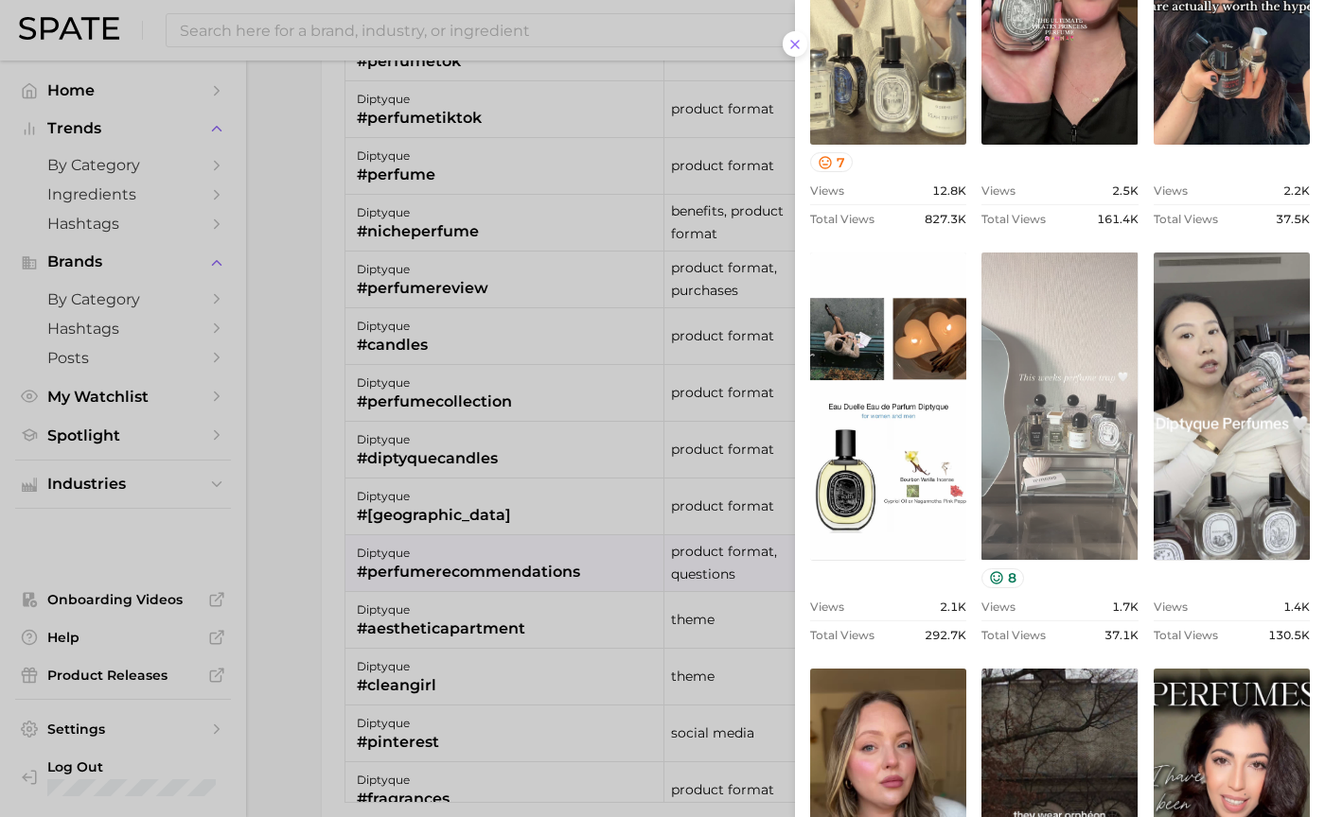
click at [1096, 384] on link "view post on TikTok" at bounding box center [1059, 406] width 156 height 307
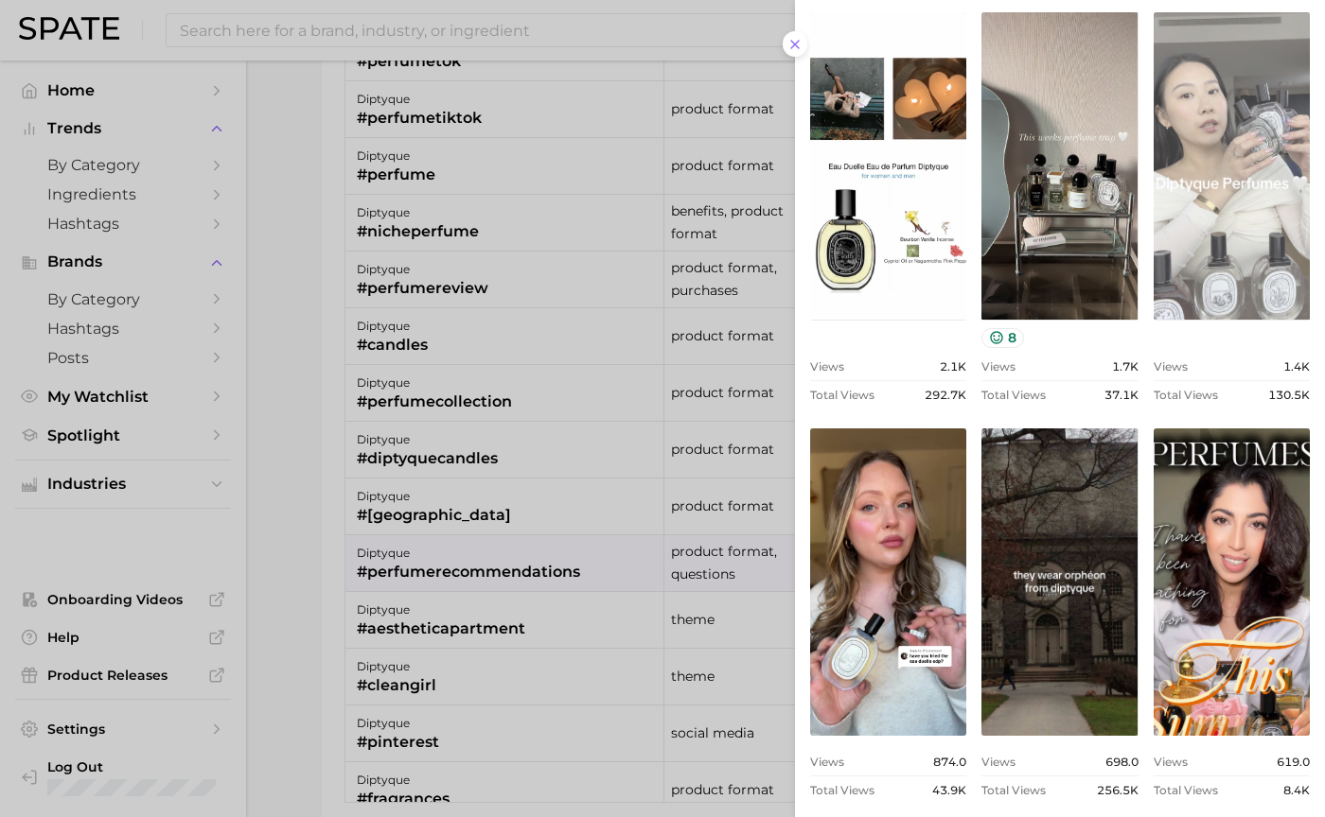
scroll to position [663, 0]
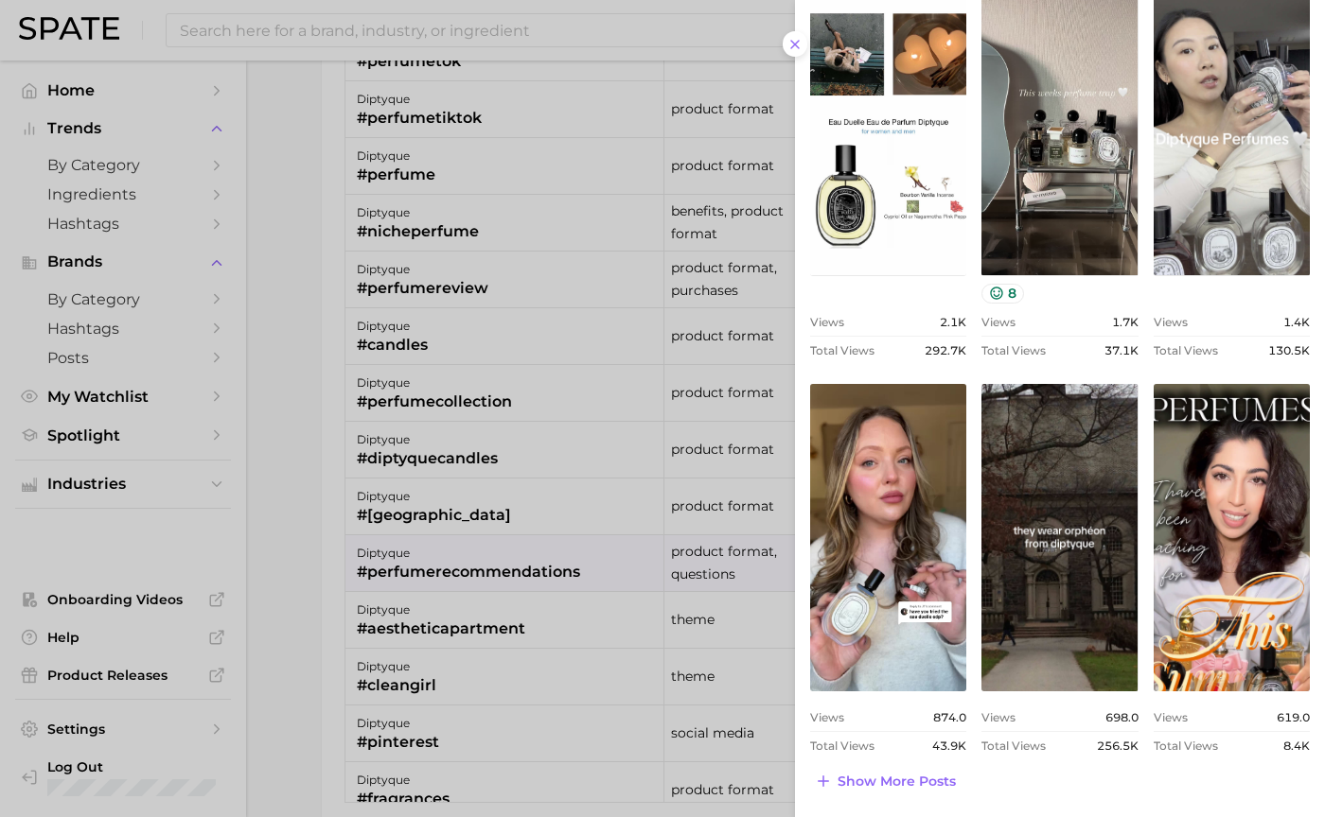
click at [547, 498] on div at bounding box center [662, 408] width 1325 height 817
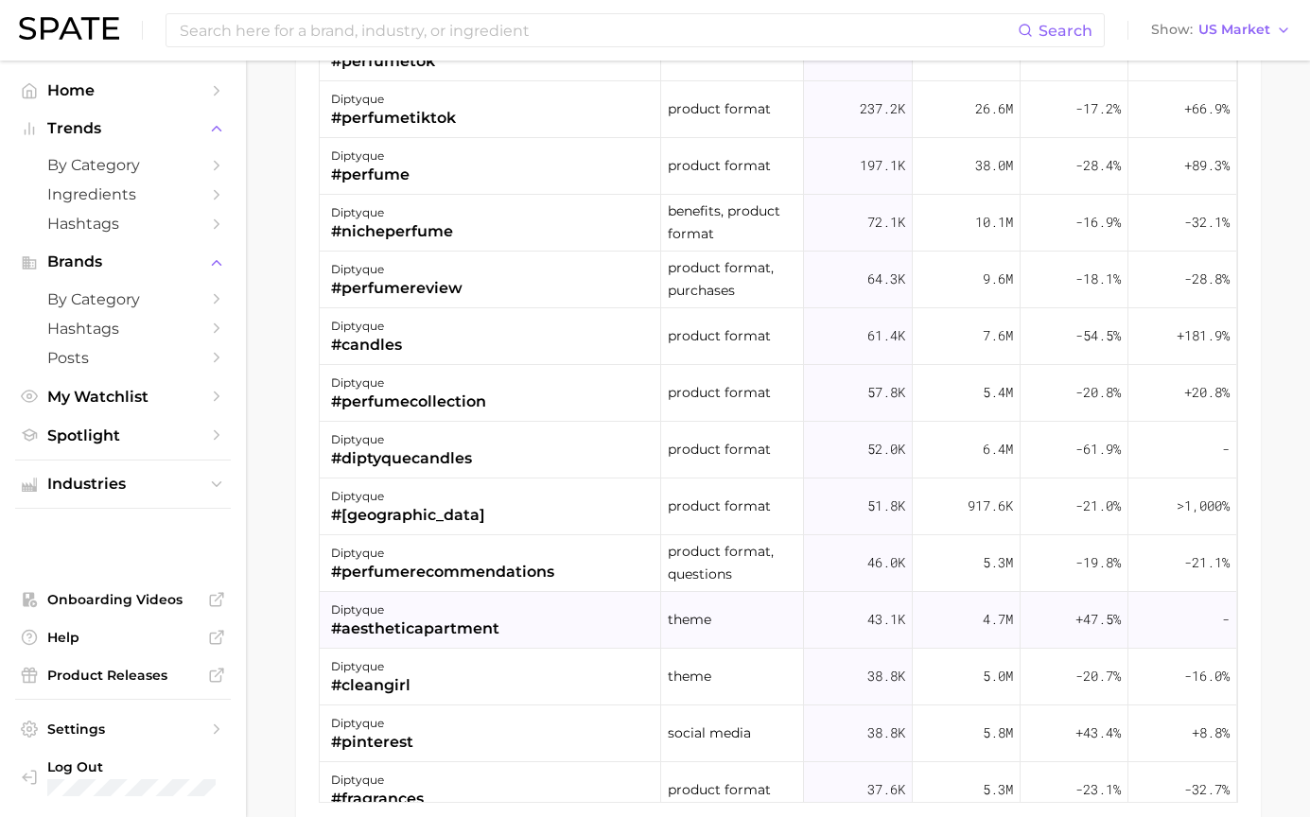
click at [500, 639] on div "#aestheticapartment" at bounding box center [415, 629] width 168 height 23
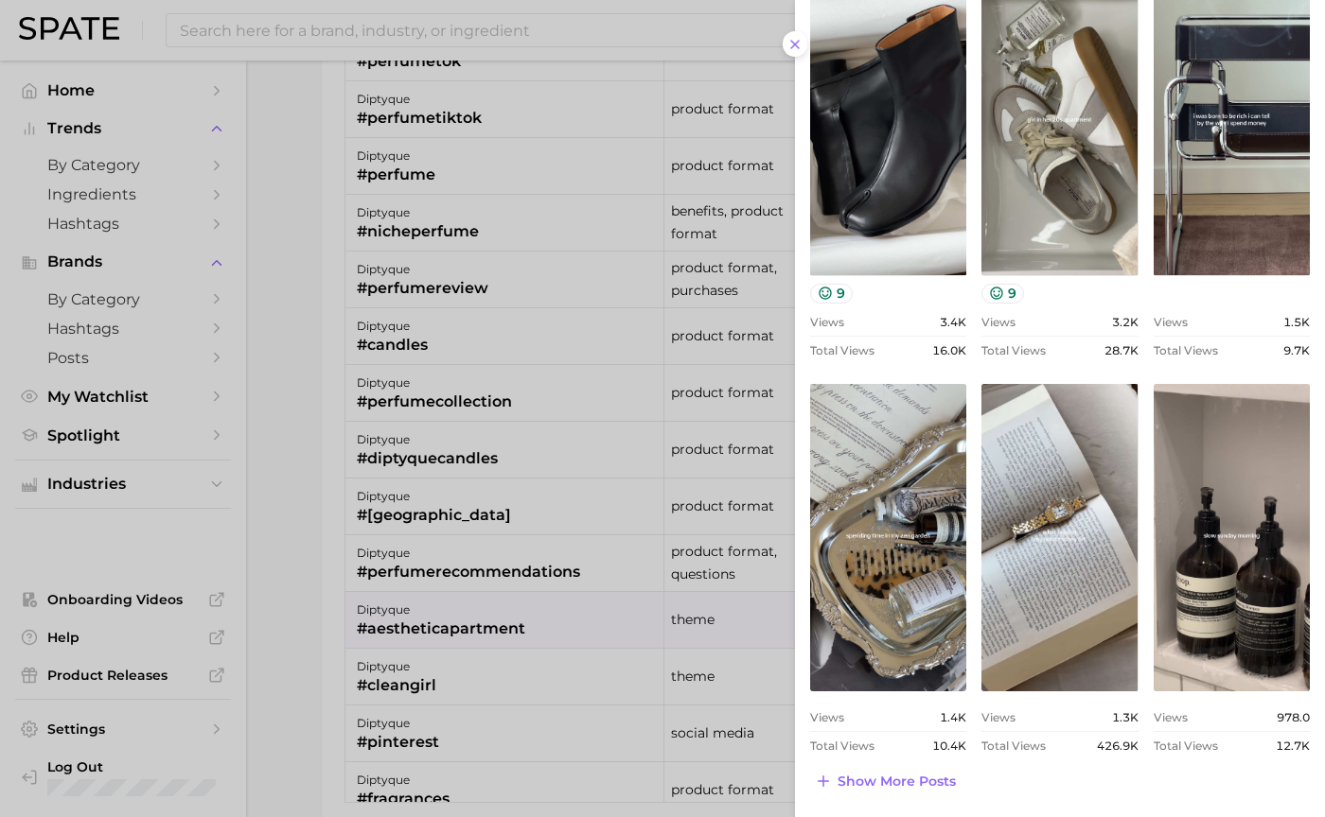
click at [590, 502] on div at bounding box center [662, 408] width 1325 height 817
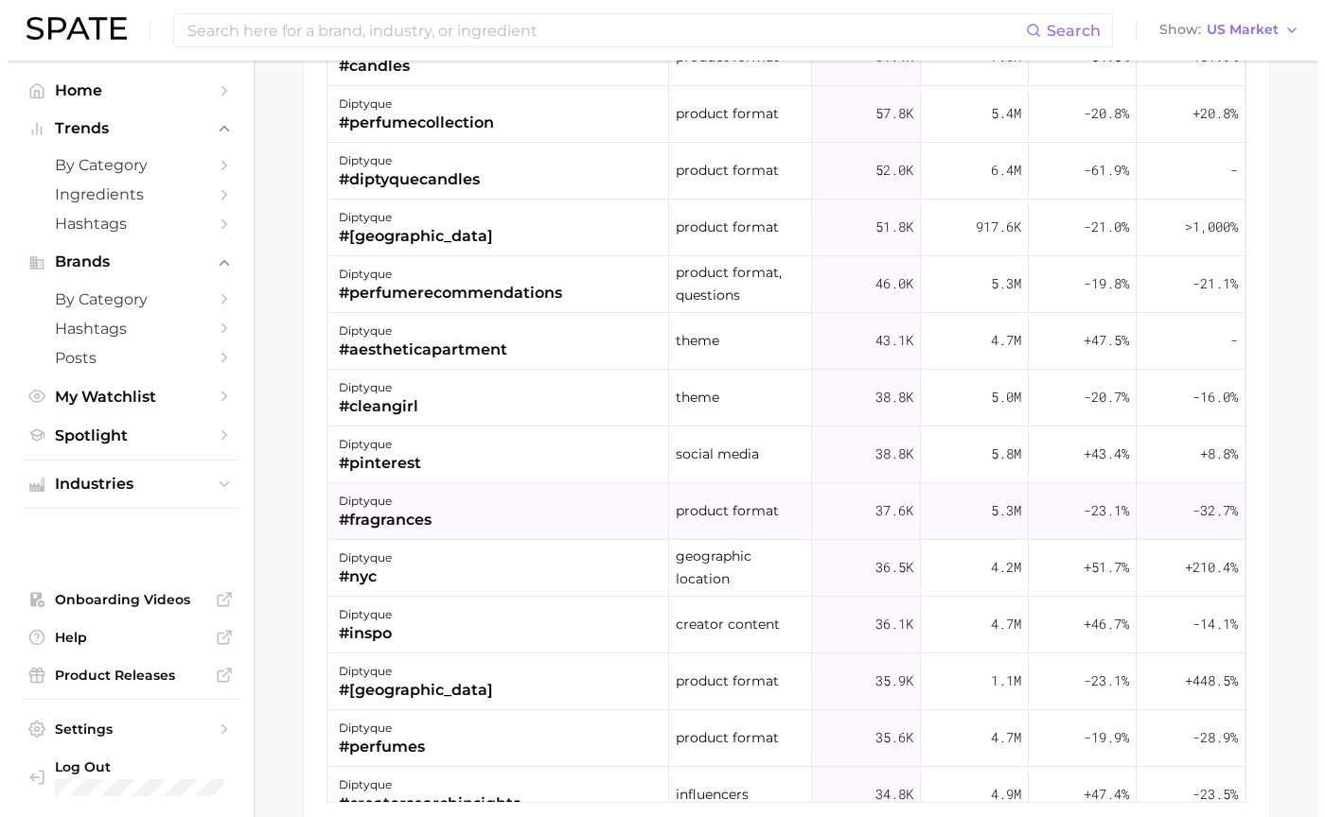
scroll to position [284, 0]
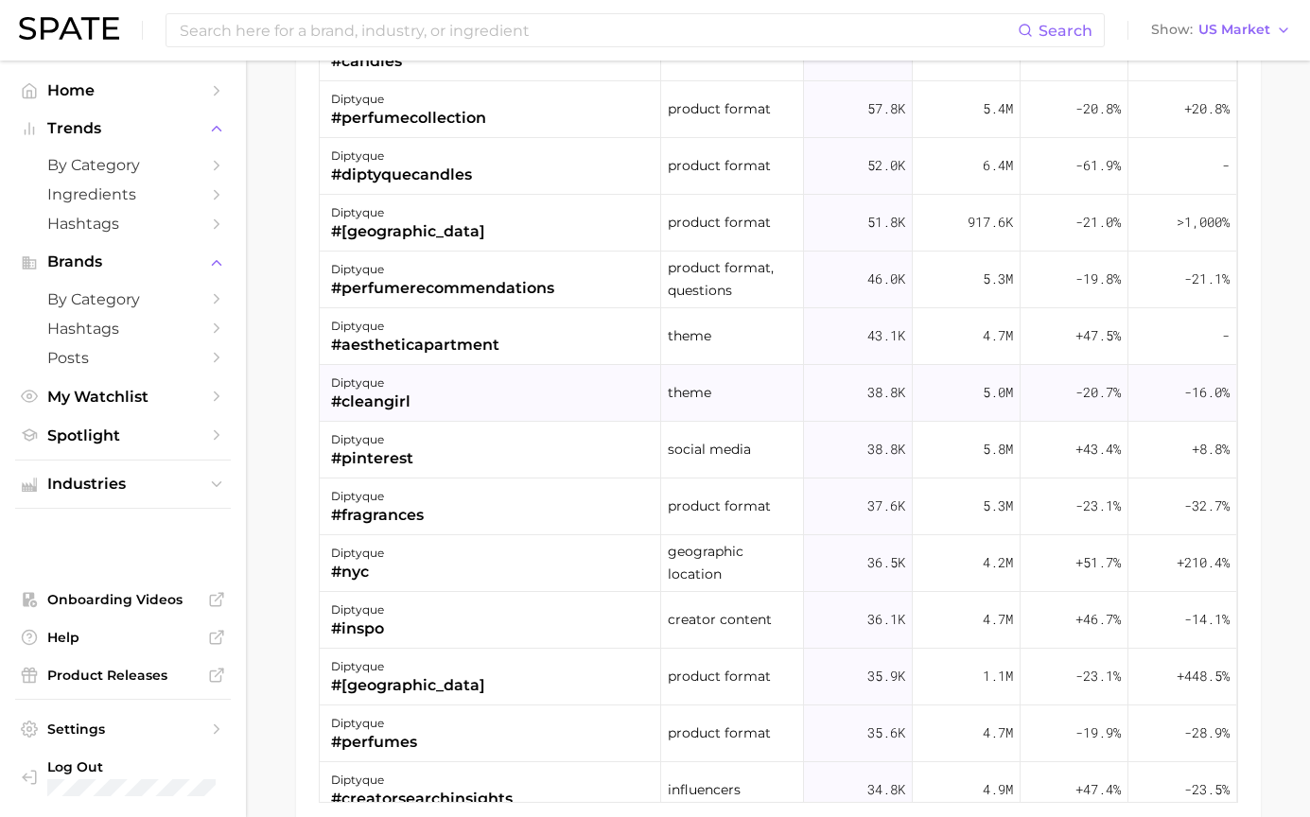
click at [487, 410] on div "diptyque #cleangirl" at bounding box center [491, 393] width 342 height 57
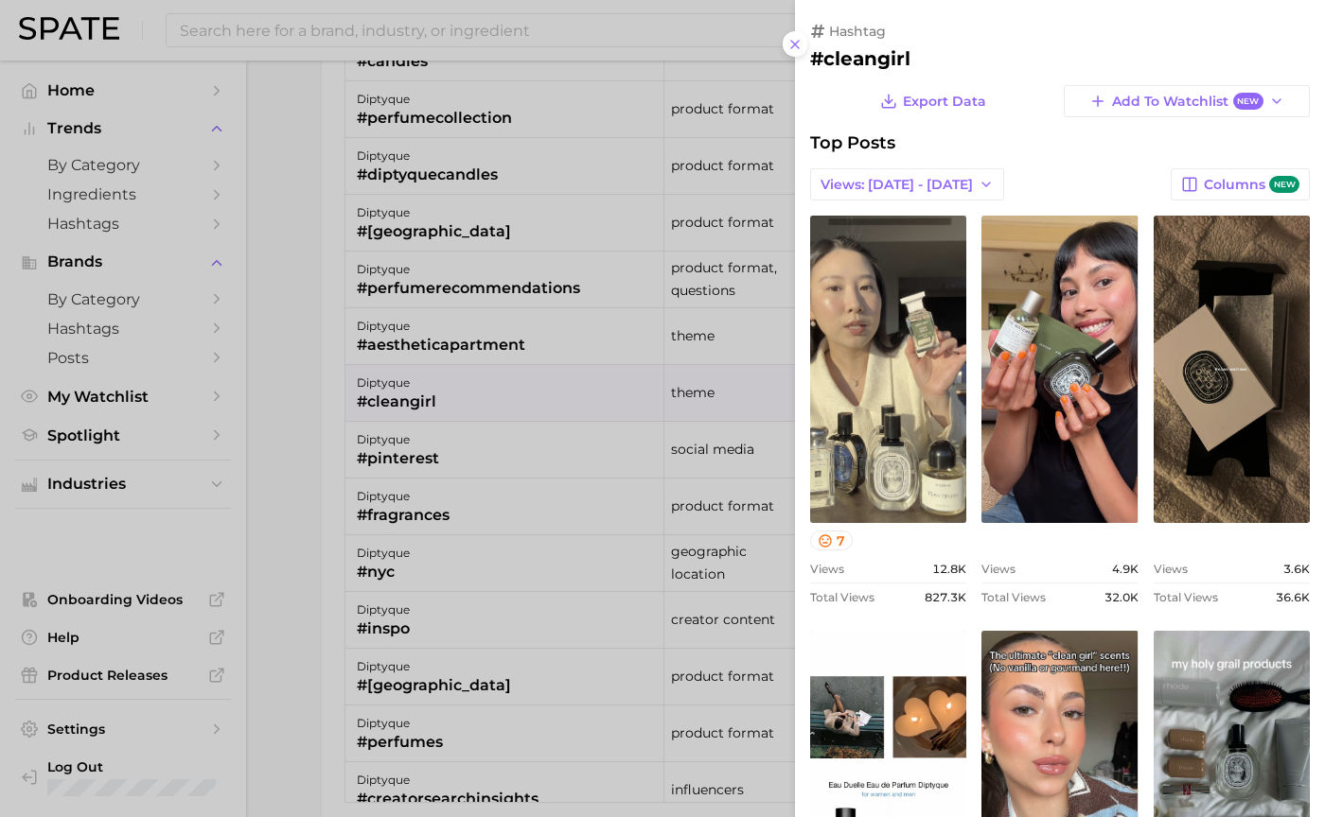
scroll to position [0, 0]
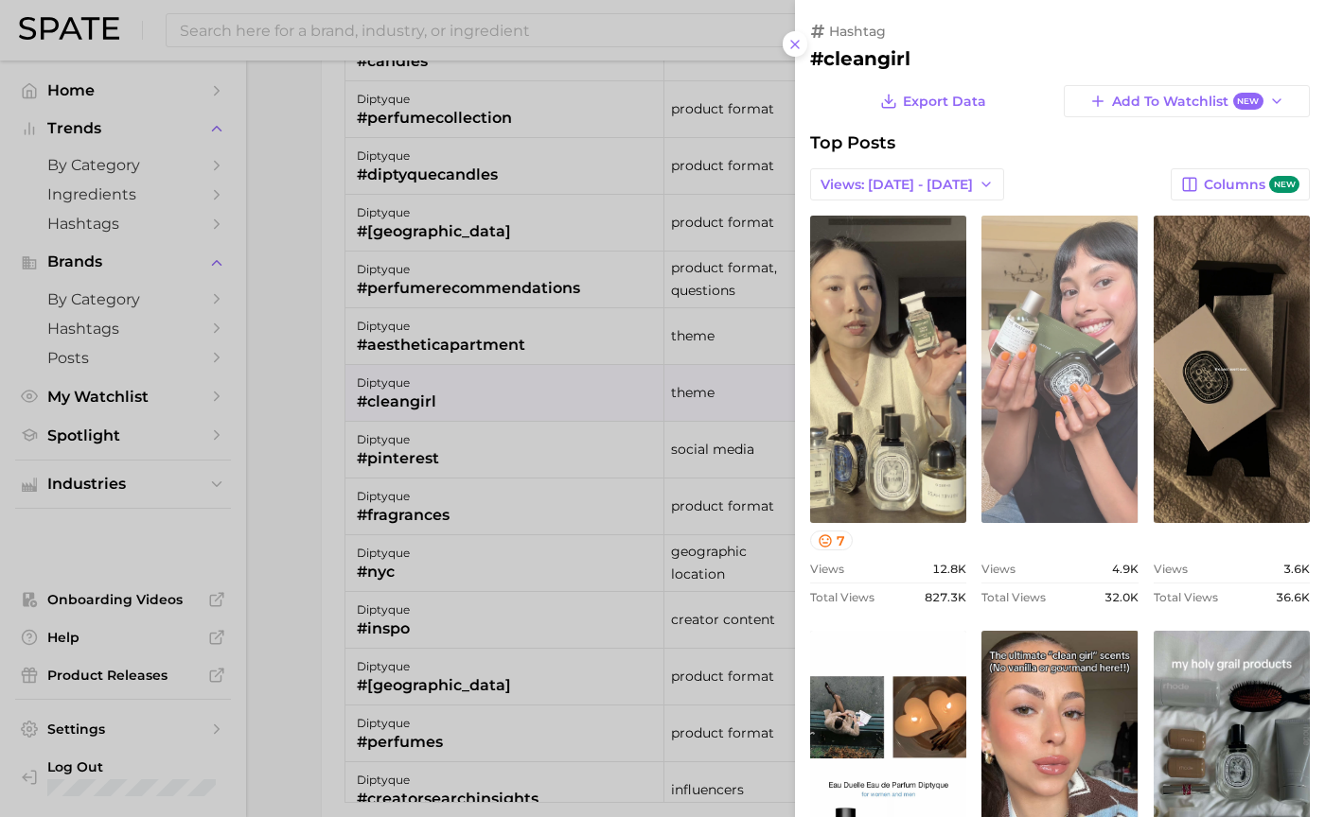
click at [993, 426] on link "view post on TikTok" at bounding box center [1059, 369] width 156 height 307
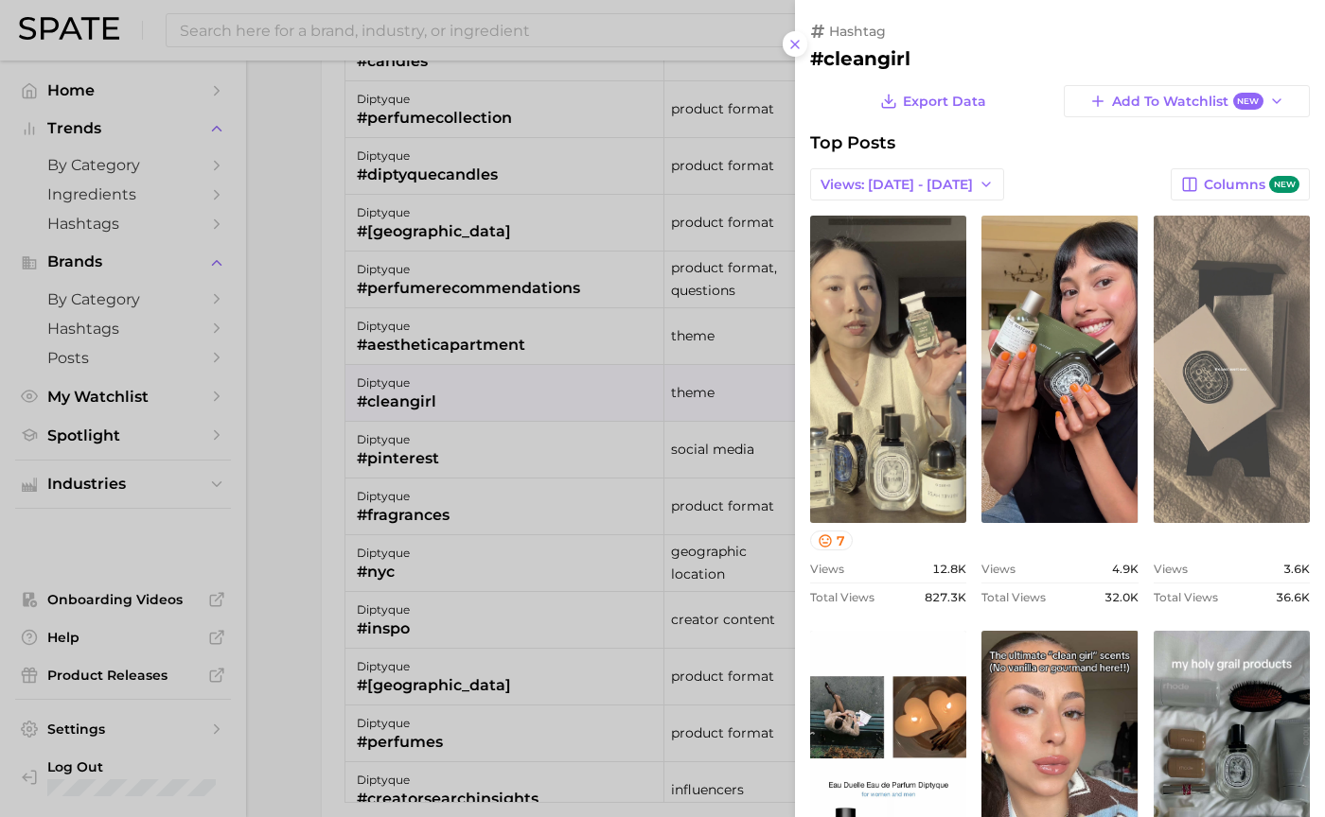
click at [1219, 414] on link "view post on TikTok" at bounding box center [1231, 369] width 156 height 307
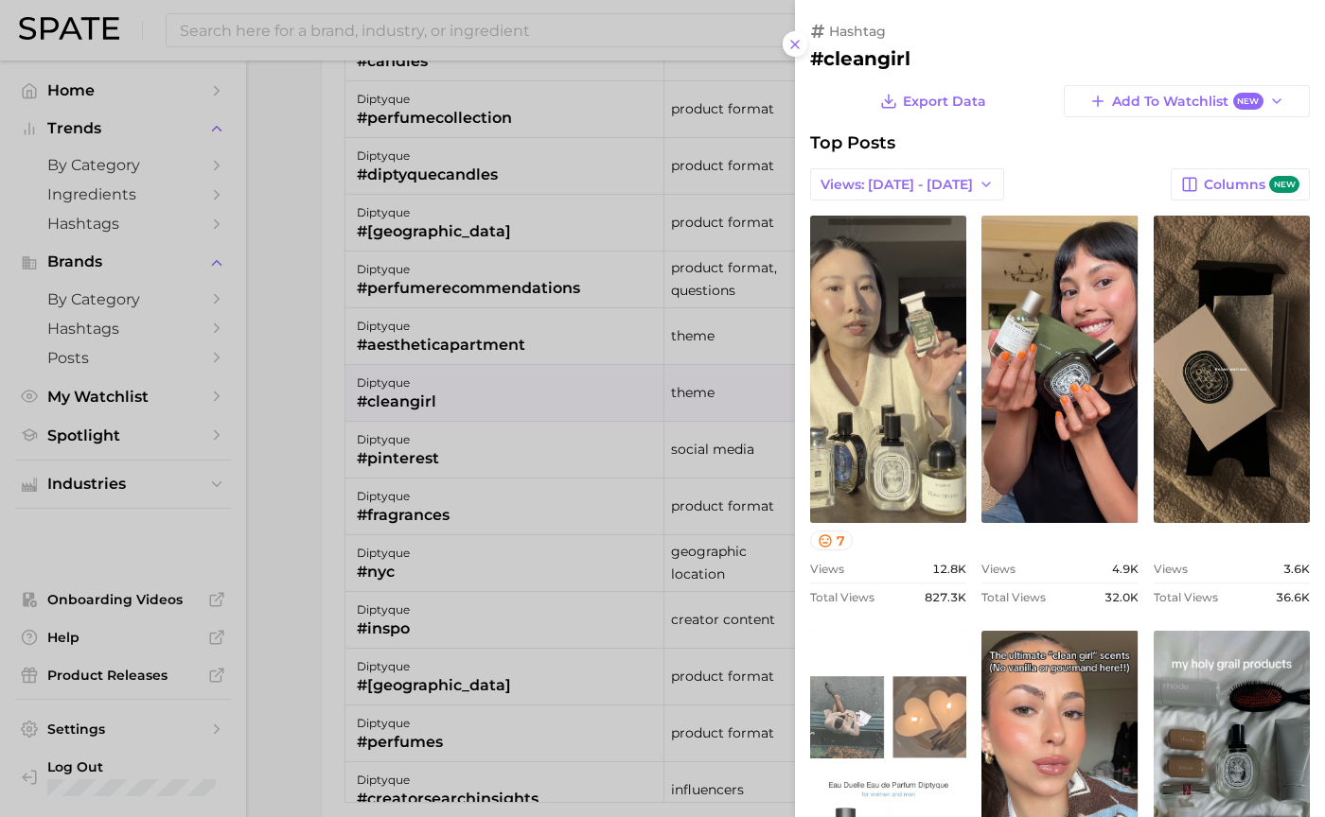
scroll to position [378, 0]
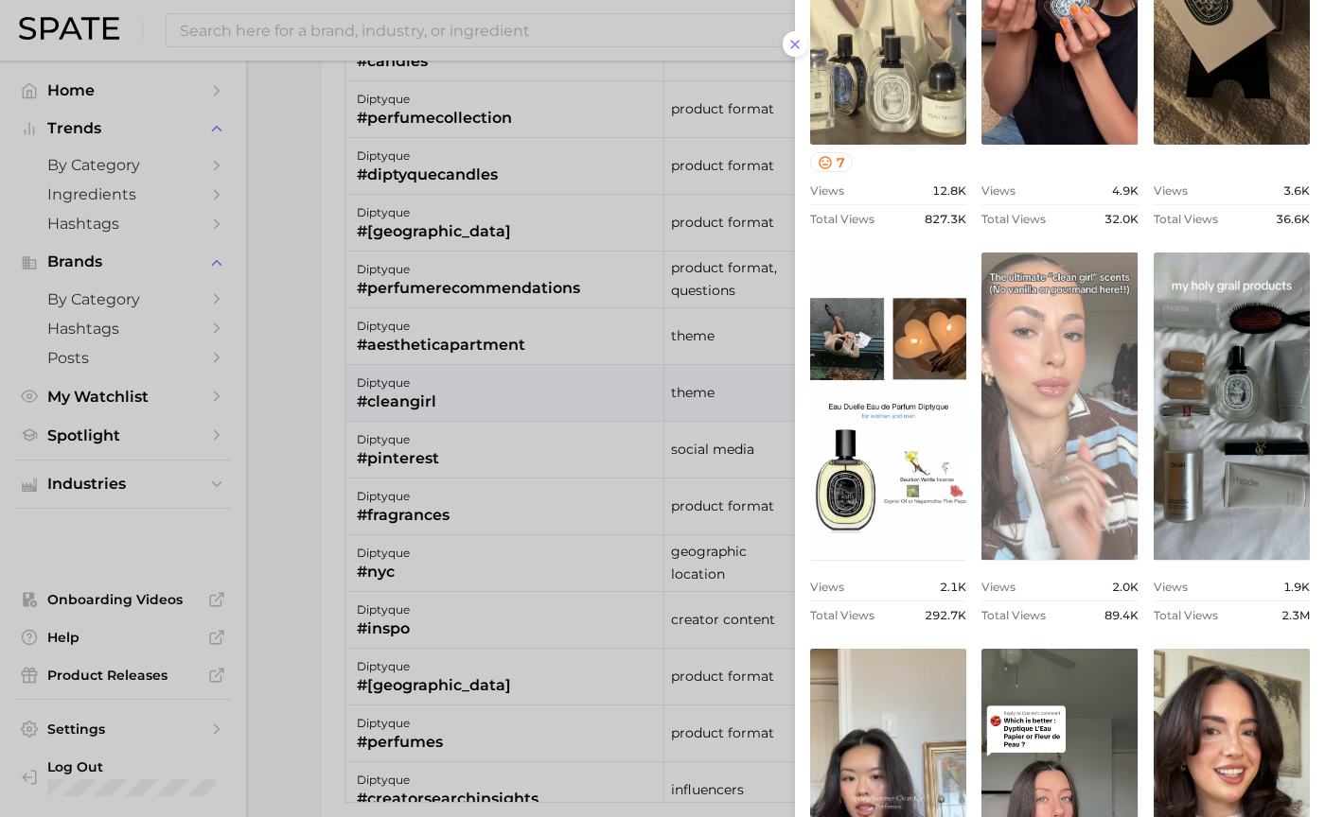
click at [992, 472] on link "view post on TikTok" at bounding box center [1059, 406] width 156 height 307
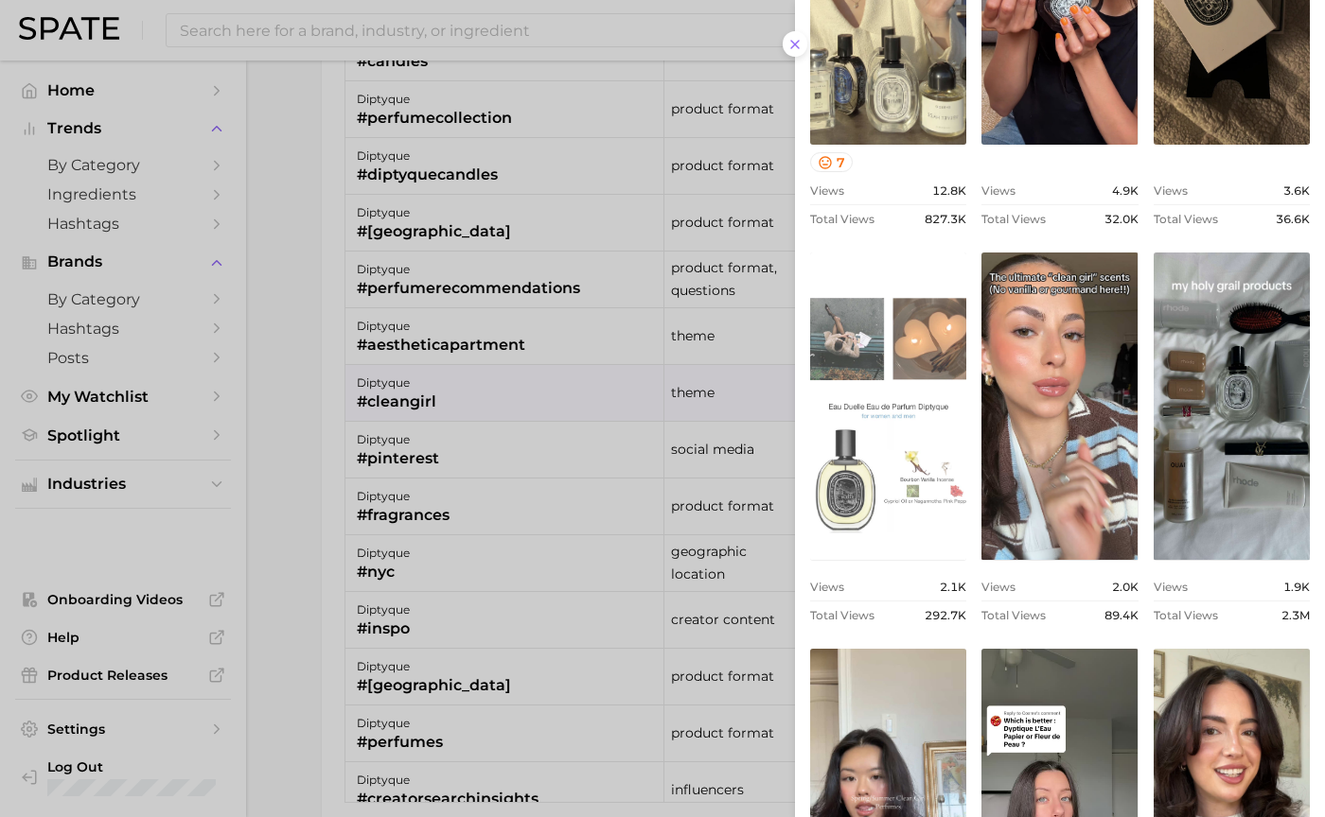
click at [930, 447] on link "view post on TikTok" at bounding box center [888, 406] width 156 height 307
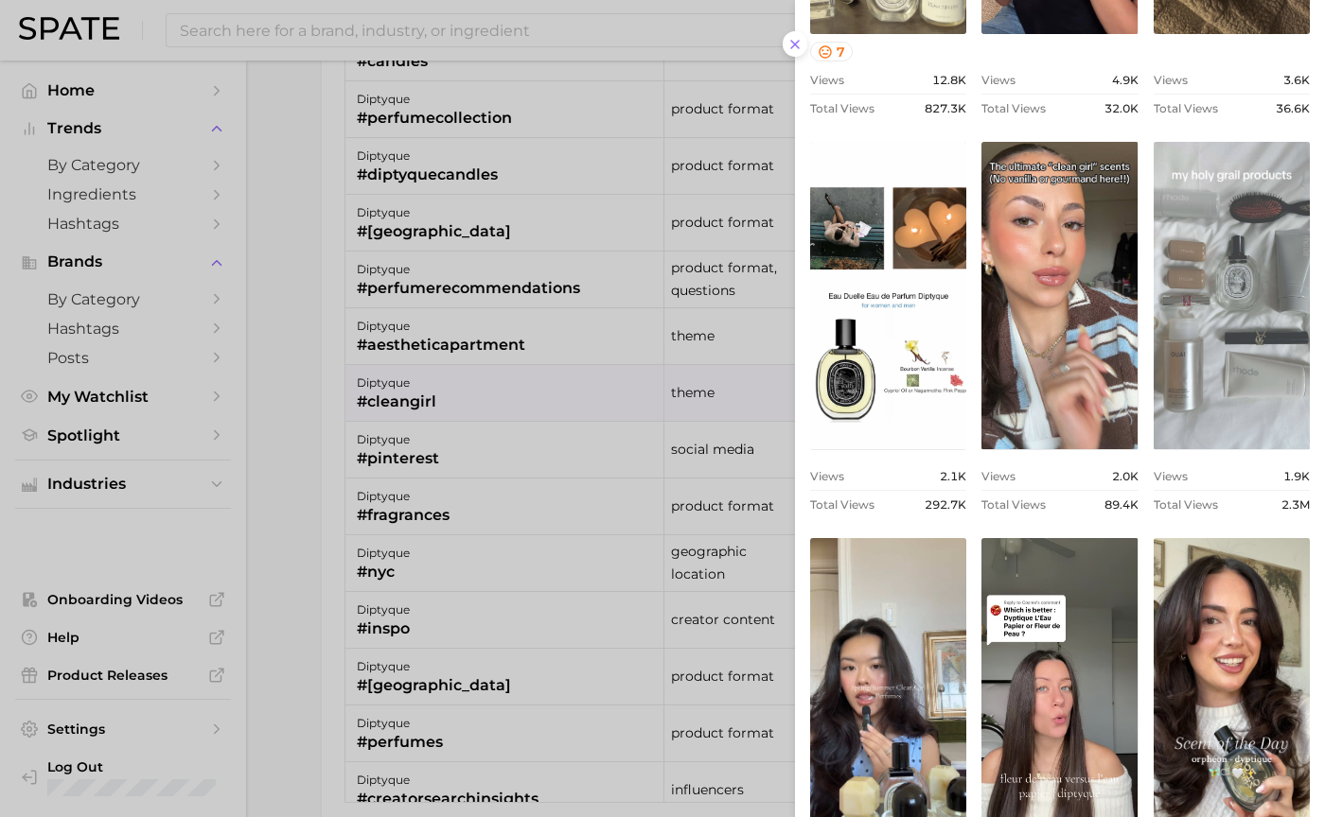
scroll to position [643, 0]
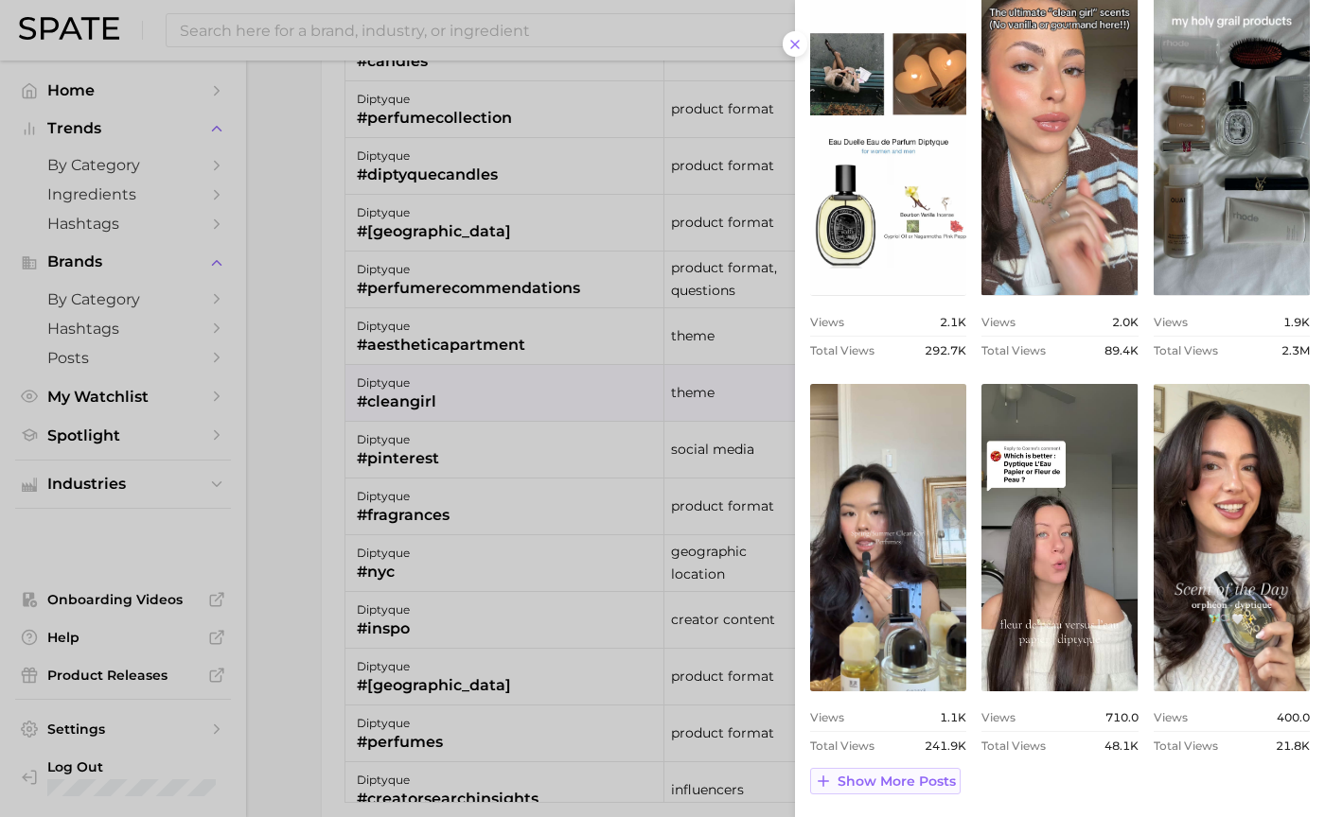
click at [896, 779] on span "Show more posts" at bounding box center [896, 782] width 118 height 16
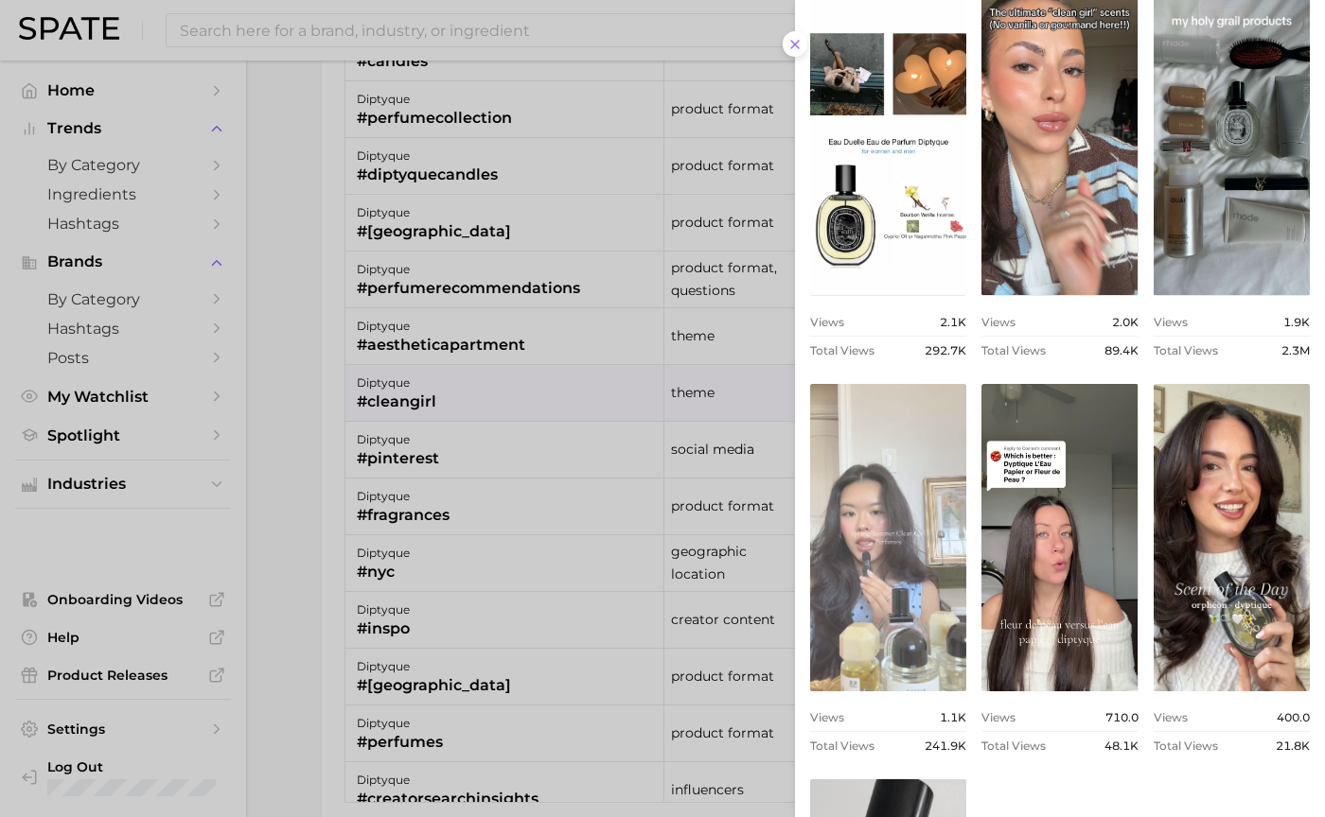
scroll to position [0, 0]
click at [886, 570] on link "view post on TikTok" at bounding box center [888, 537] width 156 height 307
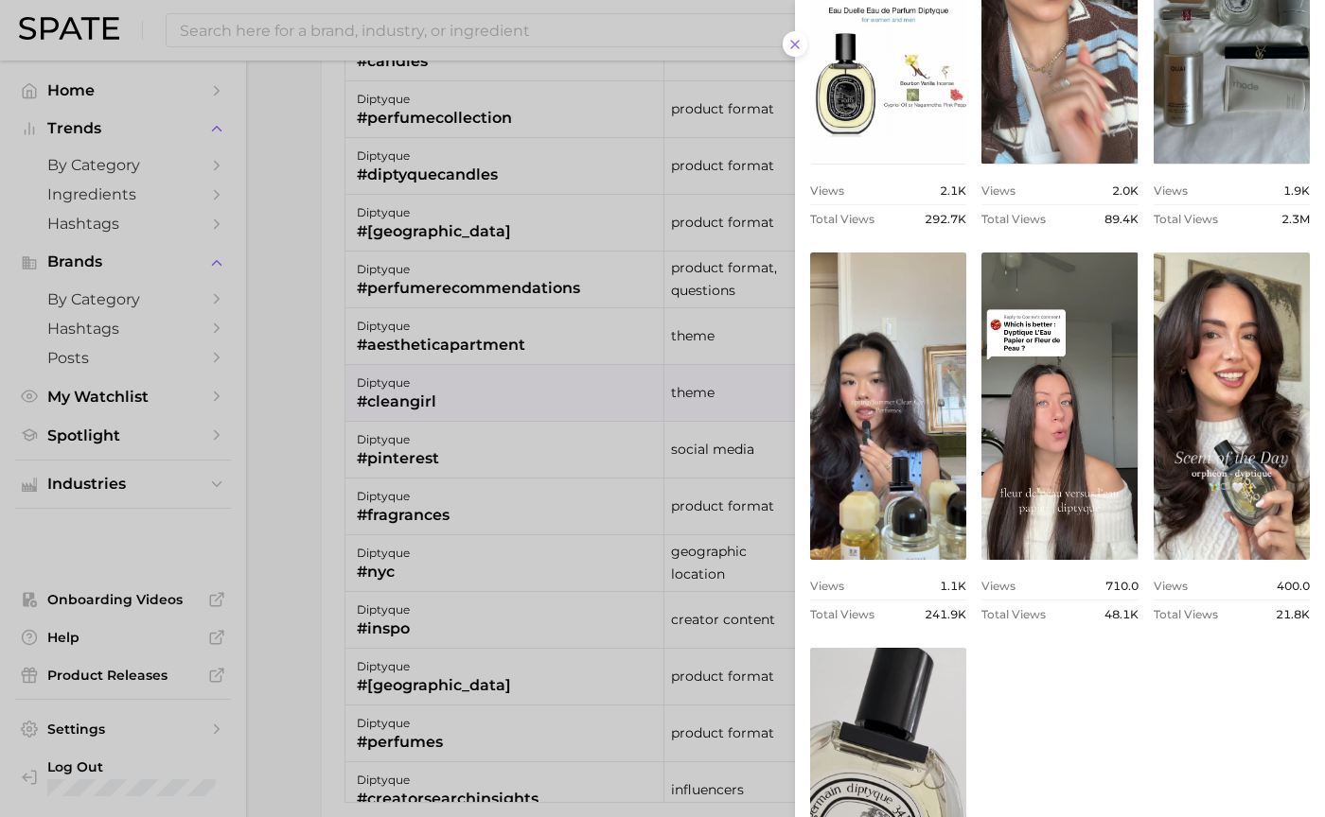
scroll to position [944, 0]
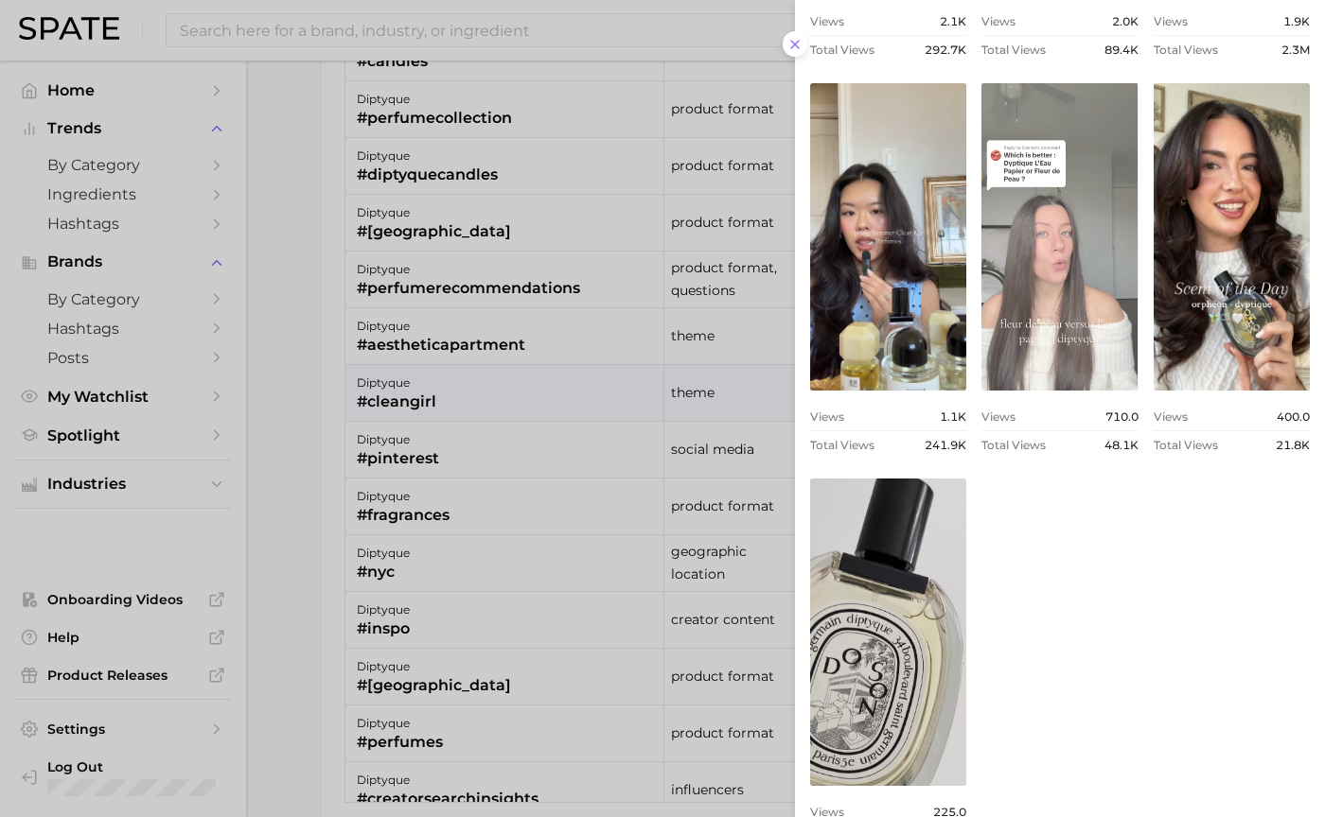
click at [1099, 333] on link "view post on TikTok" at bounding box center [1059, 236] width 156 height 307
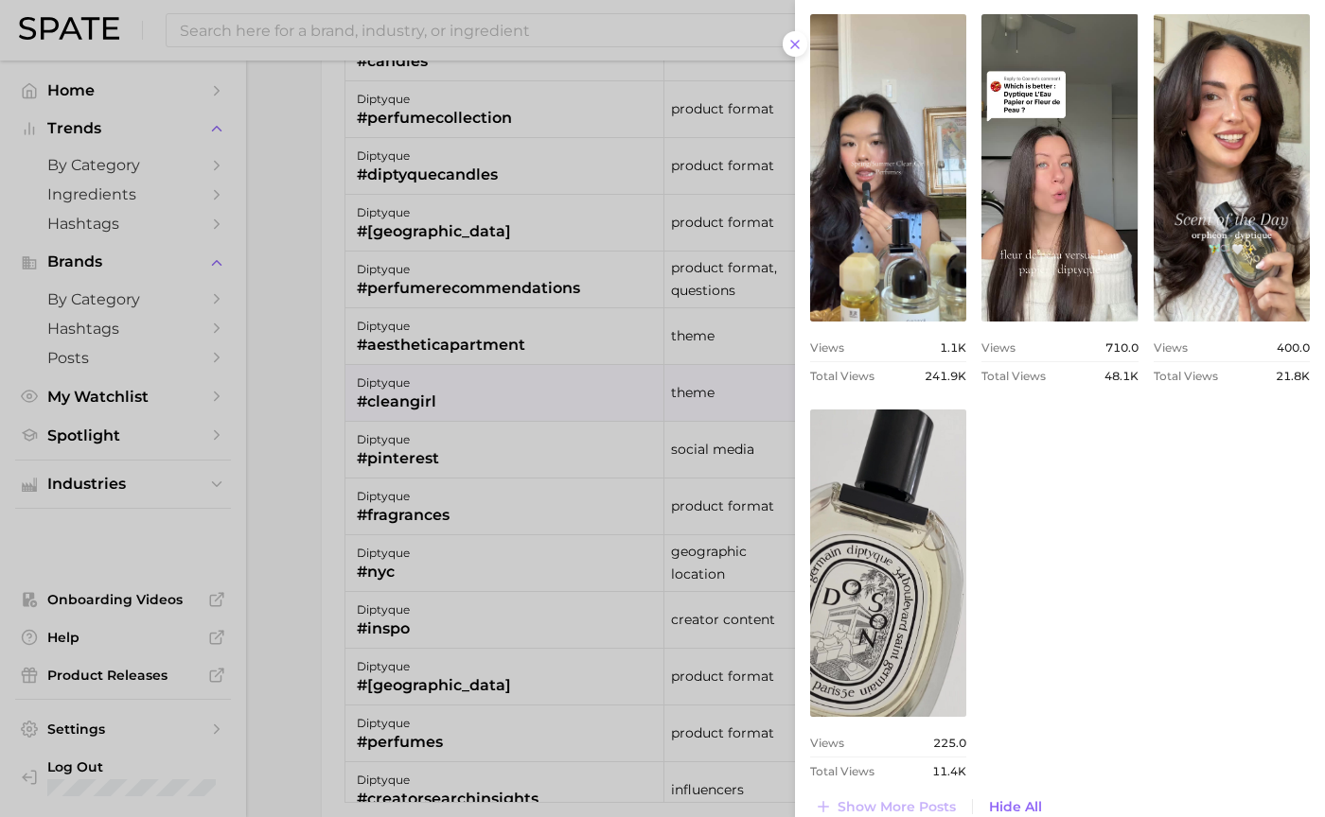
scroll to position [1039, 0]
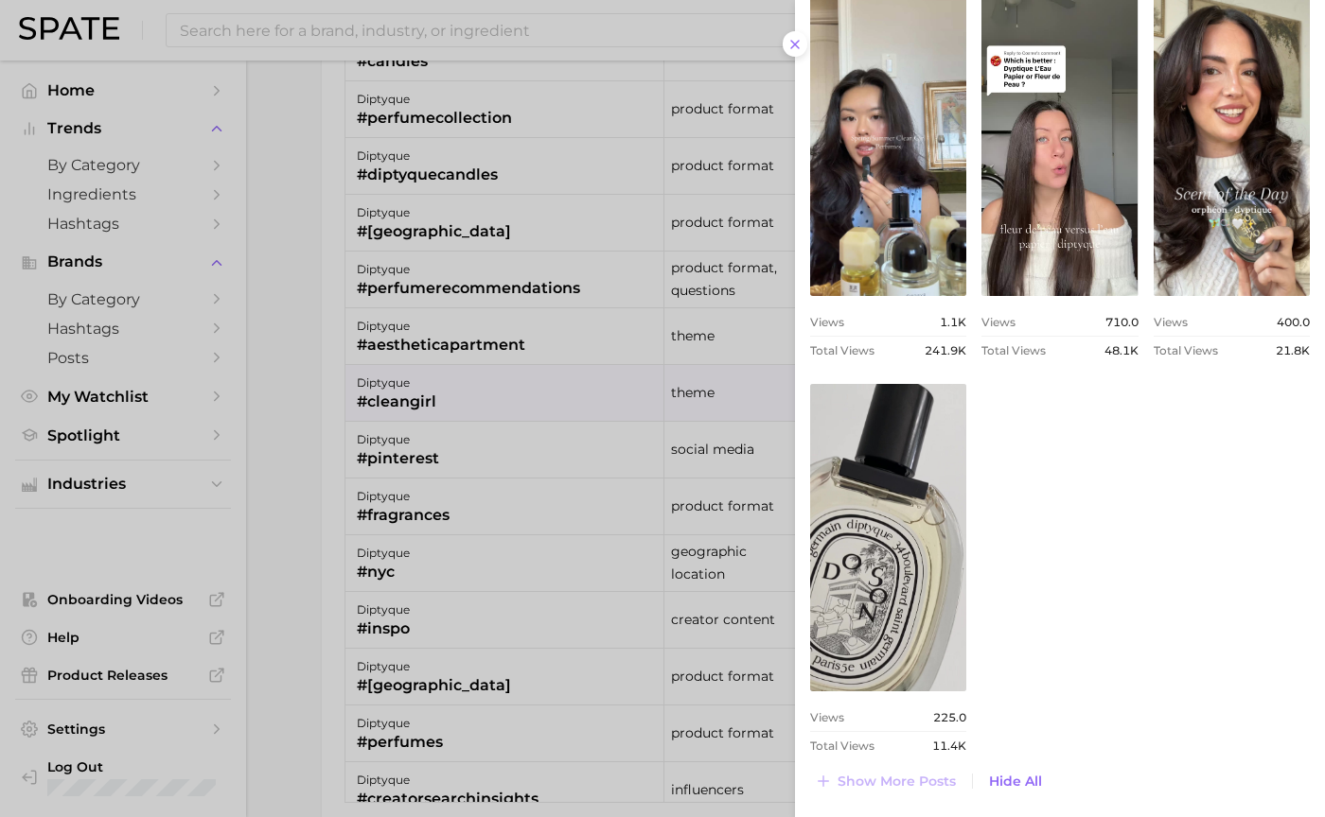
click at [580, 383] on div at bounding box center [662, 408] width 1325 height 817
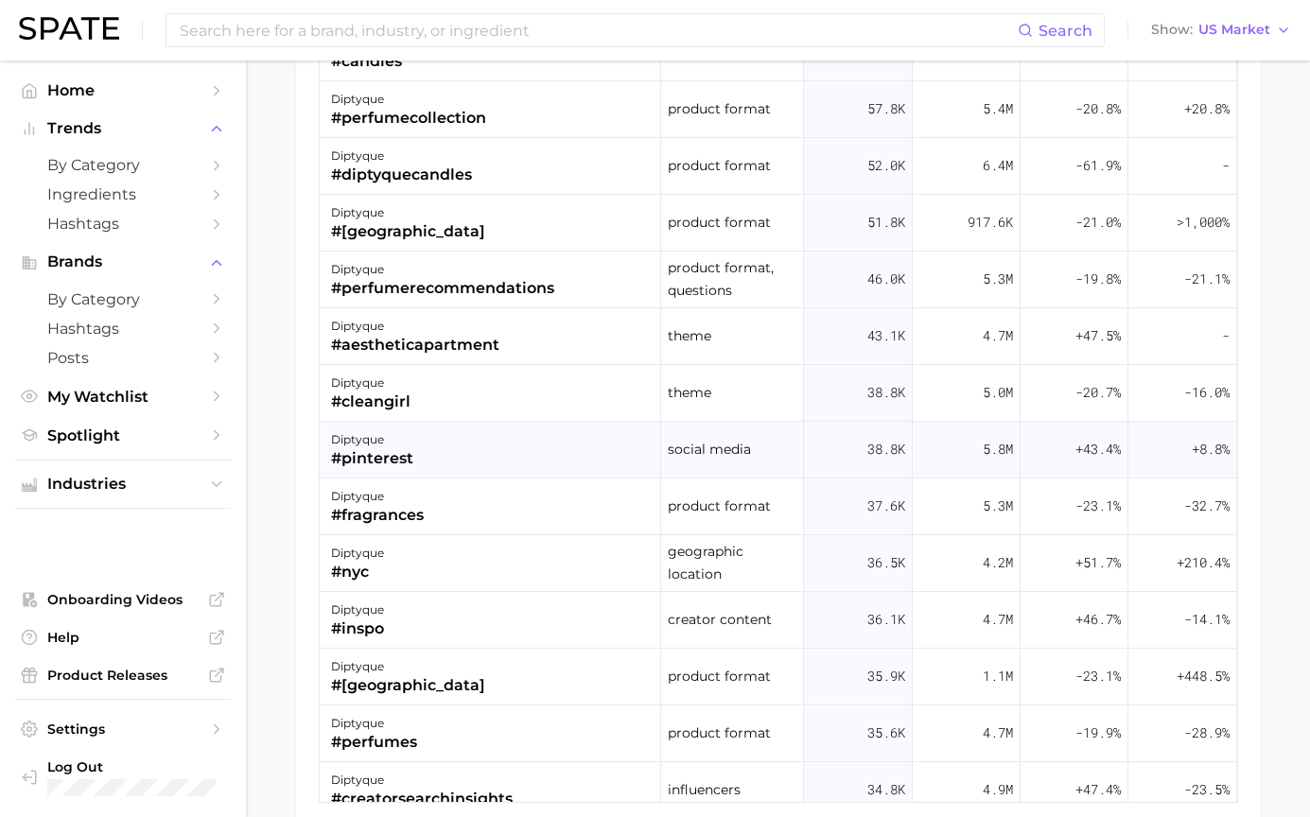
click at [534, 441] on div "diptyque #pinterest" at bounding box center [491, 450] width 342 height 57
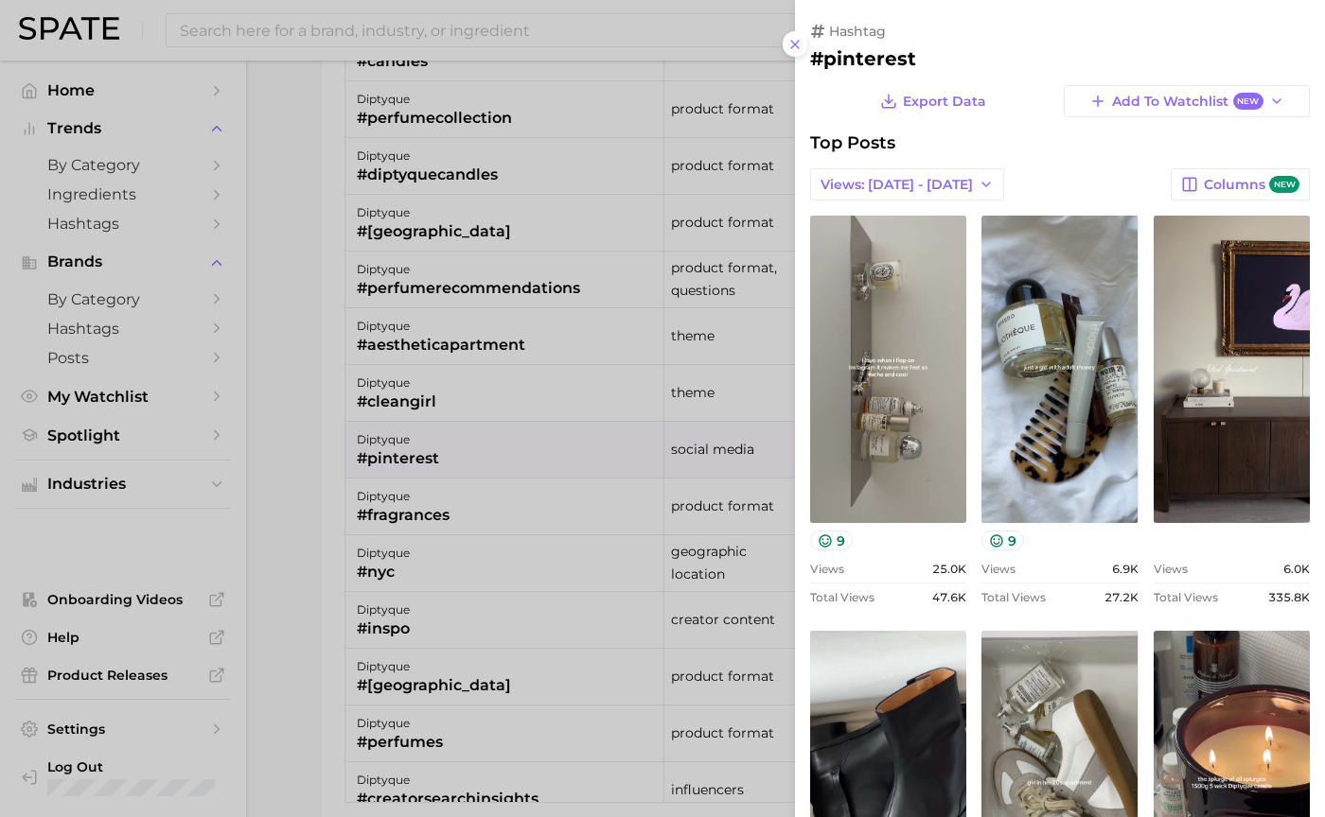
scroll to position [0, 0]
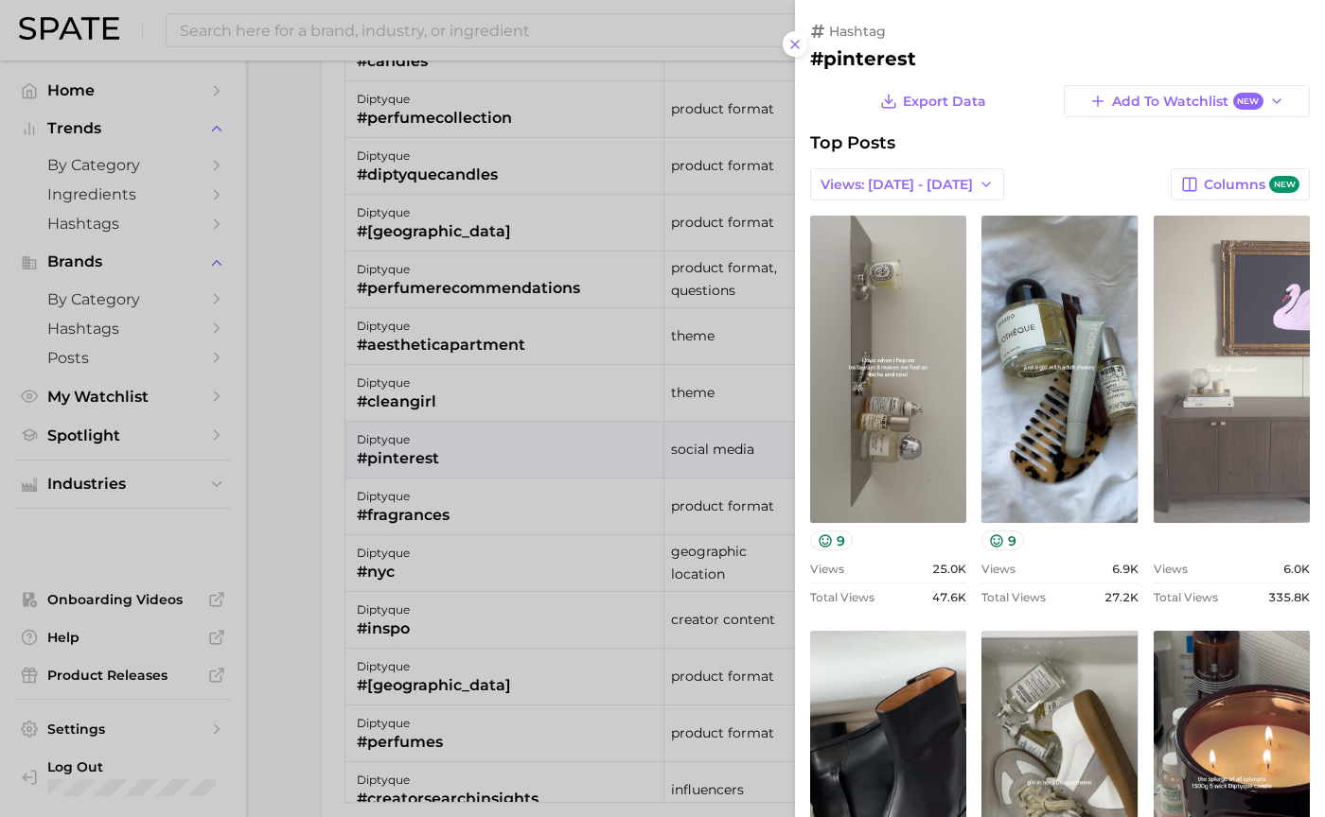
click at [1237, 445] on link "view post on TikTok" at bounding box center [1231, 369] width 156 height 307
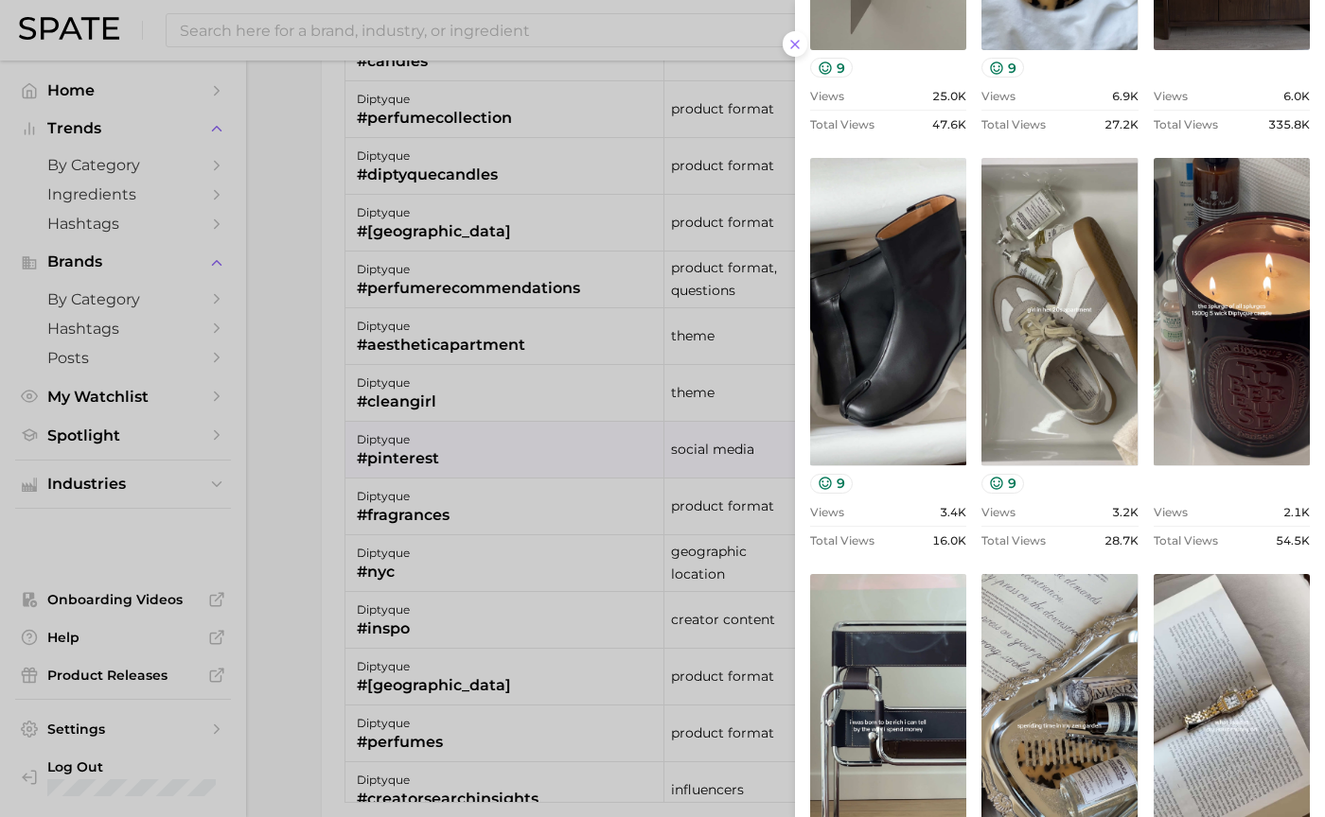
scroll to position [663, 0]
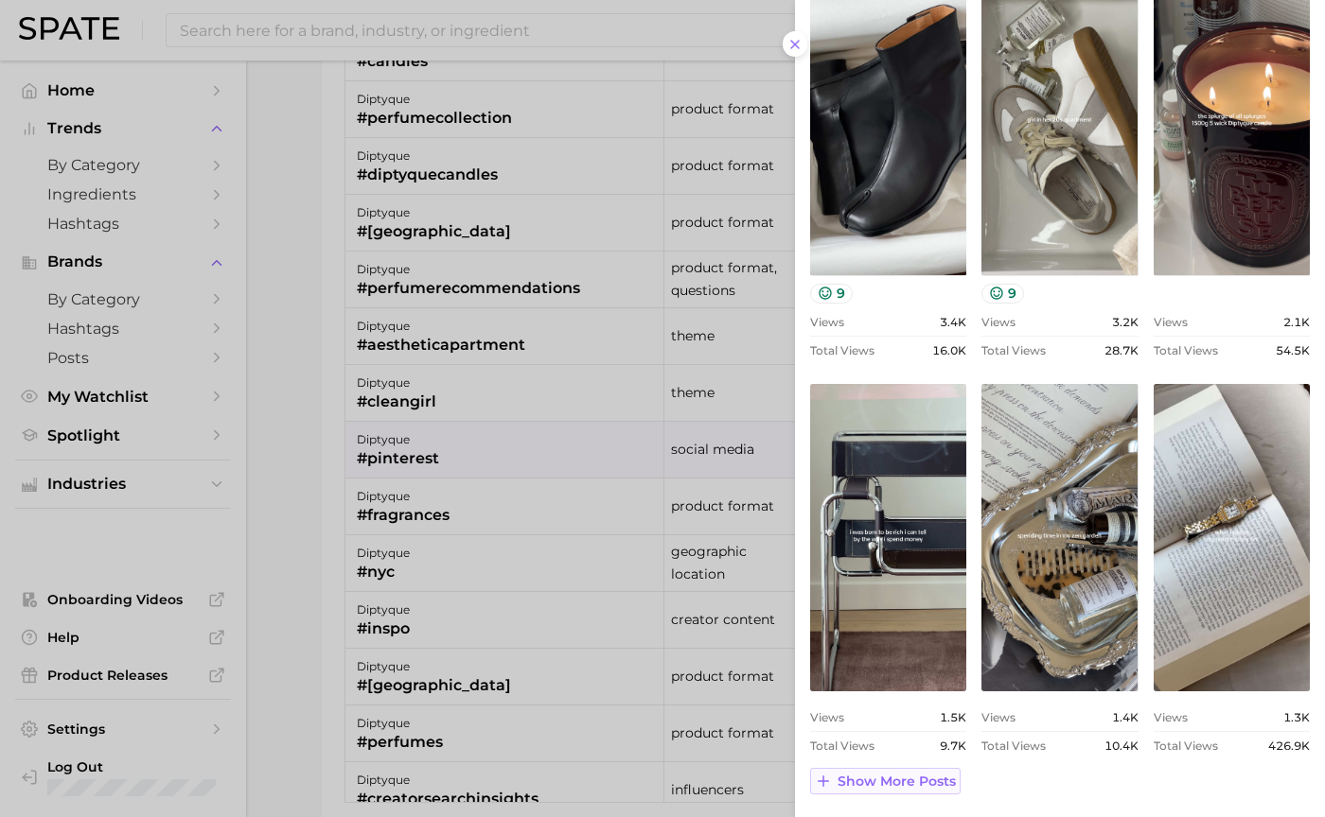
click at [926, 781] on span "Show more posts" at bounding box center [896, 782] width 118 height 16
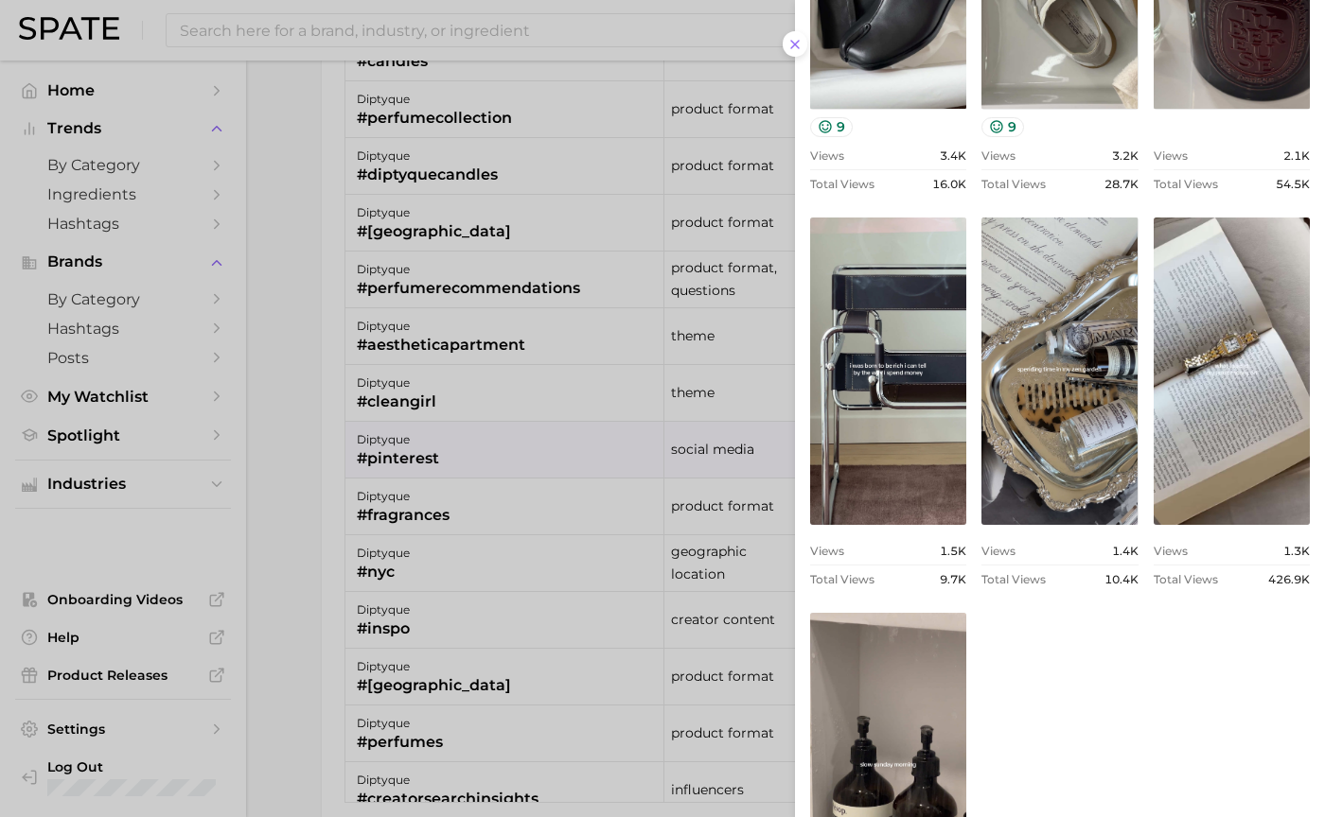
scroll to position [1059, 0]
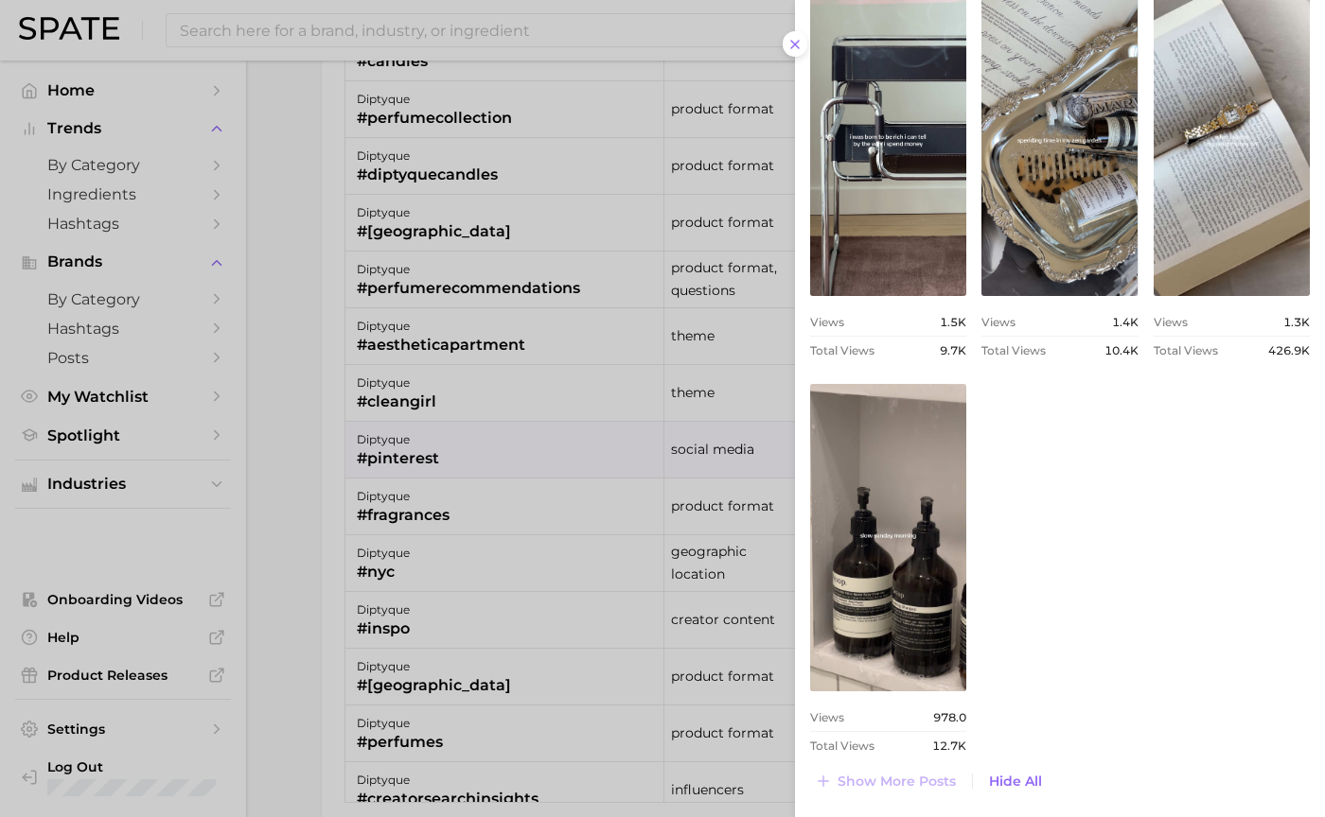
click at [362, 585] on div at bounding box center [662, 408] width 1325 height 817
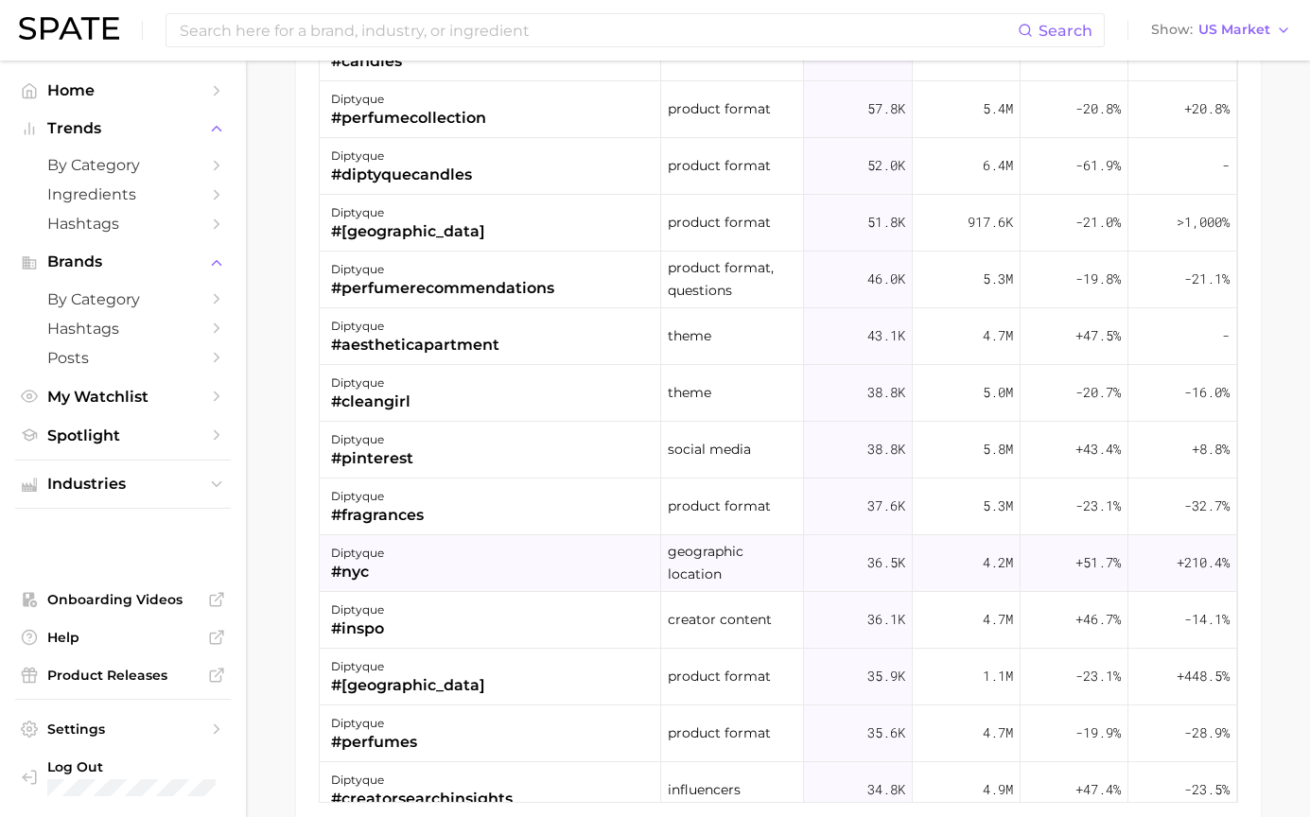
click at [457, 563] on div "diptyque #nyc" at bounding box center [491, 563] width 342 height 57
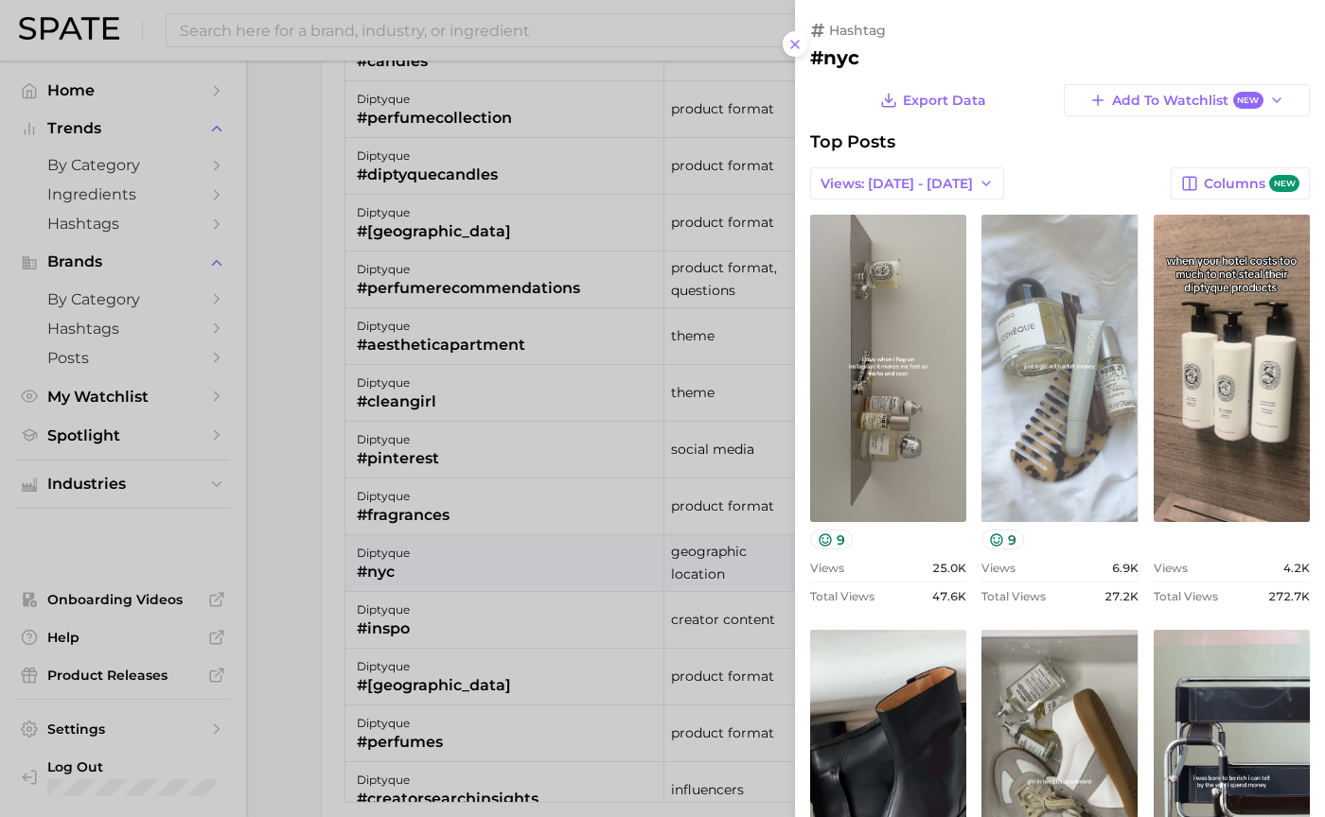
scroll to position [0, 0]
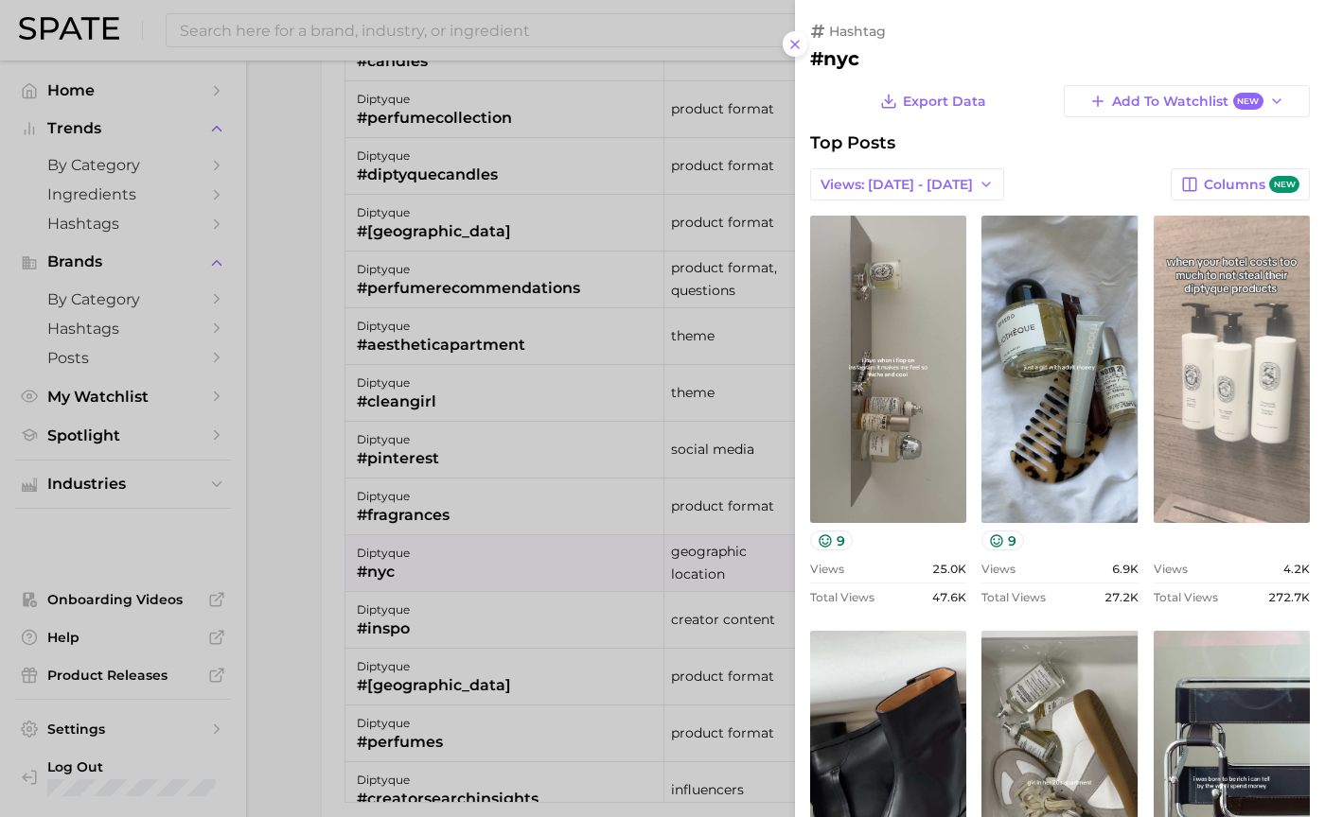
click at [1234, 422] on link "view post on TikTok" at bounding box center [1231, 369] width 156 height 307
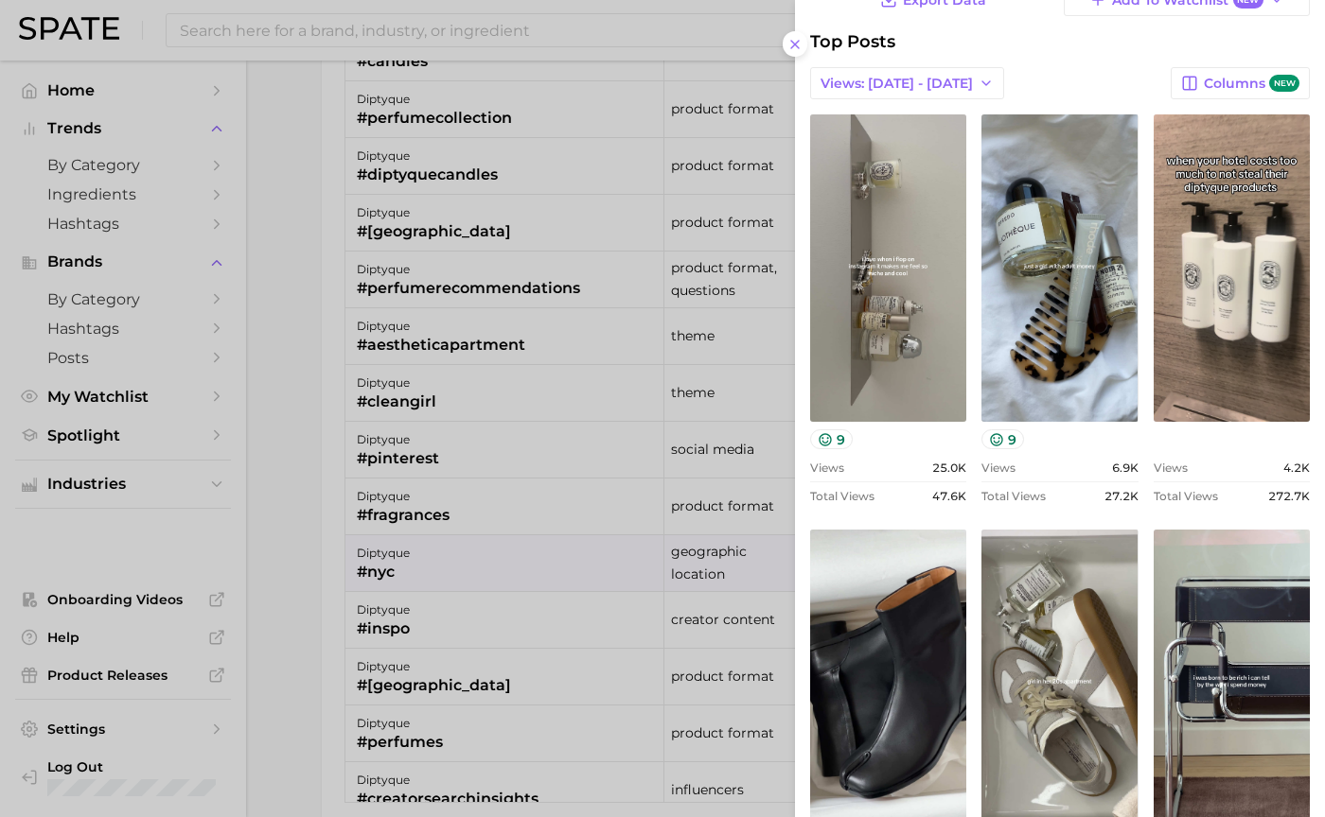
scroll to position [96, 0]
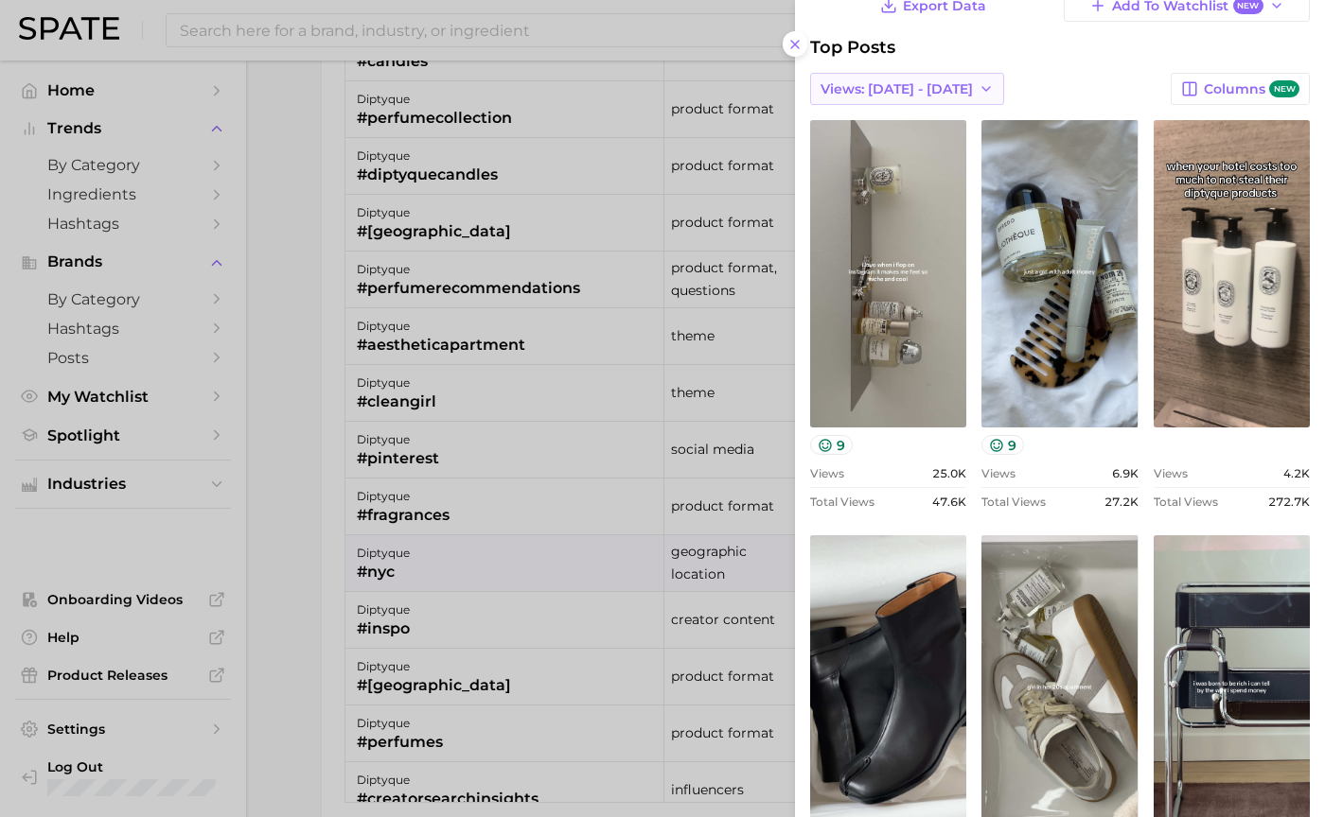
click at [885, 93] on span "Views: [DATE] - [DATE]" at bounding box center [896, 89] width 152 height 16
click at [871, 147] on button "Total Views" at bounding box center [914, 158] width 208 height 34
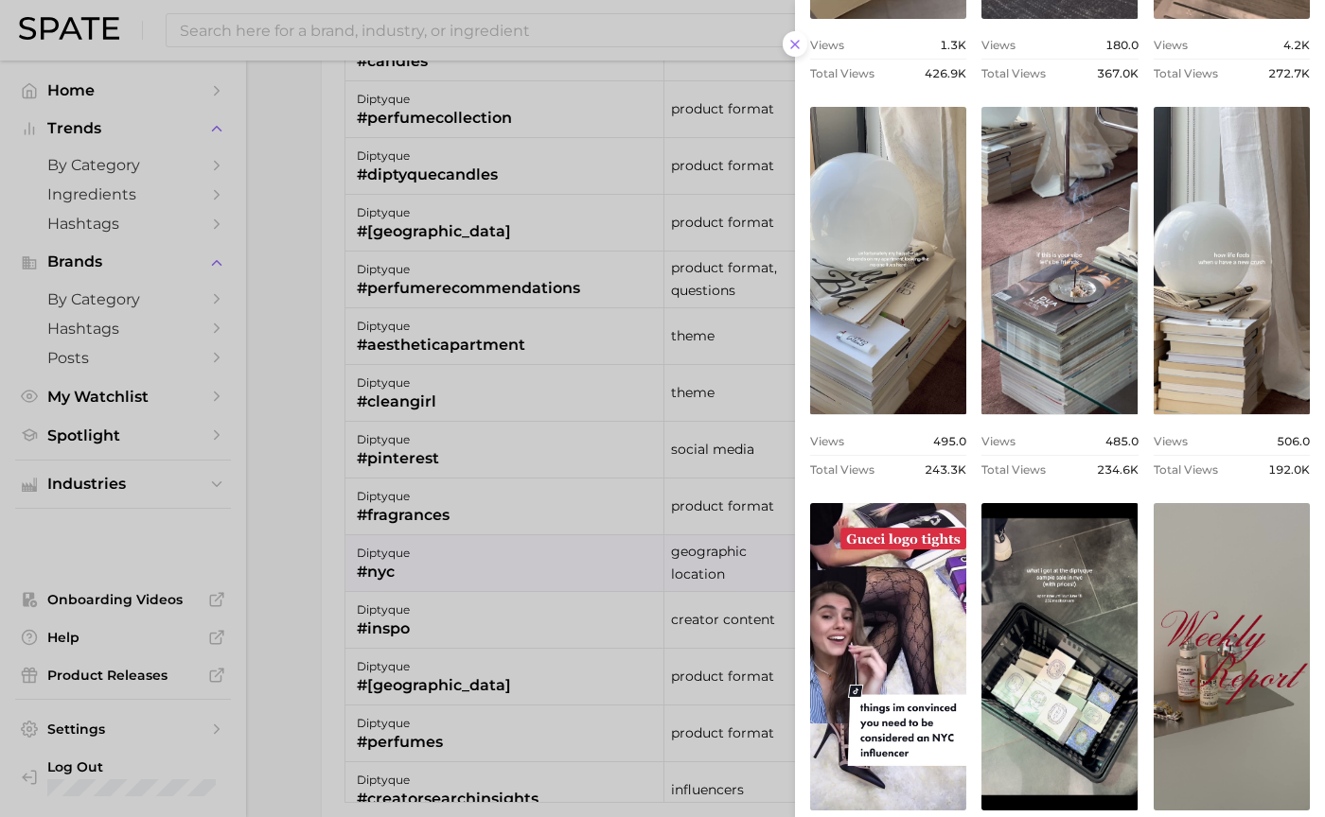
scroll to position [623, 0]
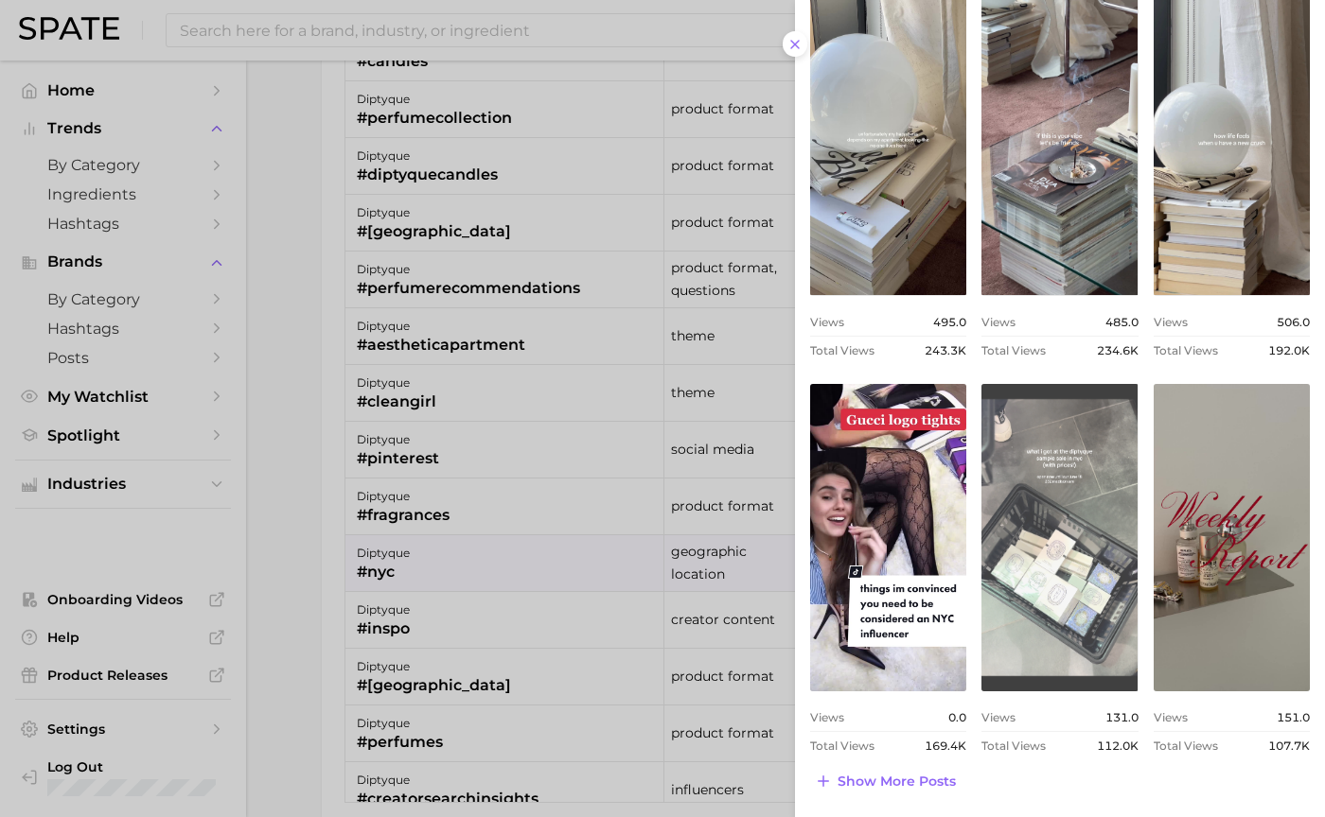
click at [1013, 544] on link "view post on TikTok" at bounding box center [1059, 537] width 156 height 307
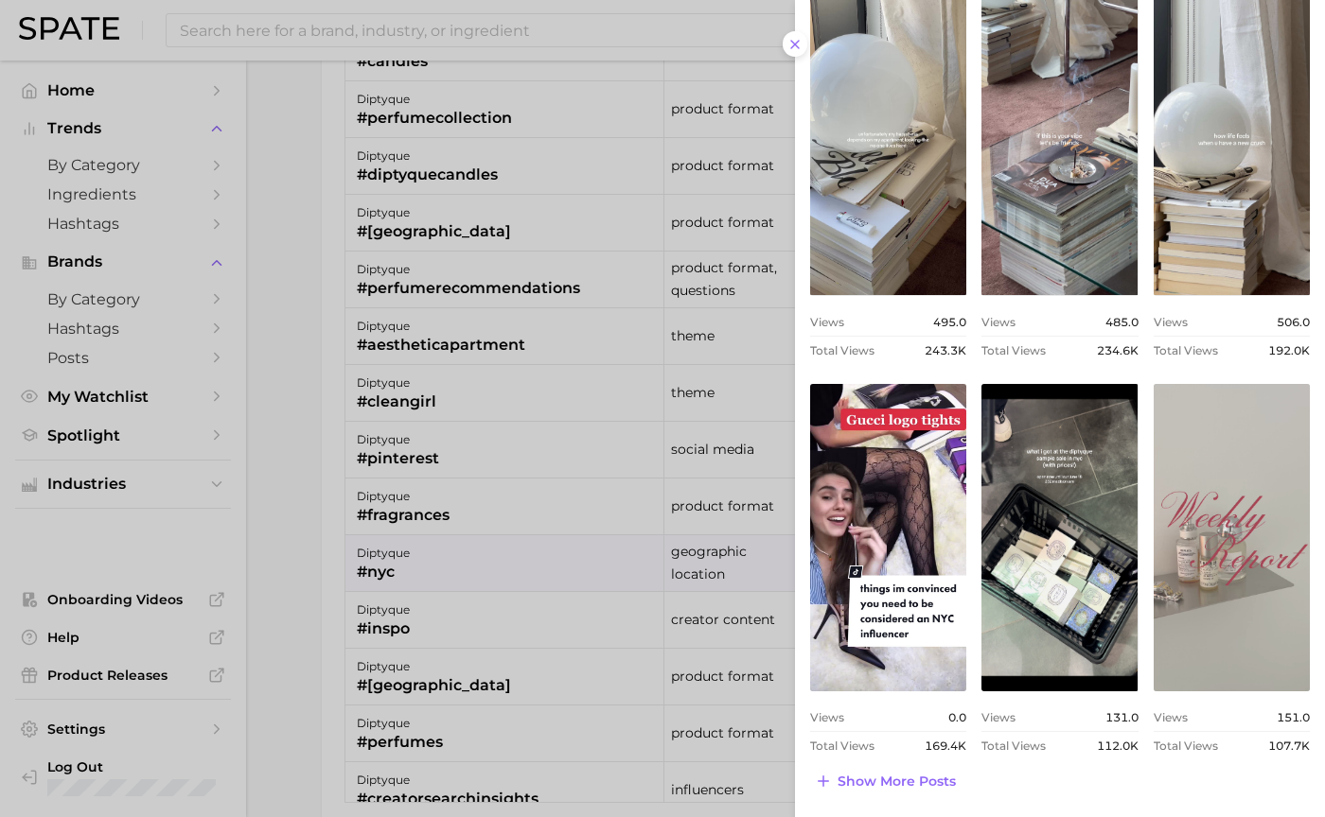
click at [1187, 437] on link "view post on TikTok" at bounding box center [1231, 537] width 156 height 307
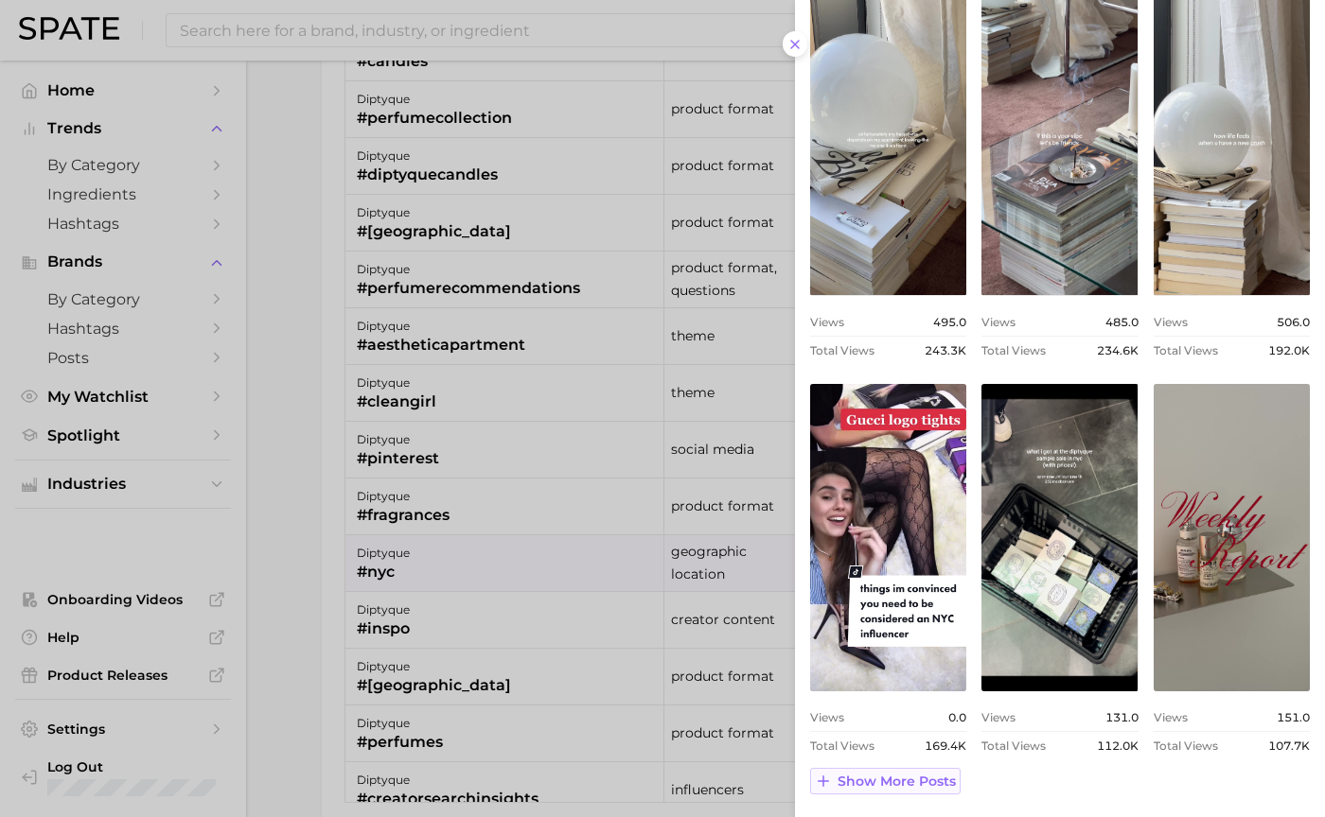
click at [854, 782] on span "Show more posts" at bounding box center [896, 782] width 118 height 16
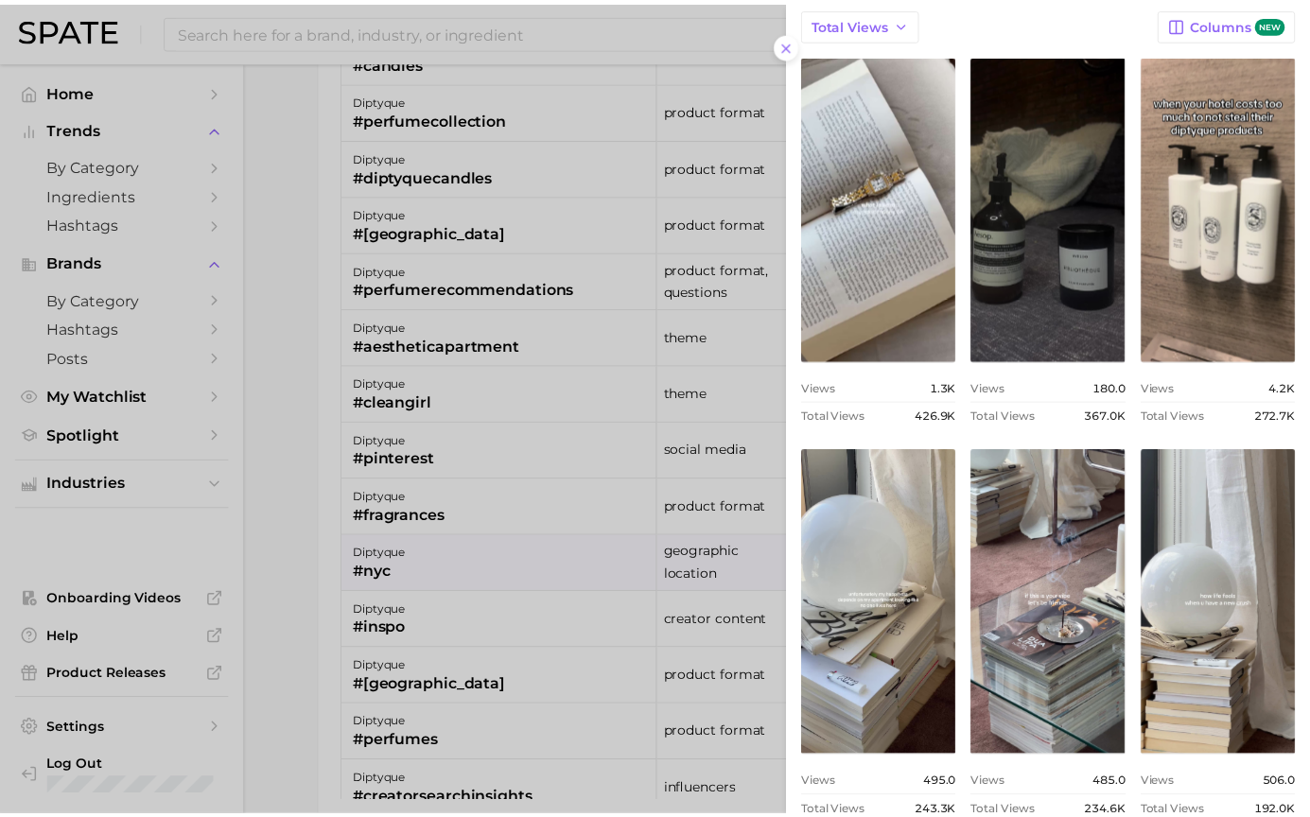
scroll to position [0, 0]
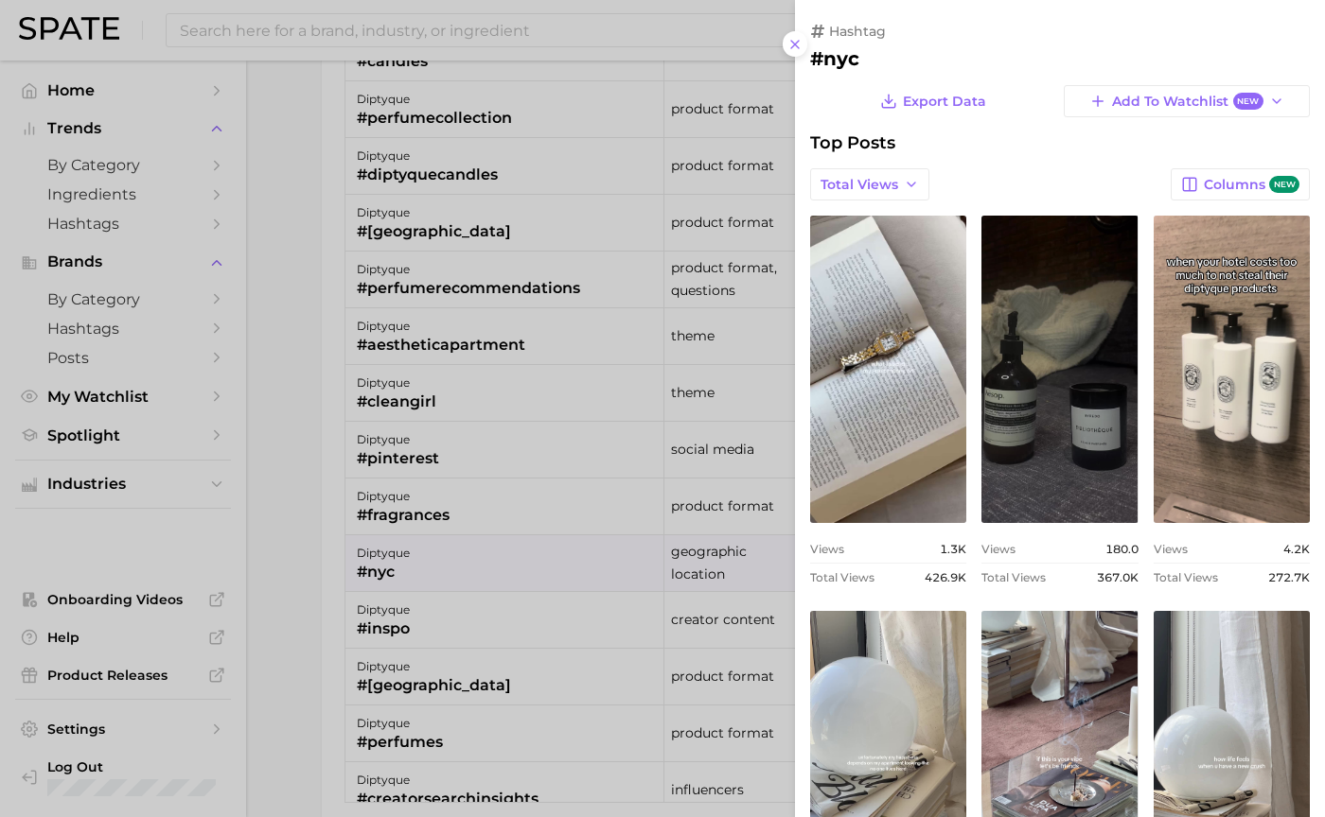
click at [489, 516] on div at bounding box center [662, 408] width 1325 height 817
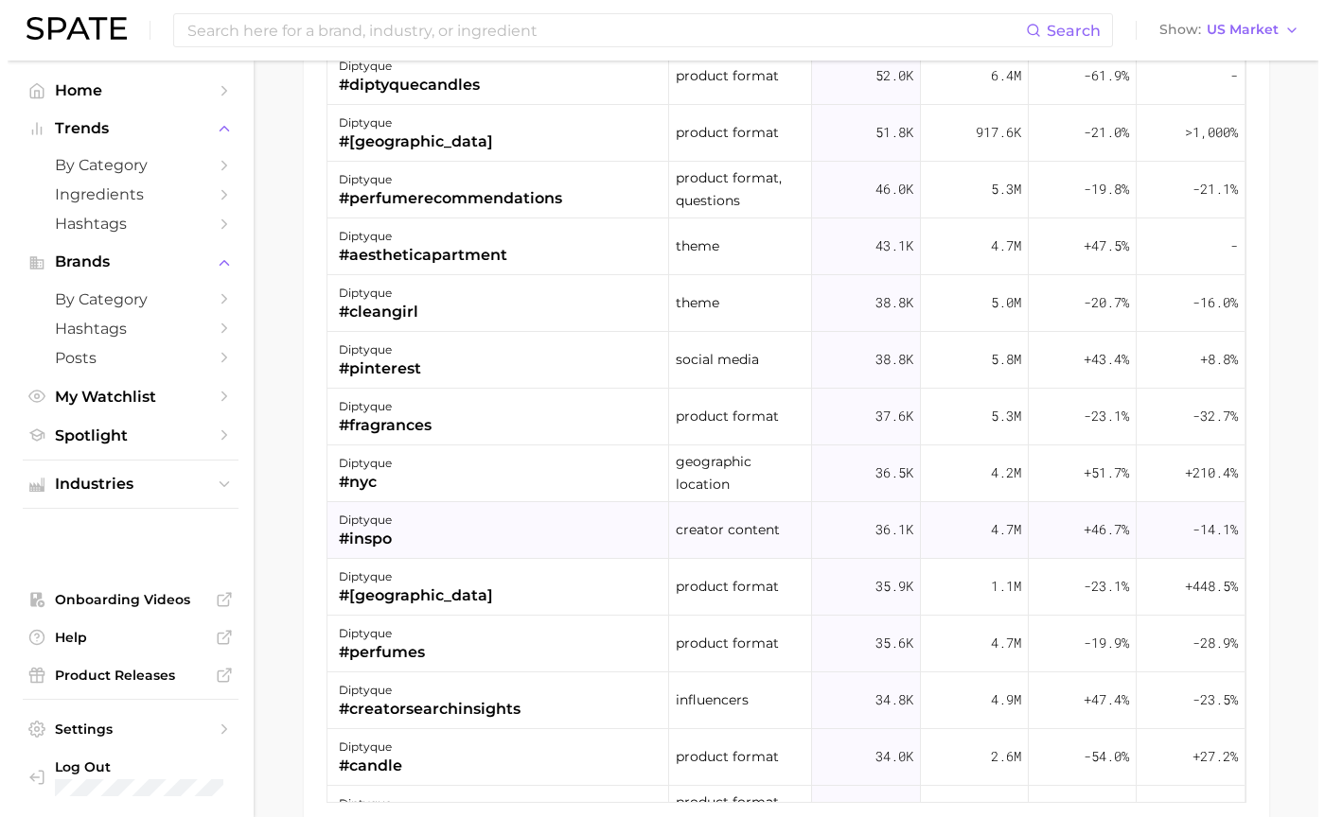
scroll to position [568, 0]
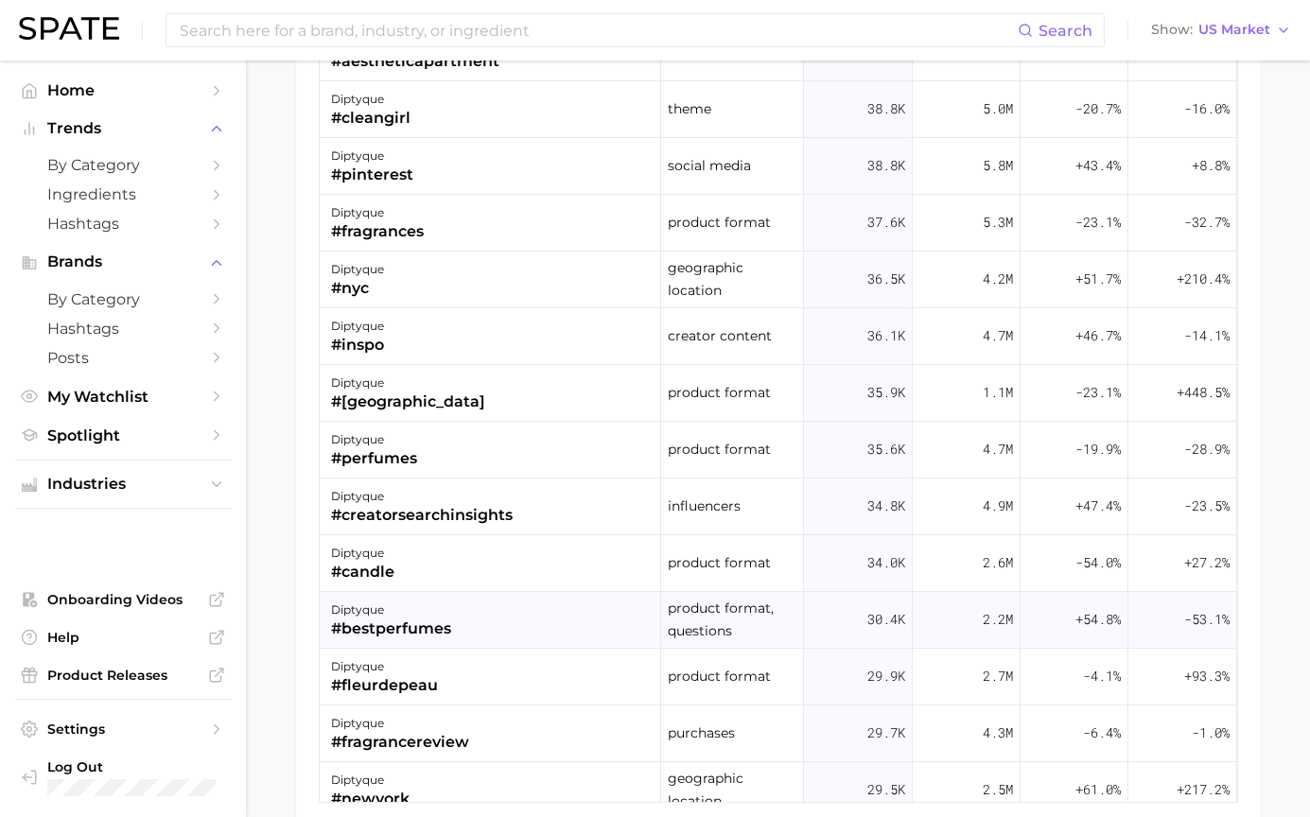
click at [450, 608] on div "diptyque" at bounding box center [391, 610] width 120 height 23
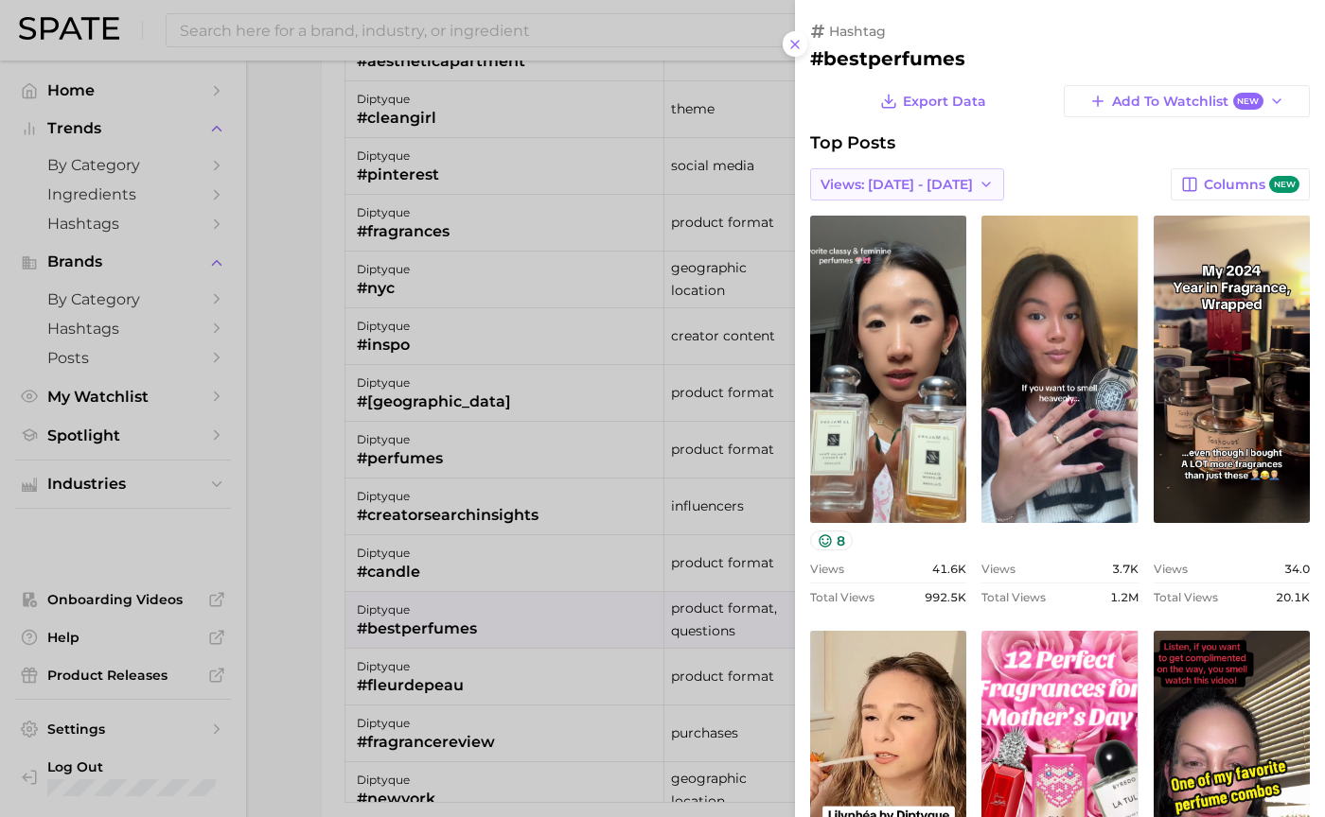
scroll to position [0, 0]
click at [939, 186] on span "Views: [DATE] - [DATE]" at bounding box center [896, 185] width 152 height 16
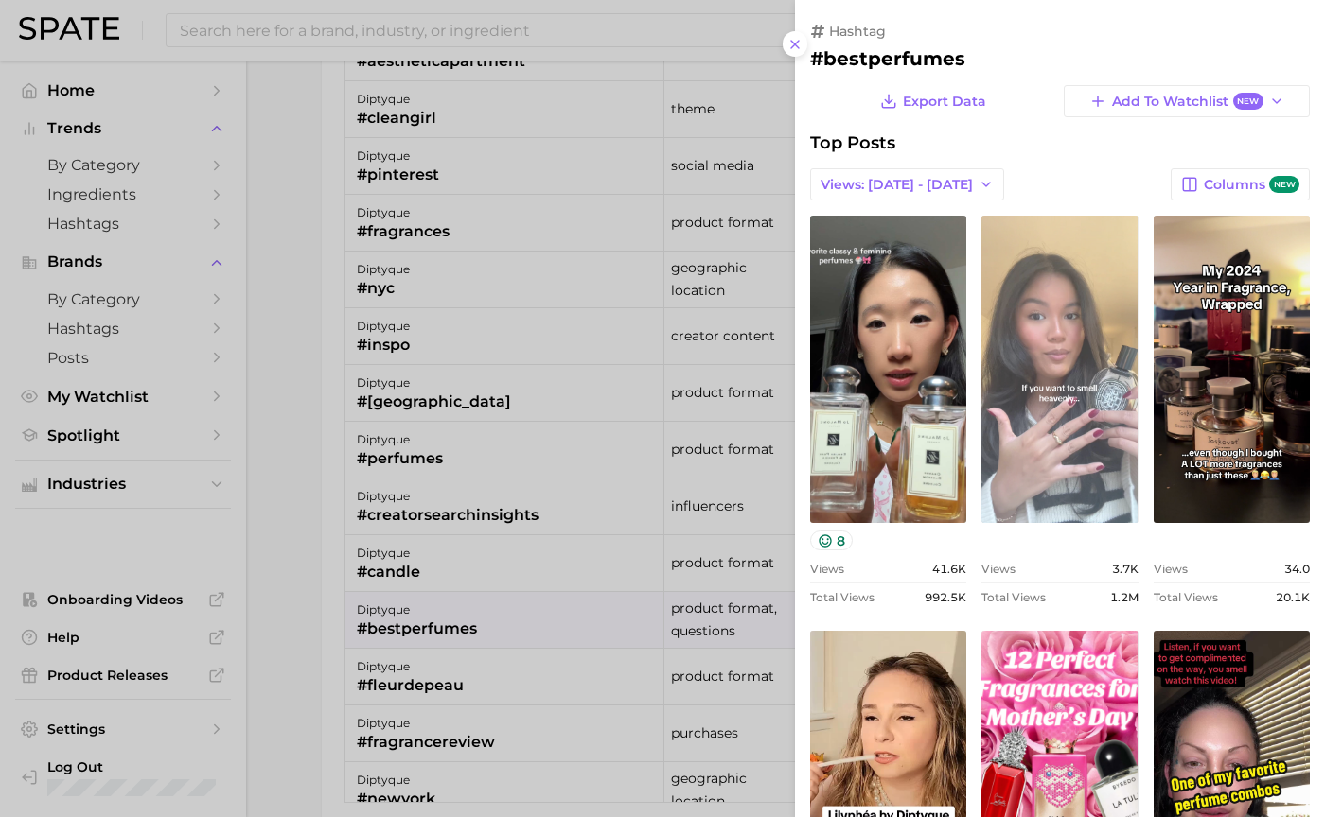
click at [1034, 299] on link "view post on TikTok" at bounding box center [1059, 369] width 156 height 307
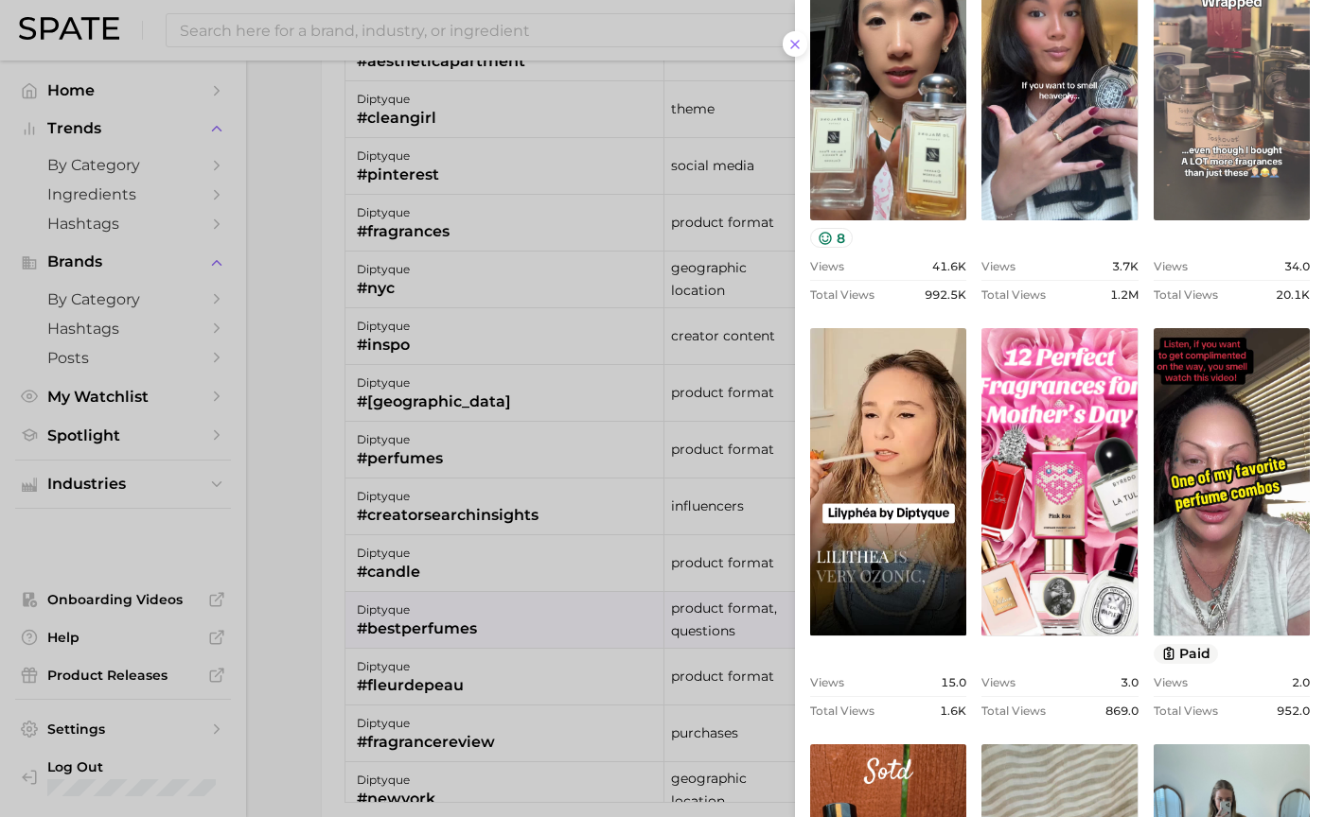
scroll to position [189, 0]
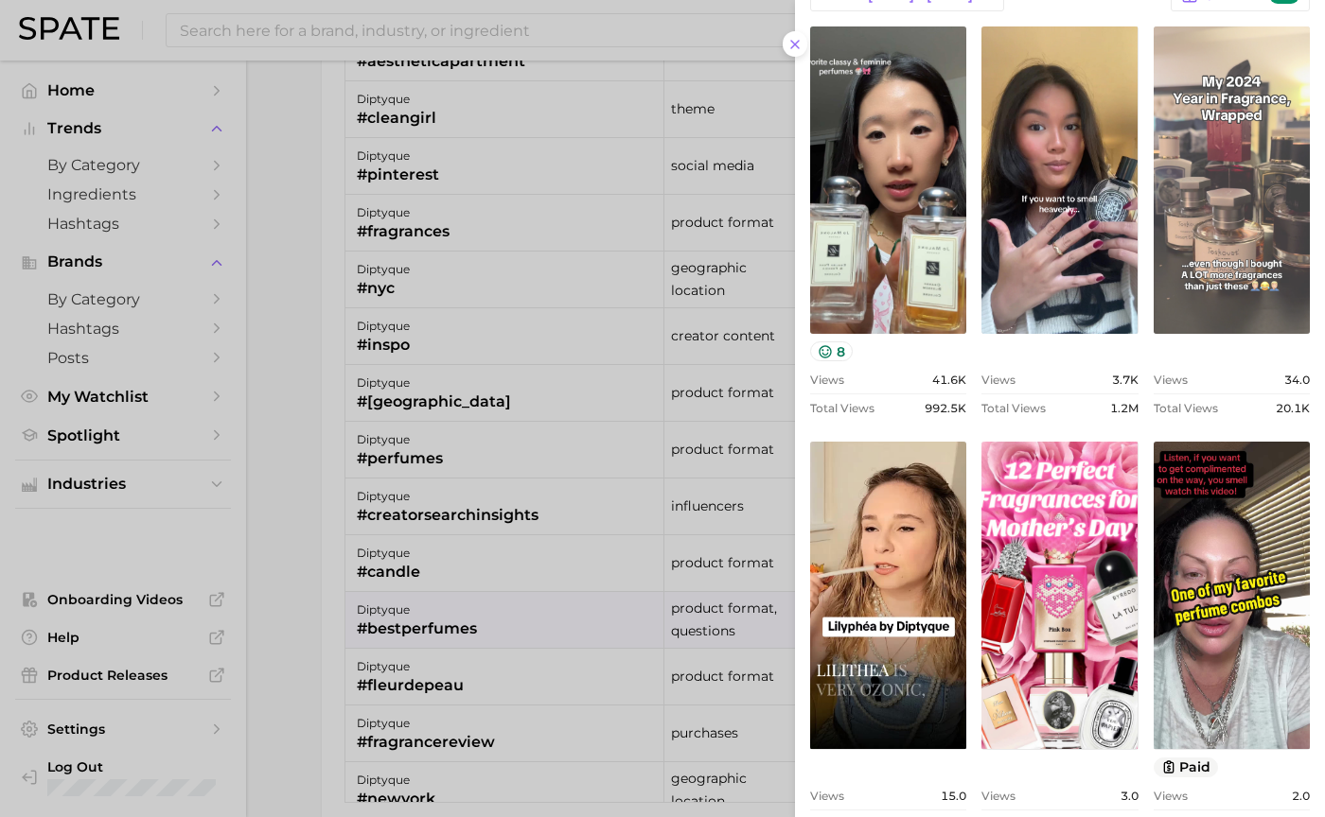
click at [1225, 184] on link "view post on TikTok" at bounding box center [1231, 179] width 156 height 307
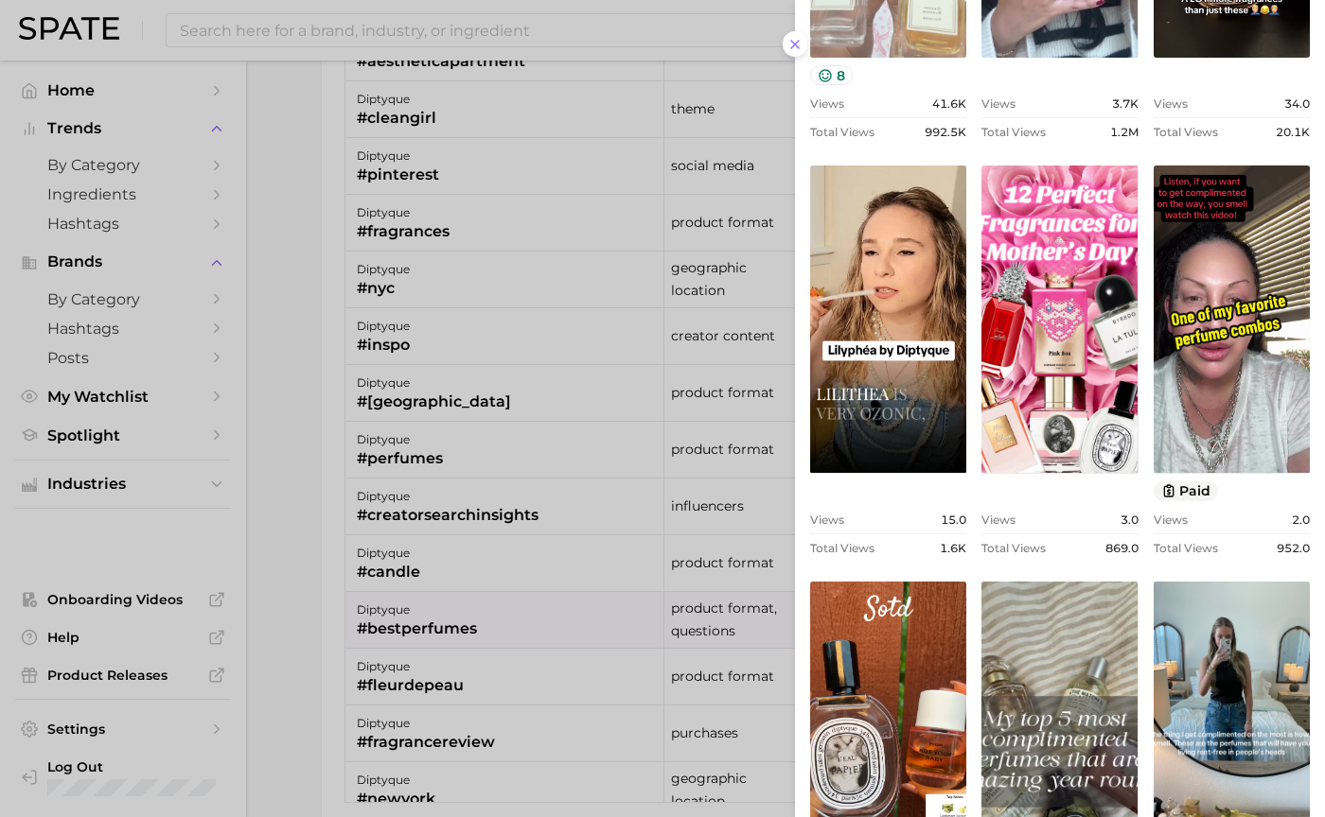
scroll to position [473, 0]
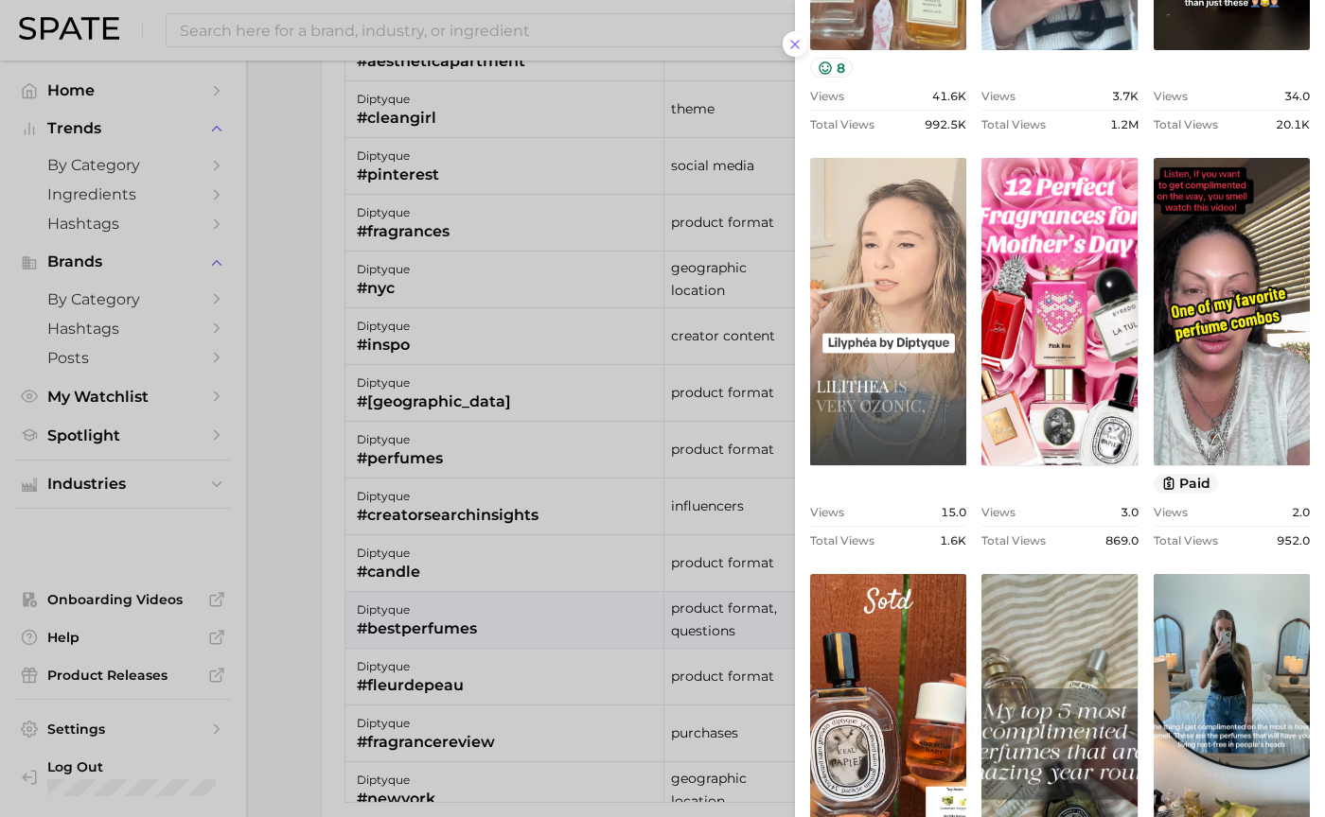
click at [887, 332] on link "view post on TikTok" at bounding box center [888, 311] width 156 height 307
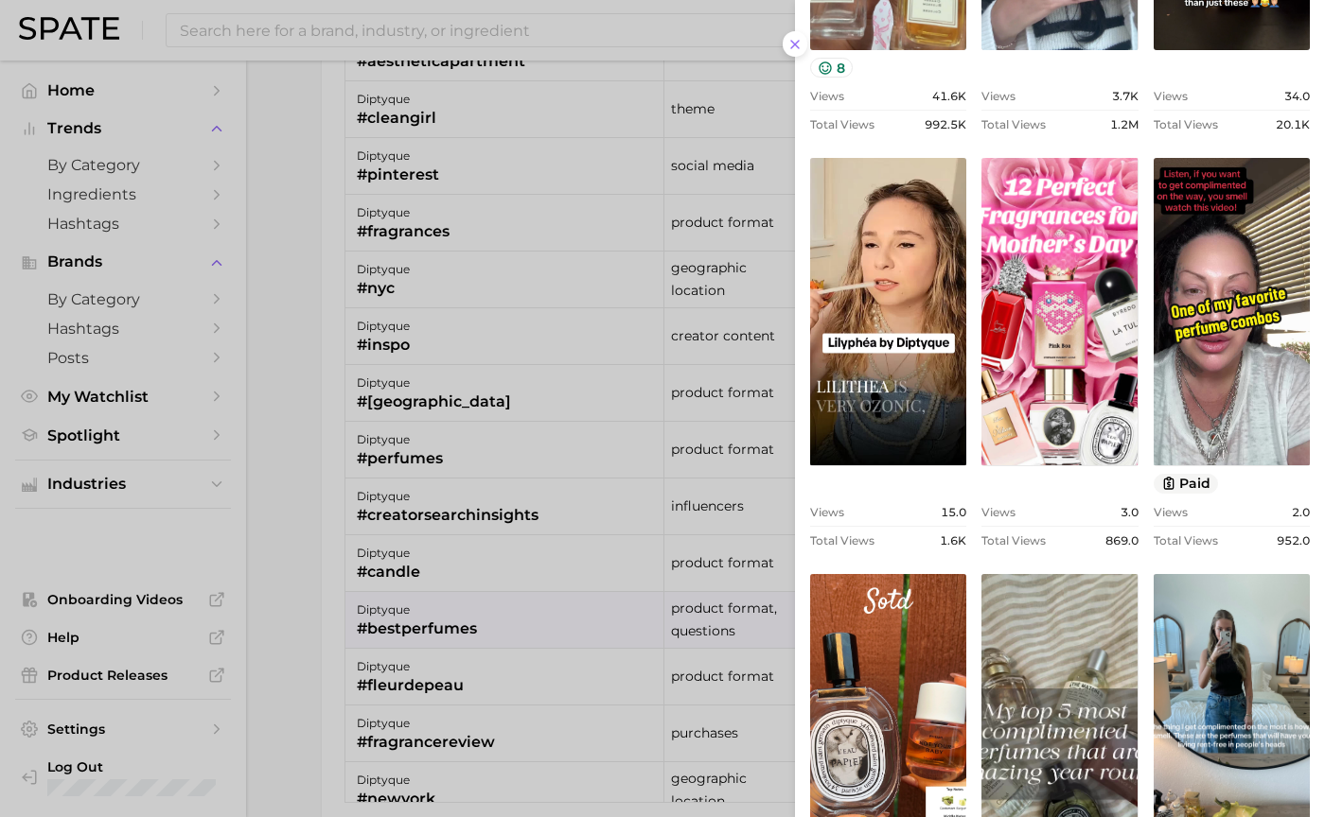
scroll to position [663, 0]
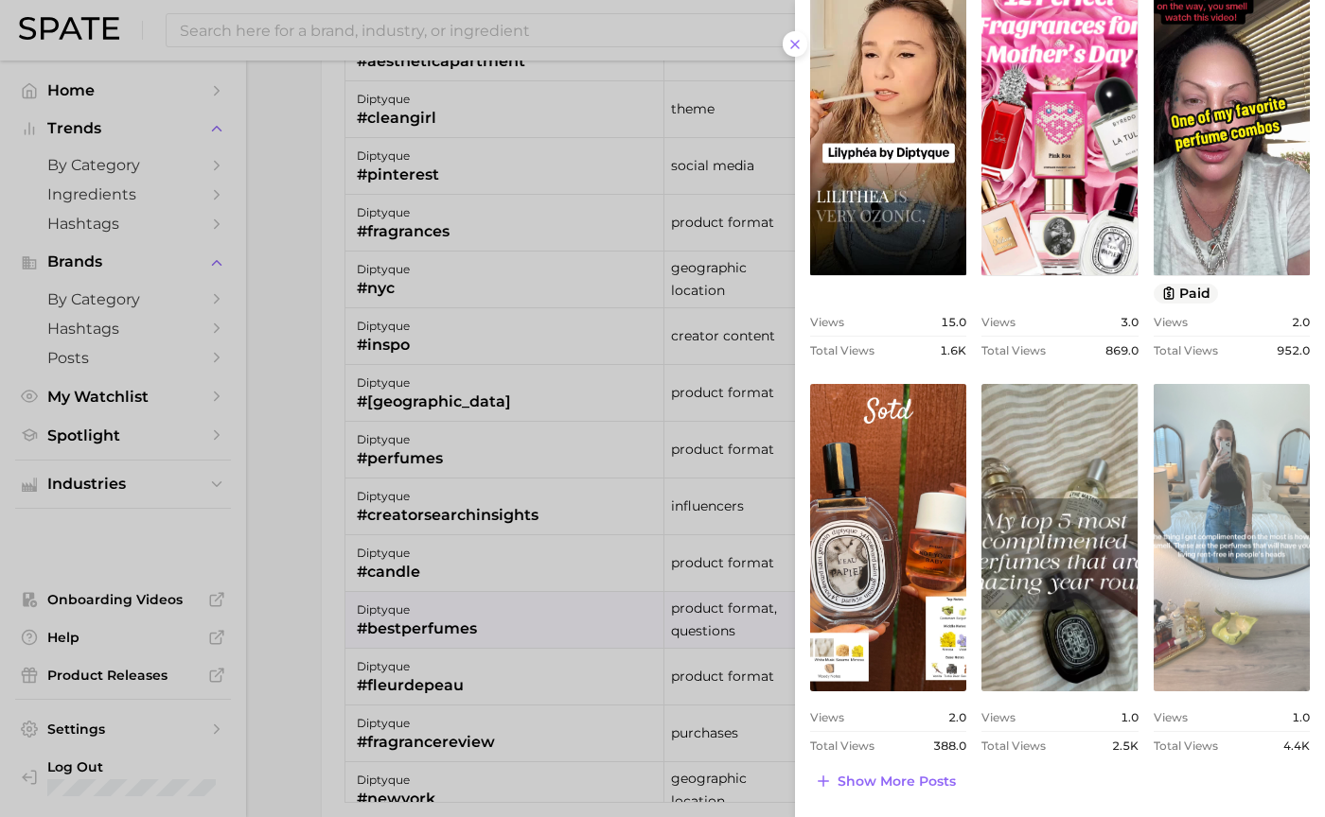
click at [1232, 583] on link "view post on TikTok" at bounding box center [1231, 537] width 156 height 307
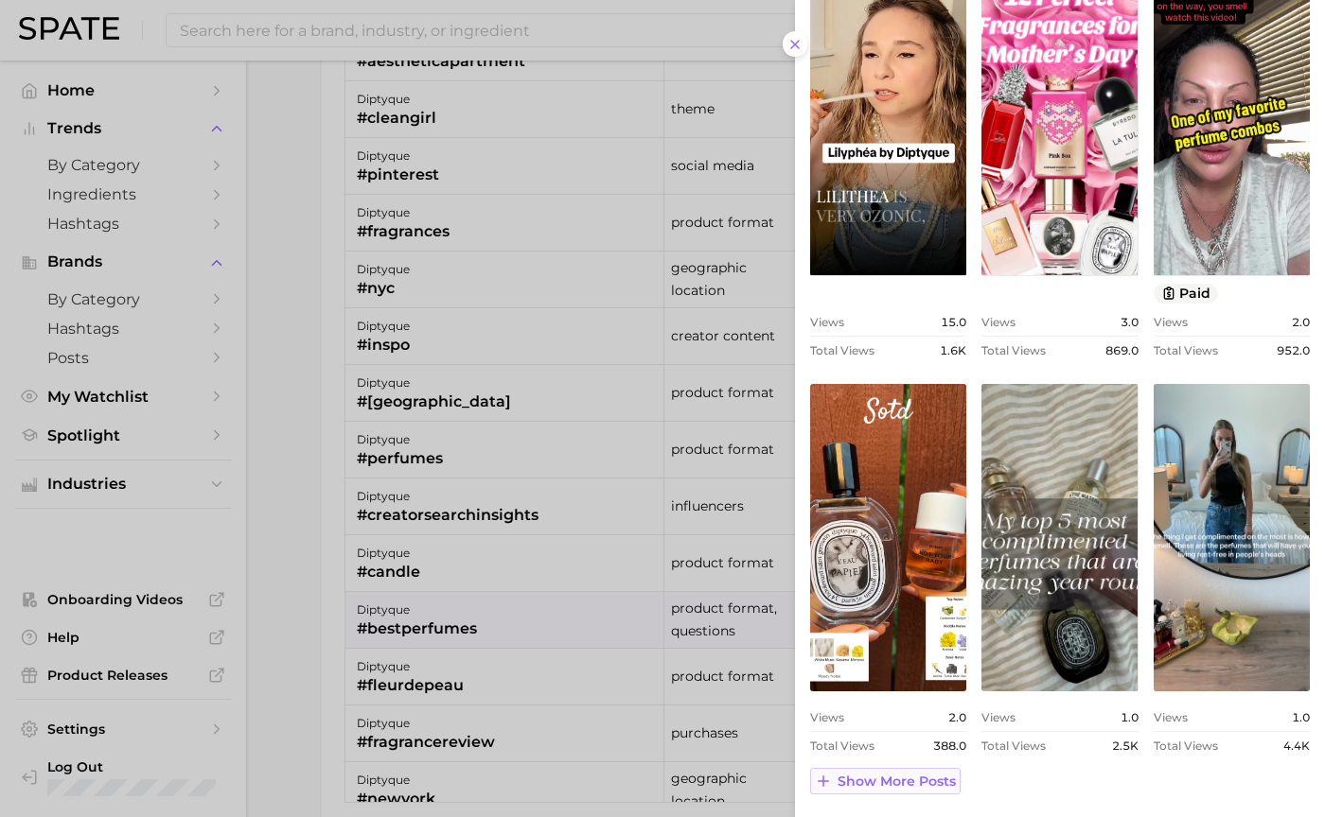
click at [915, 775] on span "Show more posts" at bounding box center [896, 782] width 118 height 16
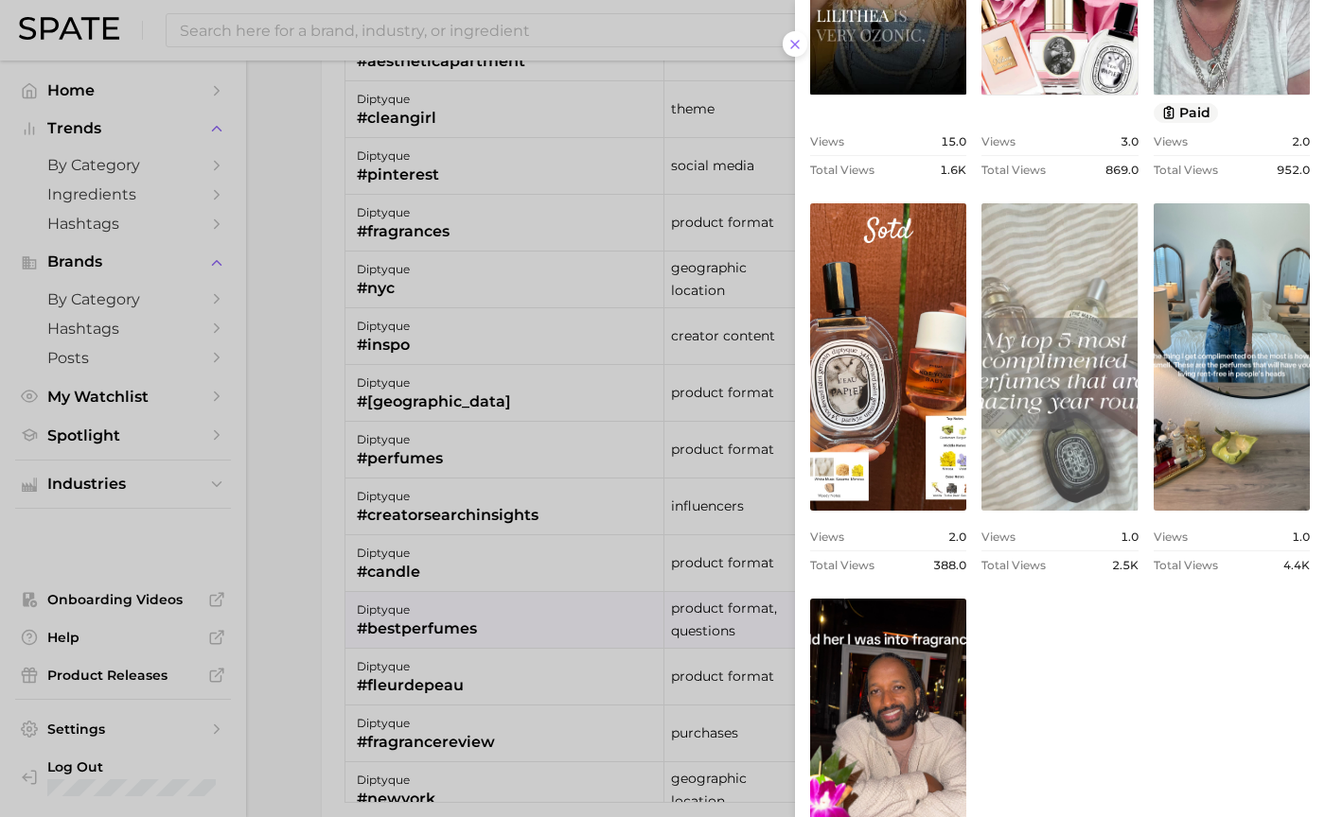
scroll to position [852, 0]
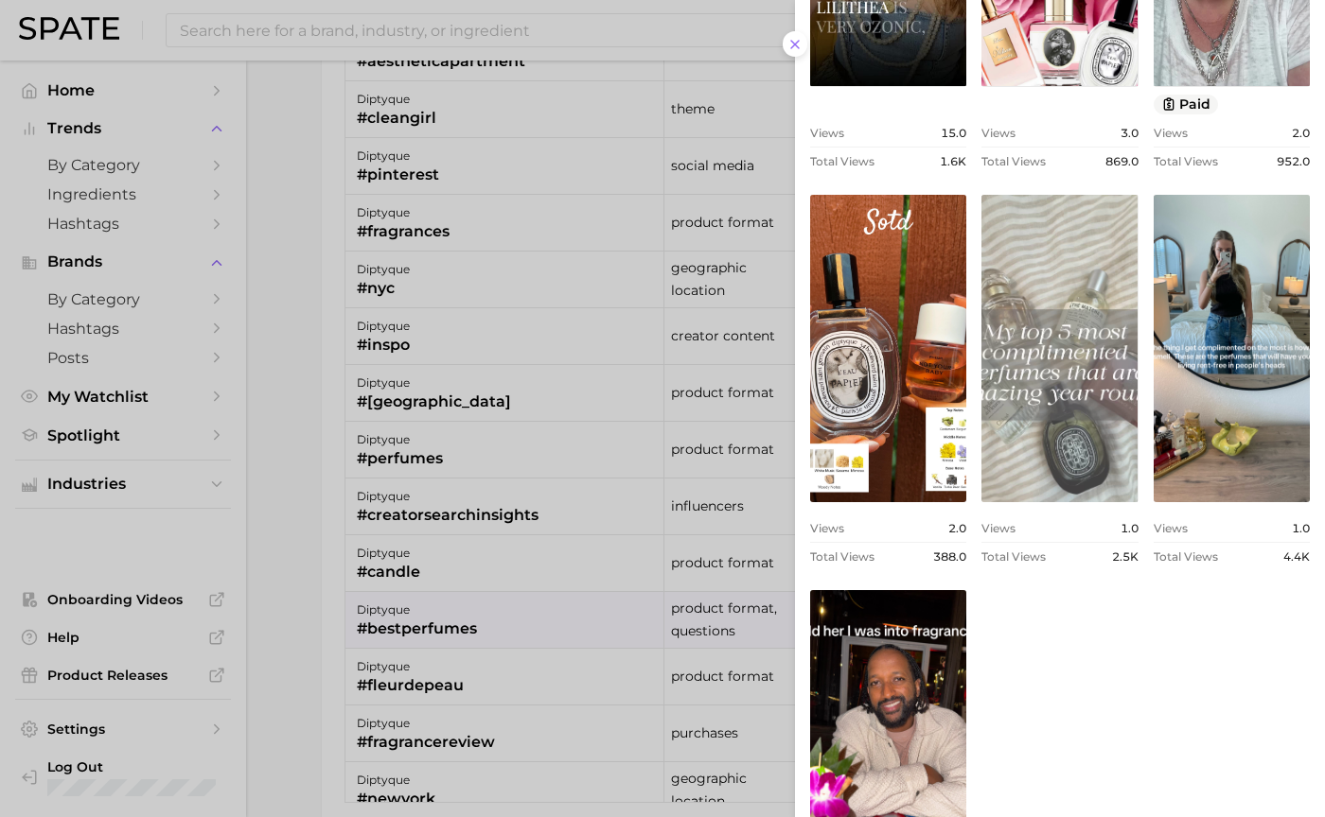
click at [1019, 402] on link "view post on TikTok" at bounding box center [1059, 348] width 156 height 307
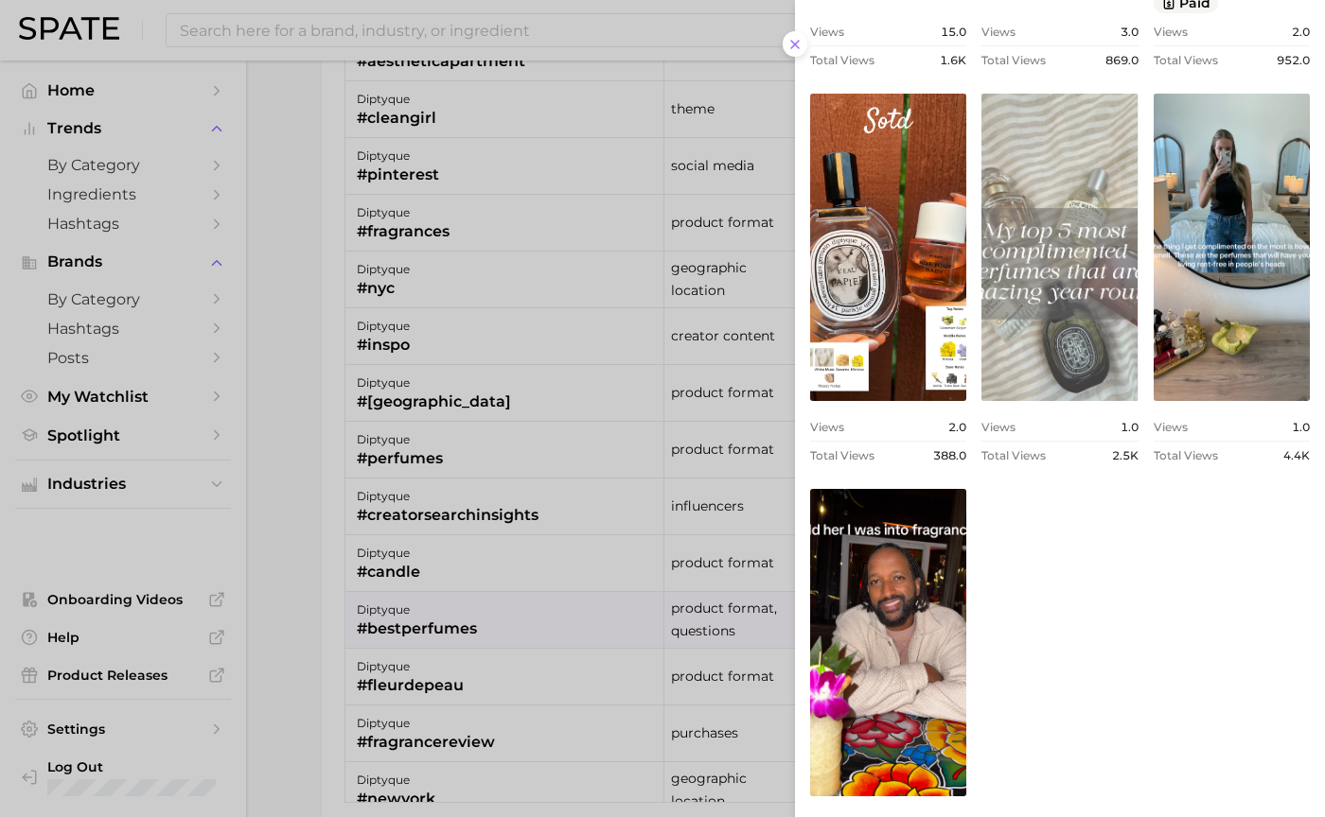
scroll to position [1059, 0]
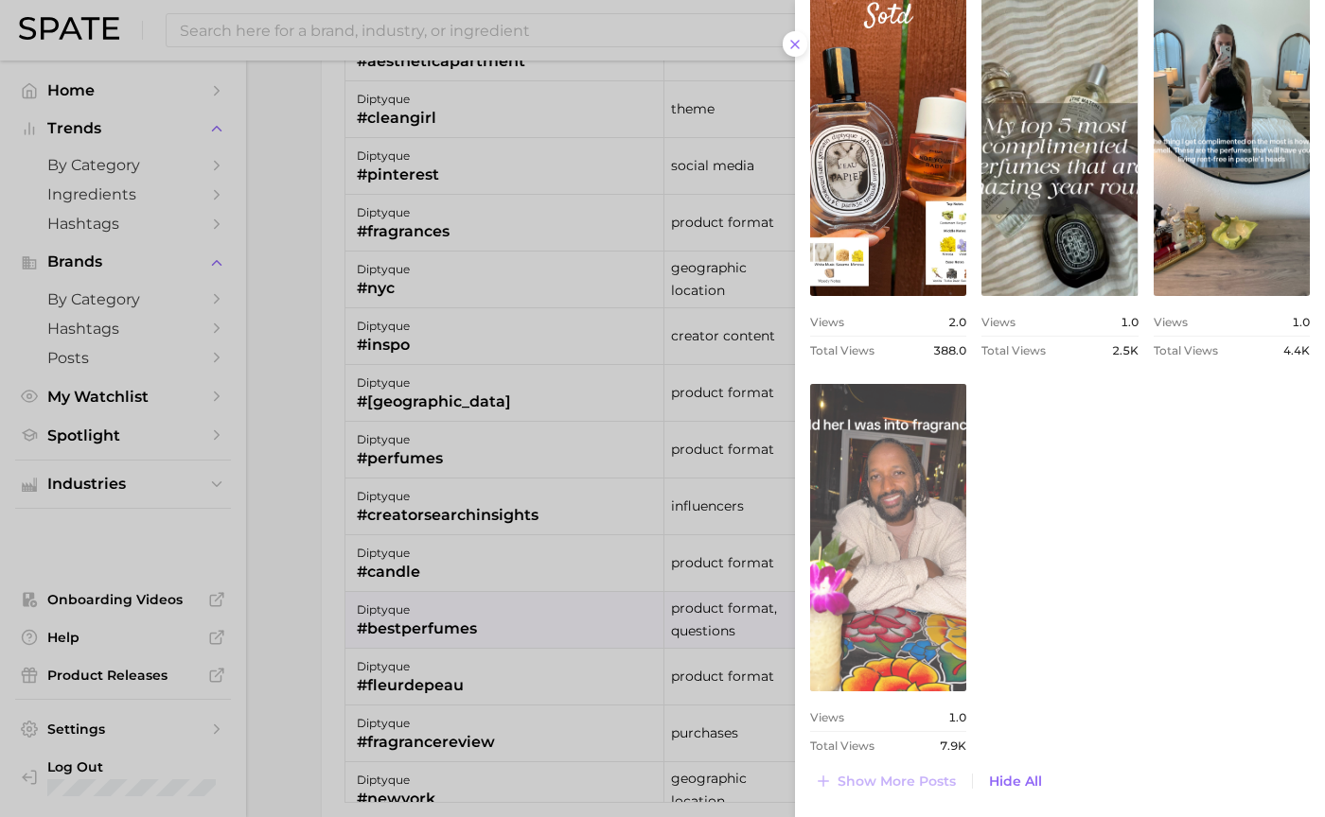
click at [952, 422] on link "view post on TikTok" at bounding box center [888, 537] width 156 height 307
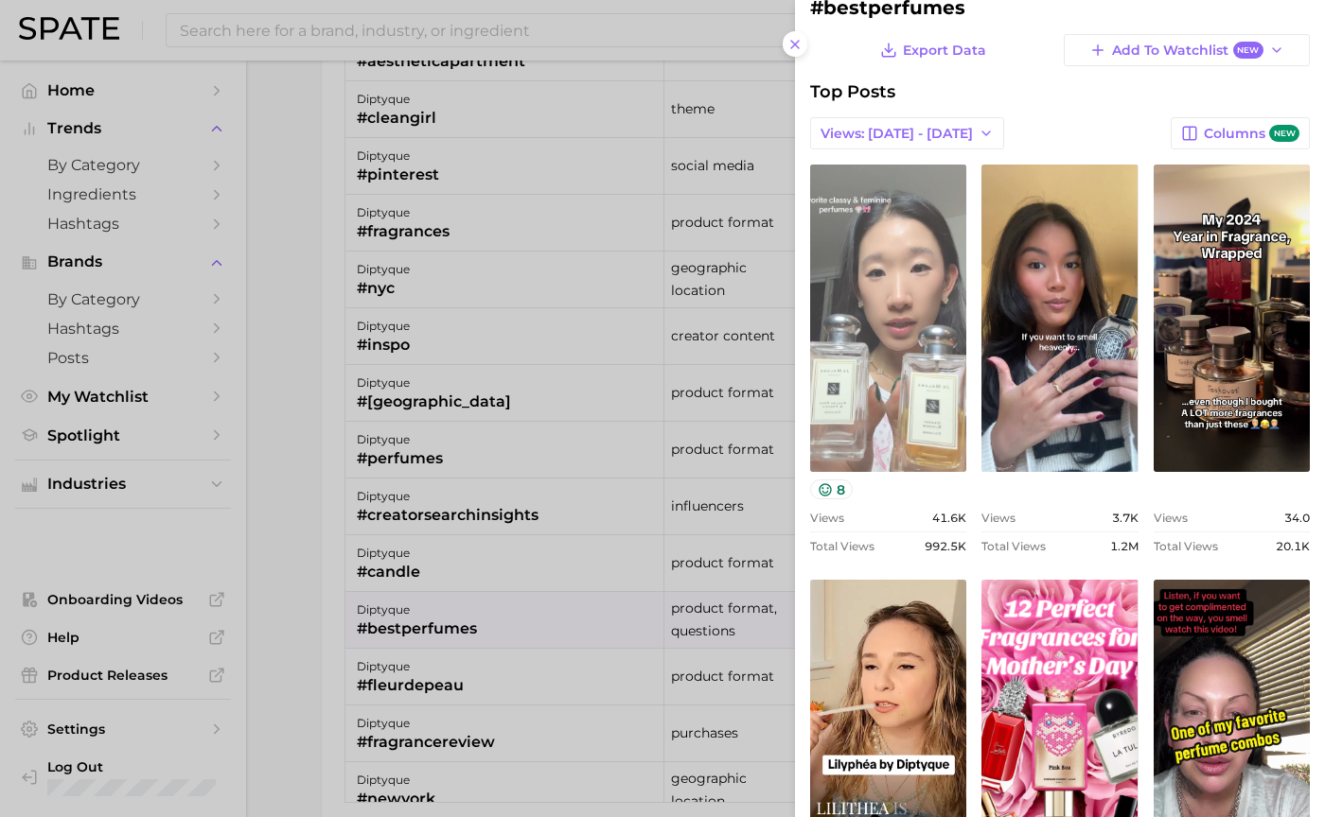
scroll to position [18, 0]
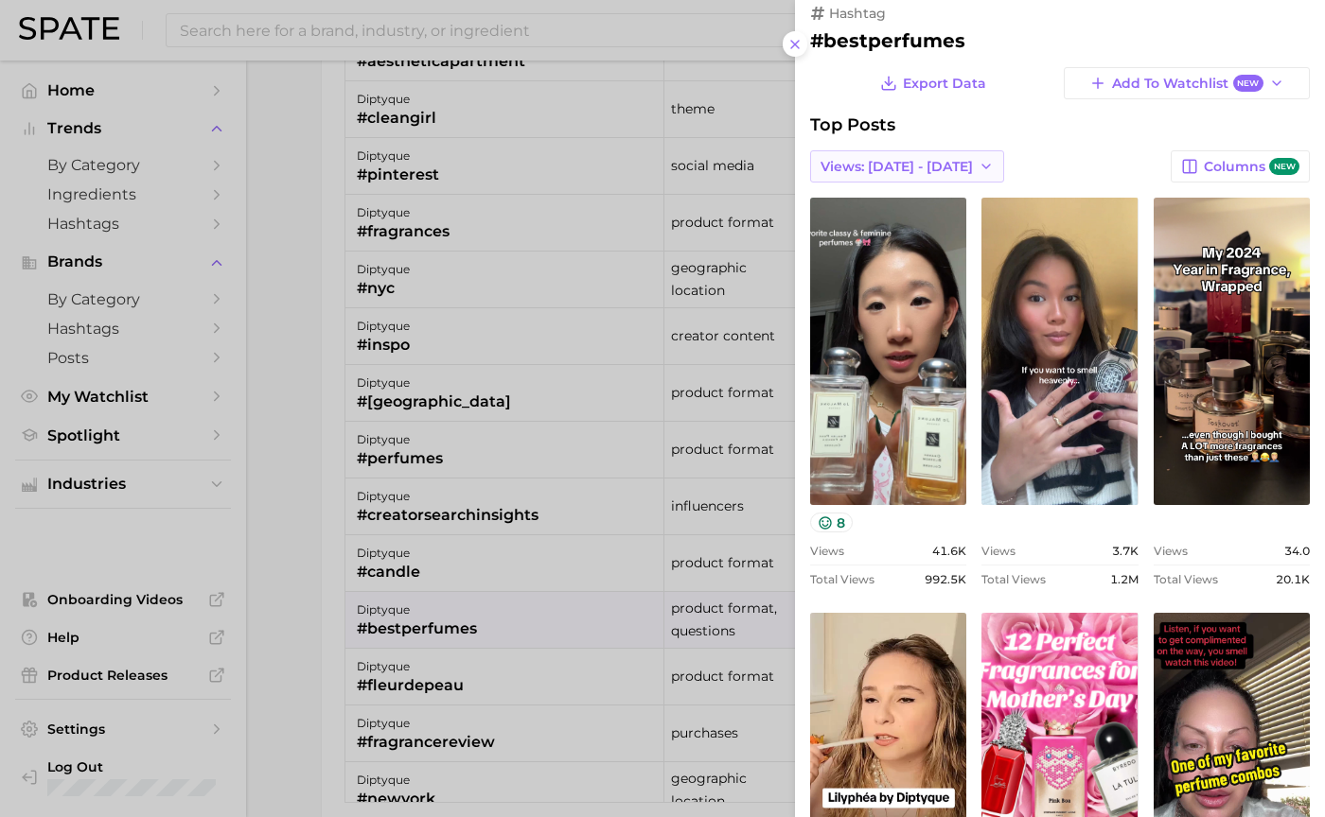
click at [899, 159] on span "Views: [DATE] - [DATE]" at bounding box center [896, 167] width 152 height 16
click at [887, 229] on span "Total Views" at bounding box center [858, 236] width 78 height 16
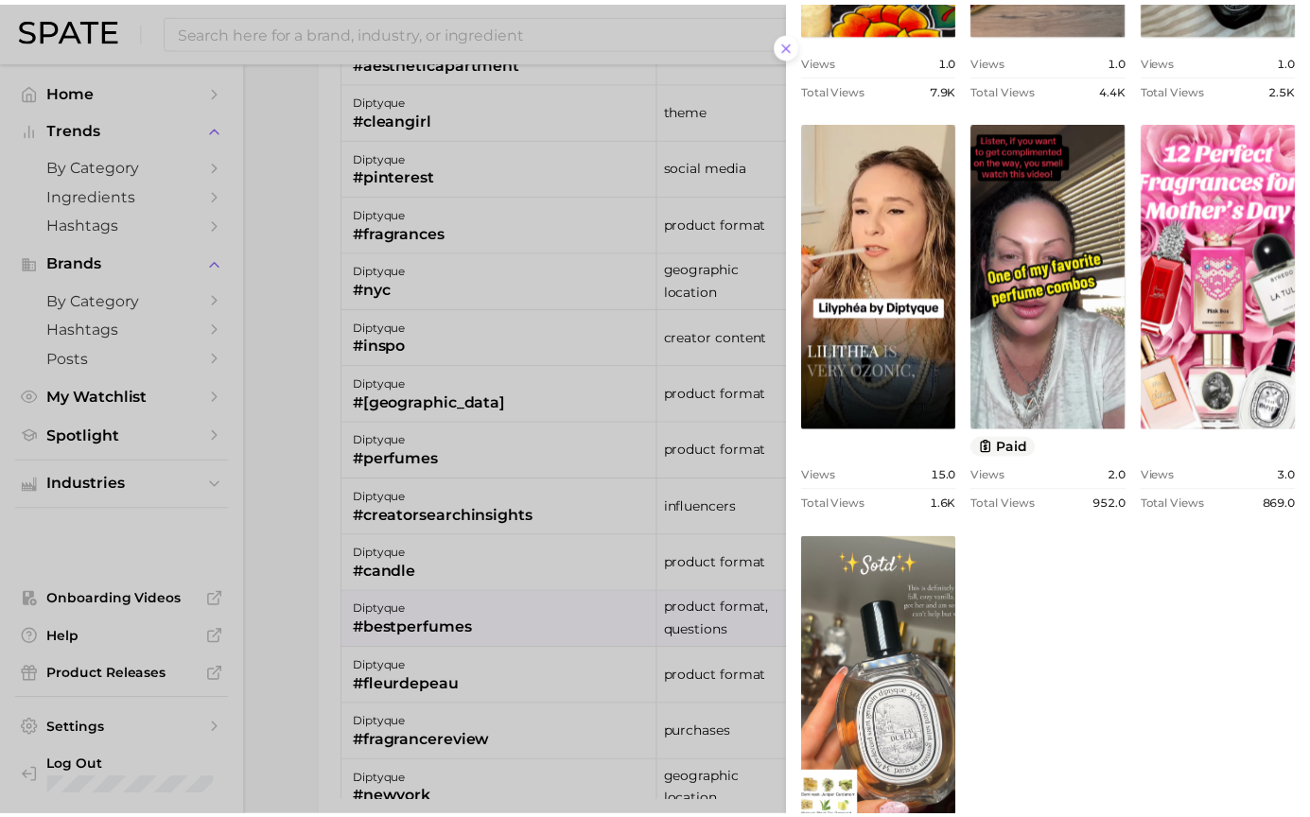
scroll to position [1059, 0]
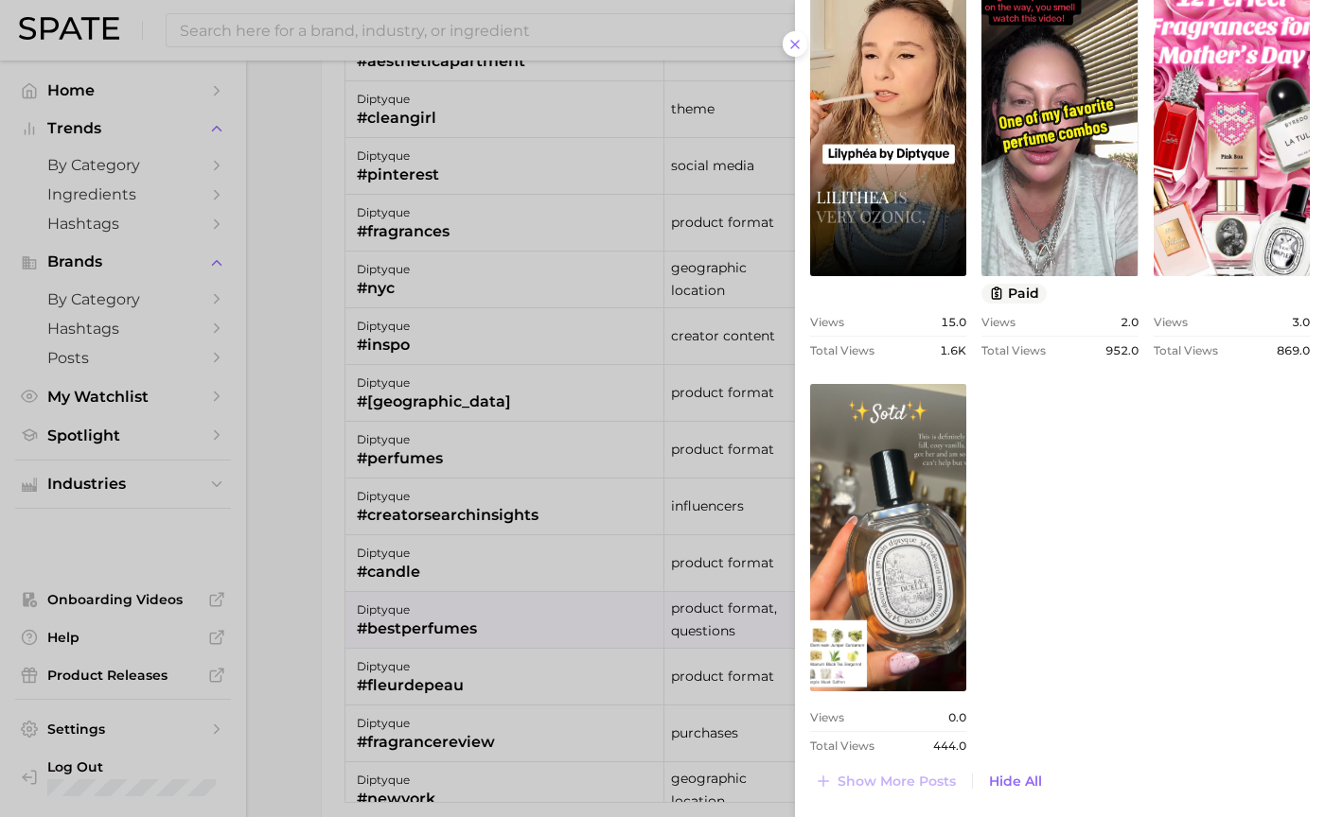
click at [614, 580] on div at bounding box center [662, 408] width 1325 height 817
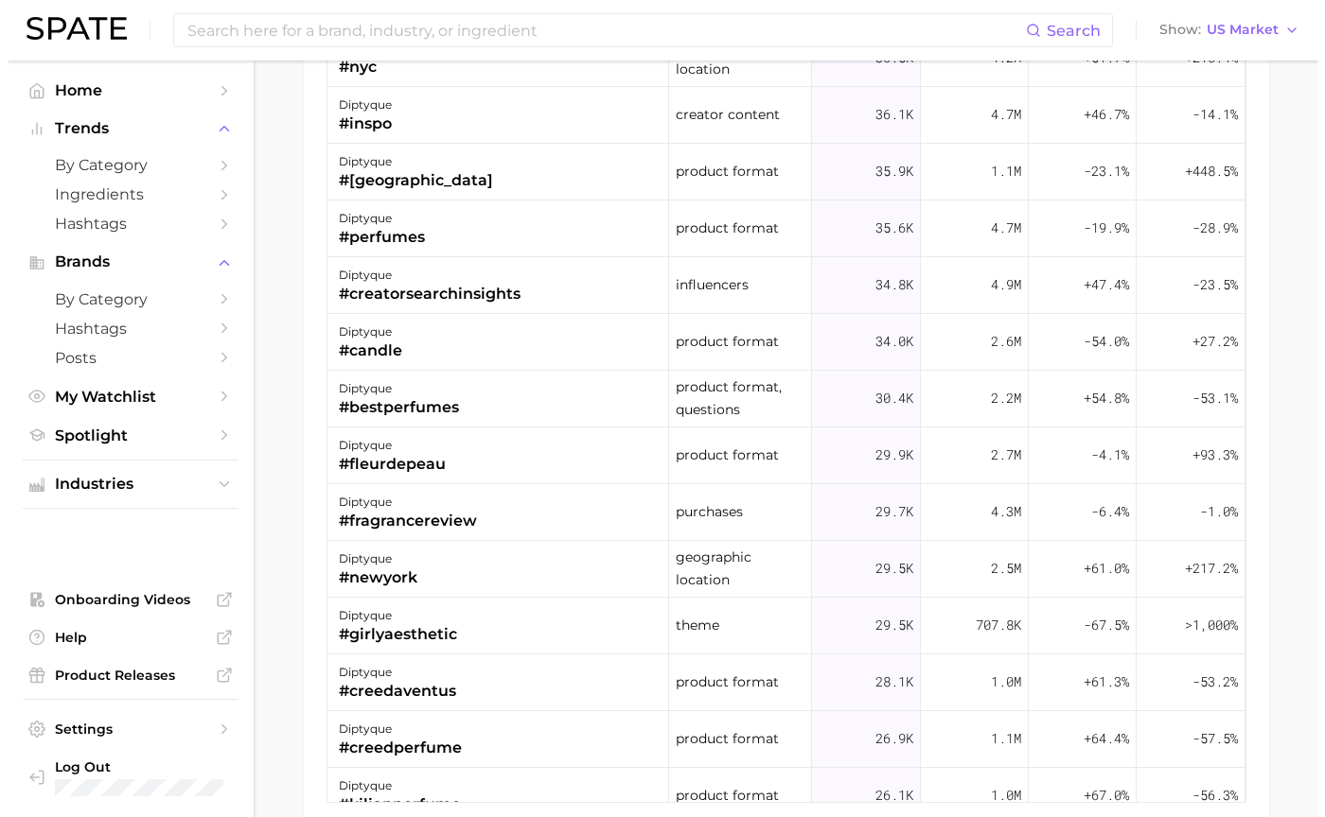
scroll to position [851, 0]
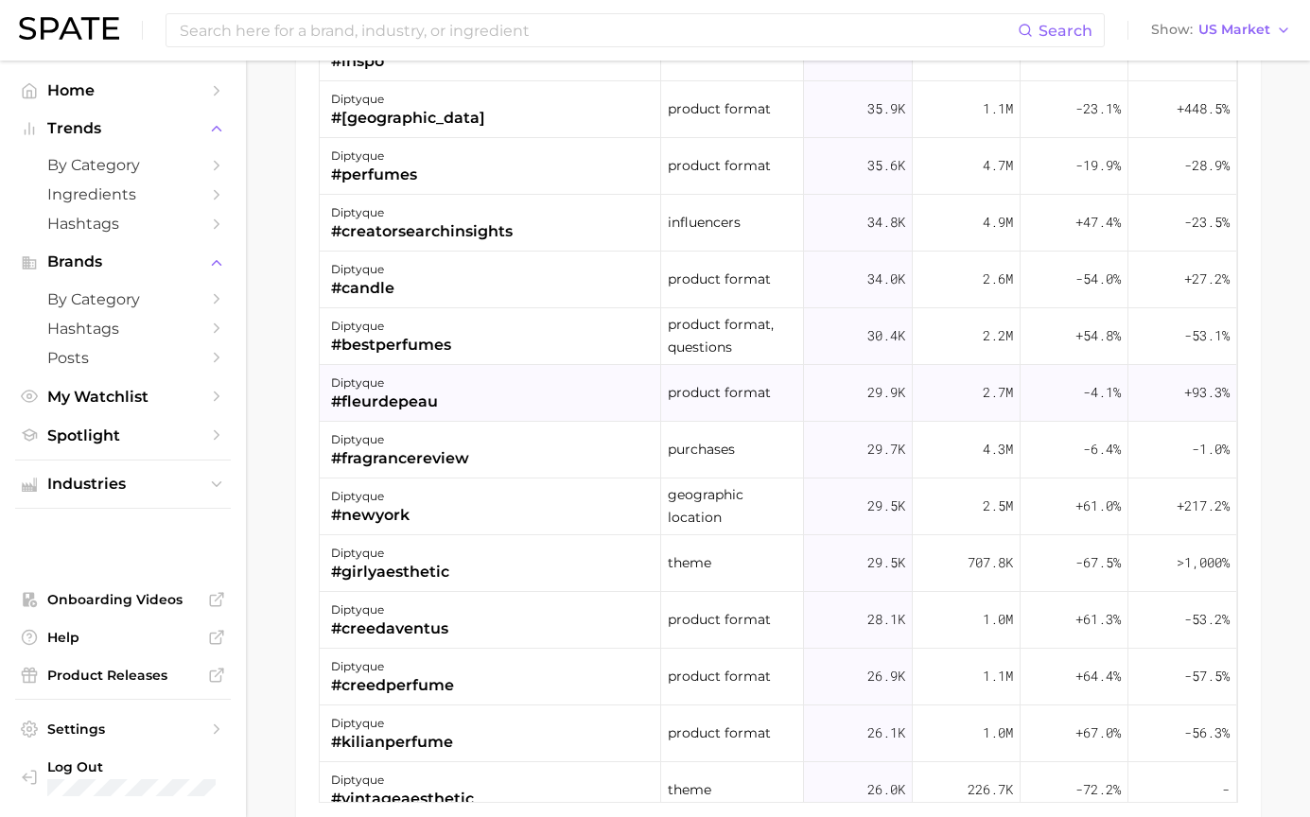
click at [561, 412] on div "diptyque #fleurdepeau" at bounding box center [491, 393] width 342 height 57
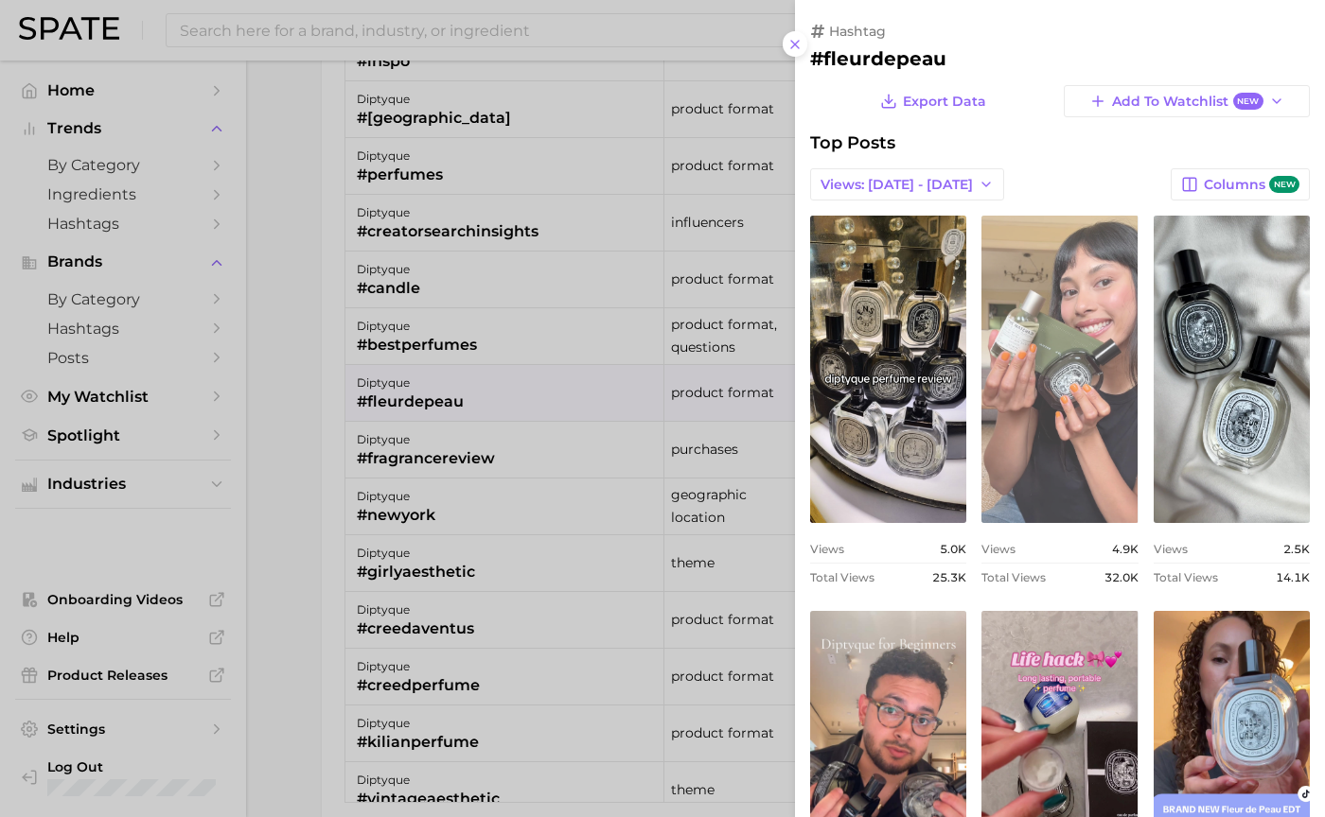
scroll to position [0, 0]
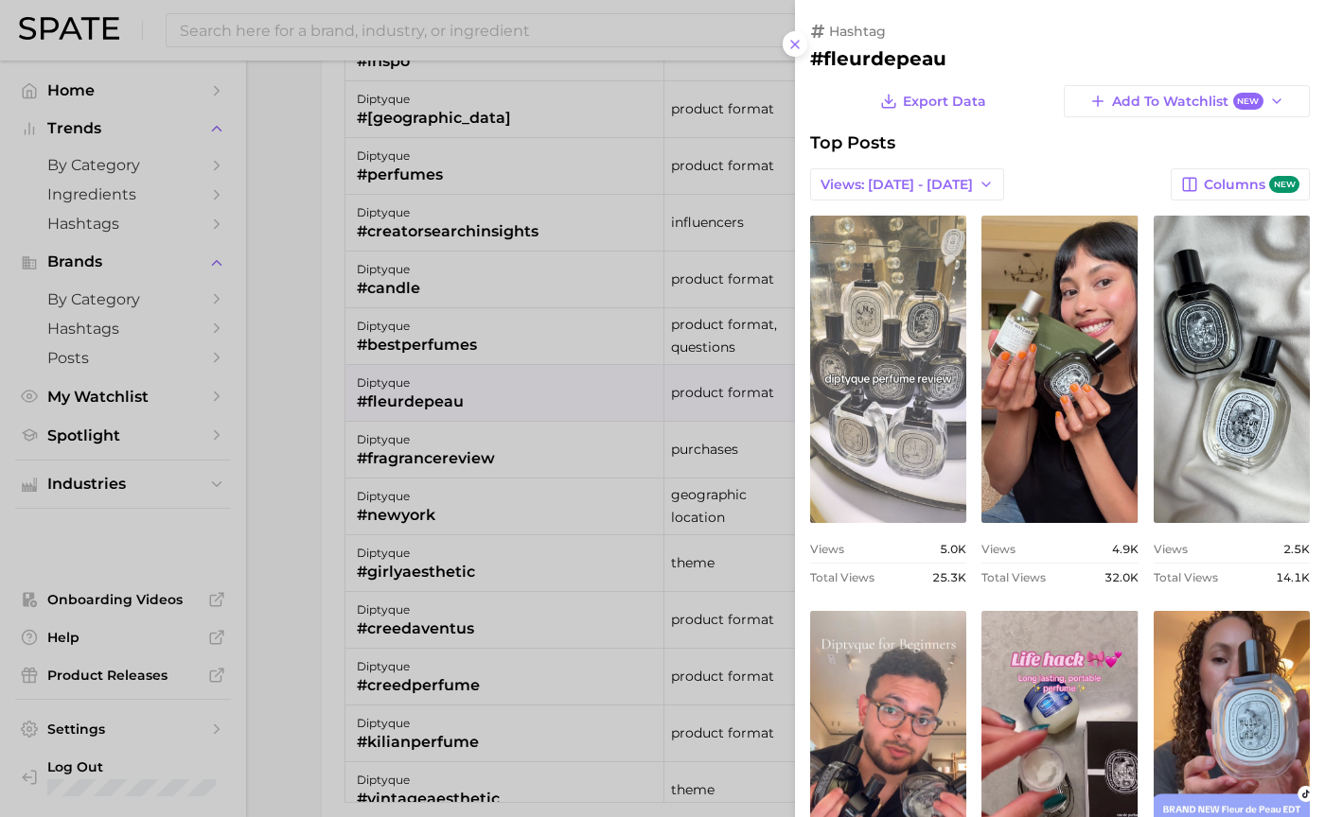
click at [920, 410] on link "view post on TikTok" at bounding box center [888, 369] width 156 height 307
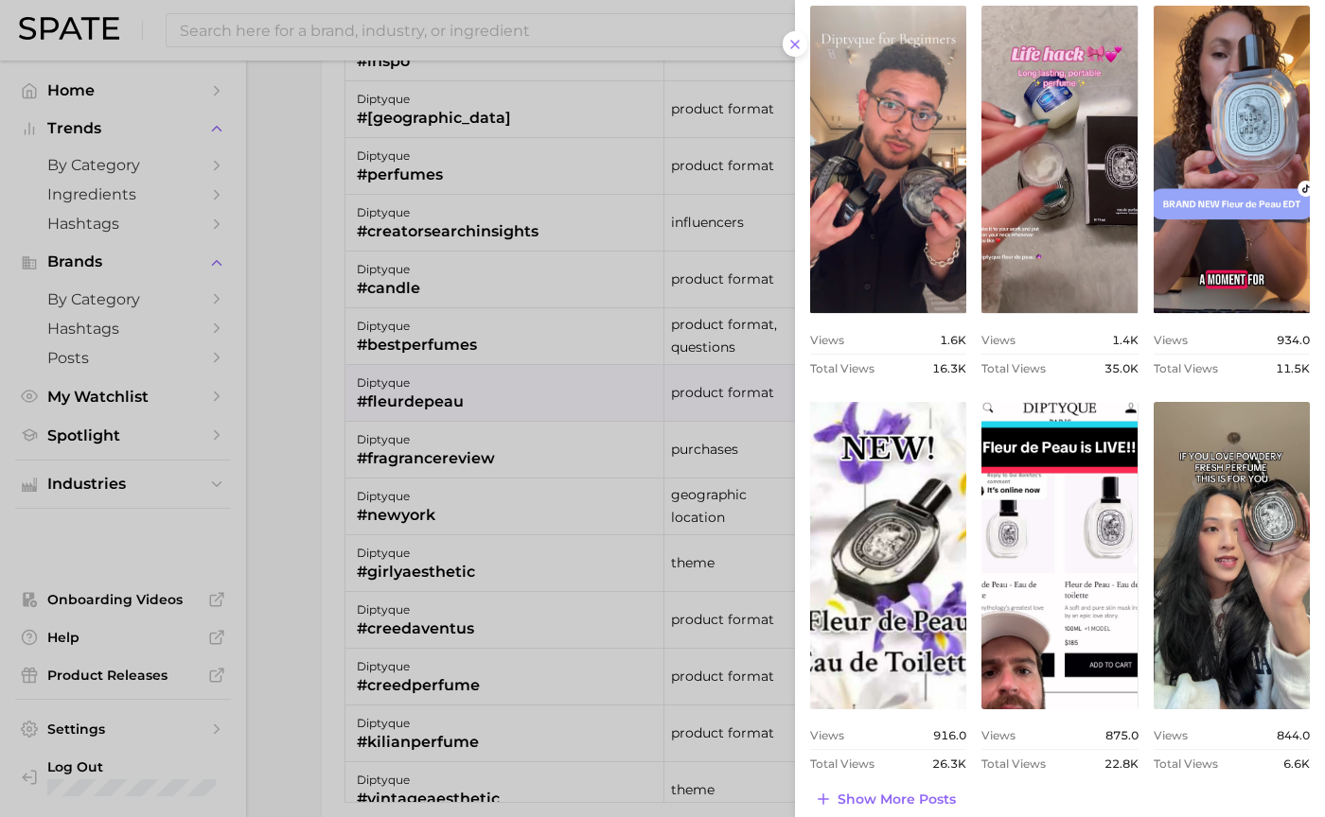
scroll to position [623, 0]
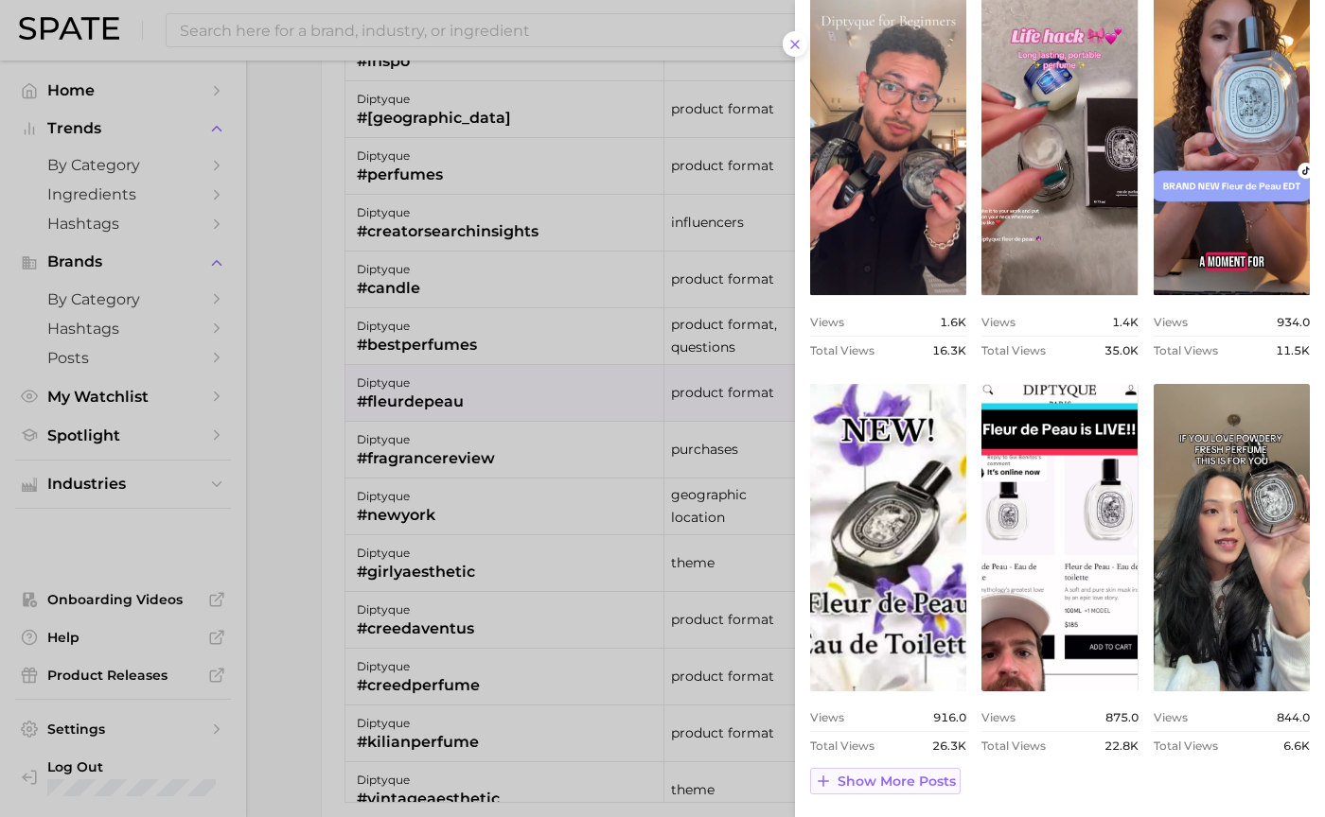
click at [859, 780] on span "Show more posts" at bounding box center [896, 782] width 118 height 16
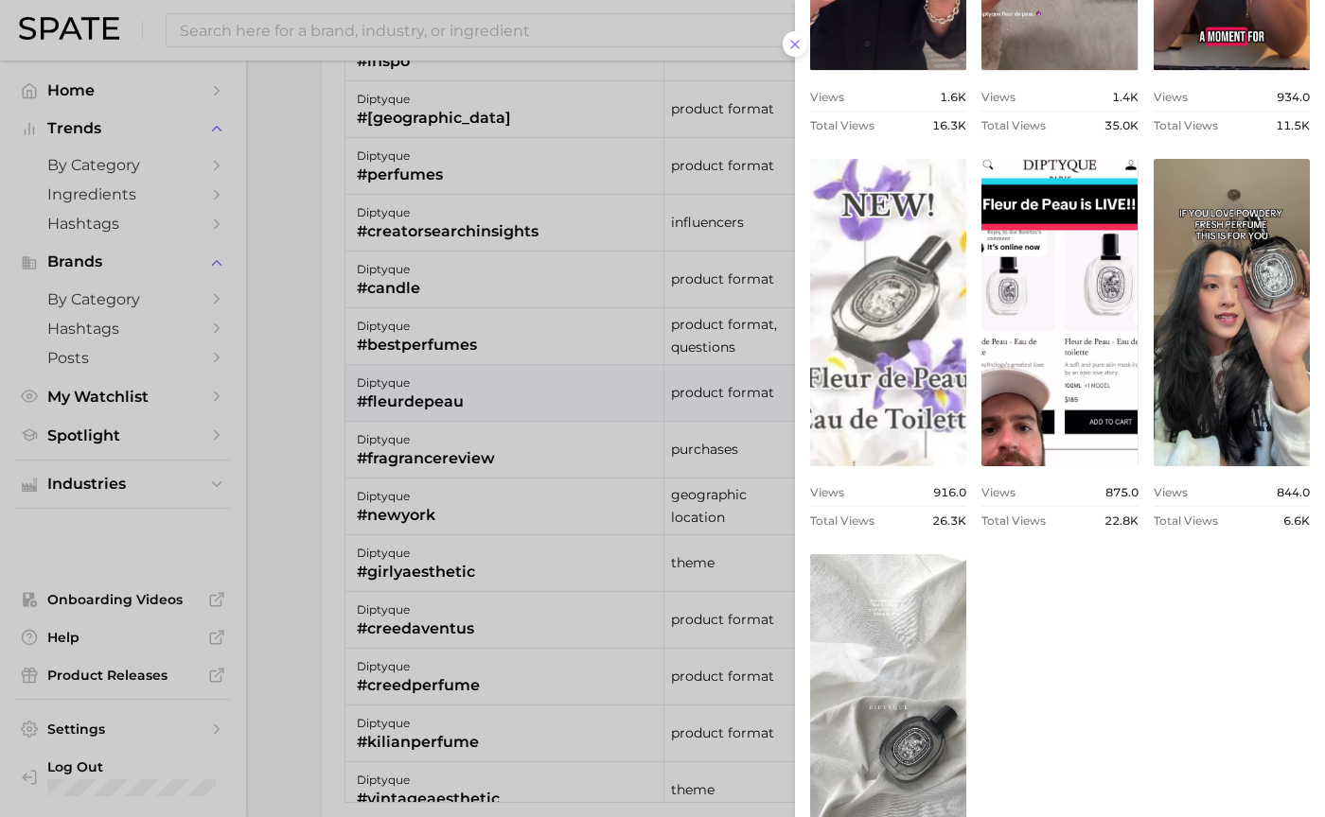
scroll to position [1019, 0]
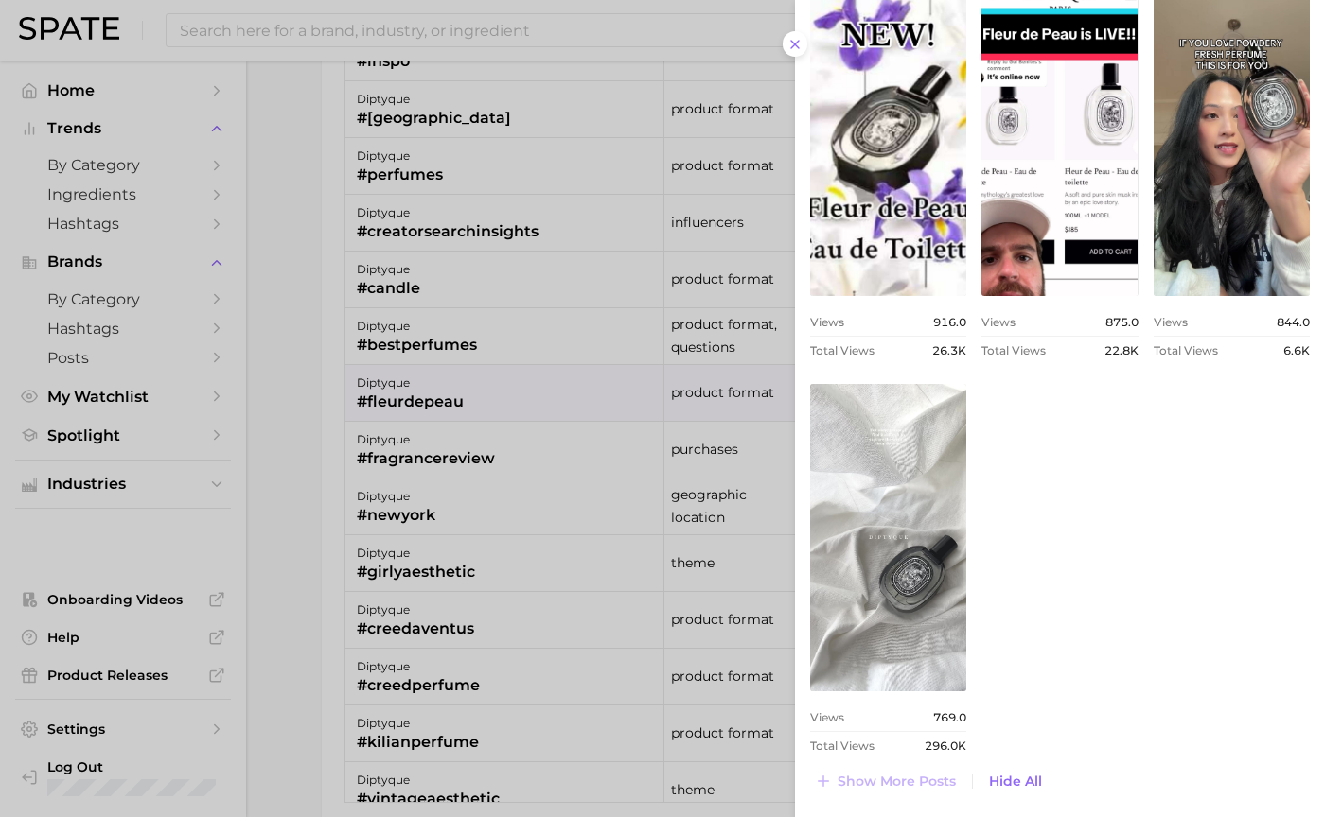
click at [565, 631] on div at bounding box center [662, 408] width 1325 height 817
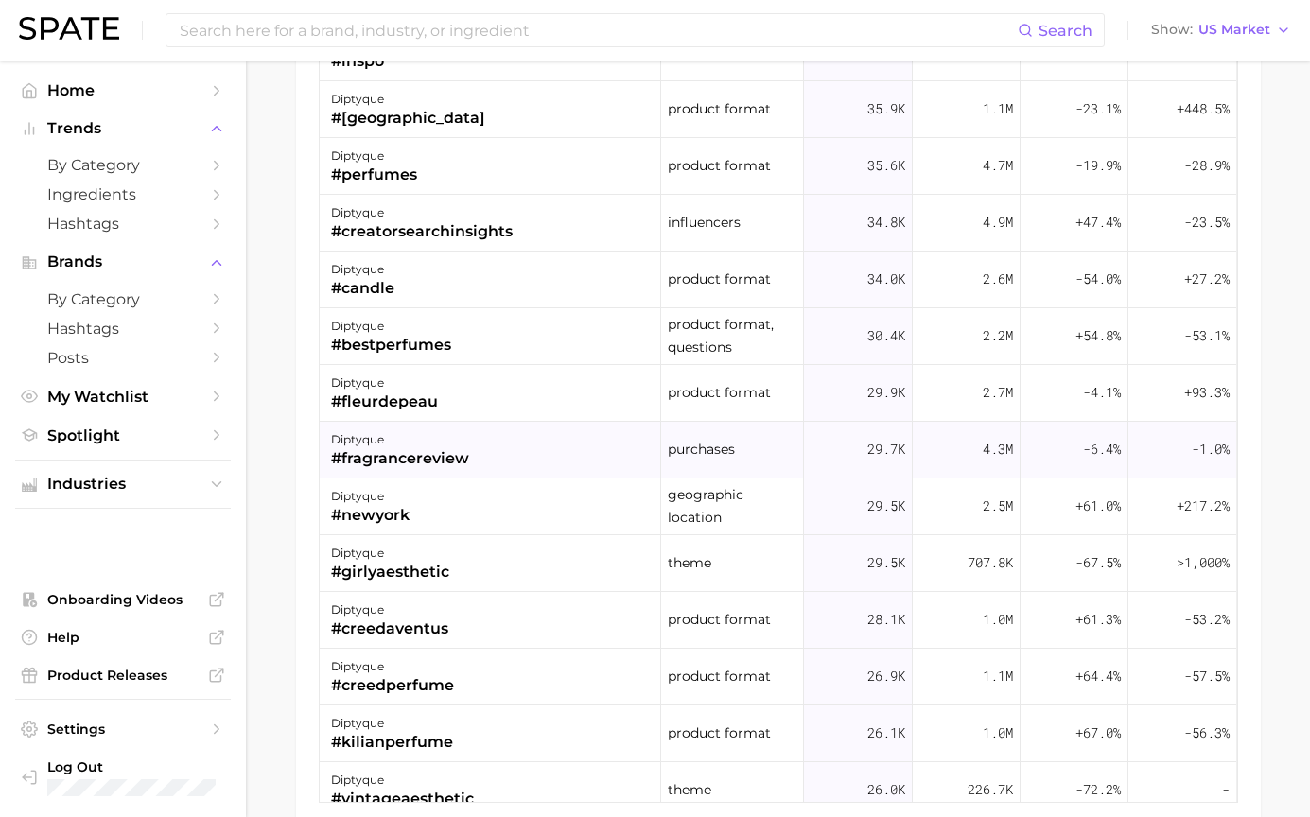
click at [533, 442] on div "diptyque #fragrancereview" at bounding box center [491, 450] width 342 height 57
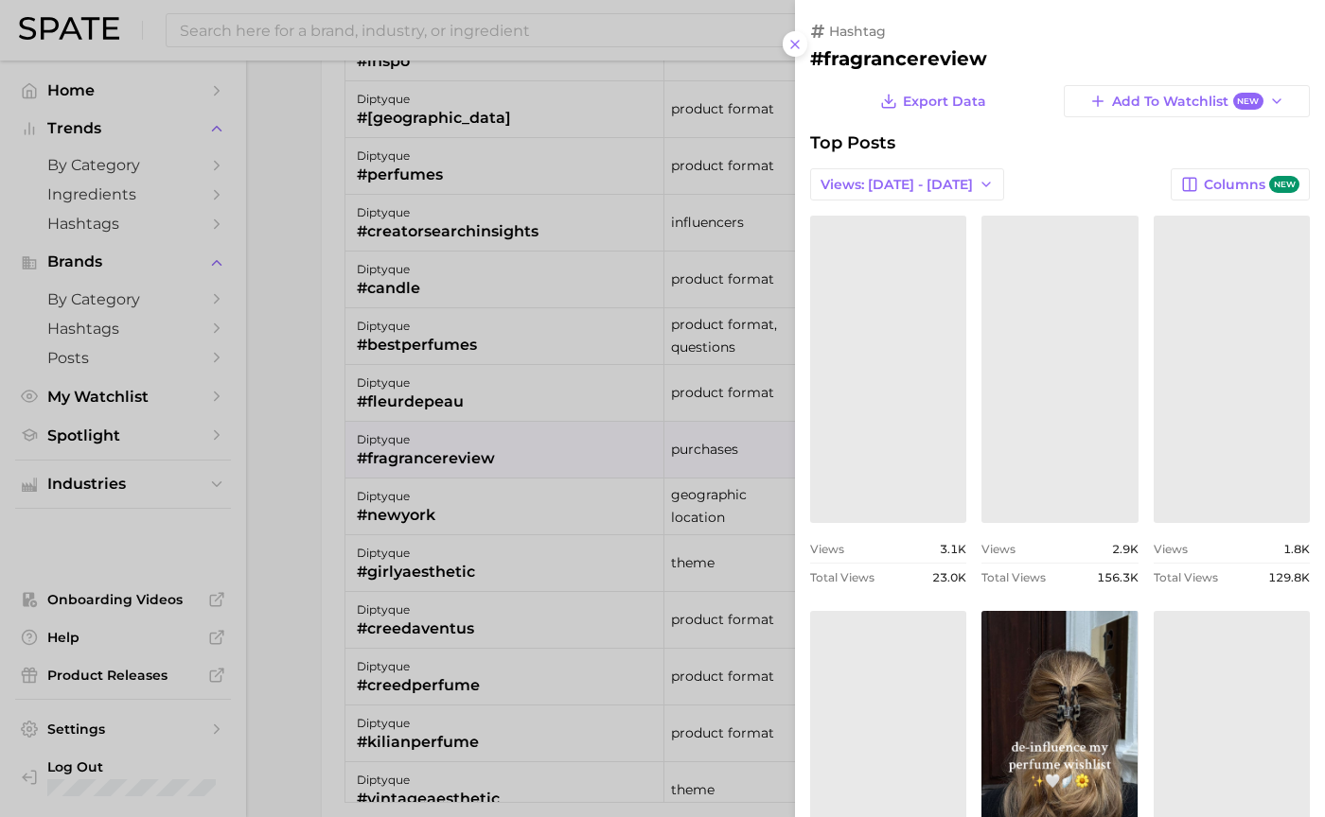
scroll to position [0, 0]
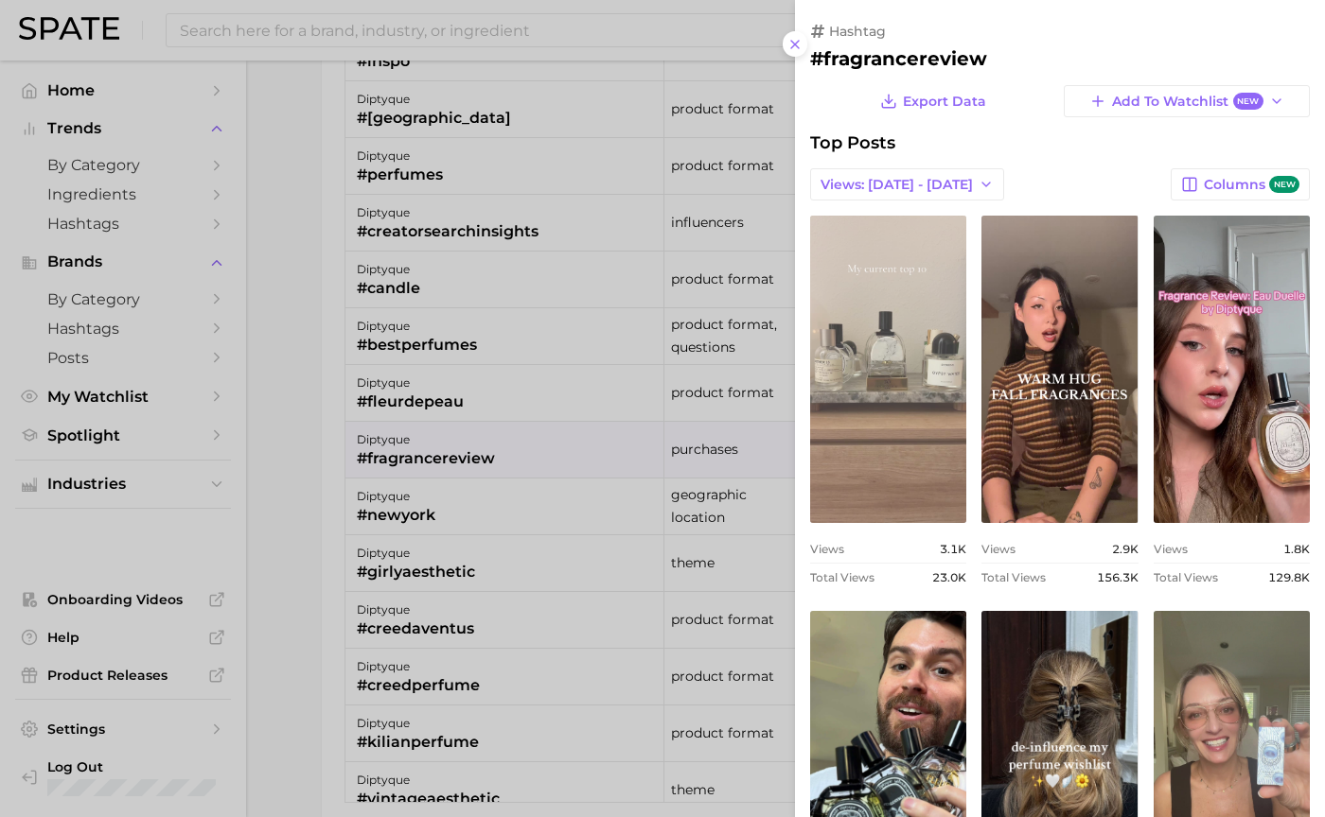
click at [888, 424] on link "view post on TikTok" at bounding box center [888, 369] width 156 height 307
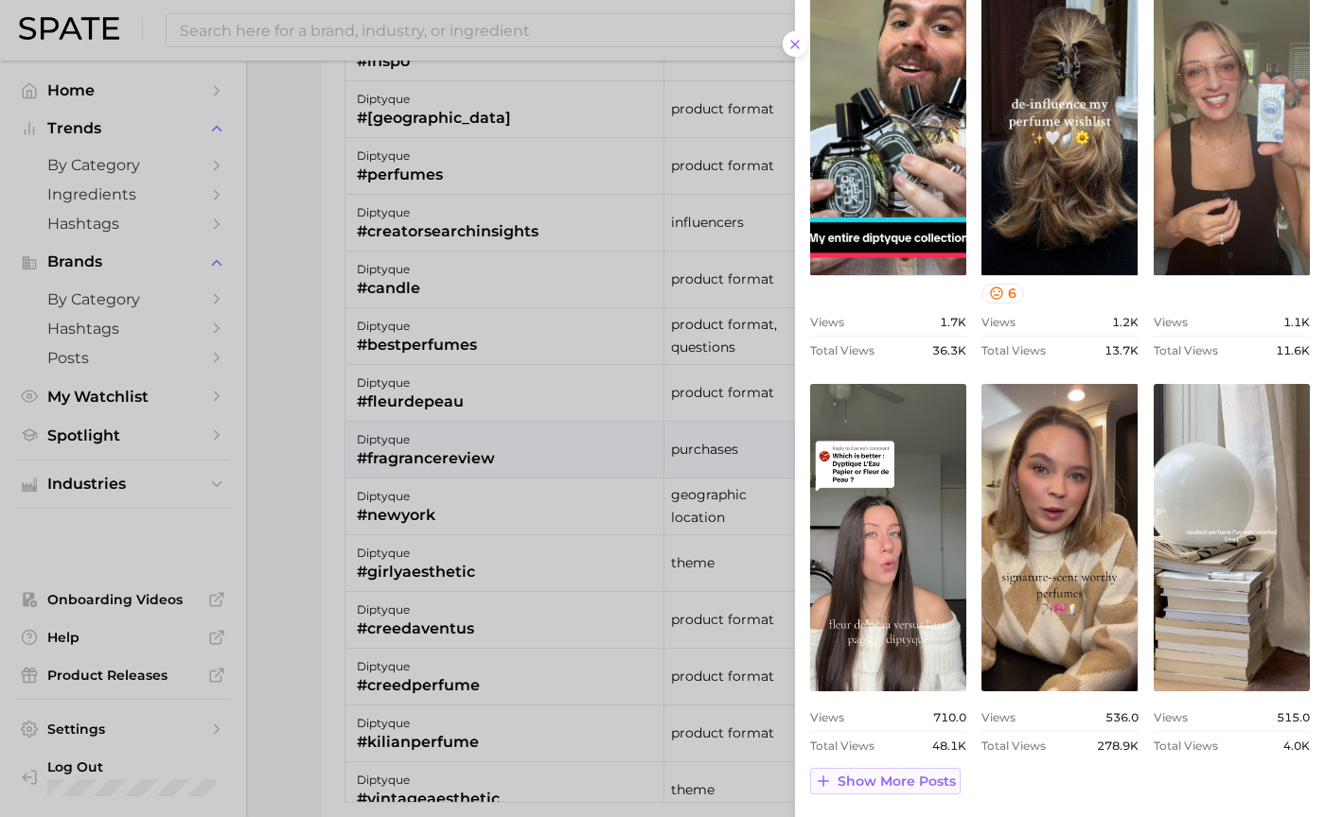
click at [906, 768] on button "Show more posts" at bounding box center [885, 781] width 150 height 26
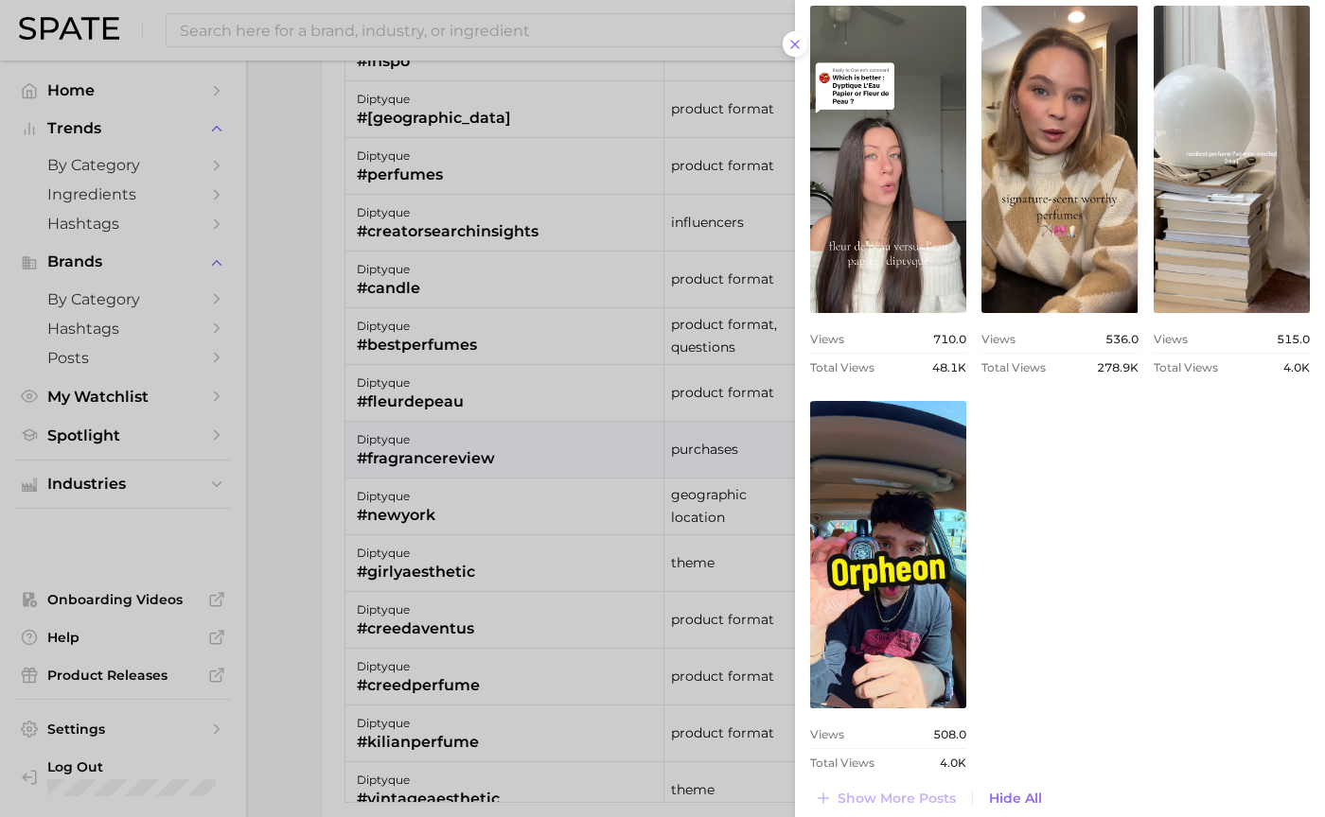
click at [767, 560] on div at bounding box center [662, 408] width 1325 height 817
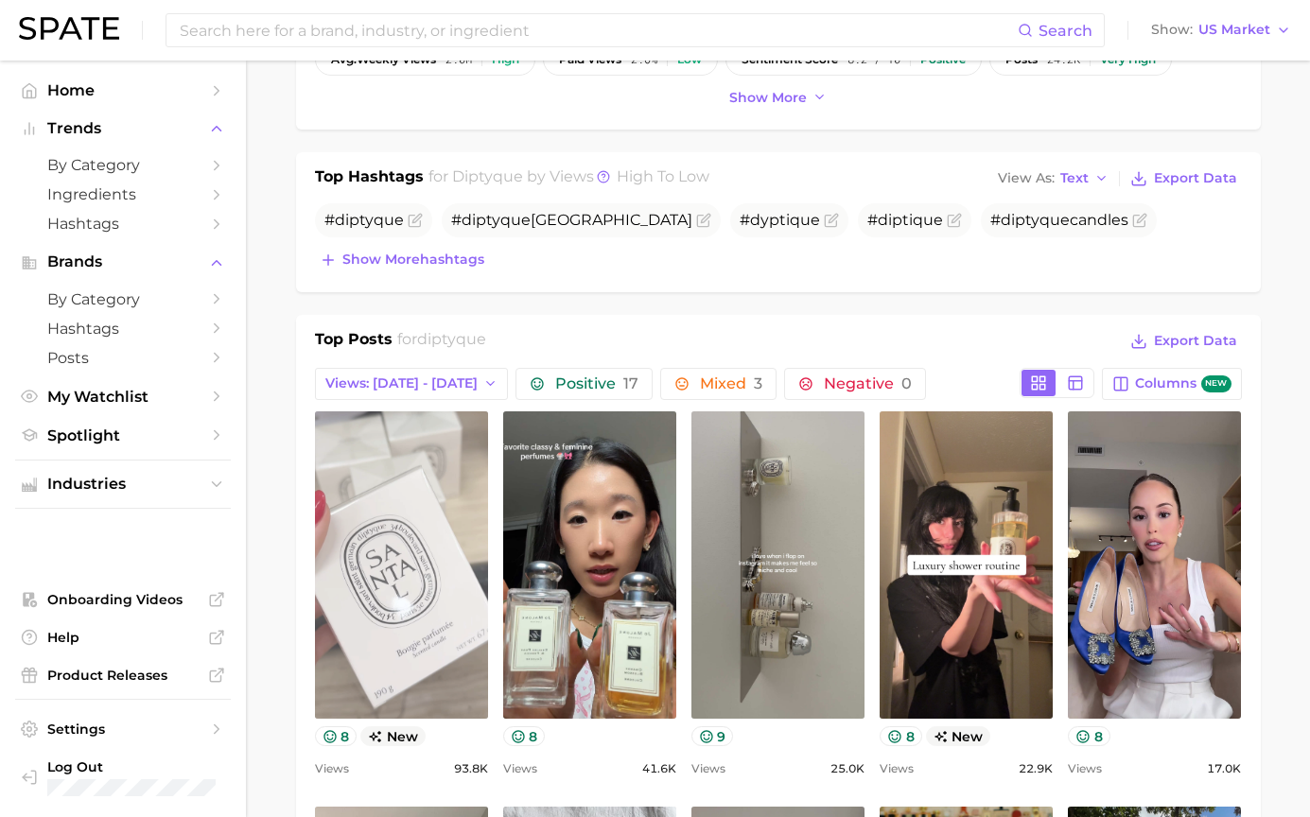
click at [414, 608] on link "view post on TikTok" at bounding box center [401, 565] width 173 height 307
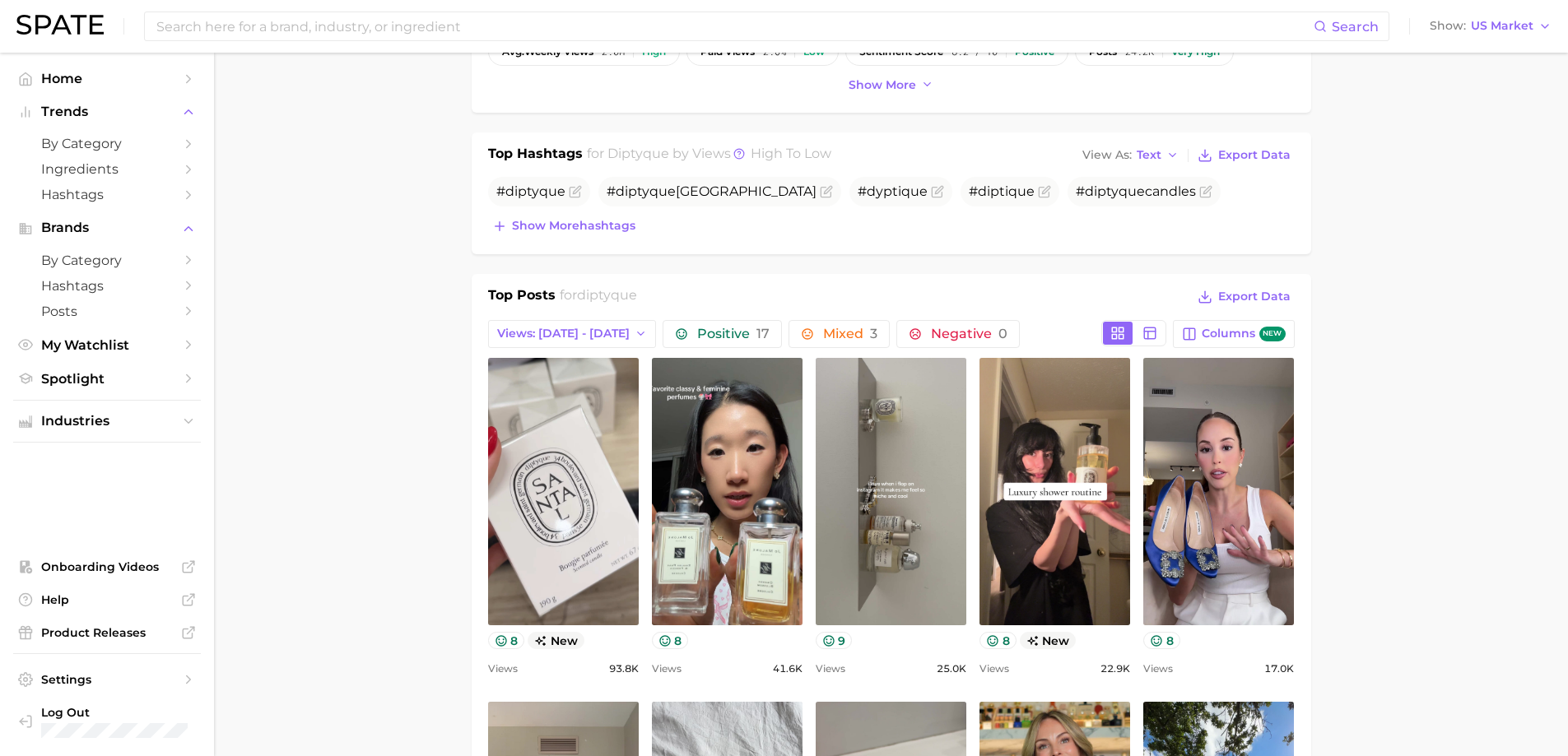
click at [207, 479] on nav "Home Trends by Category Ingredients Hashtags Brands by Category Hashtags Posts …" at bounding box center [107, 405] width 214 height 704
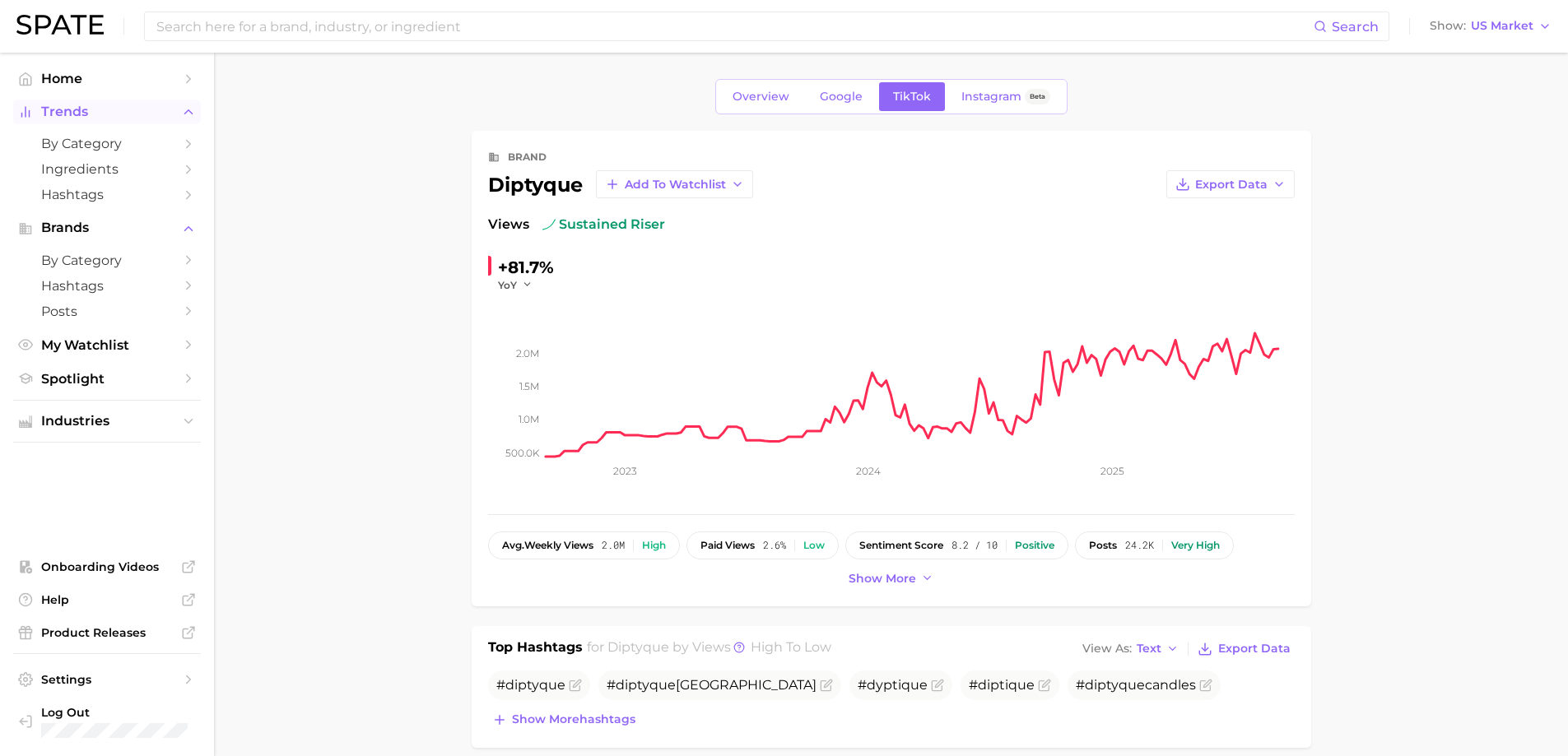
click at [185, 106] on icon "Sidebar" at bounding box center [188, 111] width 15 height 15
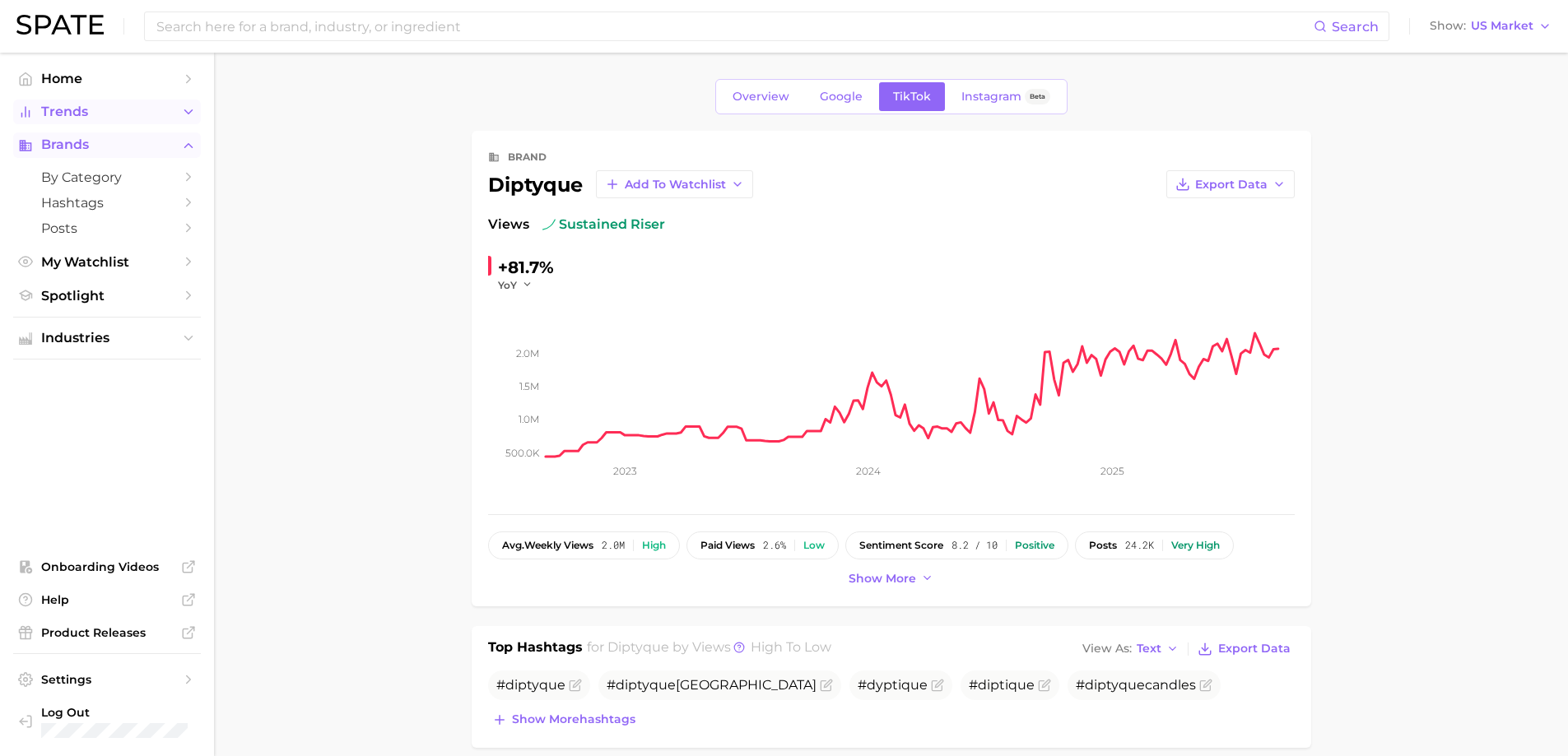
click at [184, 151] on icon "Sidebar" at bounding box center [188, 145] width 15 height 15
click at [962, 96] on span "Instagram" at bounding box center [991, 97] width 60 height 14
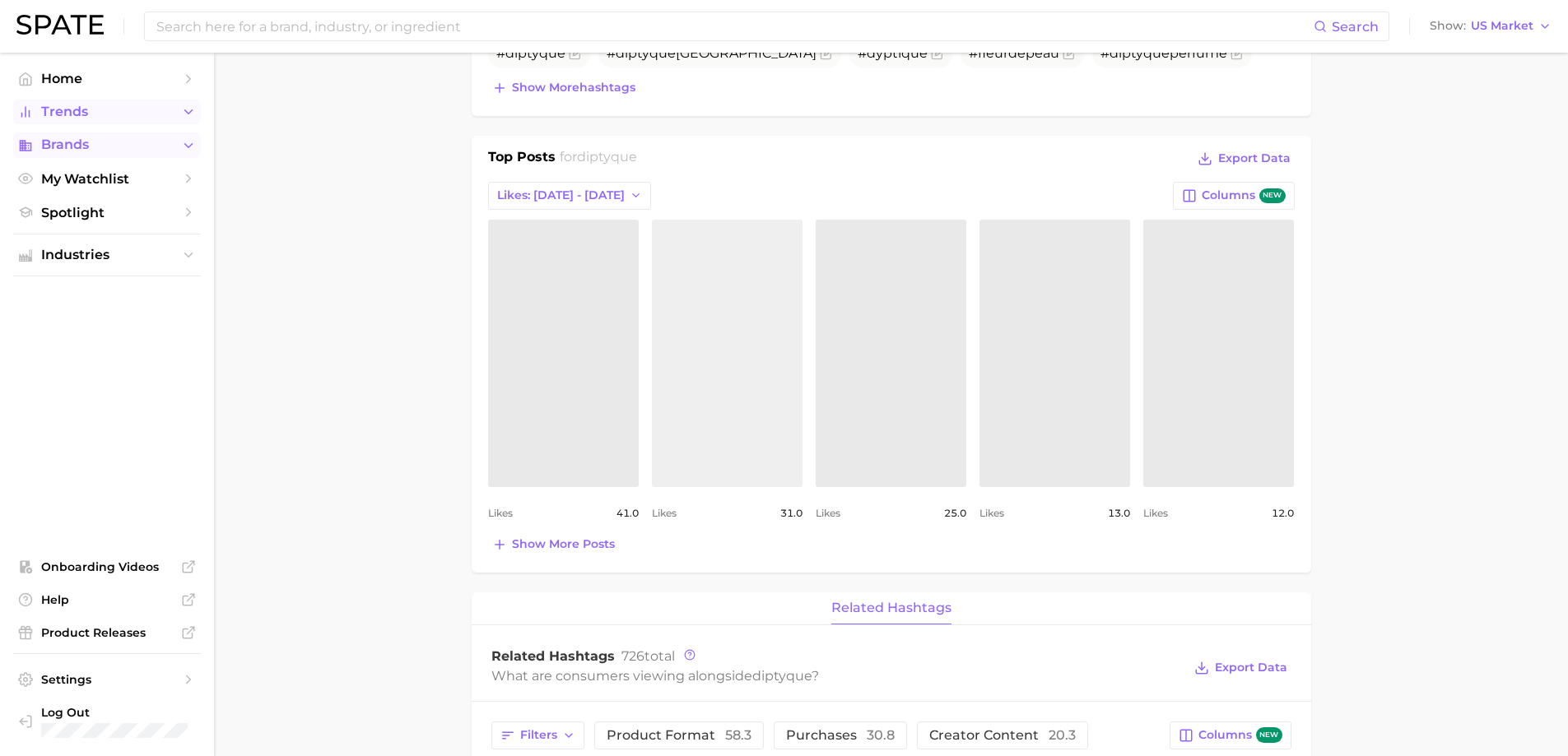
scroll to position [659, 0]
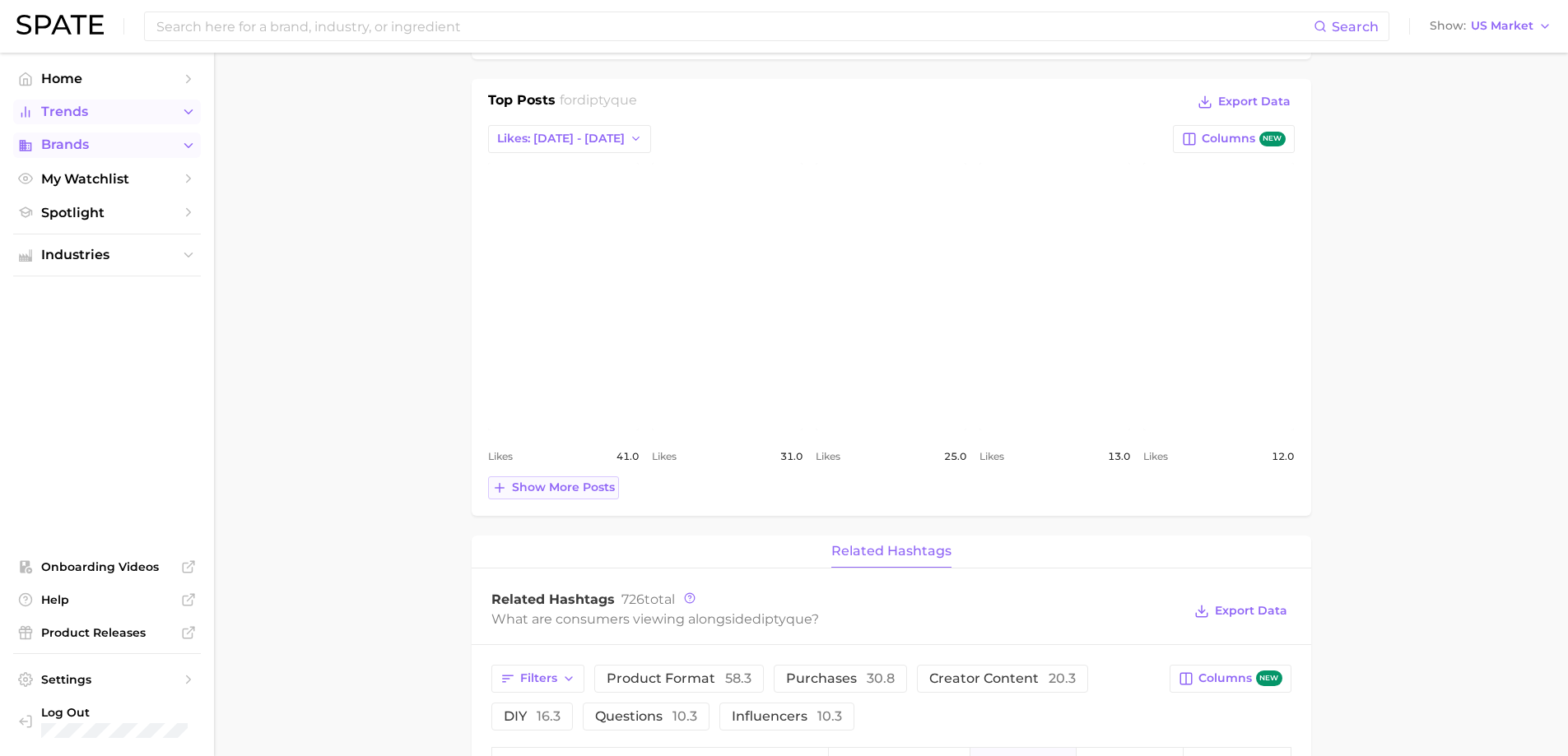
click at [551, 495] on span "Show more posts" at bounding box center [563, 488] width 103 height 14
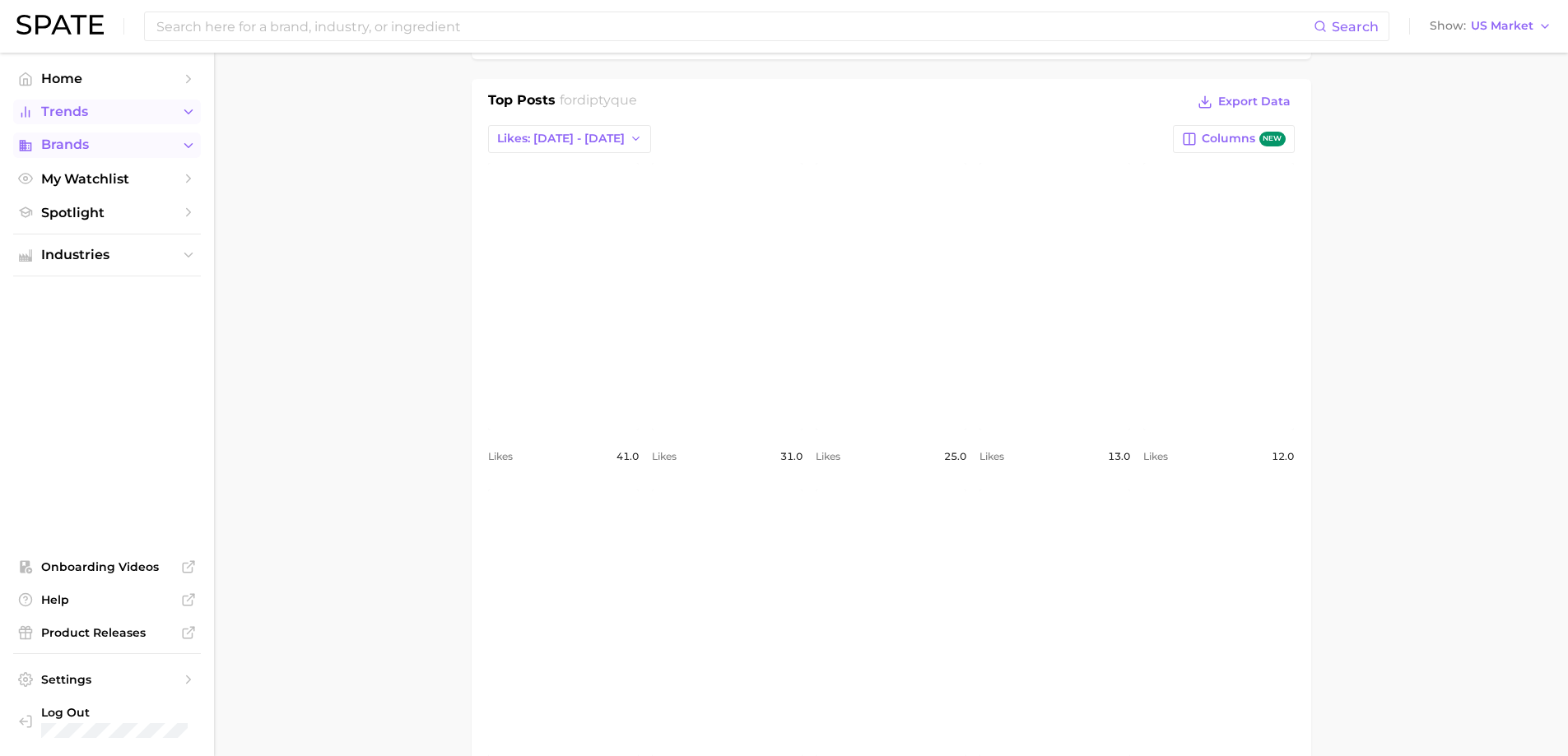
click at [680, 267] on link "view post on Instagram" at bounding box center [727, 296] width 151 height 267
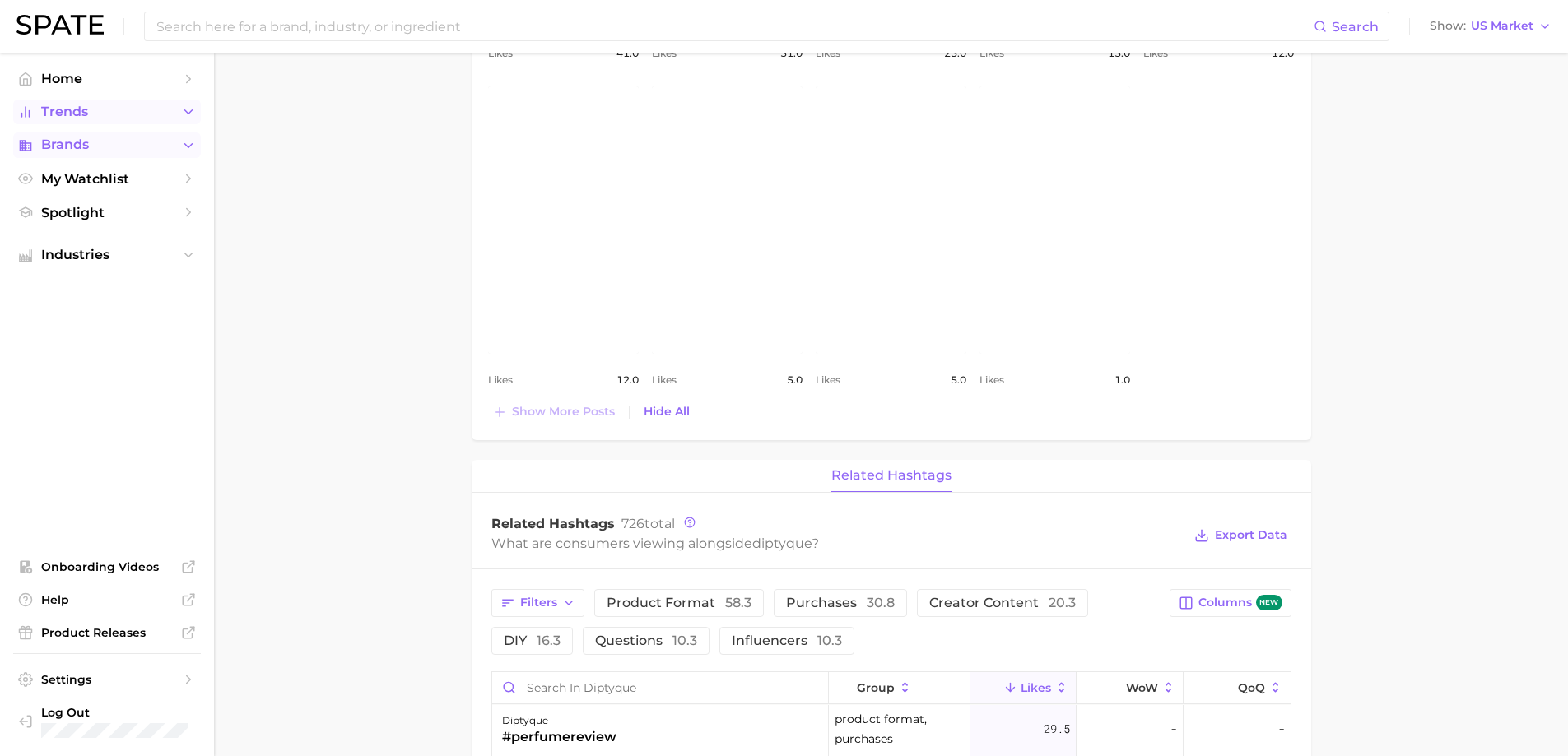
scroll to position [1070, 0]
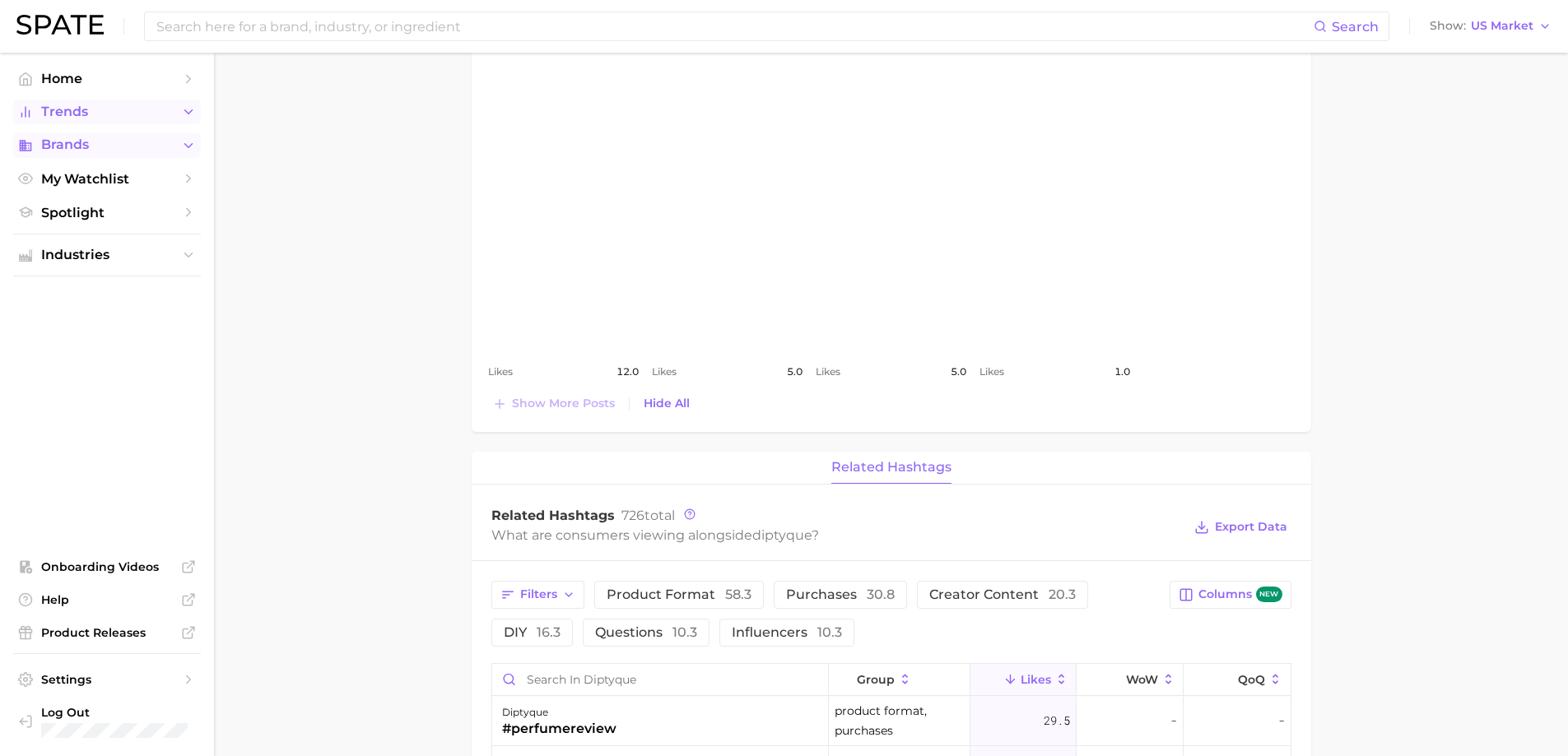
click at [1096, 197] on link "view post on Instagram" at bounding box center [1055, 211] width 151 height 267
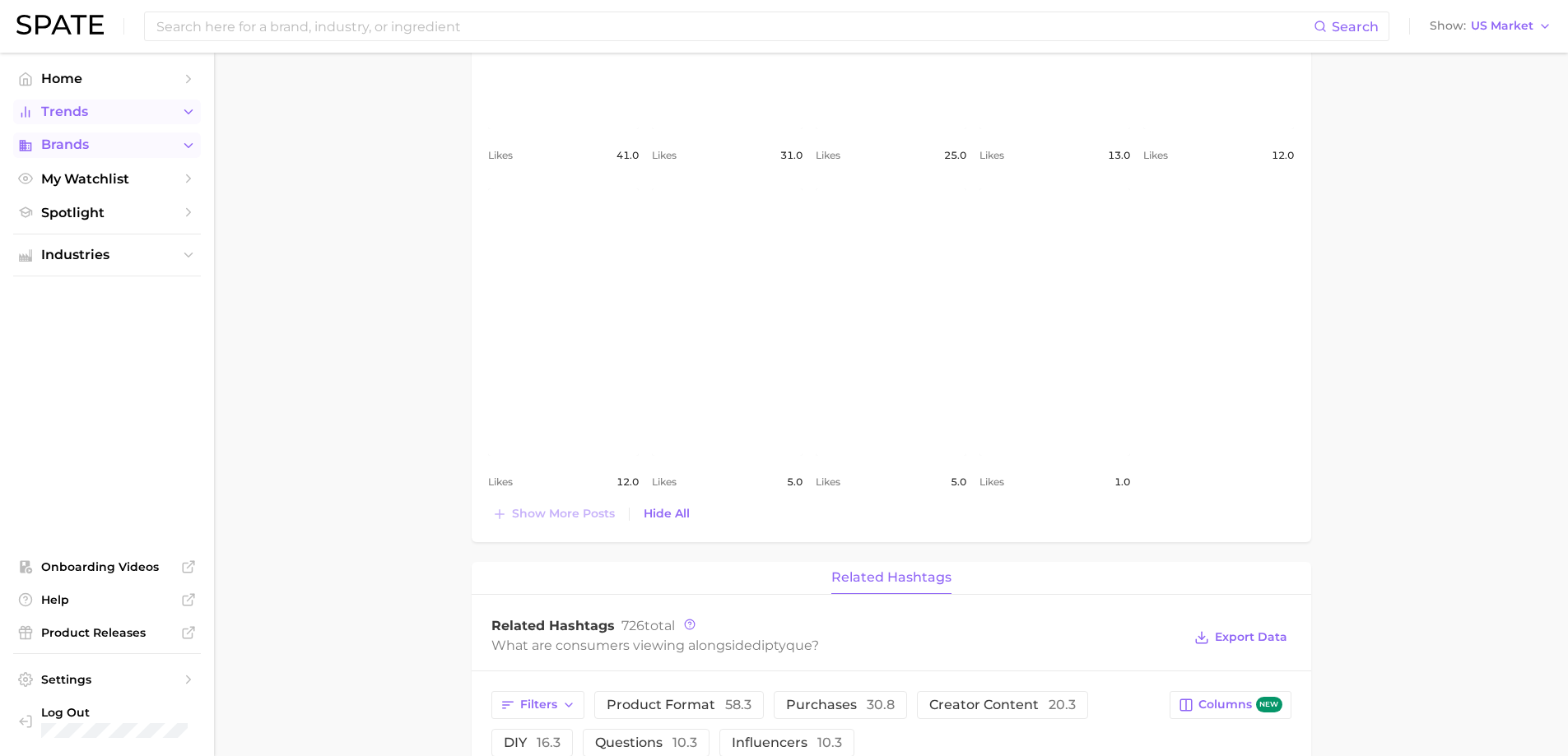
scroll to position [1153, 0]
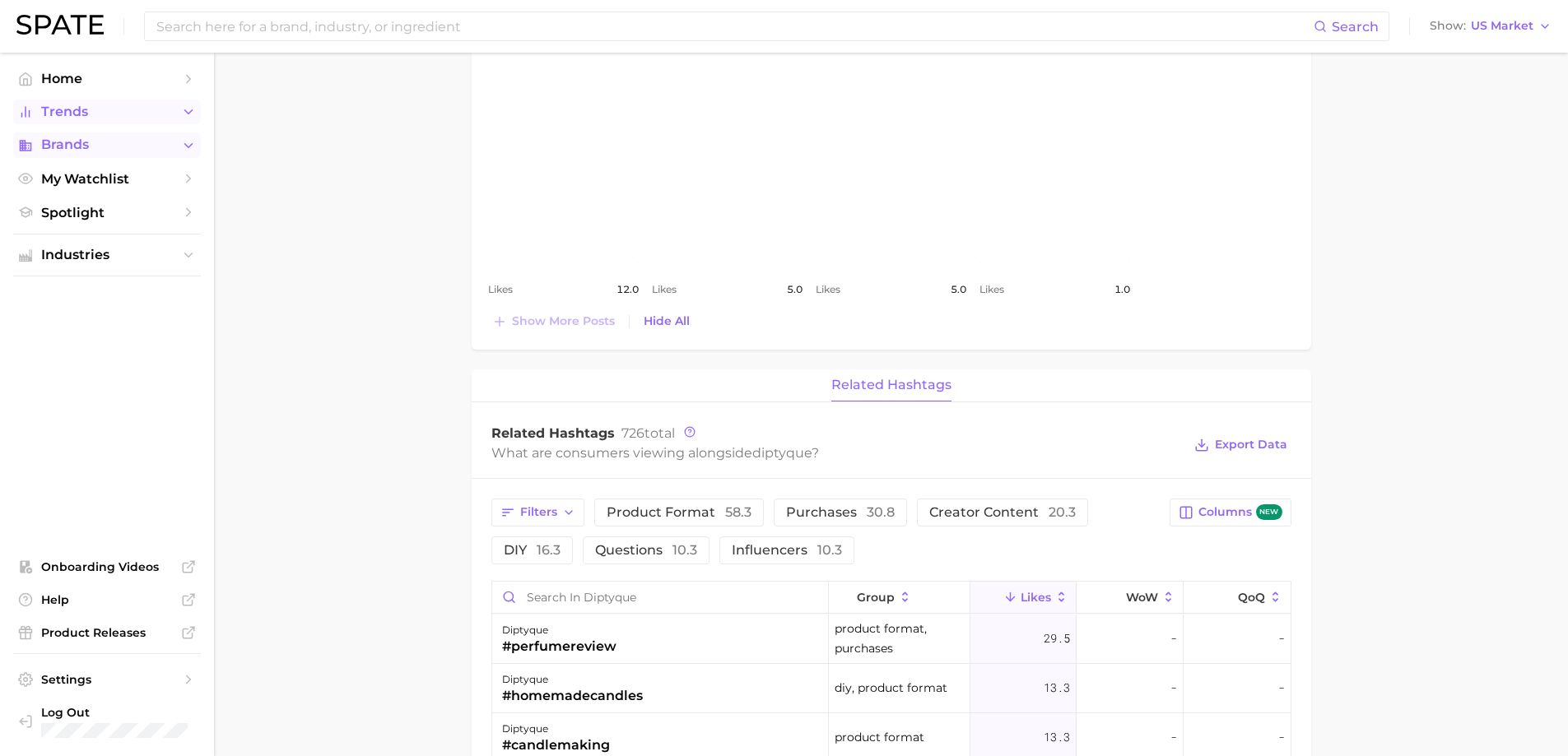
click at [764, 121] on link "view post on Instagram" at bounding box center [727, 129] width 151 height 267
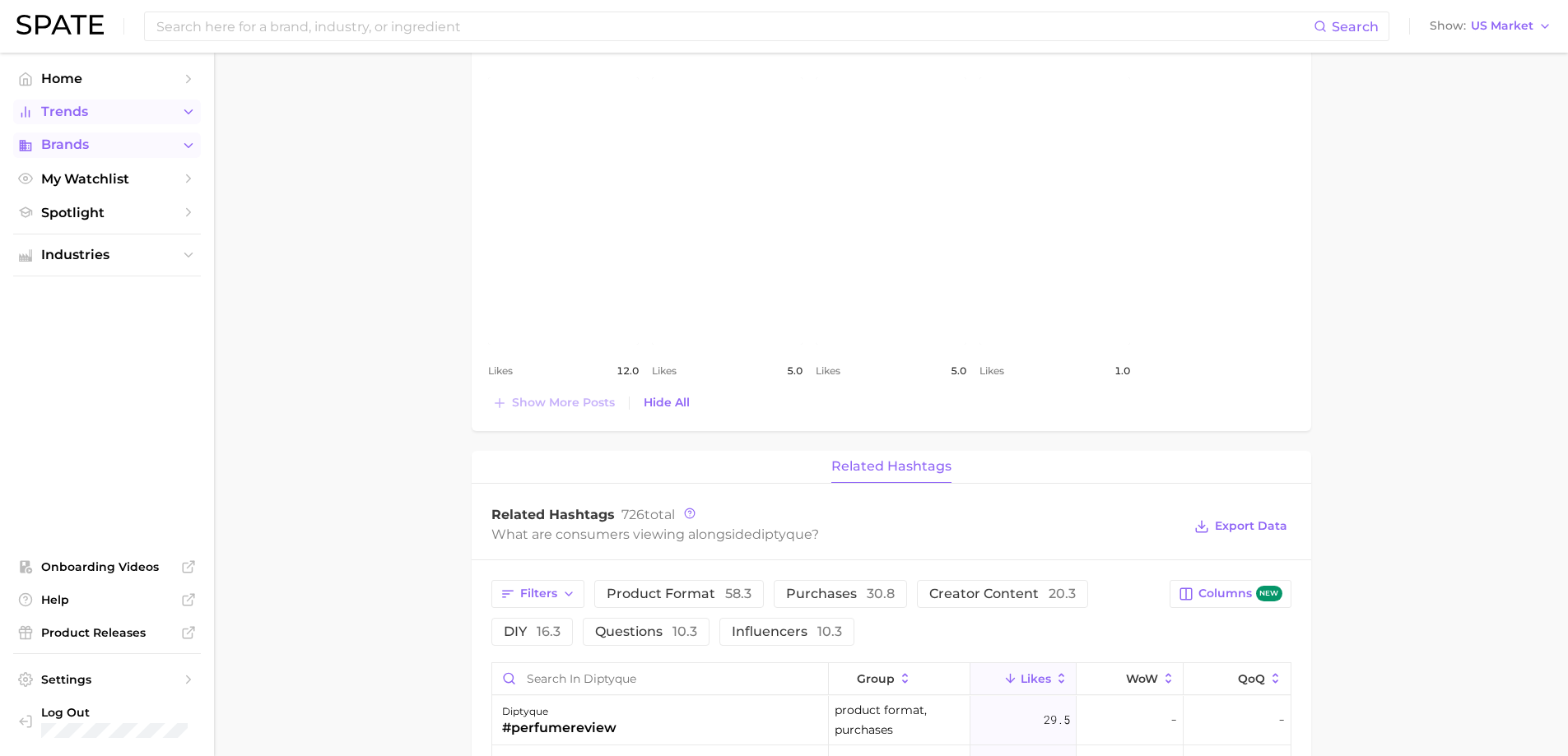
scroll to position [1070, 0]
click at [1027, 283] on link "view post on Instagram" at bounding box center [1055, 211] width 151 height 267
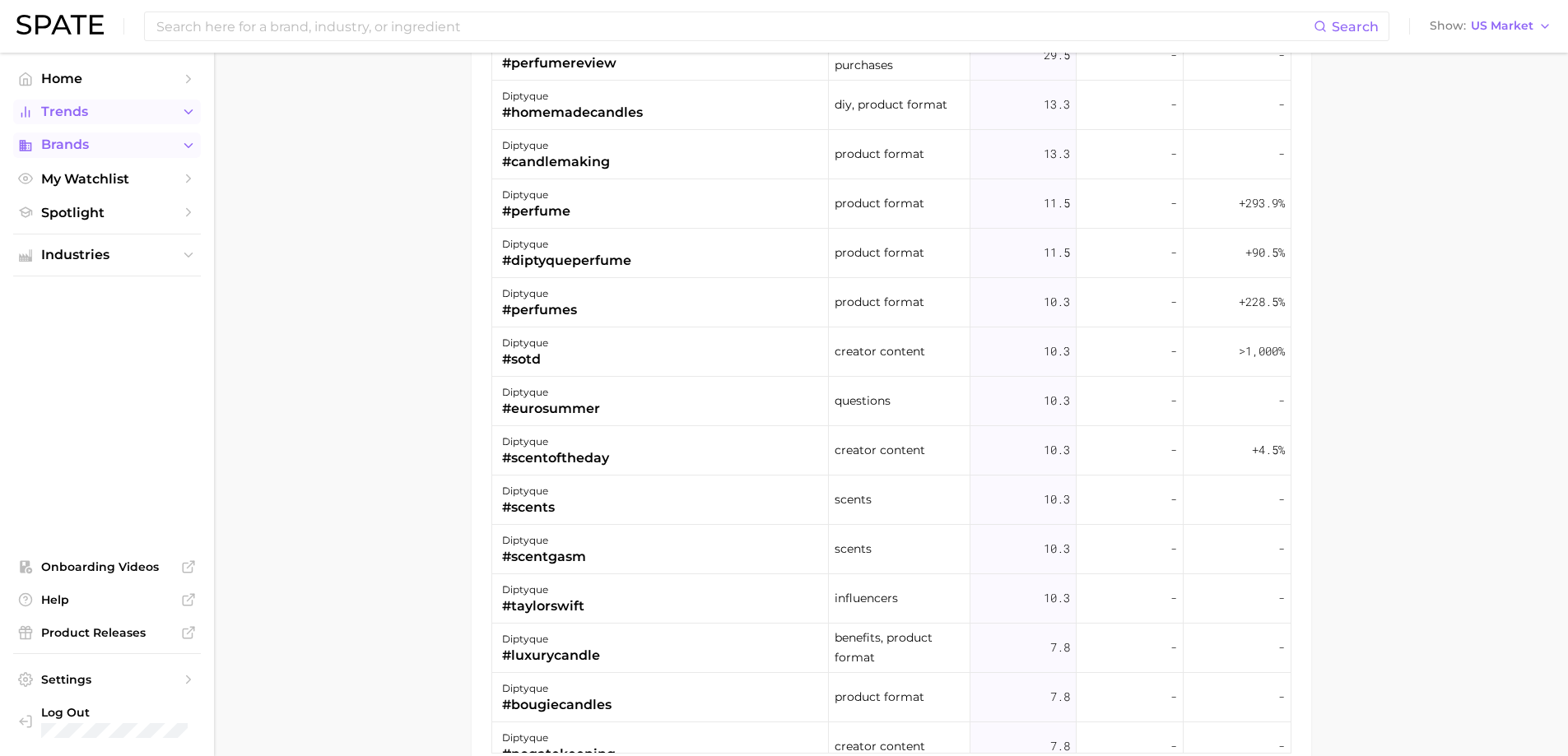
scroll to position [1836, 0]
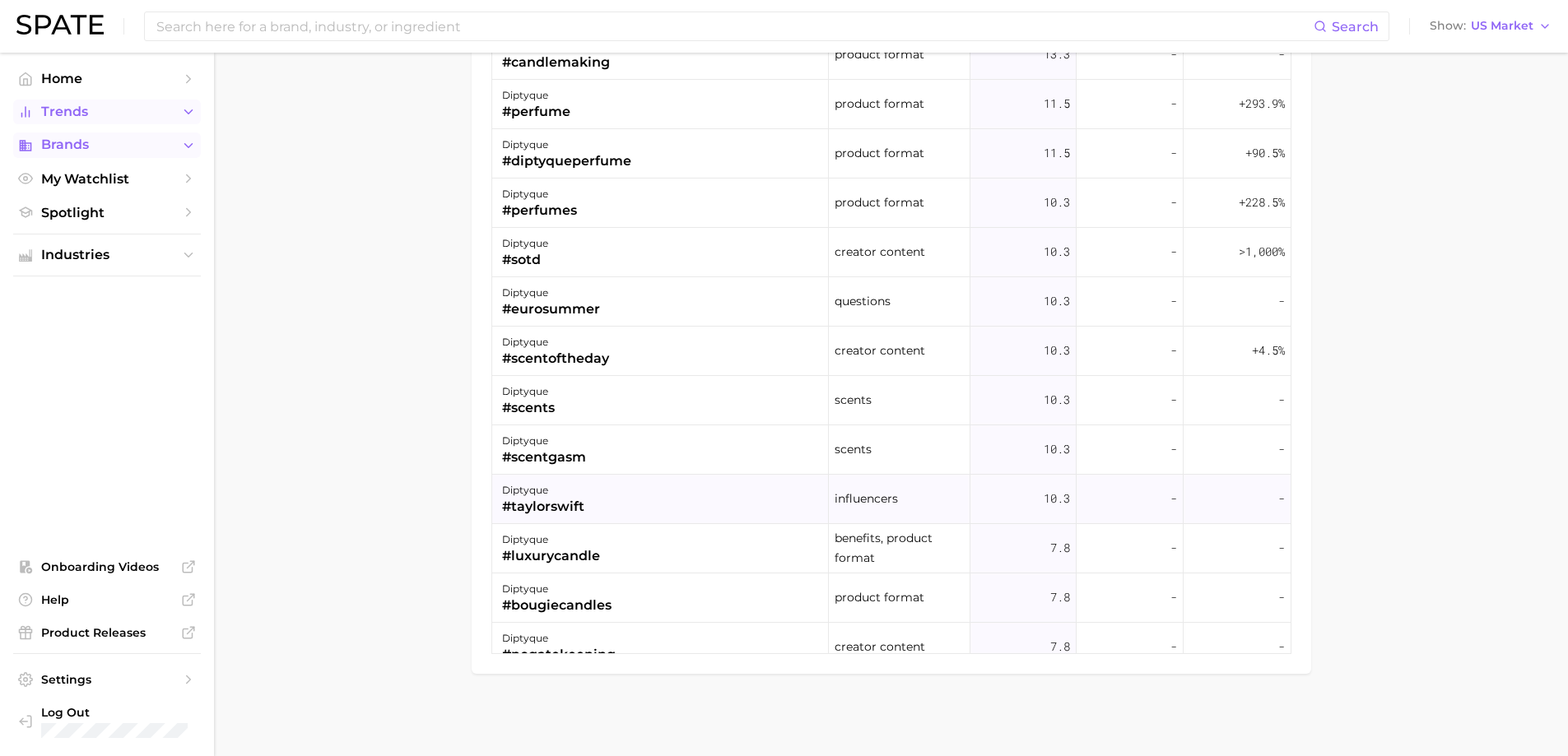
click at [626, 513] on div "diptyque #taylorswift" at bounding box center [661, 499] width 338 height 50
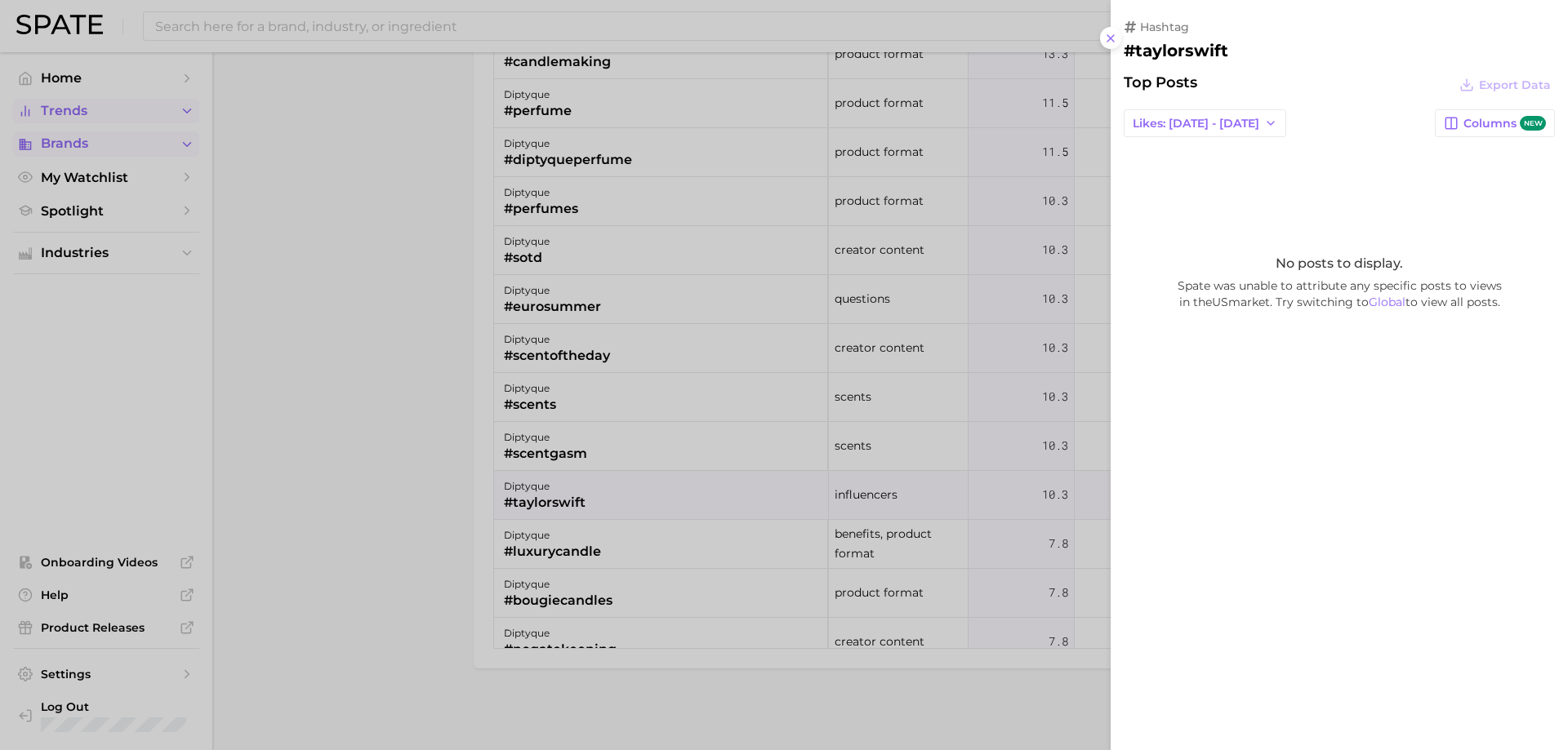
click at [731, 460] on div at bounding box center [784, 375] width 1568 height 750
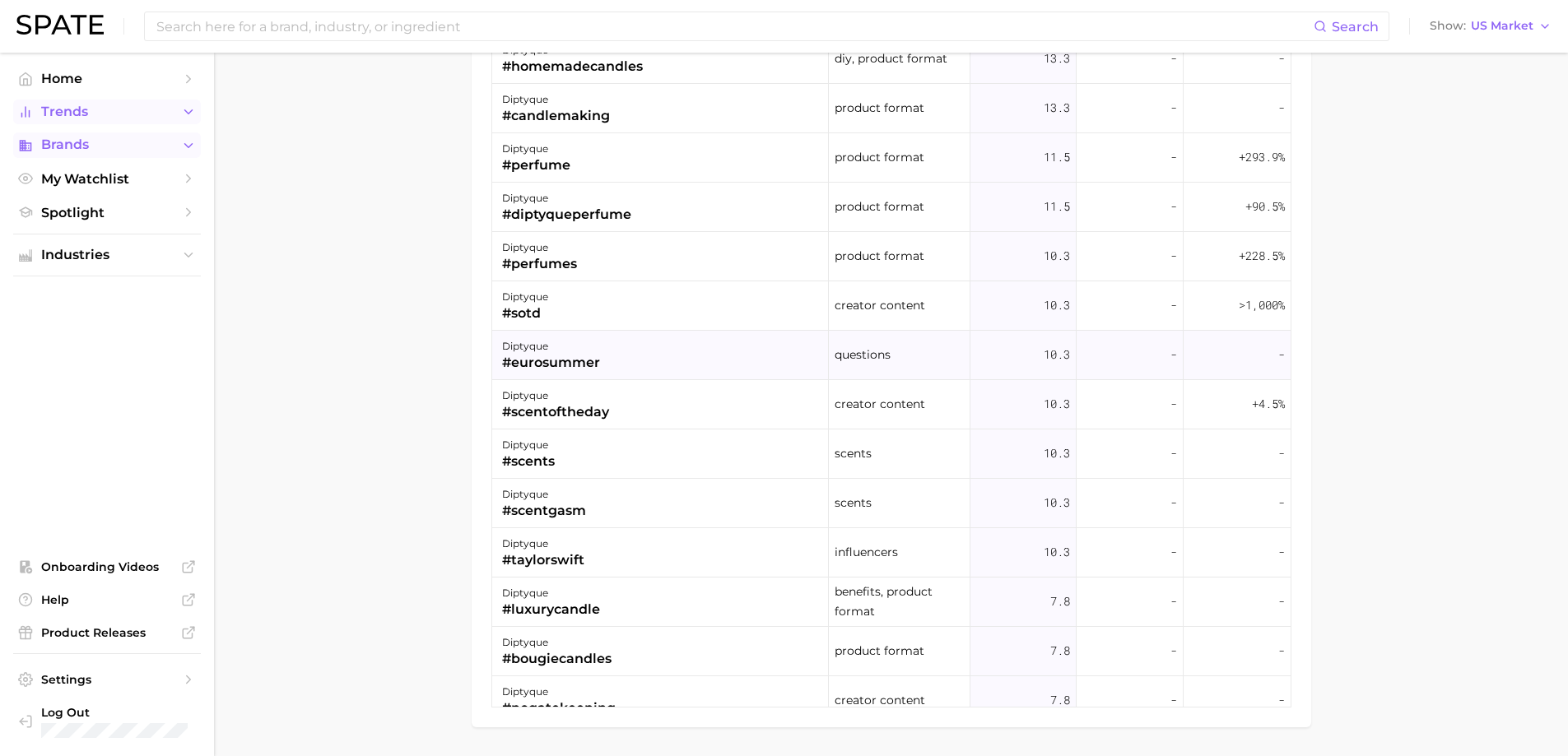
scroll to position [1753, 0]
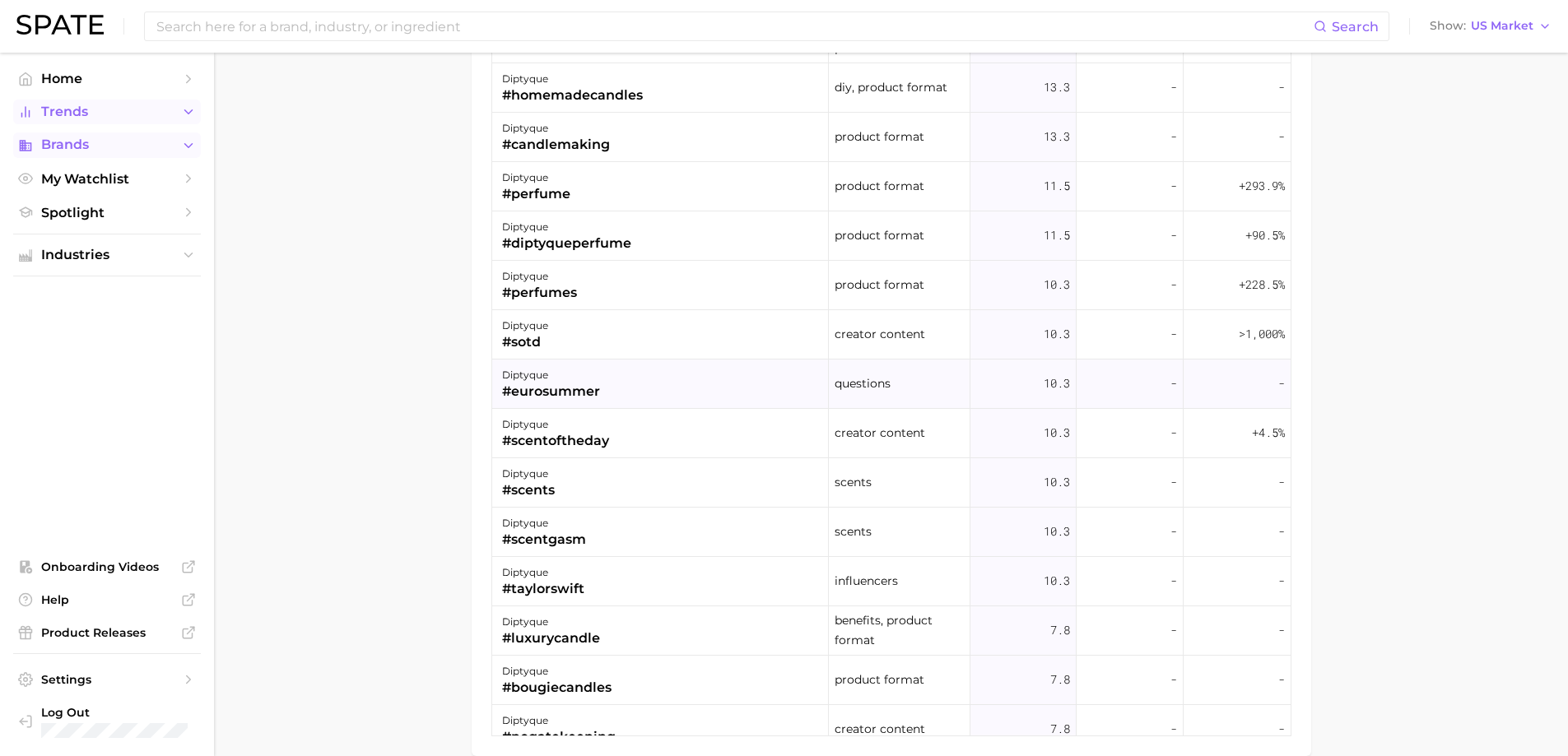
click at [633, 404] on div "diptyque #eurosummer" at bounding box center [661, 384] width 338 height 50
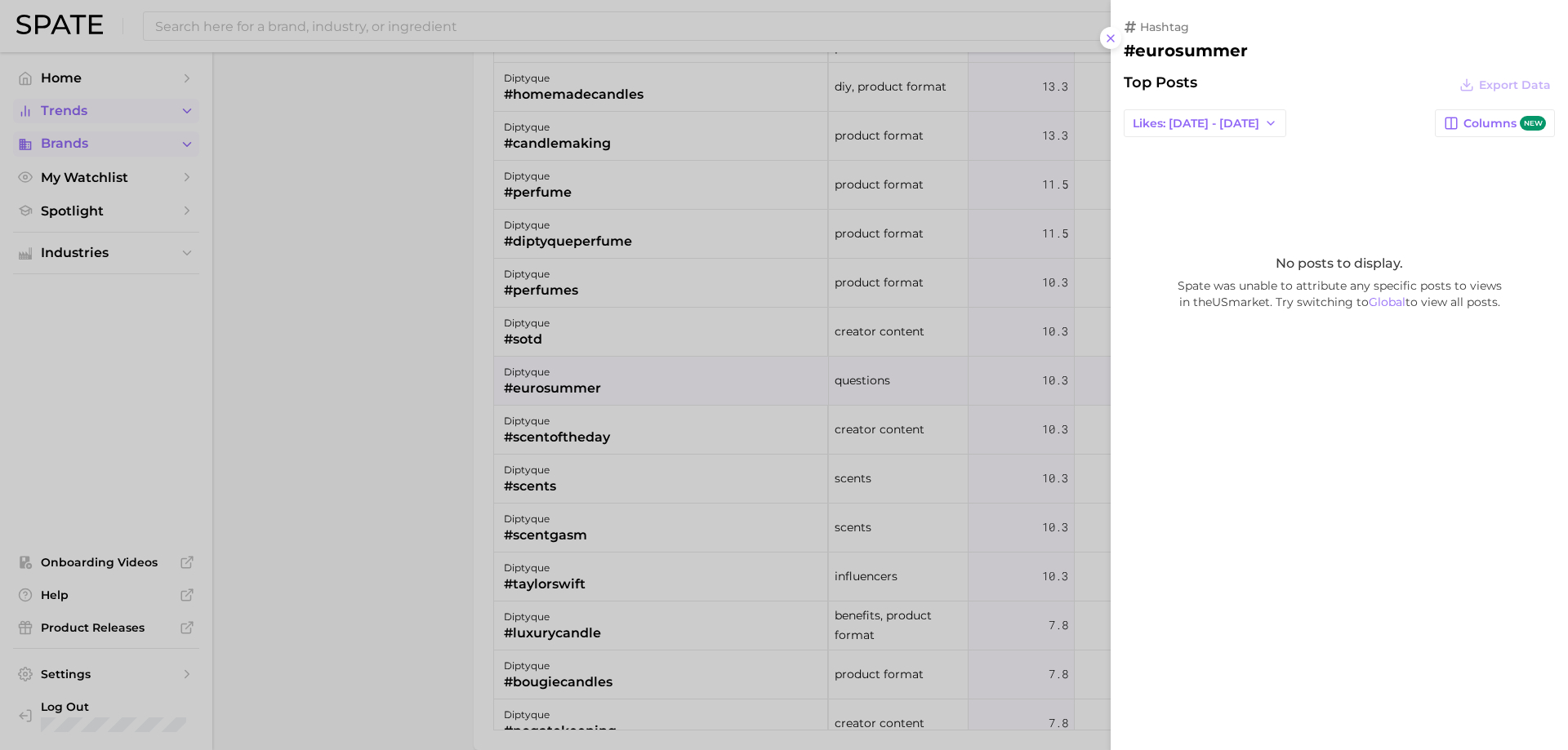
drag, startPoint x: 972, startPoint y: 437, endPoint x: 846, endPoint y: 426, distance: 126.5
click at [971, 437] on div at bounding box center [784, 375] width 1568 height 750
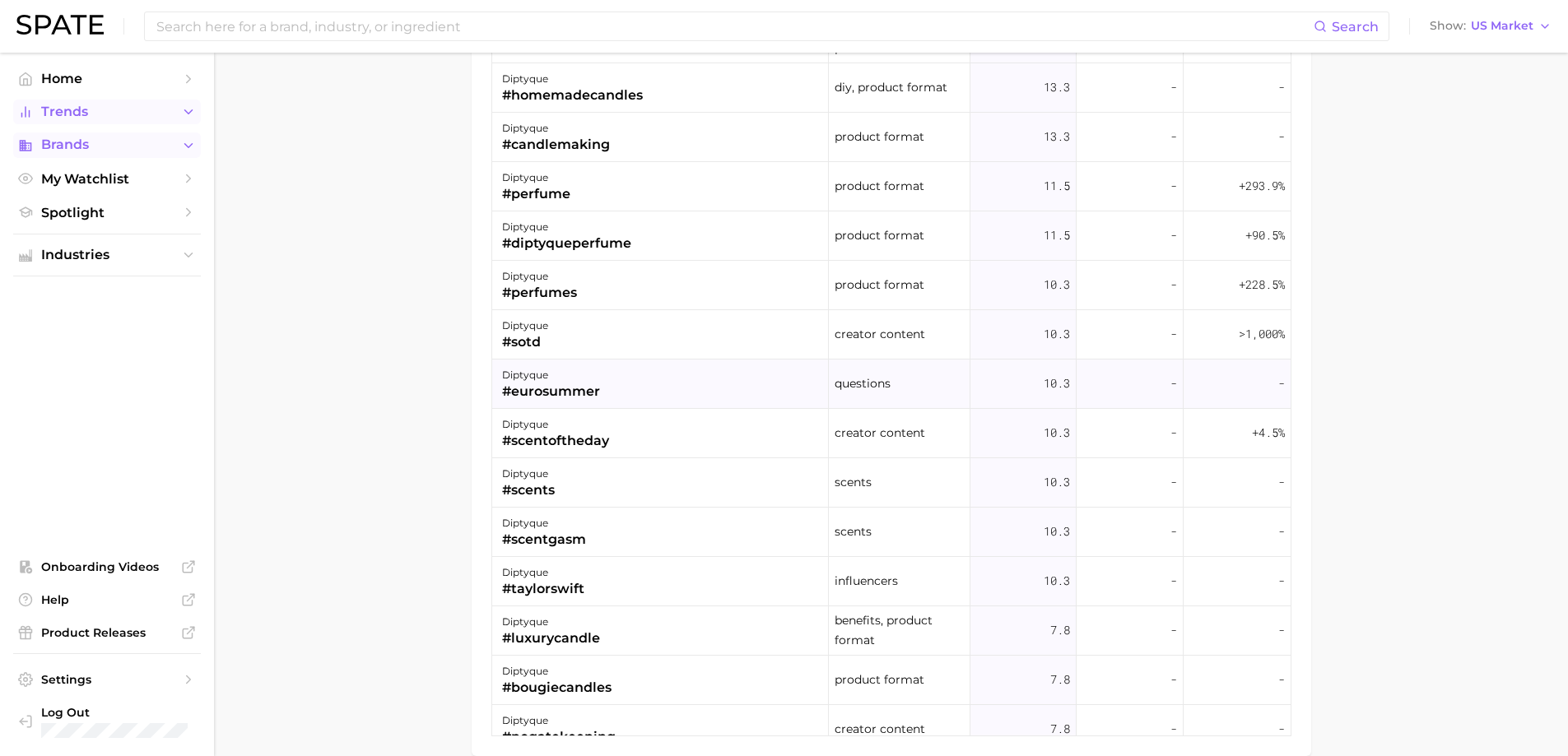
click at [607, 399] on div "diptyque #eurosummer" at bounding box center [661, 384] width 338 height 50
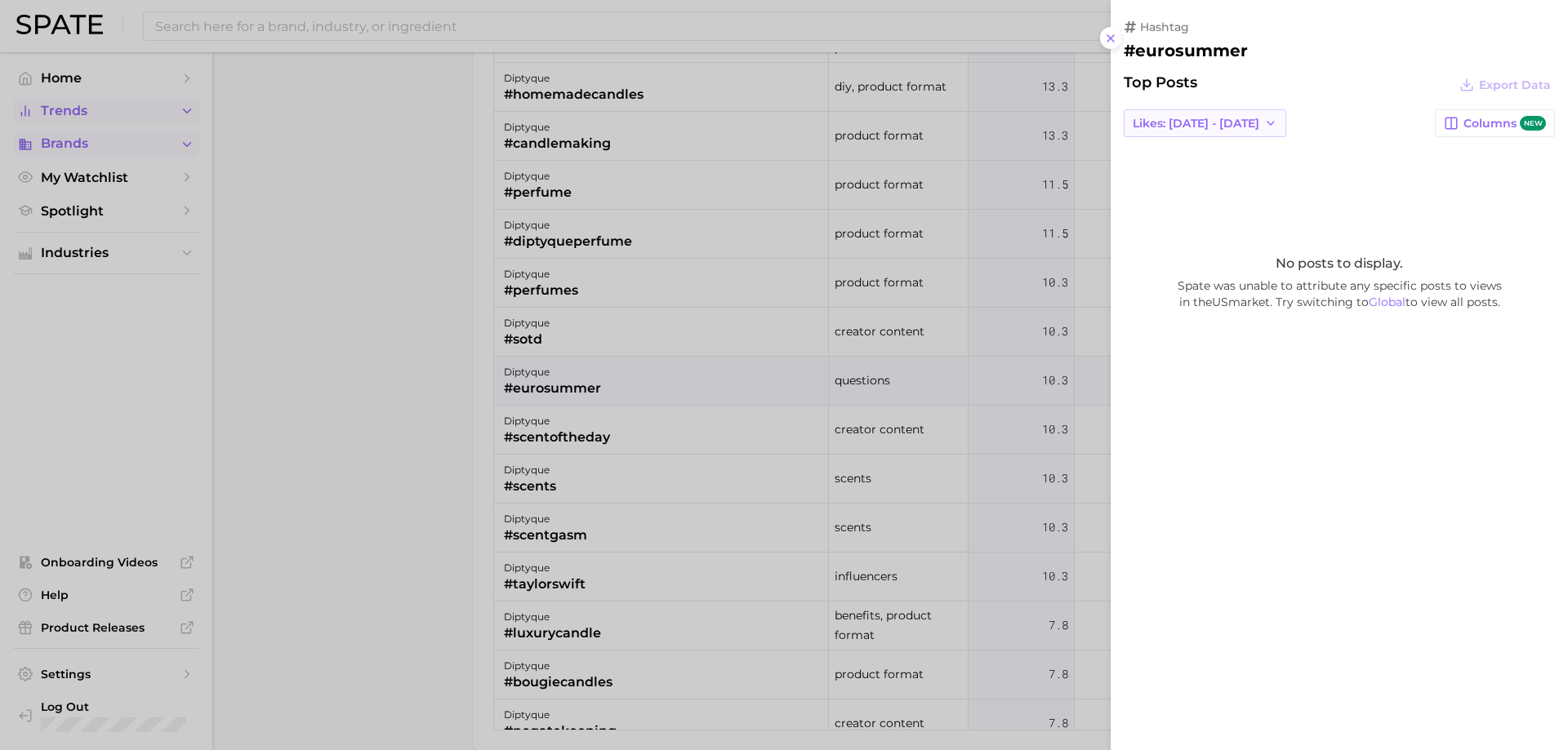
click at [1156, 110] on button "Likes: [DATE] - [DATE]" at bounding box center [1205, 123] width 162 height 28
click at [1156, 216] on span "Total Likes" at bounding box center [1163, 212] width 62 height 14
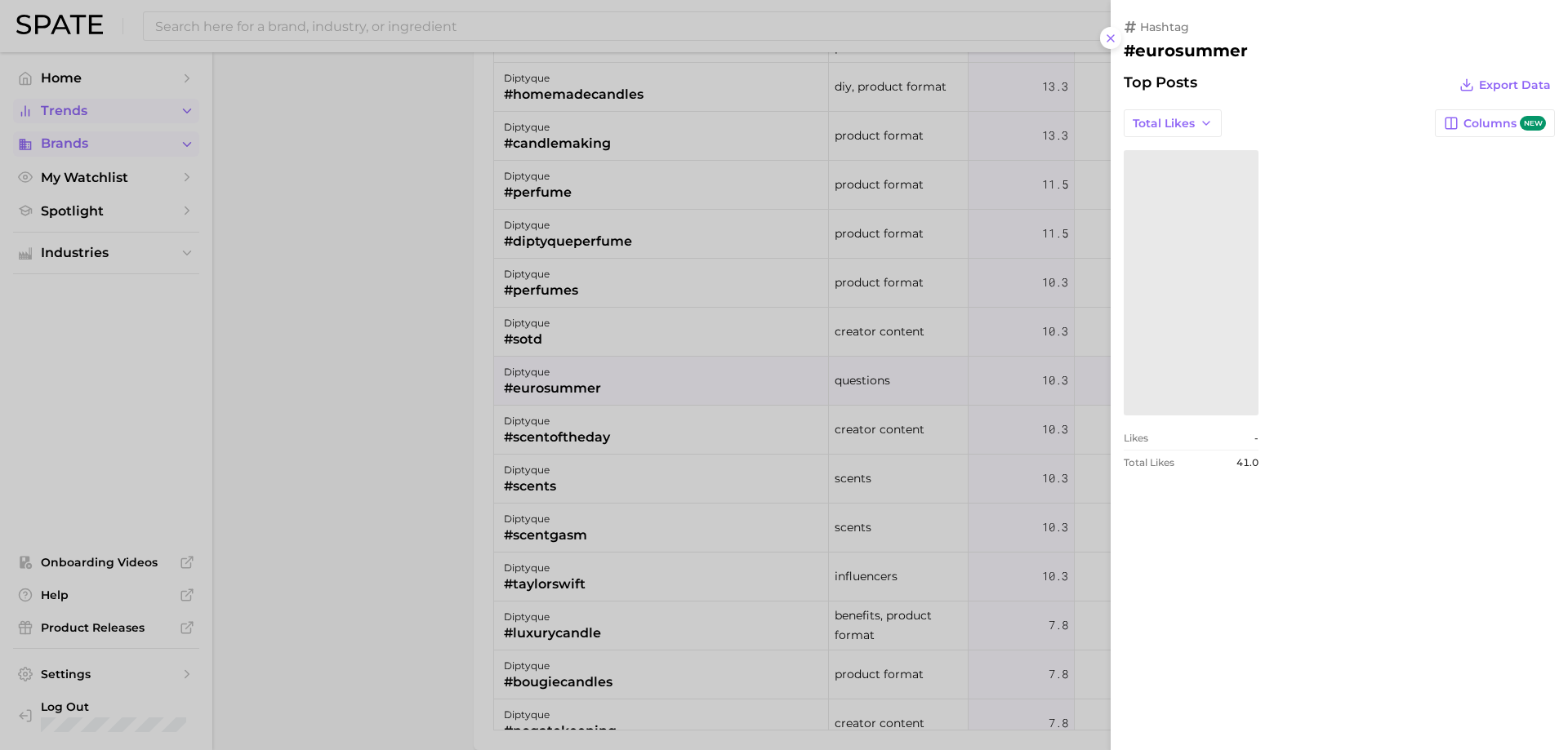
click at [835, 338] on div at bounding box center [784, 375] width 1568 height 750
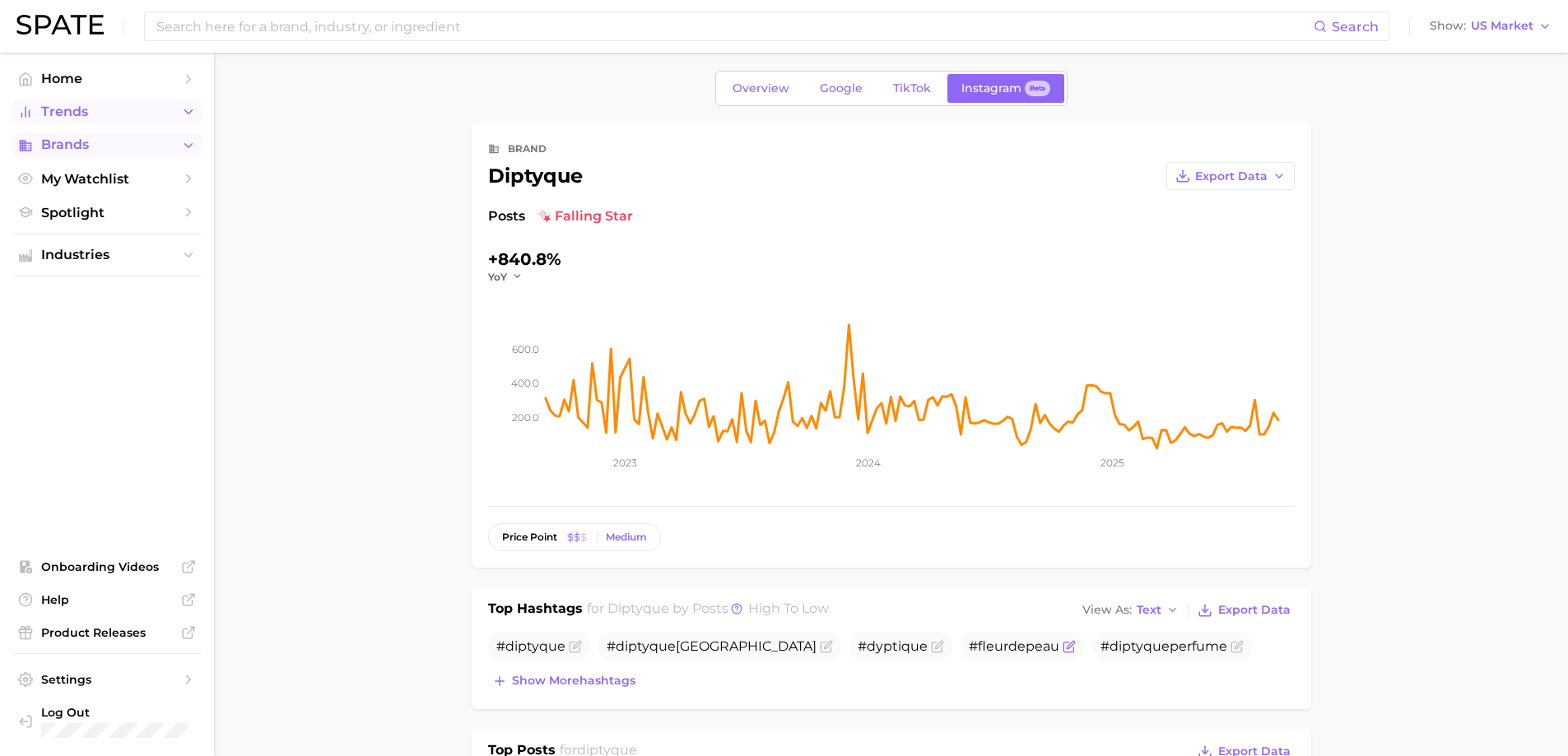
scroll to position [0, 0]
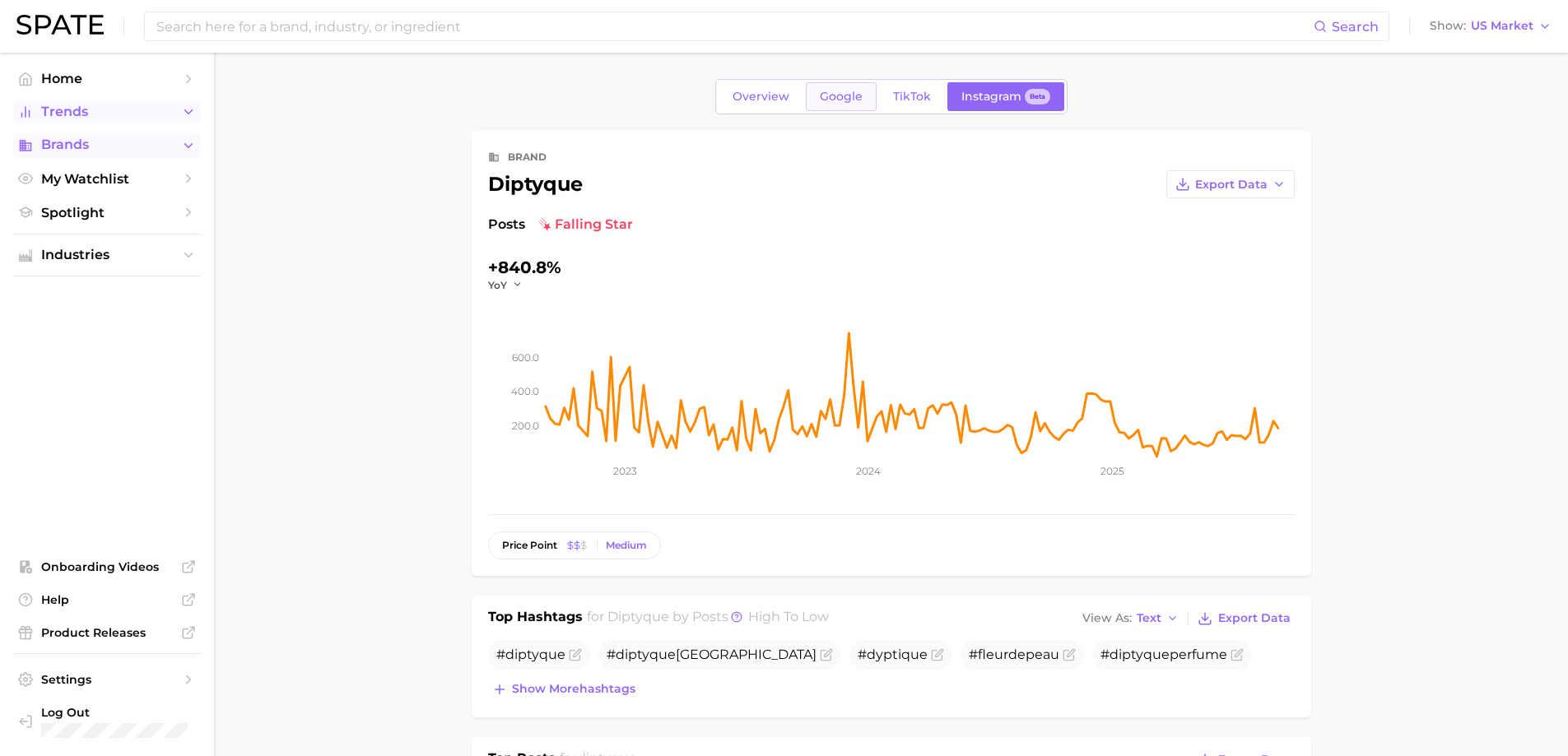
click at [844, 90] on span "Google" at bounding box center [841, 97] width 43 height 14
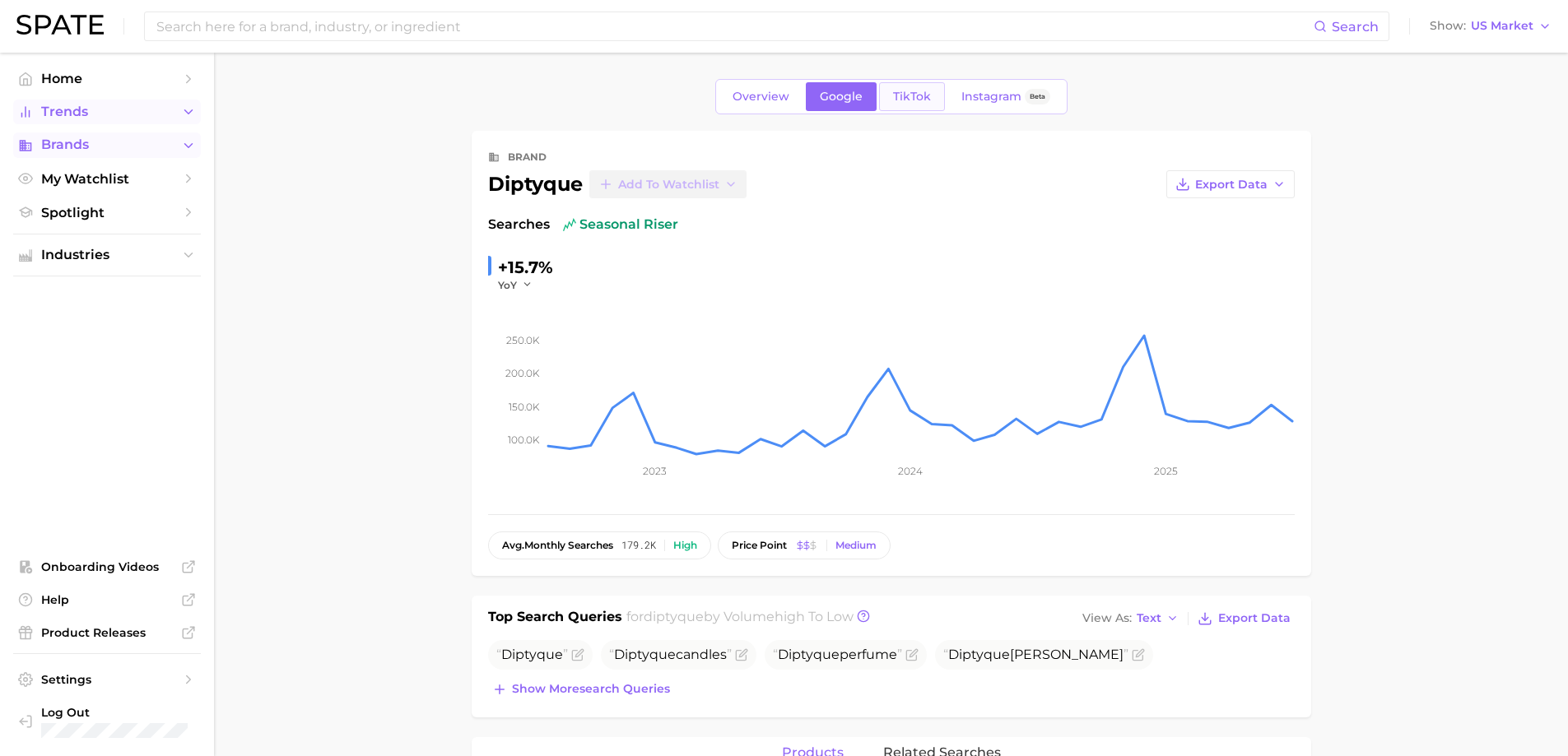
click at [893, 98] on span "TikTok" at bounding box center [912, 97] width 38 height 14
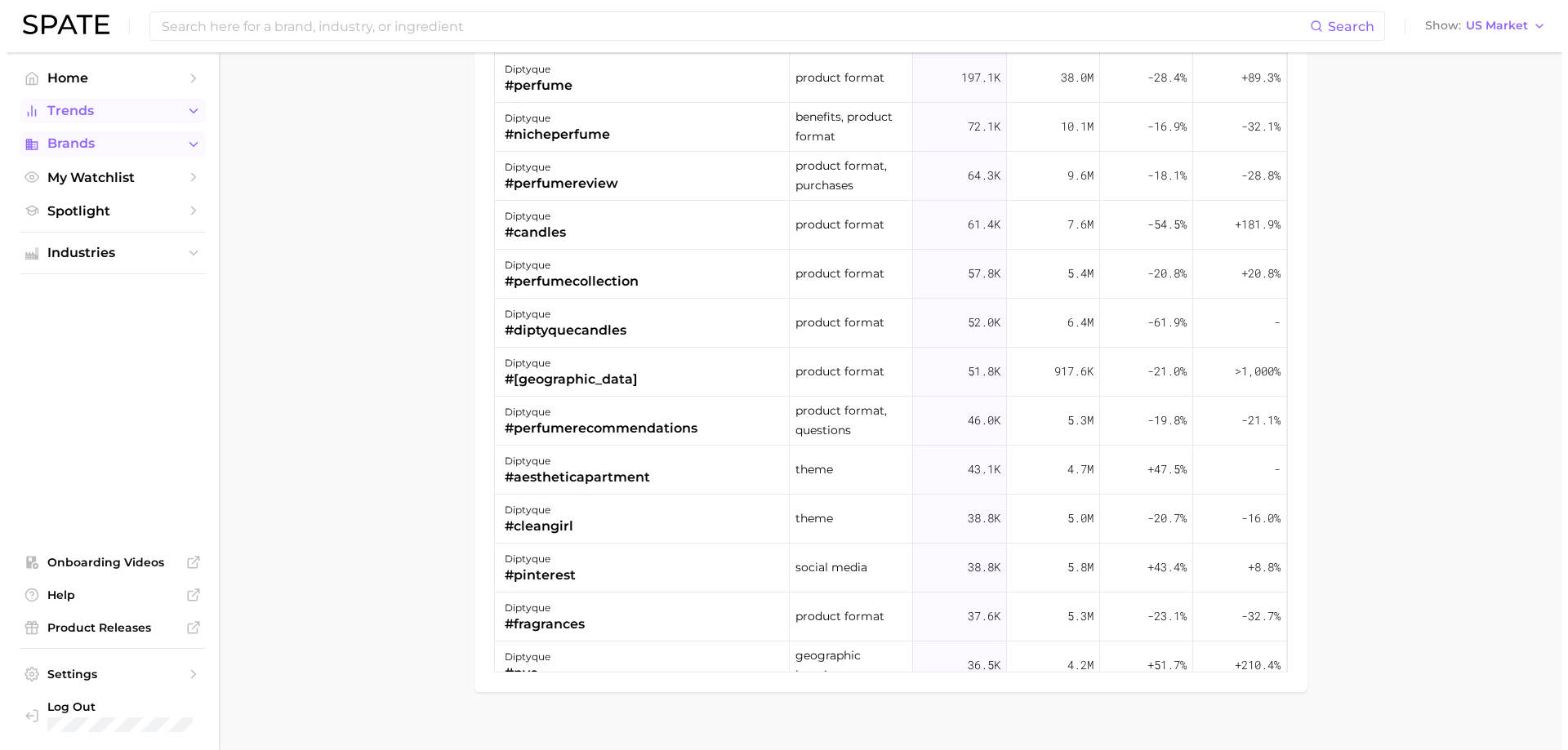
scroll to position [1543, 0]
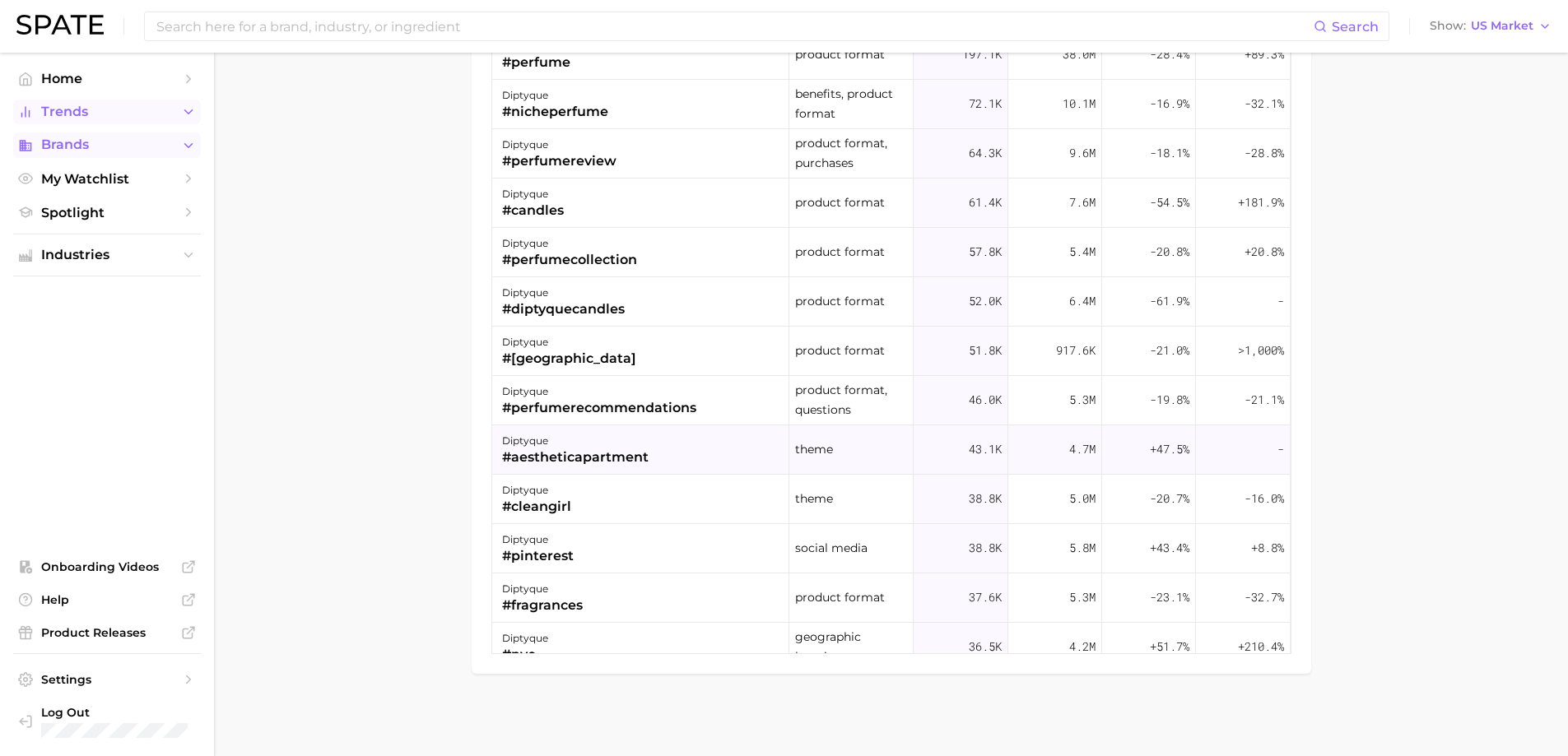
click at [594, 461] on div "#aestheticapartment" at bounding box center [575, 458] width 146 height 20
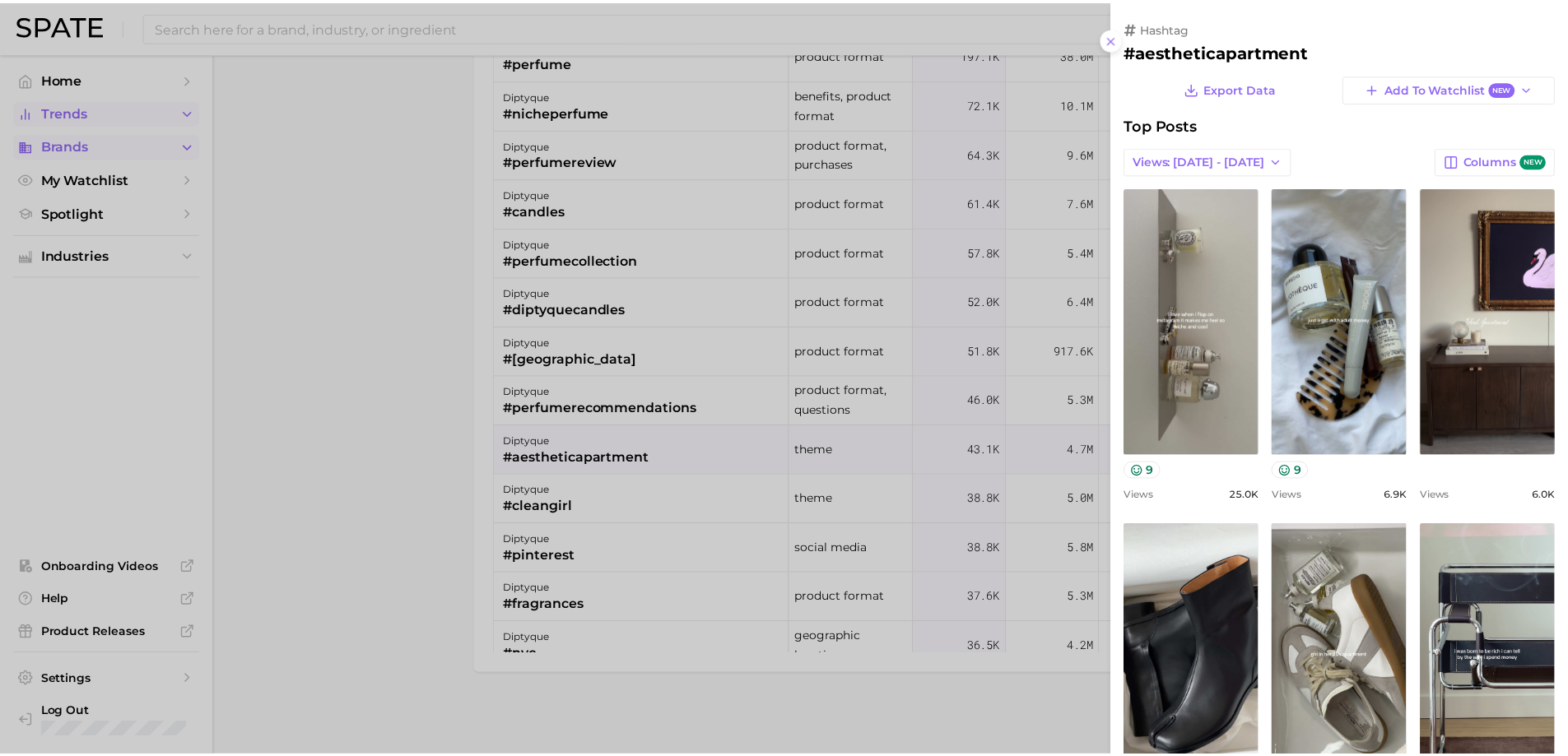
scroll to position [0, 0]
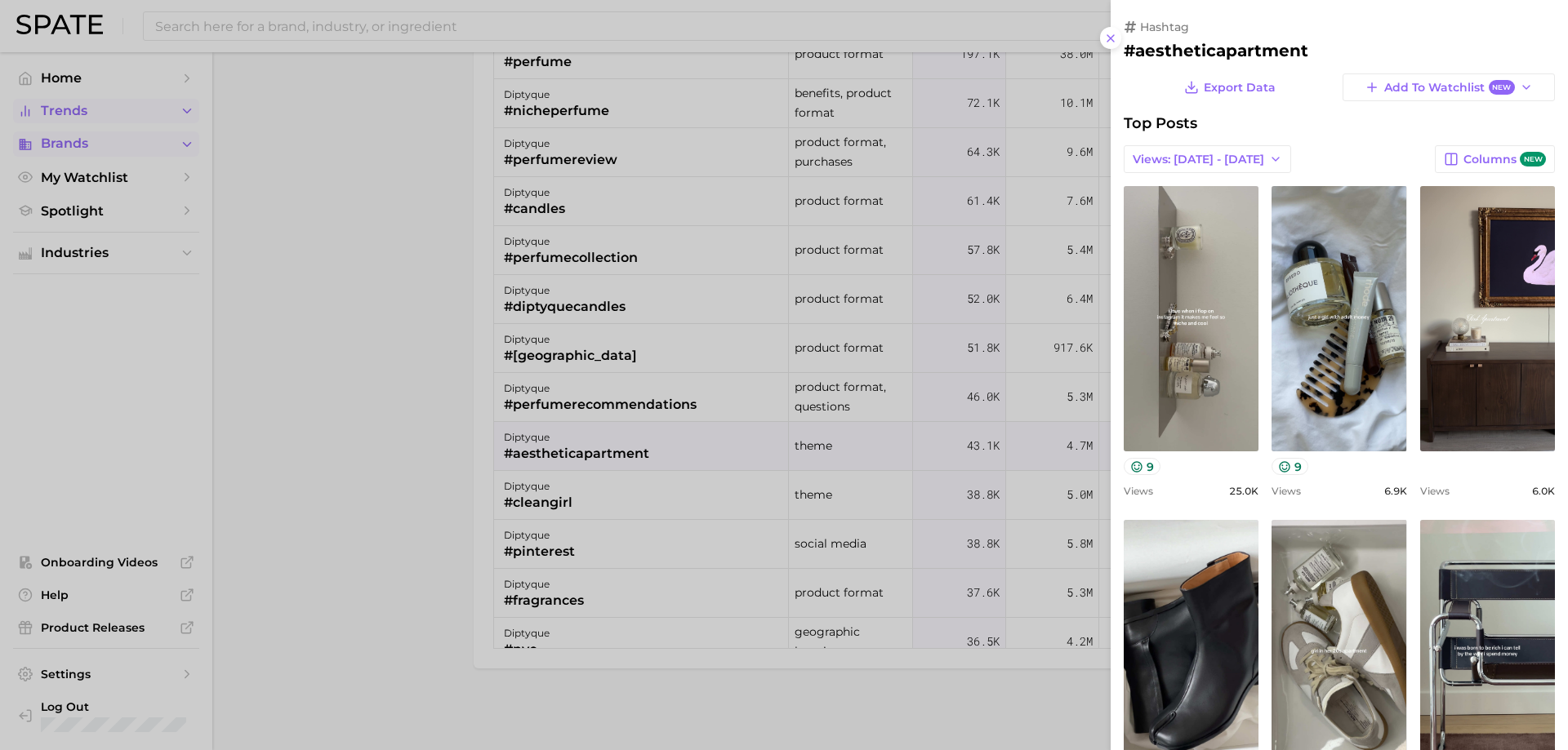
click at [596, 462] on div at bounding box center [784, 375] width 1568 height 750
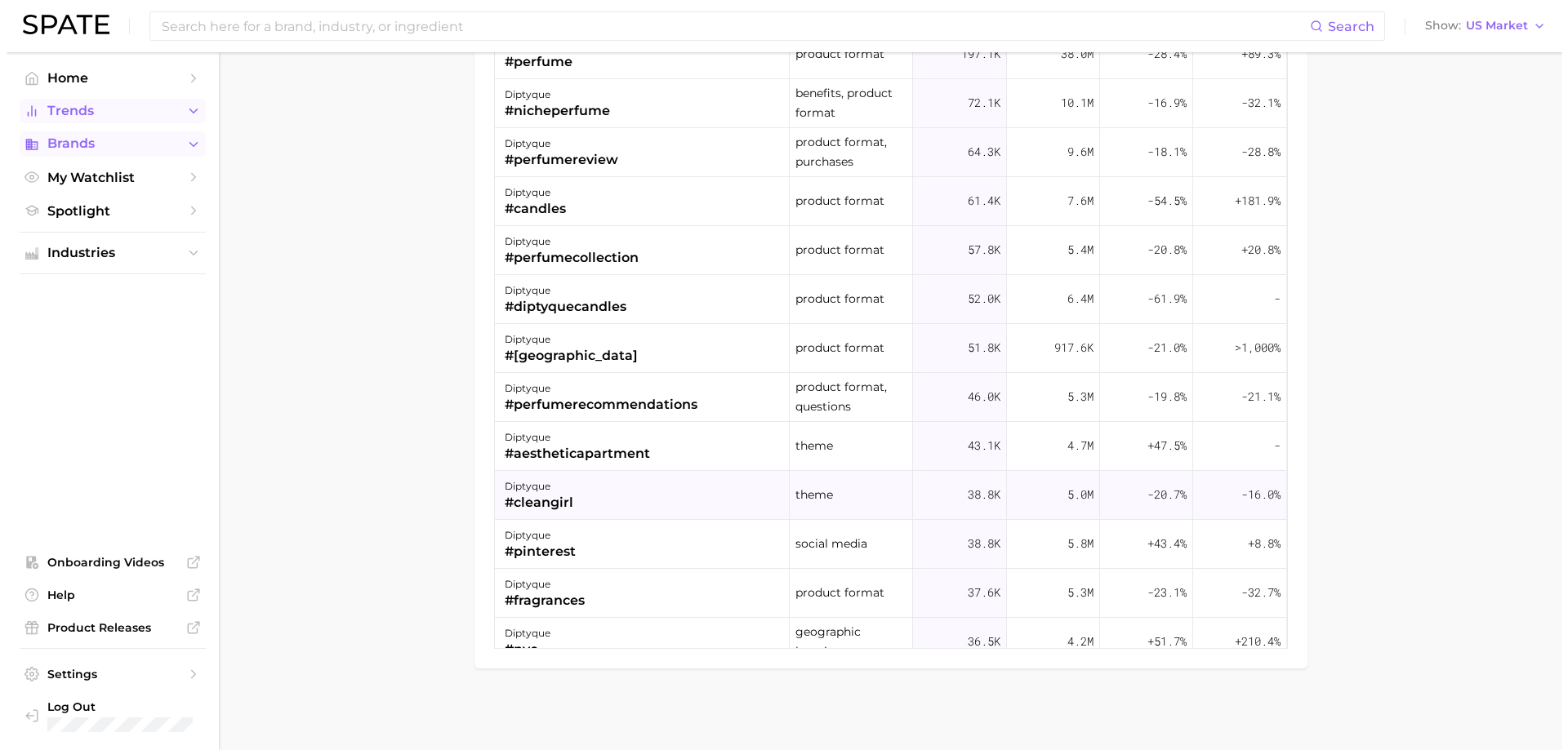
scroll to position [653, 0]
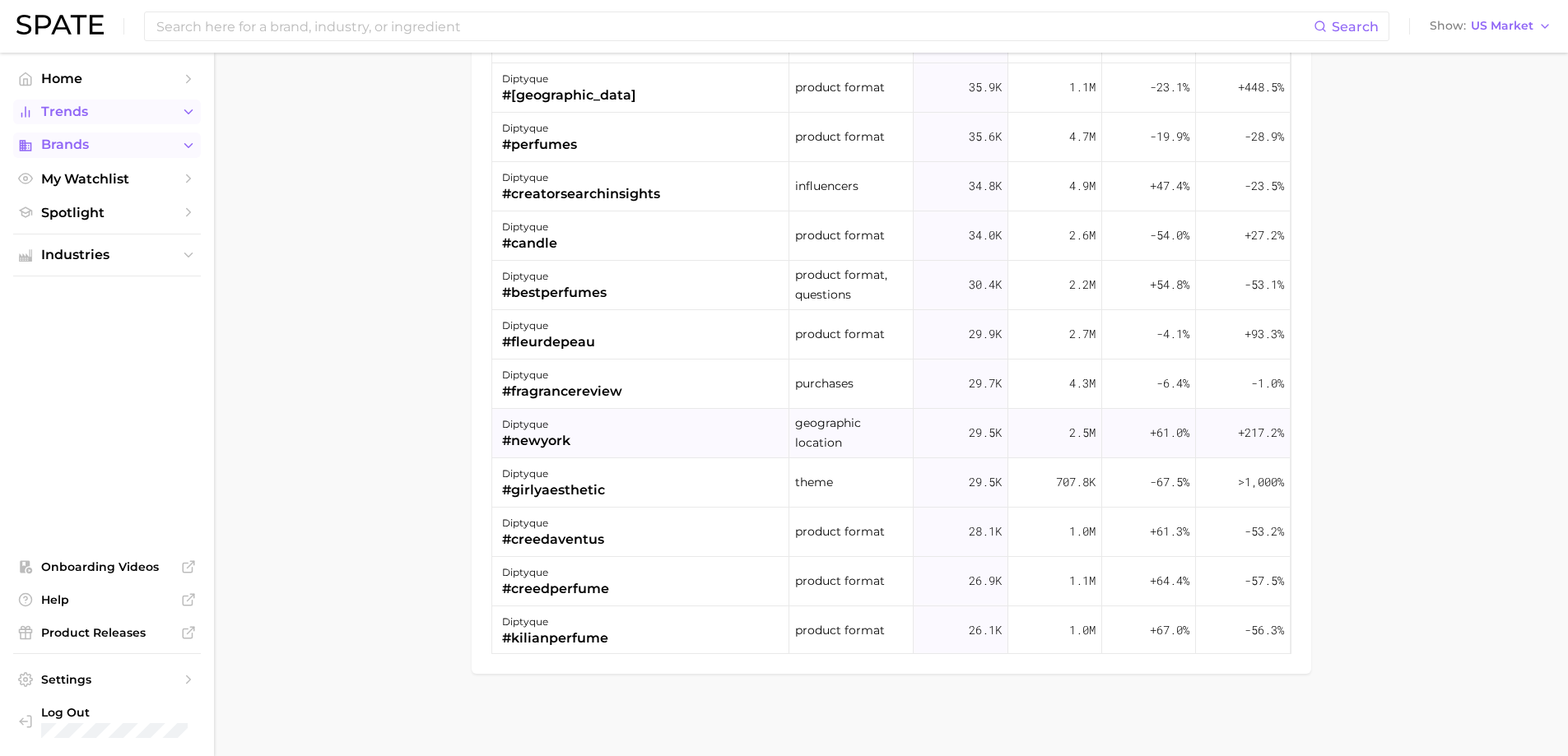
click at [557, 420] on div "diptyque" at bounding box center [536, 425] width 69 height 20
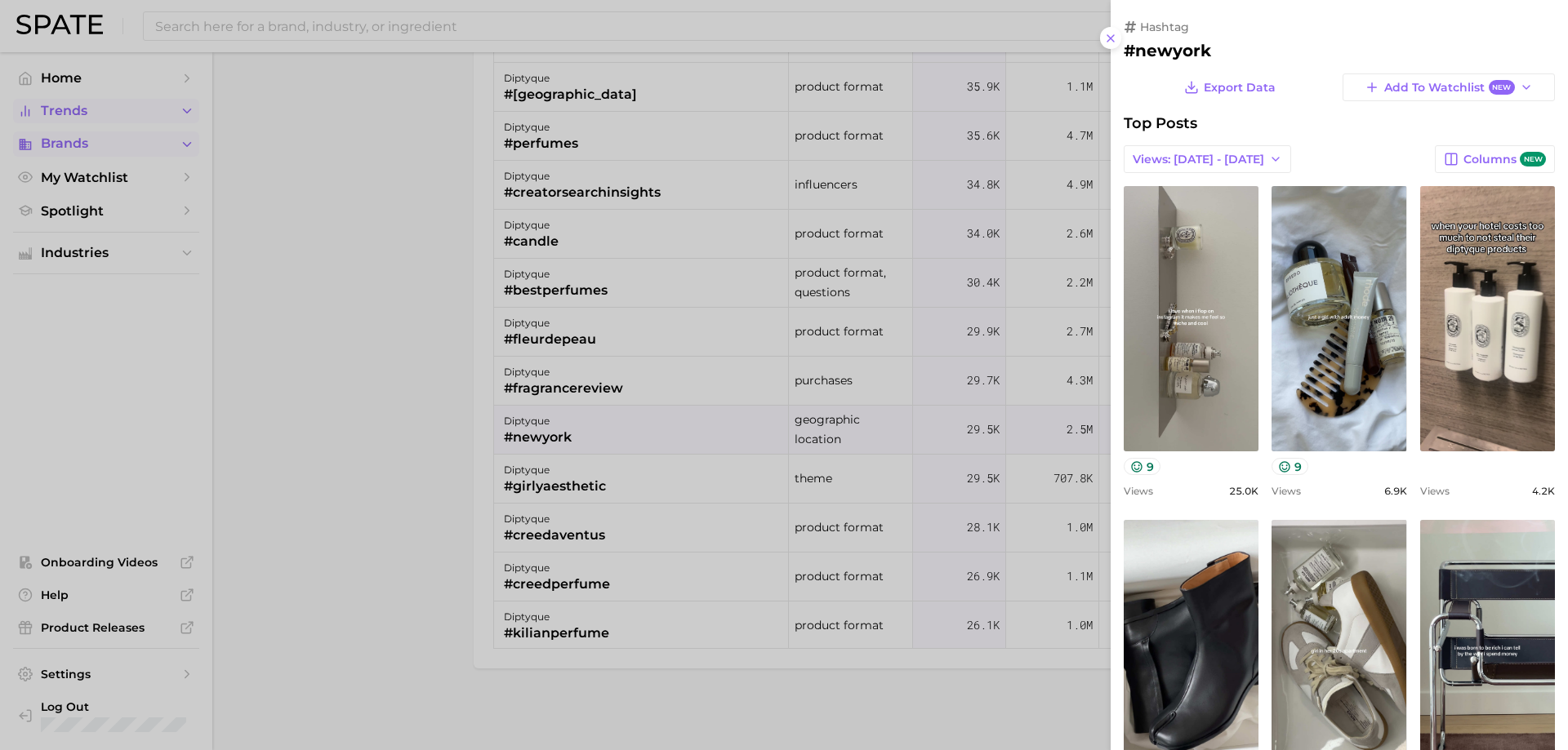
scroll to position [326, 0]
click at [1156, 143] on div "Export Data Add to Watchlist New Top Posts Views: [DATE] - [DATE] Columns new v…" at bounding box center [1340, 629] width 432 height 1112
click at [1155, 157] on span "Views: [DATE] - [DATE]" at bounding box center [1198, 160] width 131 height 14
click at [1156, 228] on button "Total Views" at bounding box center [1214, 219] width 180 height 29
